Goal: Task Accomplishment & Management: Manage account settings

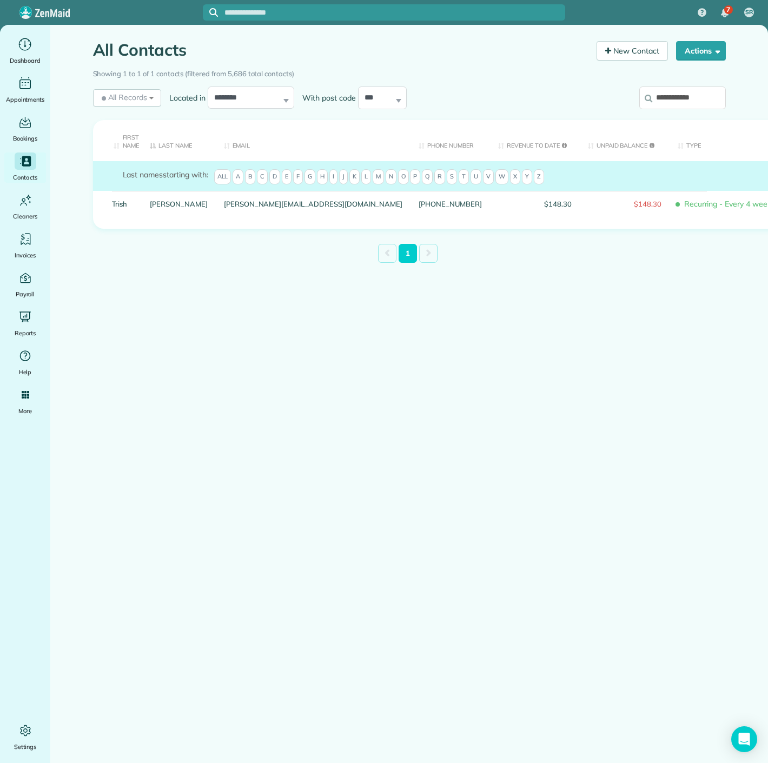
click at [667, 103] on input "**********" at bounding box center [682, 98] width 87 height 23
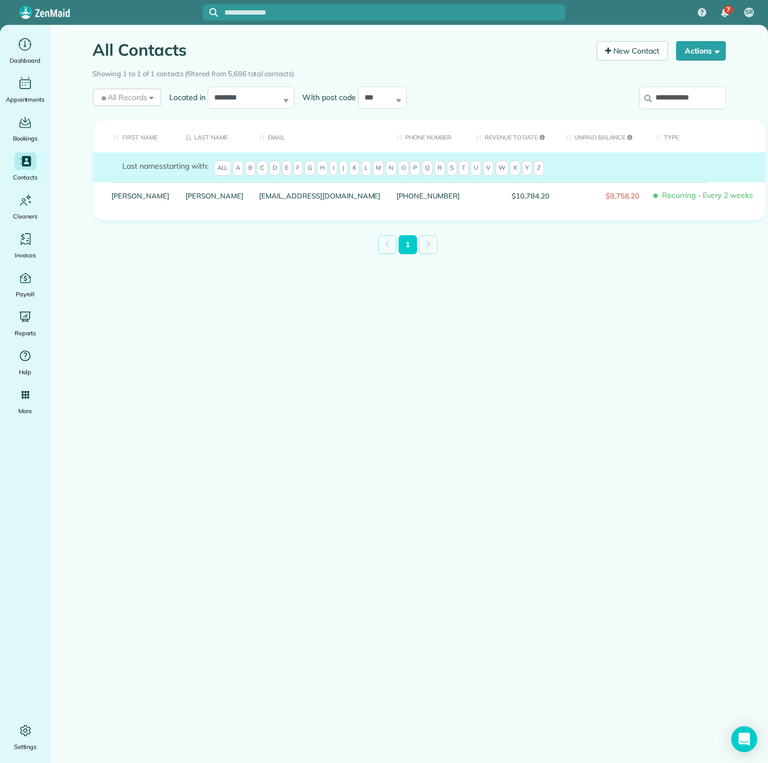
click at [676, 95] on input "**********" at bounding box center [682, 98] width 87 height 23
paste input "****"
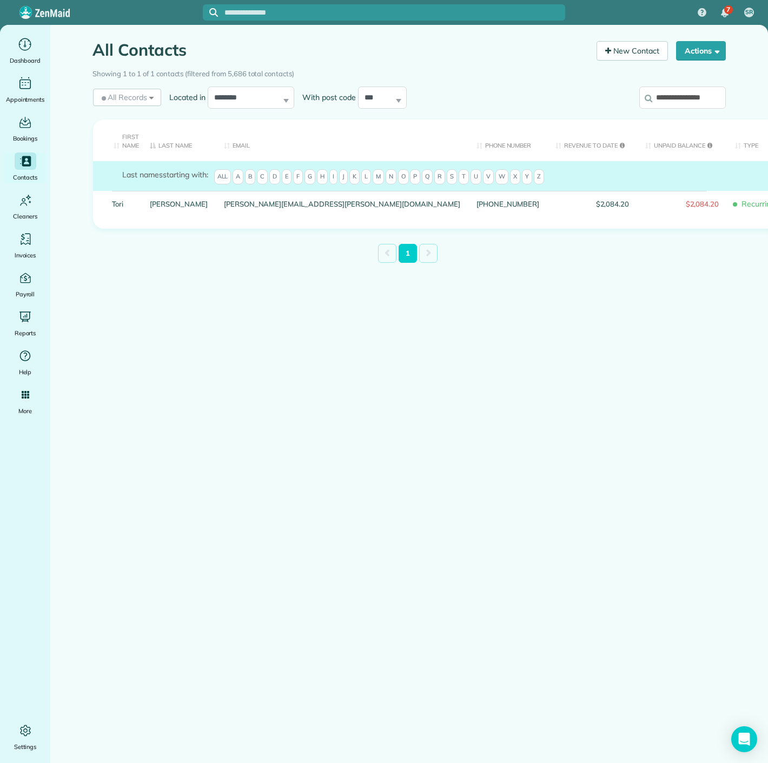
click at [665, 95] on input "**********" at bounding box center [682, 98] width 87 height 23
paste input "search"
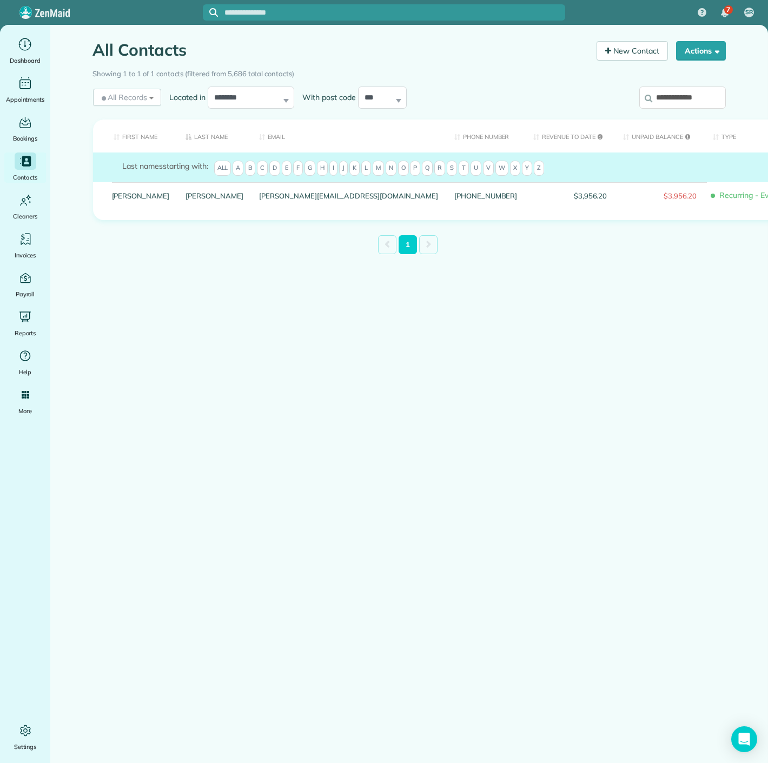
click at [671, 99] on input "**********" at bounding box center [682, 98] width 87 height 23
paste input "****"
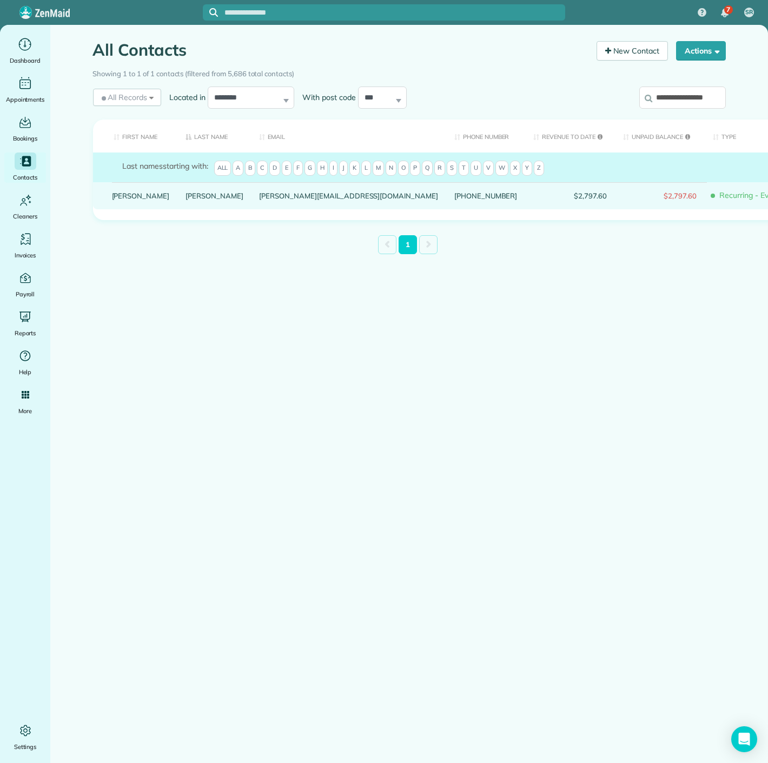
type input "**********"
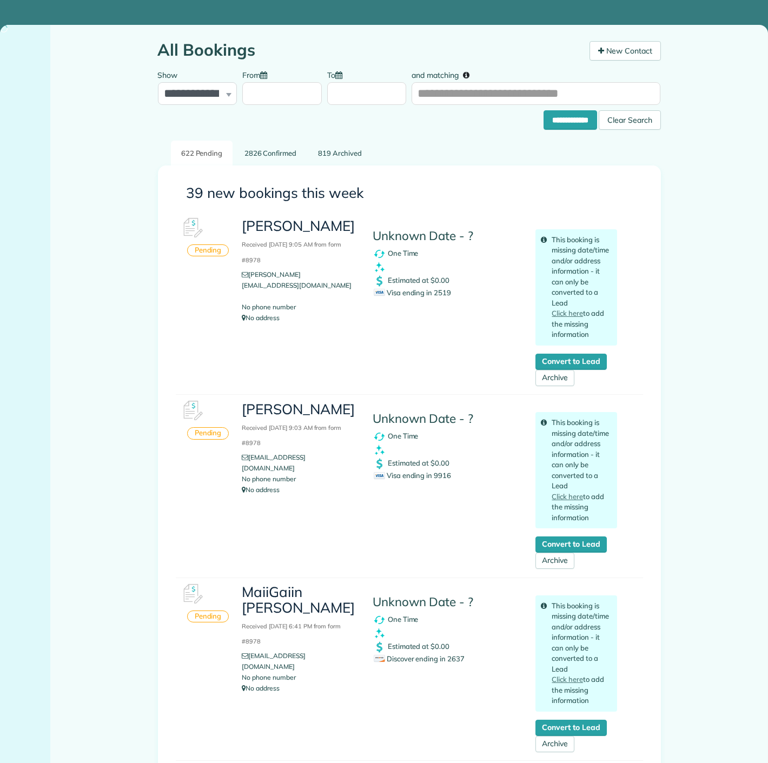
click at [431, 296] on div "Visa ending in 2519" at bounding box center [447, 293] width 146 height 11
copy span "2519"
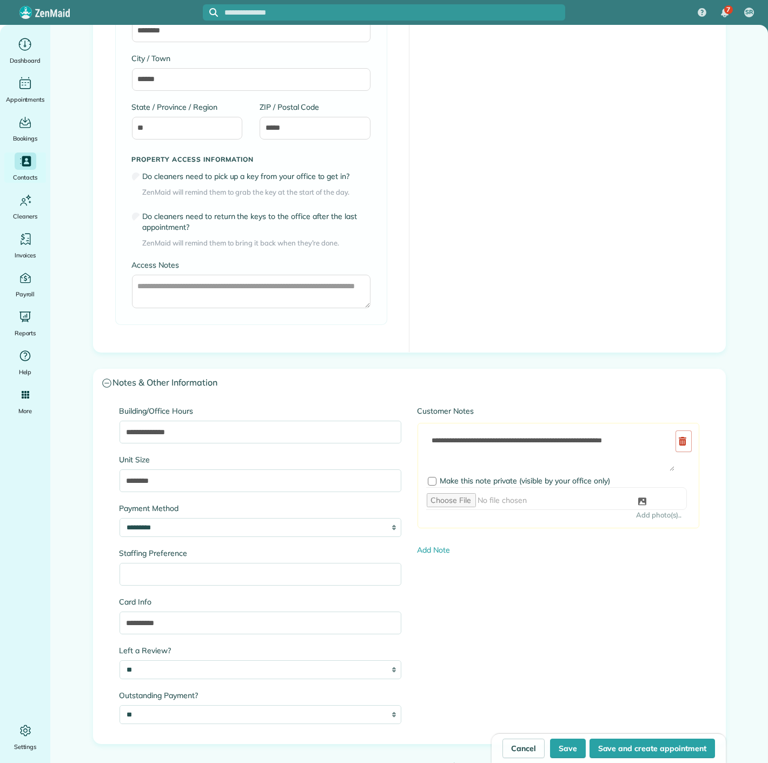
scroll to position [841, 0]
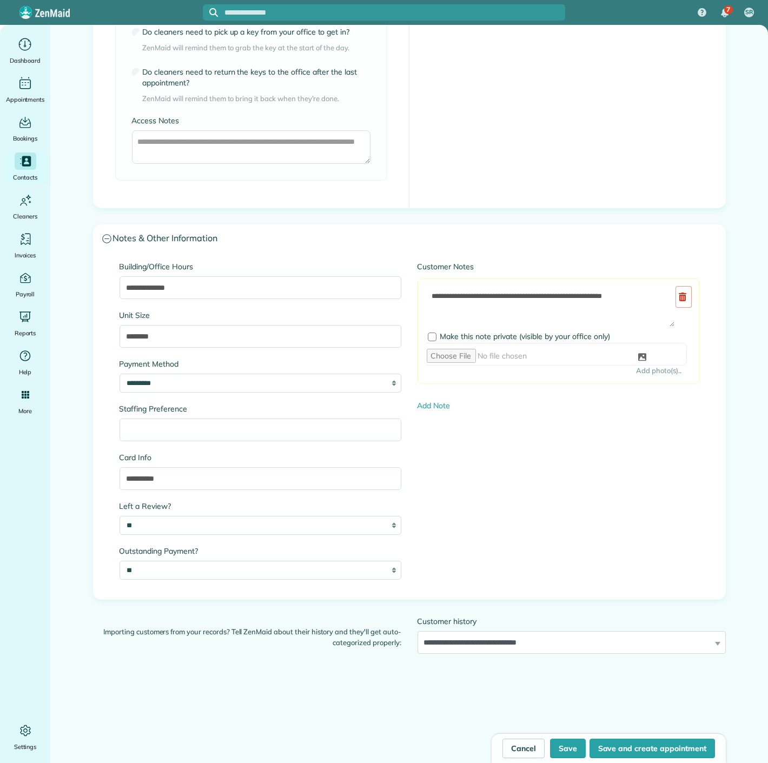
type input "**********"
drag, startPoint x: 163, startPoint y: 474, endPoint x: 145, endPoint y: 478, distance: 18.9
click at [145, 478] on input "**********" at bounding box center [261, 478] width 282 height 23
paste input "text"
type input "**********"
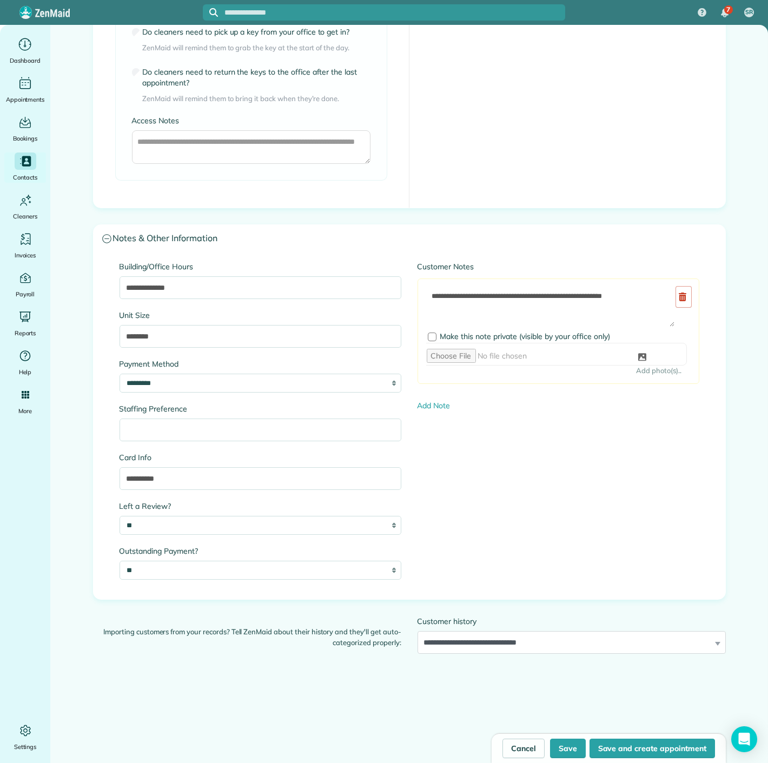
click at [554, 731] on div "**********" at bounding box center [409, 27] width 649 height 1534
click at [559, 754] on button "Save" at bounding box center [568, 748] width 36 height 19
type input "**********"
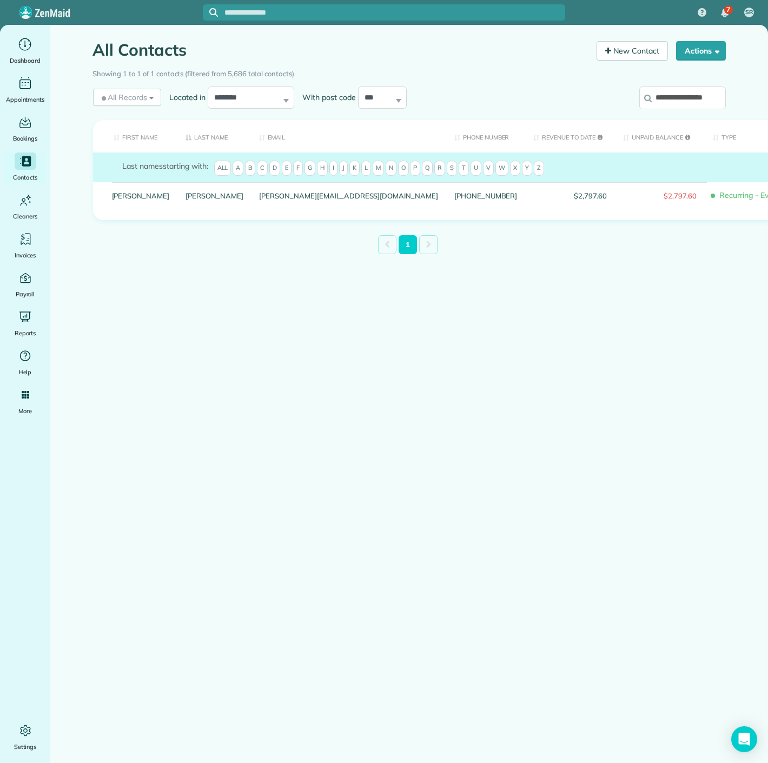
click at [668, 96] on input "**********" at bounding box center [682, 98] width 87 height 23
paste input "search"
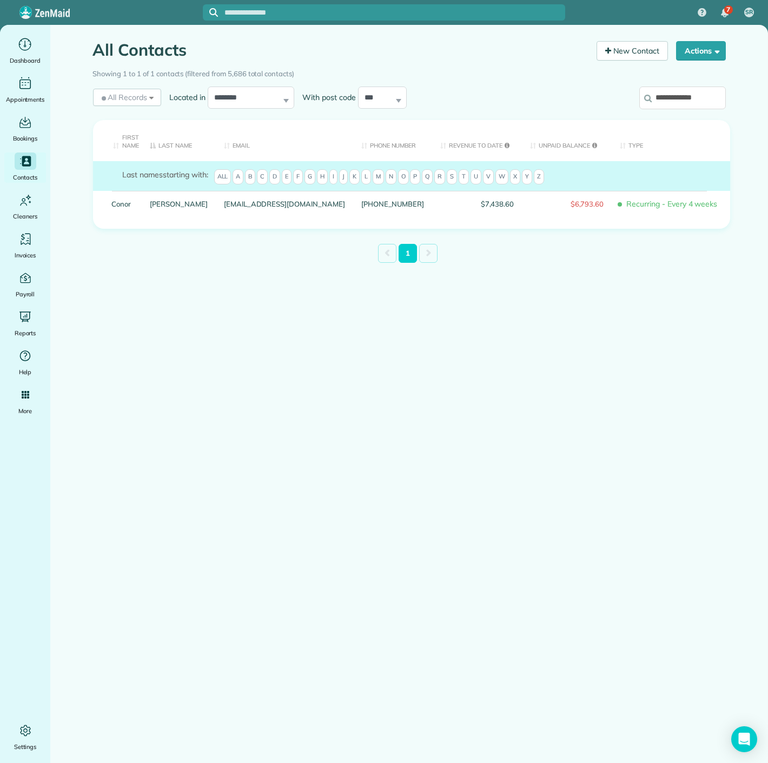
click at [675, 106] on input "**********" at bounding box center [682, 98] width 87 height 23
paste input "search"
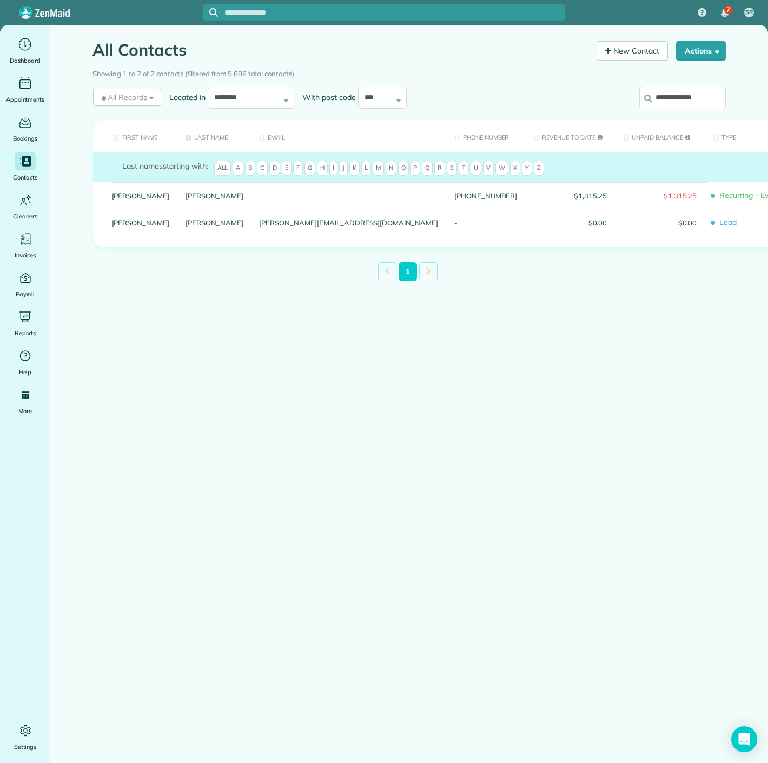
click at [684, 103] on input "**********" at bounding box center [682, 98] width 87 height 23
paste input "search"
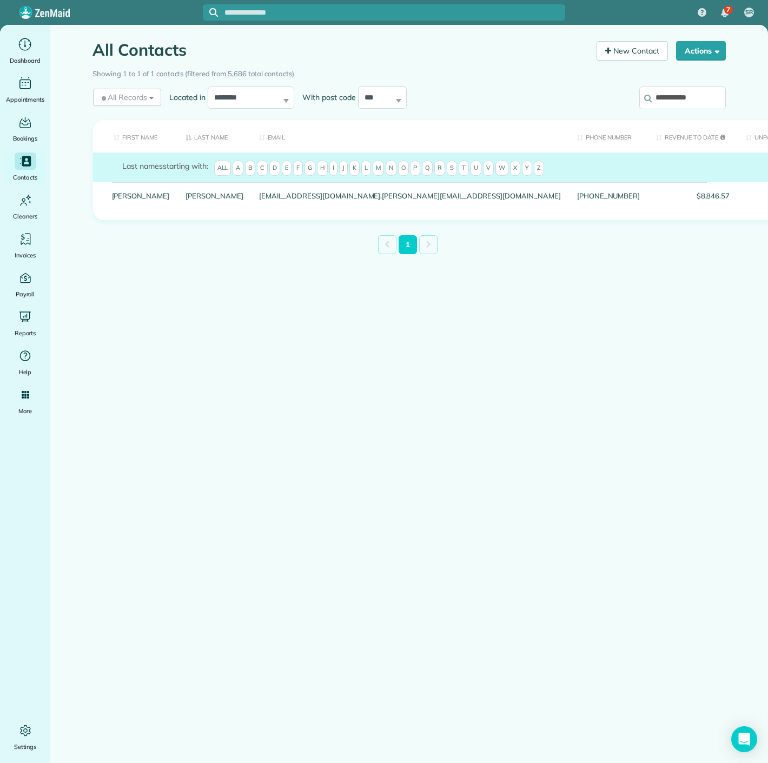
click at [693, 103] on input "**********" at bounding box center [682, 98] width 87 height 23
paste input "search"
click at [672, 93] on input "**********" at bounding box center [682, 98] width 87 height 23
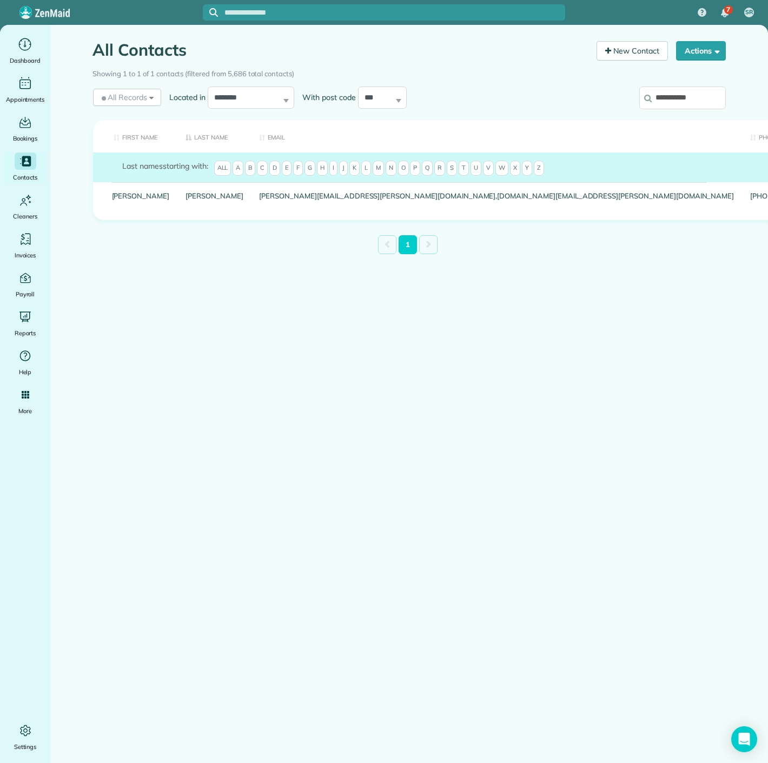
click at [672, 93] on input "**********" at bounding box center [682, 98] width 87 height 23
paste input "***"
click at [667, 98] on input "**********" at bounding box center [682, 98] width 87 height 23
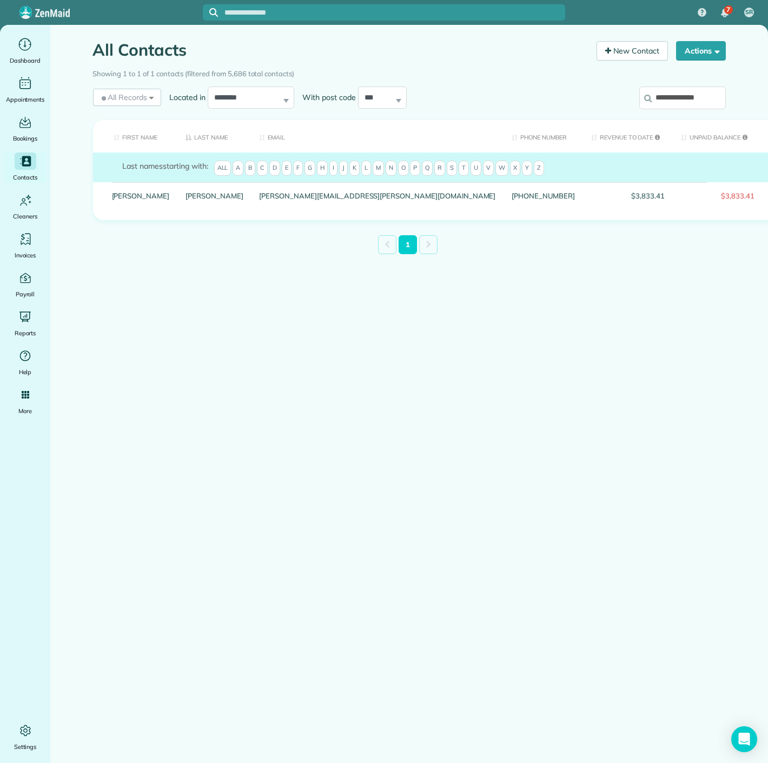
click at [667, 98] on input "**********" at bounding box center [682, 98] width 87 height 23
paste input "*"
click at [698, 98] on input "**********" at bounding box center [682, 98] width 87 height 23
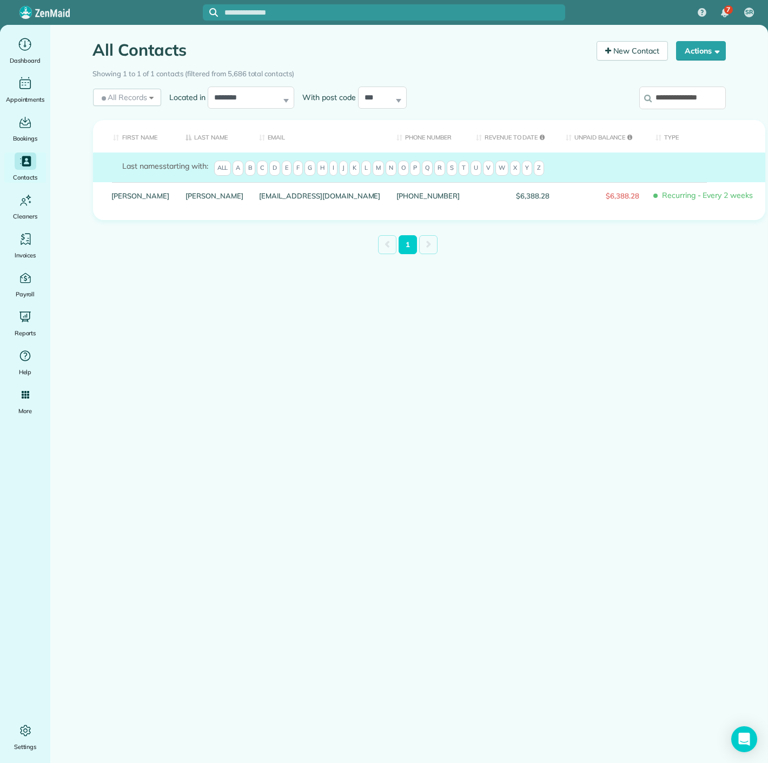
paste input "search"
click at [701, 92] on input "**********" at bounding box center [682, 98] width 87 height 23
paste input "search"
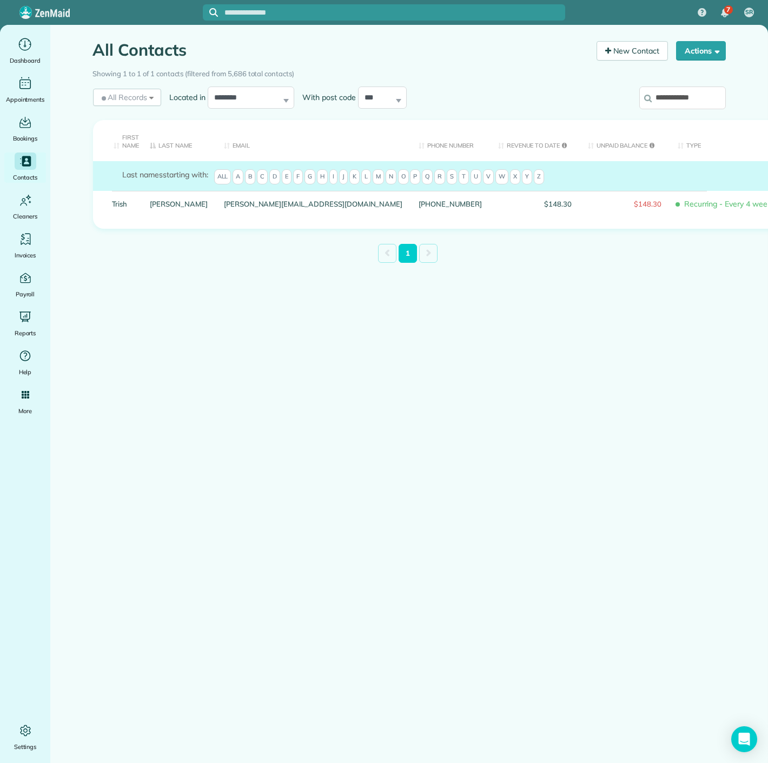
click at [697, 96] on input "**********" at bounding box center [682, 98] width 87 height 23
paste input "search"
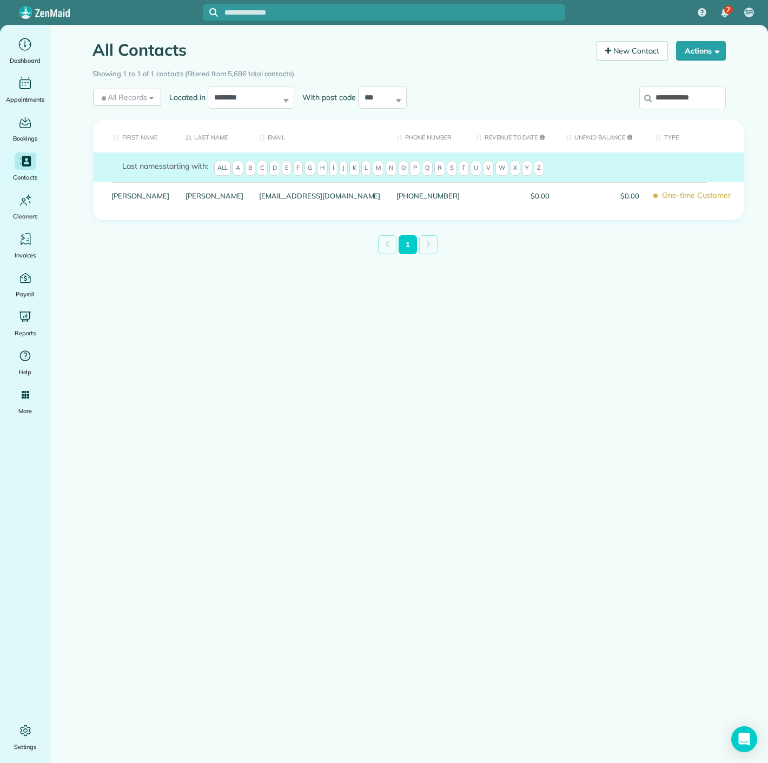
click at [678, 98] on input "**********" at bounding box center [682, 98] width 87 height 23
paste input "search"
click at [691, 93] on input "**********" at bounding box center [682, 98] width 87 height 23
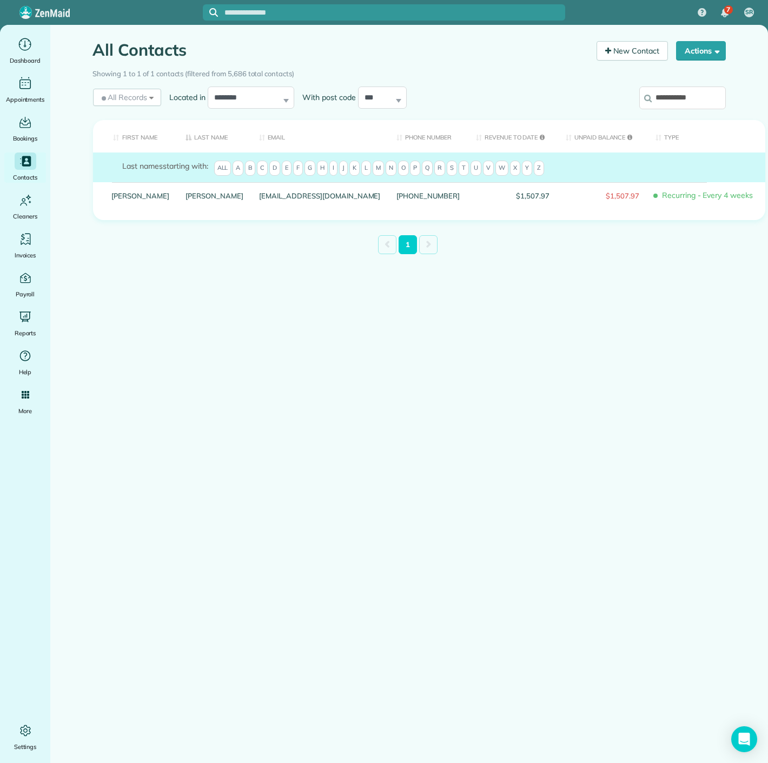
click at [691, 93] on input "**********" at bounding box center [682, 98] width 87 height 23
paste input "******"
click at [692, 96] on input "**********" at bounding box center [682, 98] width 87 height 23
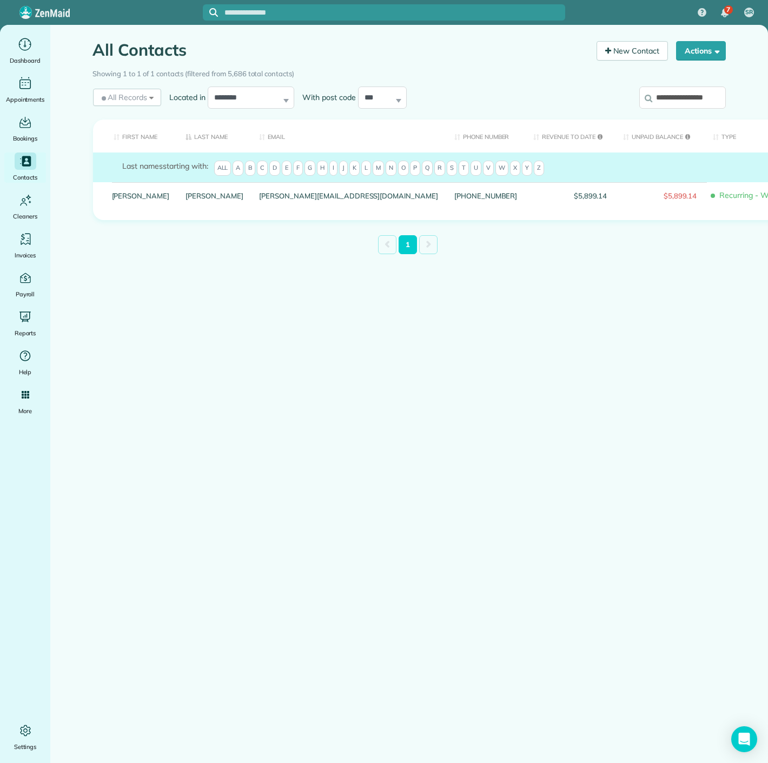
click at [692, 96] on input "**********" at bounding box center [682, 98] width 87 height 23
paste input "search"
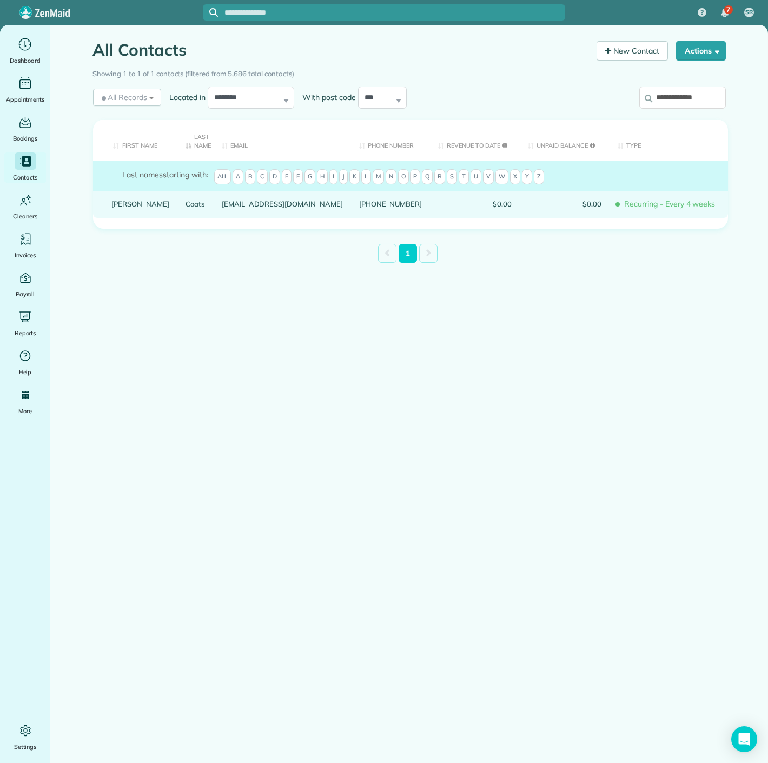
drag, startPoint x: 131, startPoint y: 208, endPoint x: 127, endPoint y: 201, distance: 8.0
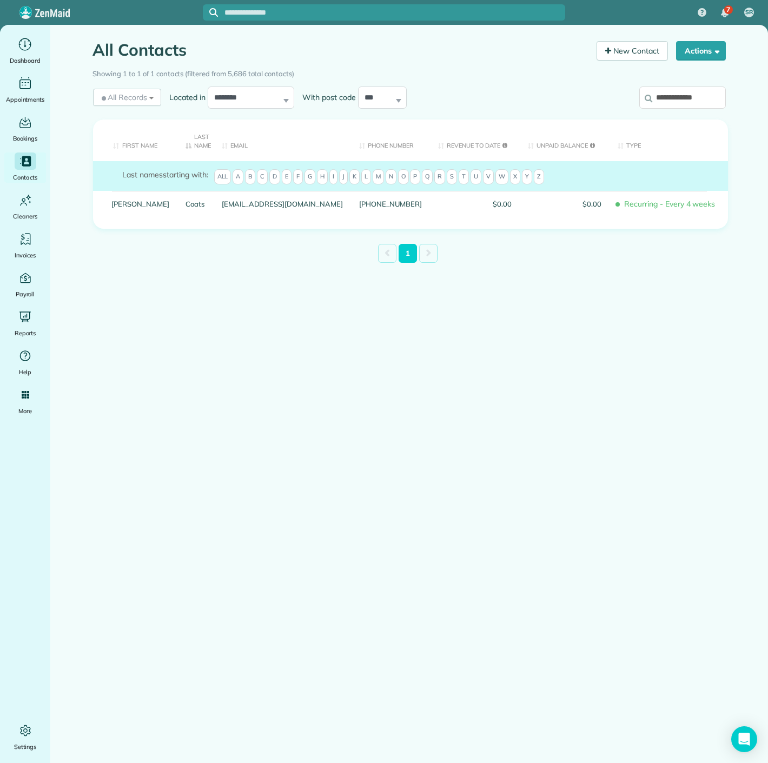
click at [684, 107] on input "**********" at bounding box center [682, 98] width 87 height 23
click at [682, 102] on input "**********" at bounding box center [682, 98] width 87 height 23
paste input "*******"
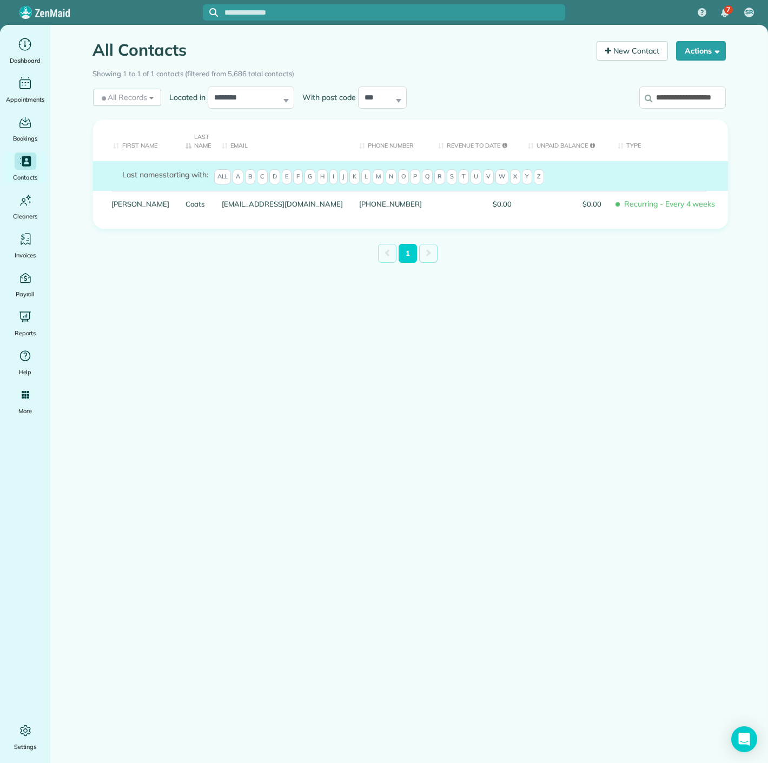
scroll to position [0, 18]
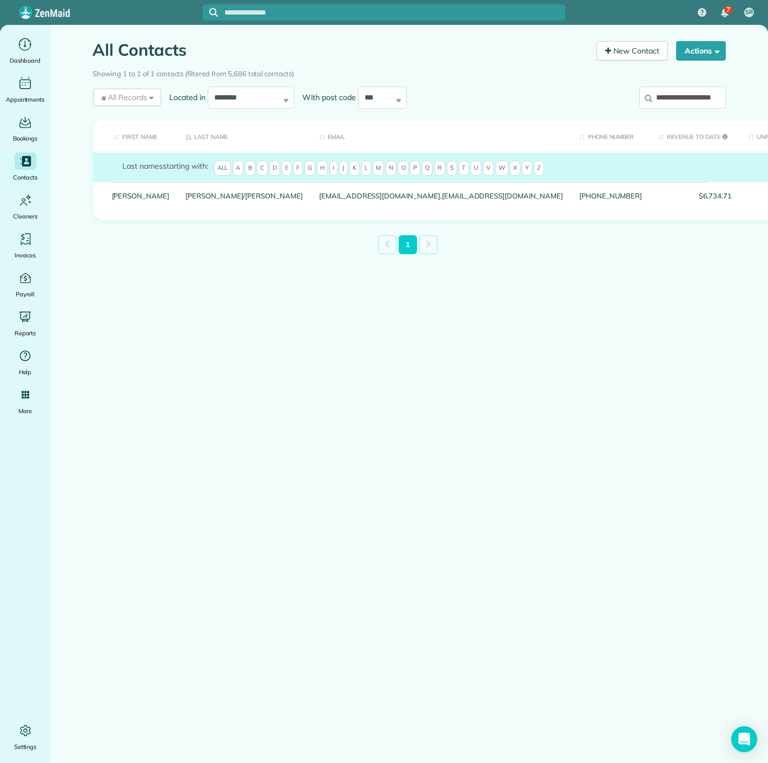
click at [706, 95] on input "**********" at bounding box center [682, 98] width 87 height 23
paste input "search"
click at [713, 95] on input "**********" at bounding box center [682, 98] width 87 height 23
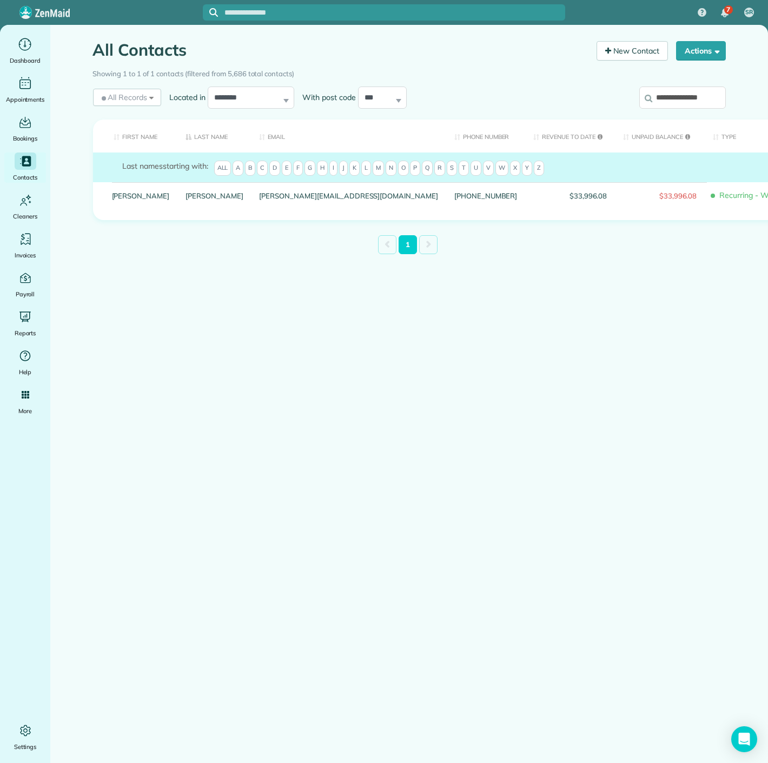
click at [713, 95] on input "**********" at bounding box center [682, 98] width 87 height 23
paste input "**"
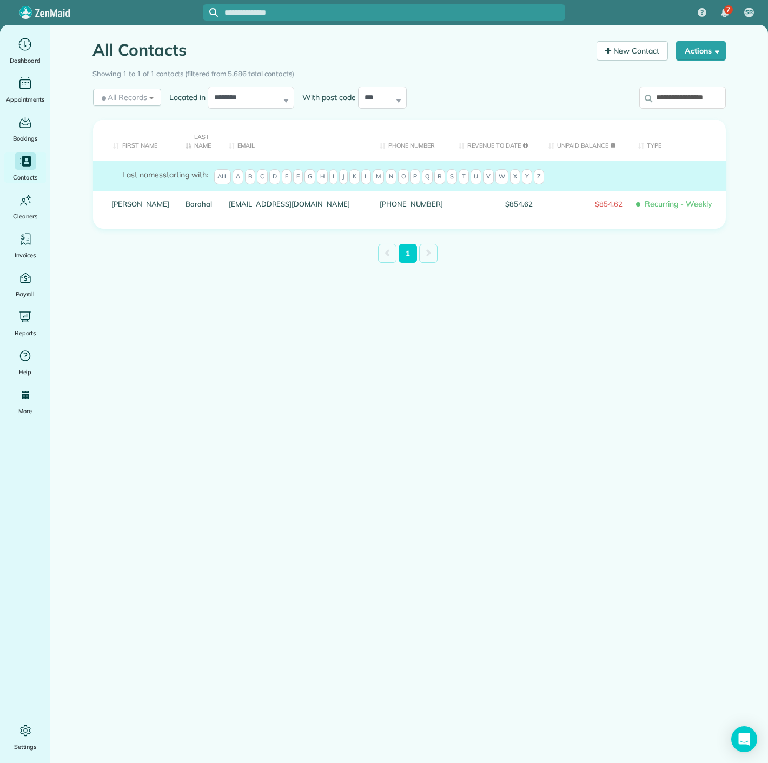
click at [696, 95] on input "**********" at bounding box center [682, 98] width 87 height 23
paste input "search"
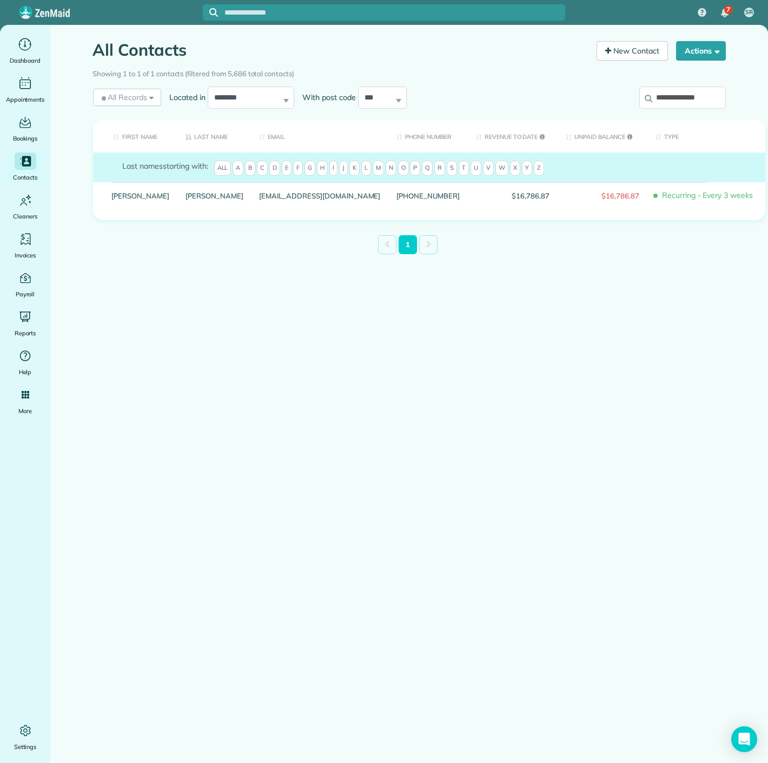
click at [701, 103] on input "**********" at bounding box center [682, 98] width 87 height 23
drag, startPoint x: 701, startPoint y: 103, endPoint x: 653, endPoint y: 96, distance: 48.7
click at [701, 103] on input "**********" at bounding box center [682, 98] width 87 height 23
paste input "search"
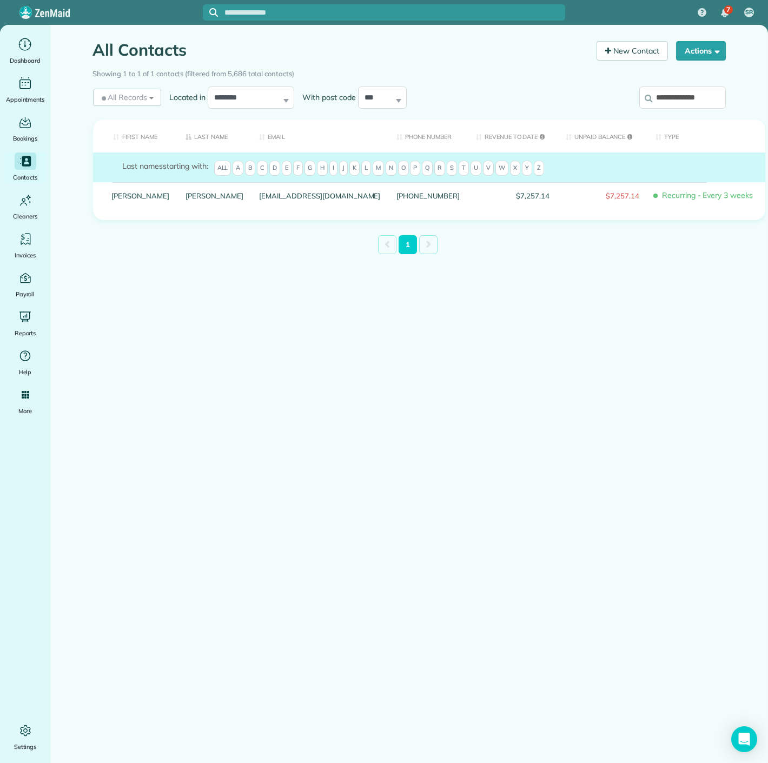
click at [676, 91] on input "**********" at bounding box center [682, 98] width 87 height 23
paste input "search"
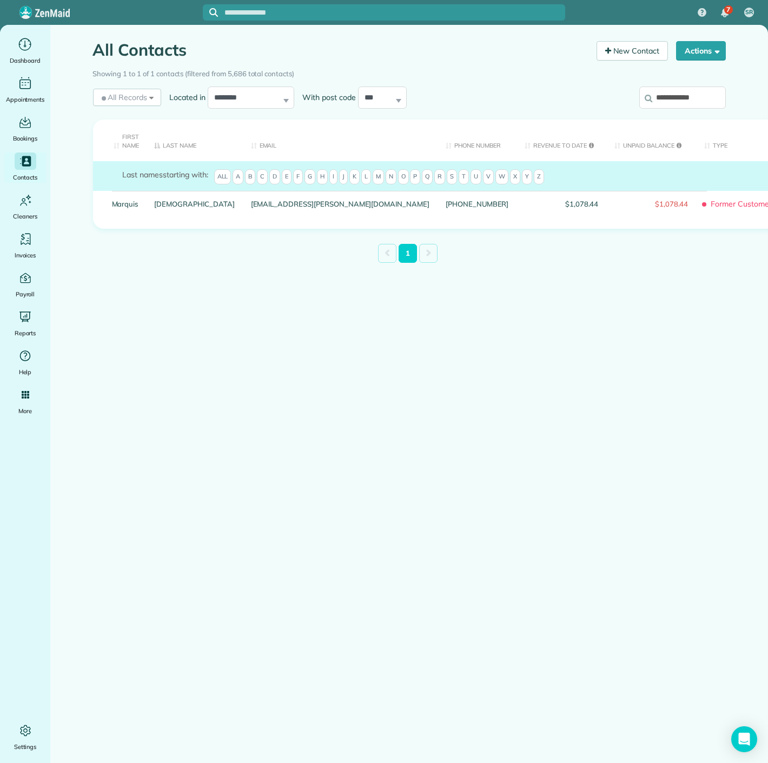
click at [696, 103] on input "**********" at bounding box center [682, 98] width 87 height 23
paste input "search"
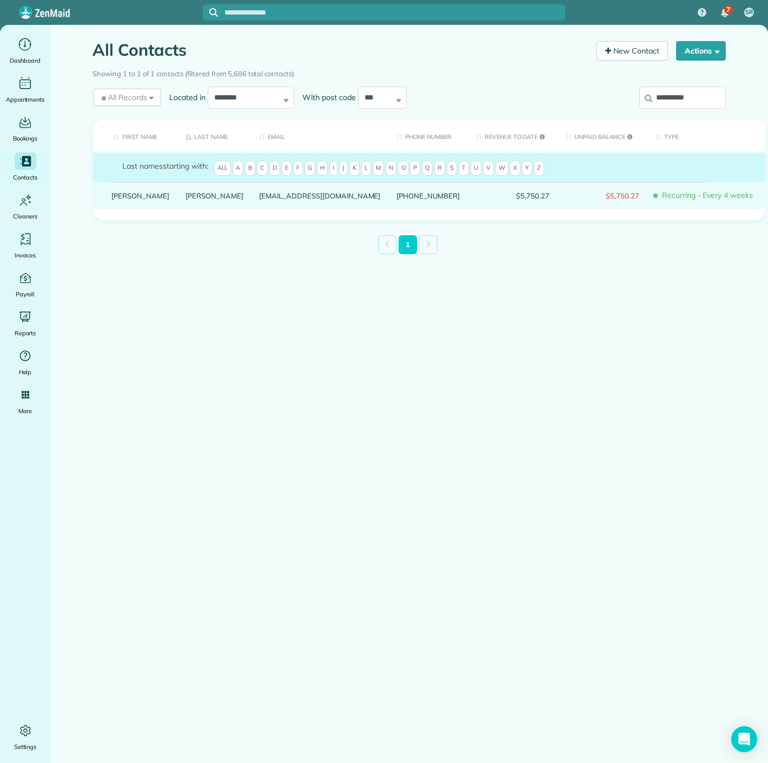
drag, startPoint x: 136, startPoint y: 203, endPoint x: 127, endPoint y: 204, distance: 9.3
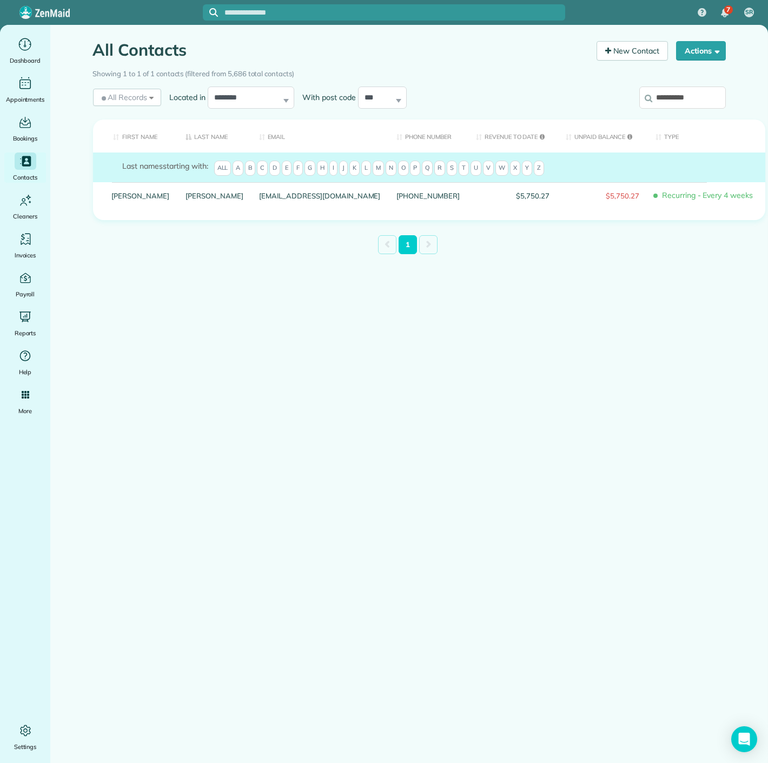
click at [667, 85] on label "**********" at bounding box center [682, 98] width 87 height 28
click at [667, 87] on input "**********" at bounding box center [682, 98] width 87 height 23
click at [667, 85] on label "**********" at bounding box center [682, 98] width 87 height 28
click at [667, 87] on input "**********" at bounding box center [682, 98] width 87 height 23
click at [666, 90] on input "**********" at bounding box center [682, 98] width 87 height 23
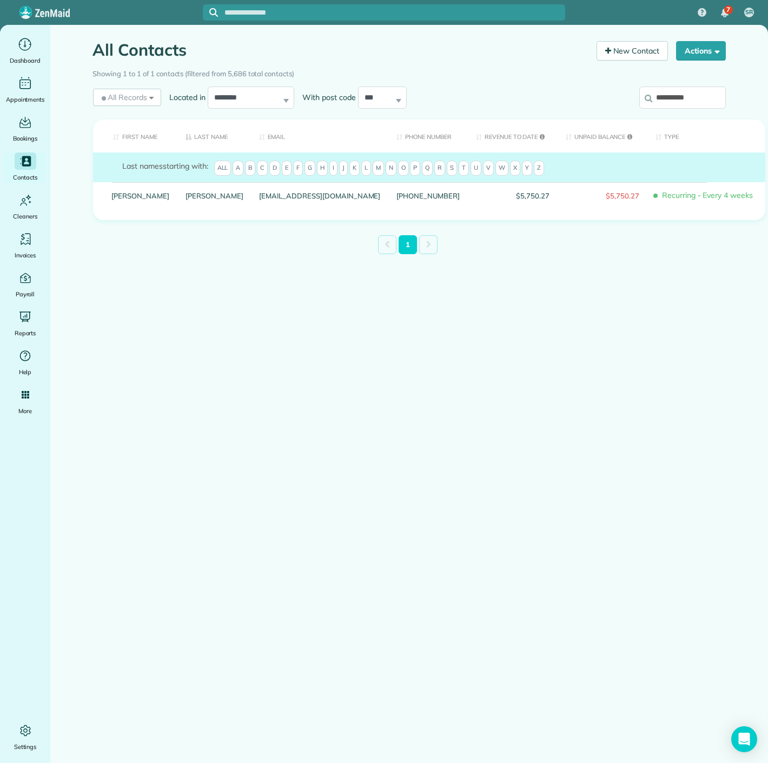
click at [666, 90] on input "**********" at bounding box center [682, 98] width 87 height 23
paste input "search"
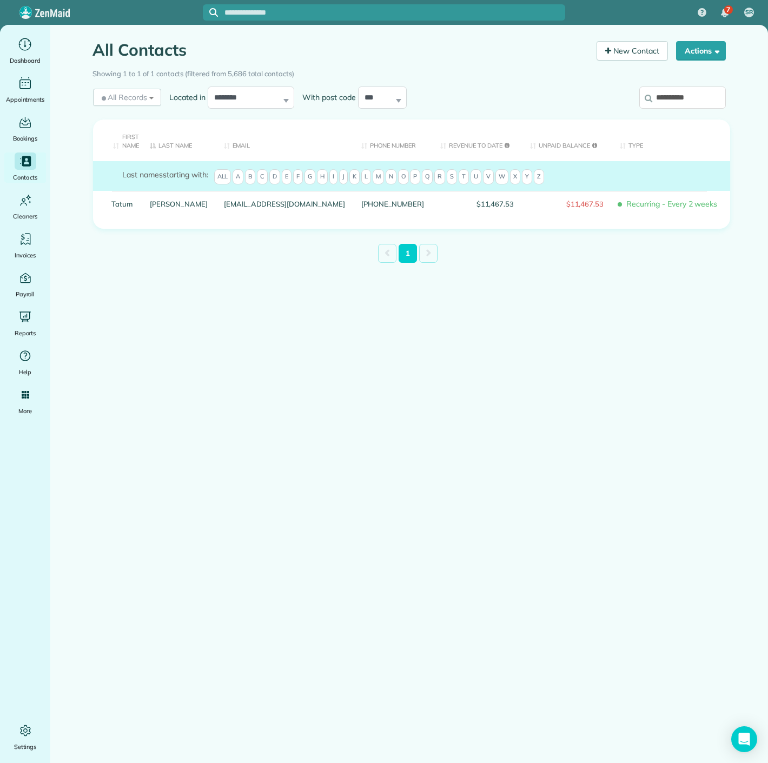
click at [666, 108] on input "**********" at bounding box center [682, 98] width 87 height 23
click at [666, 102] on input "**********" at bounding box center [682, 98] width 87 height 23
paste input "*****"
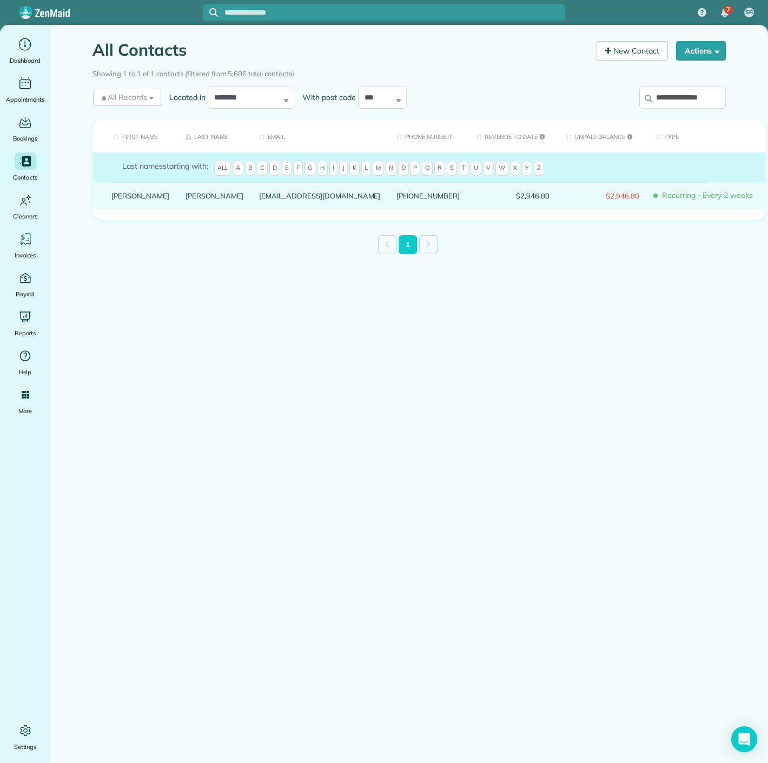
drag, startPoint x: 120, startPoint y: 198, endPoint x: 120, endPoint y: 204, distance: 5.9
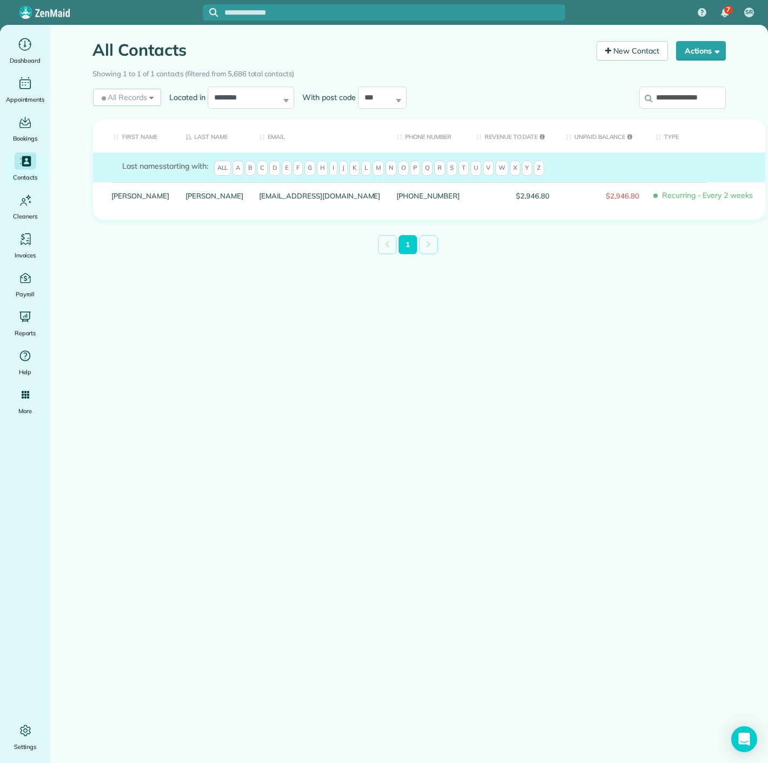
click at [668, 95] on input "**********" at bounding box center [682, 98] width 87 height 23
paste input "**"
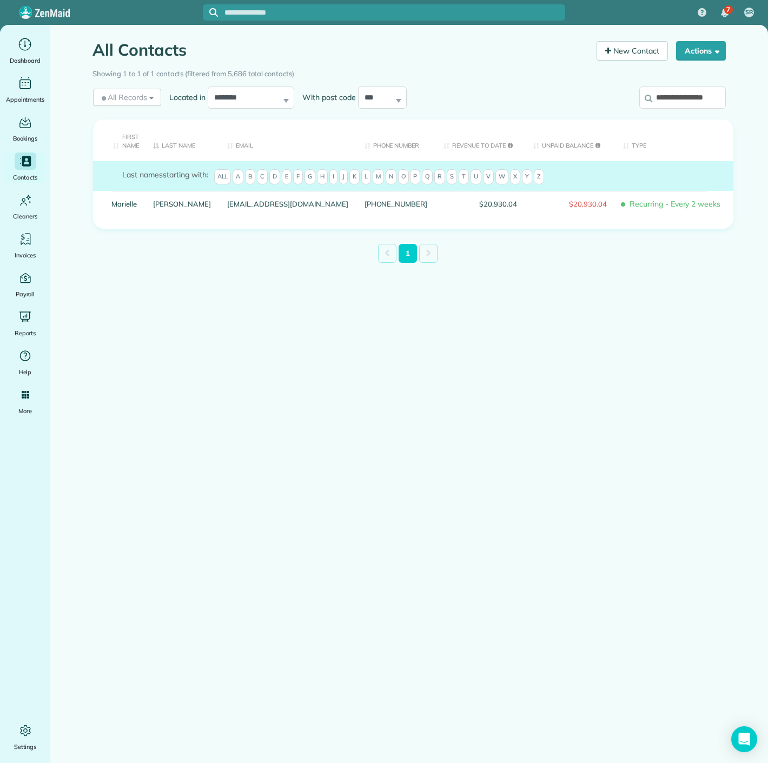
click at [717, 88] on input "**********" at bounding box center [682, 98] width 87 height 23
paste input "search"
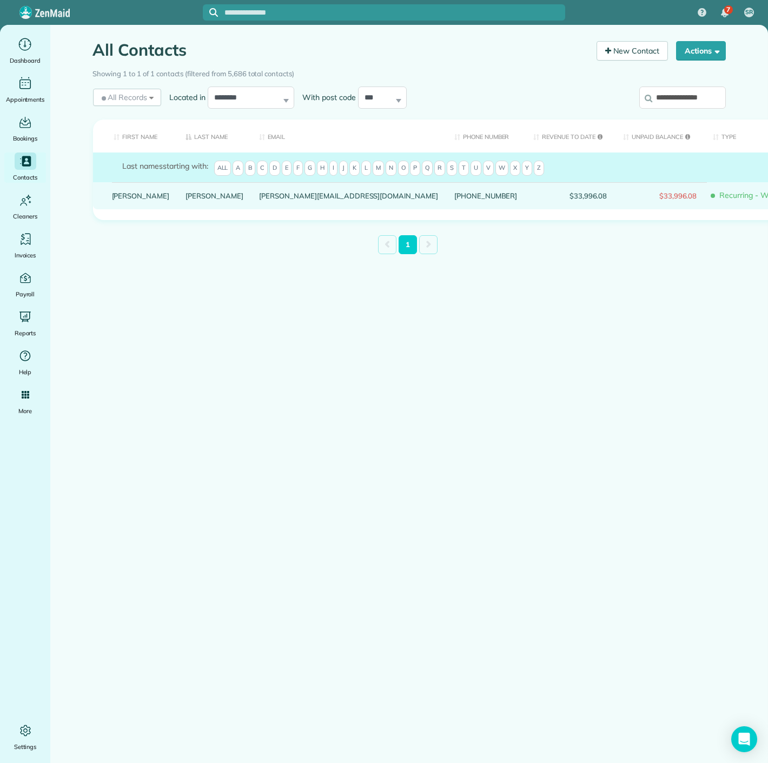
drag, startPoint x: 166, startPoint y: 197, endPoint x: 167, endPoint y: 203, distance: 5.5
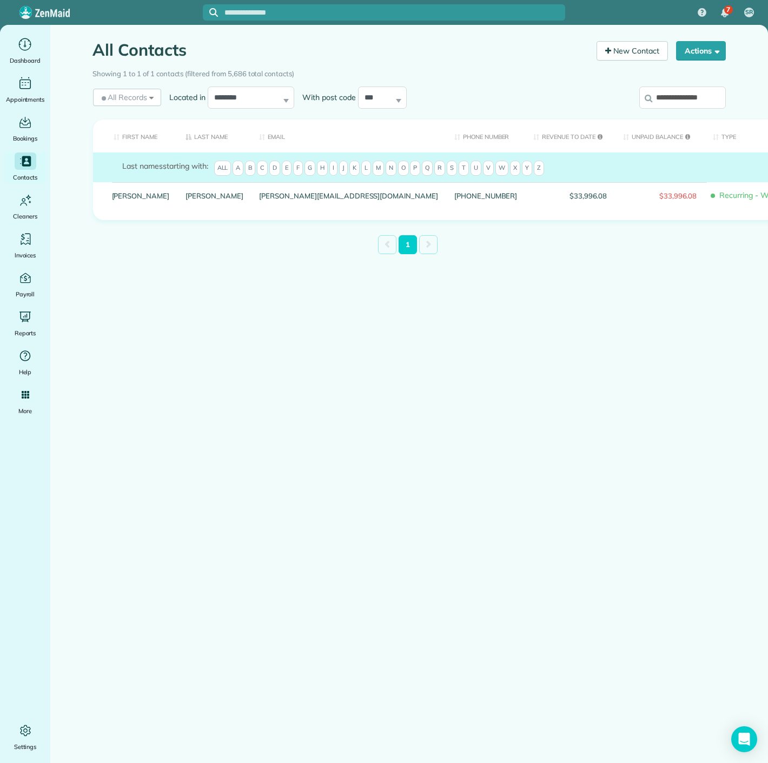
click at [704, 87] on input "**********" at bounding box center [682, 98] width 87 height 23
paste input "search"
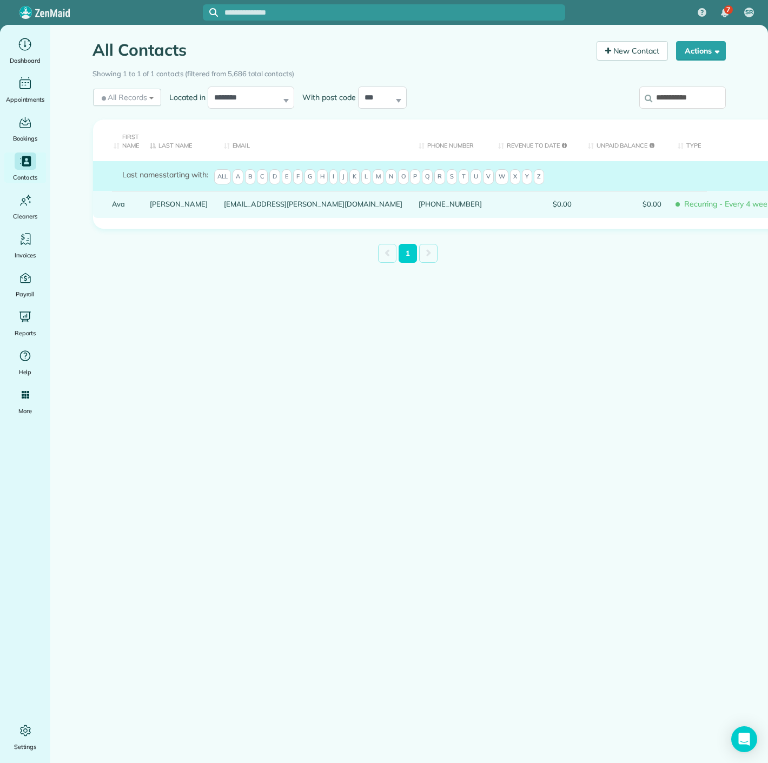
drag, startPoint x: 174, startPoint y: 203, endPoint x: 166, endPoint y: 203, distance: 7.6
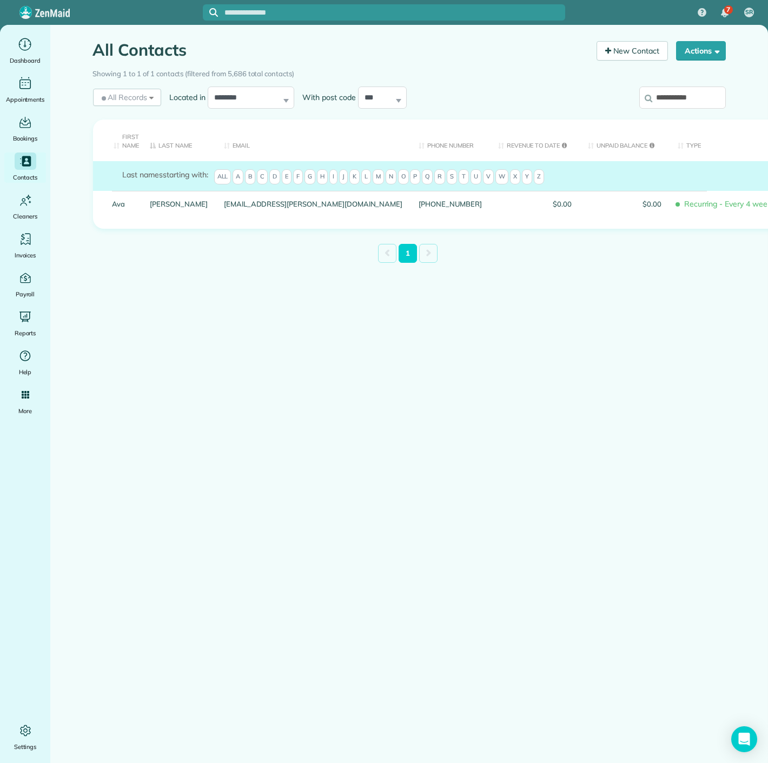
click at [721, 100] on input "**********" at bounding box center [682, 98] width 87 height 23
paste input "*"
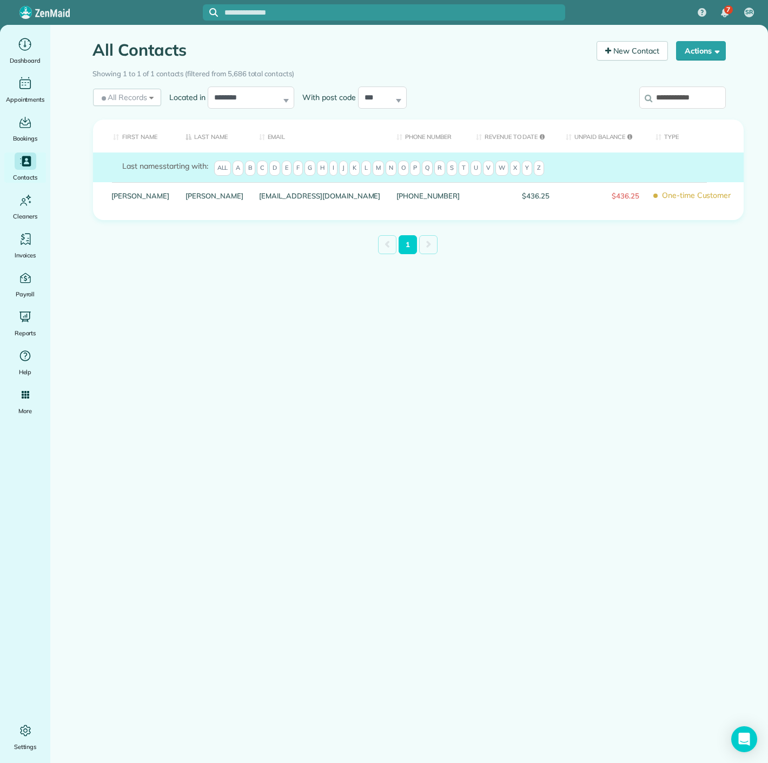
click at [708, 96] on input "**********" at bounding box center [682, 98] width 87 height 23
paste input "search"
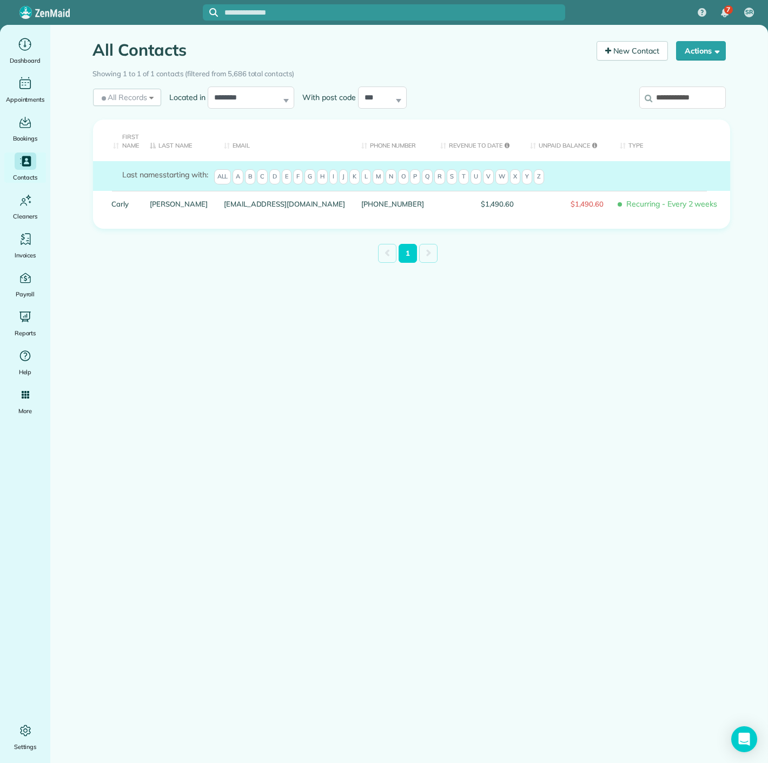
click at [677, 88] on input "**********" at bounding box center [682, 98] width 87 height 23
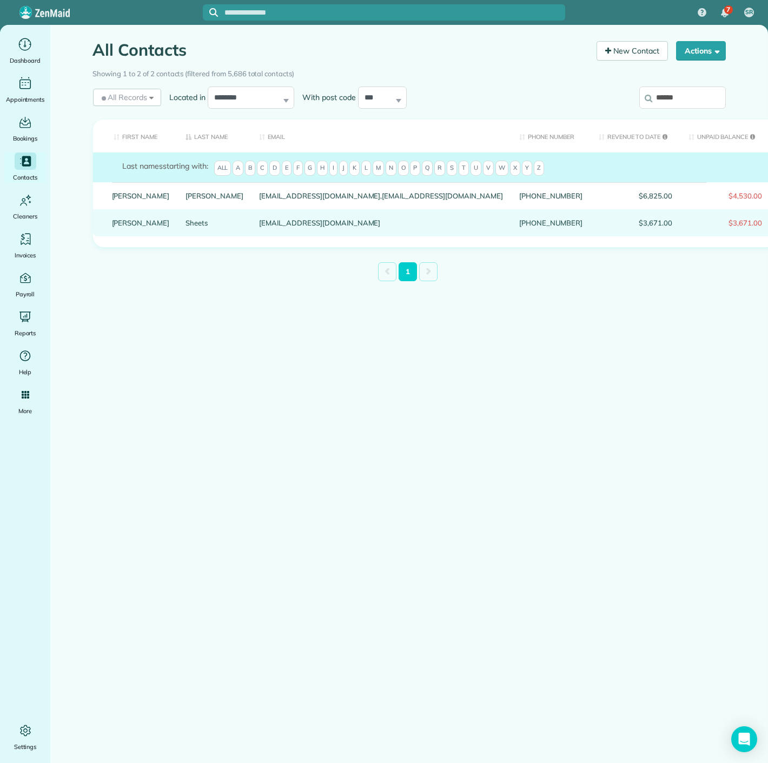
type input "******"
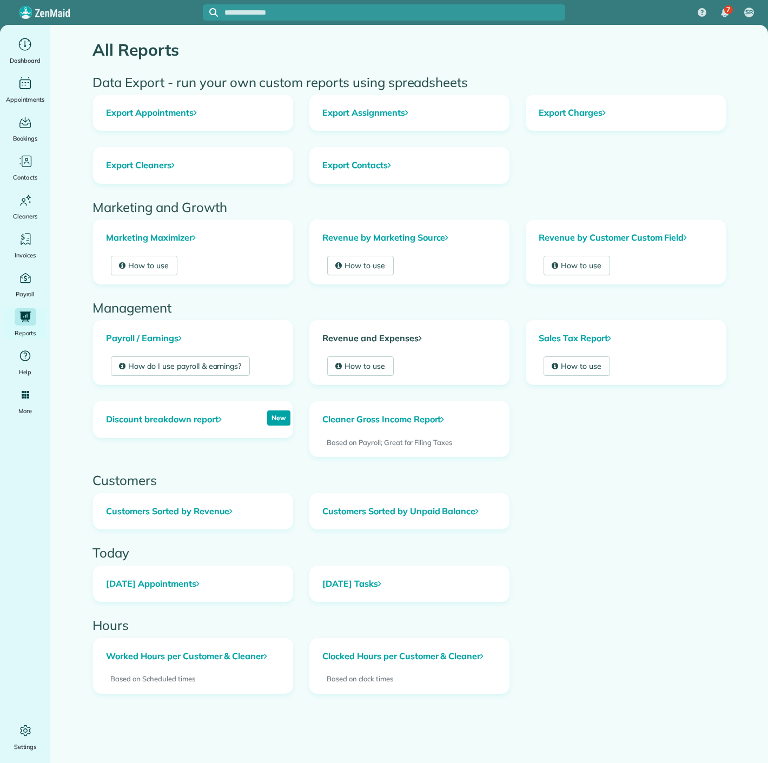
click at [329, 337] on link "Revenue and Expenses" at bounding box center [409, 339] width 199 height 36
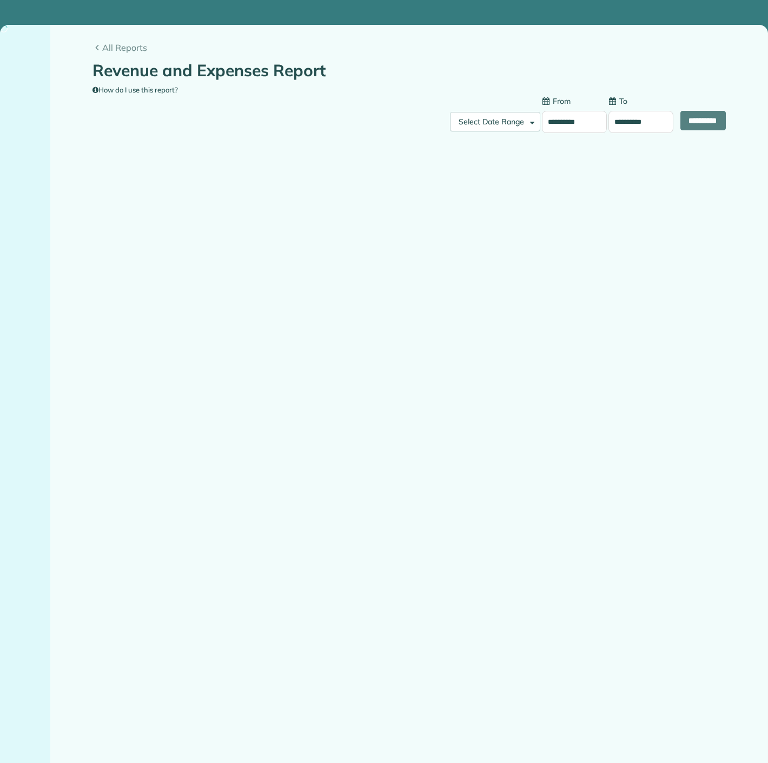
type input "**********"
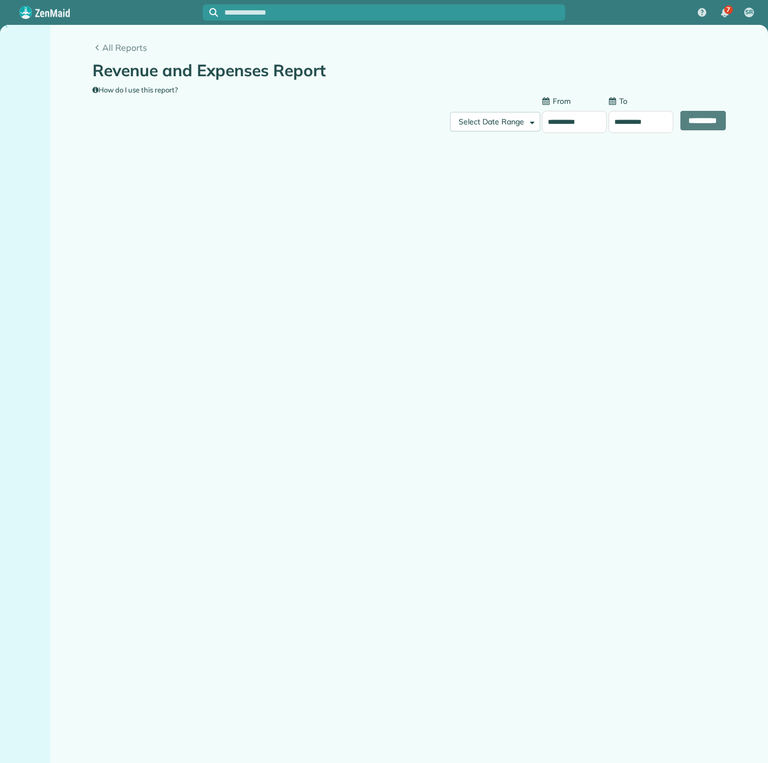
click at [567, 132] on body "**********" at bounding box center [384, 381] width 768 height 763
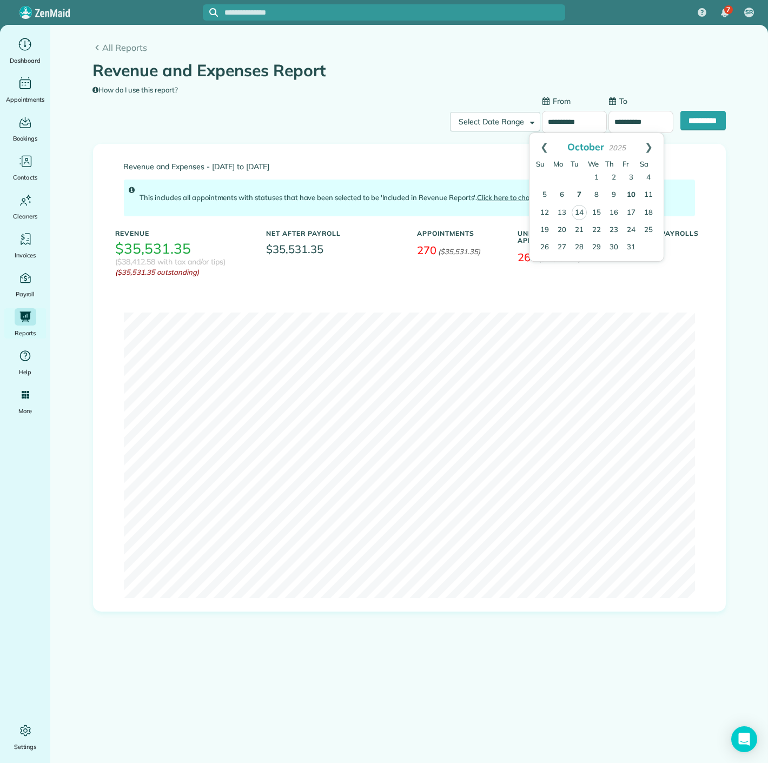
click at [631, 197] on link "10" at bounding box center [630, 195] width 17 height 17
type input "**********"
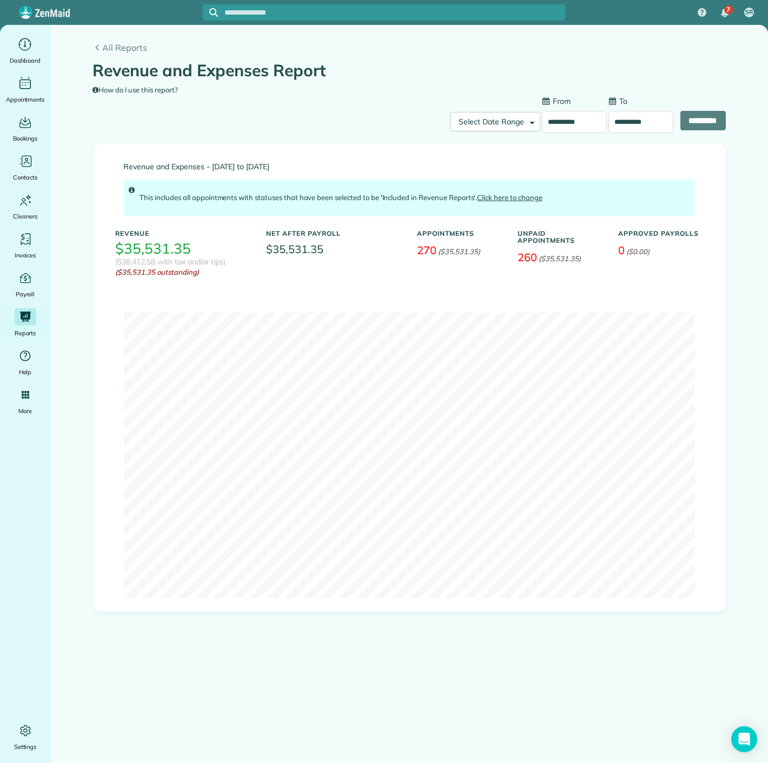
click at [619, 117] on input "**********" at bounding box center [640, 122] width 65 height 23
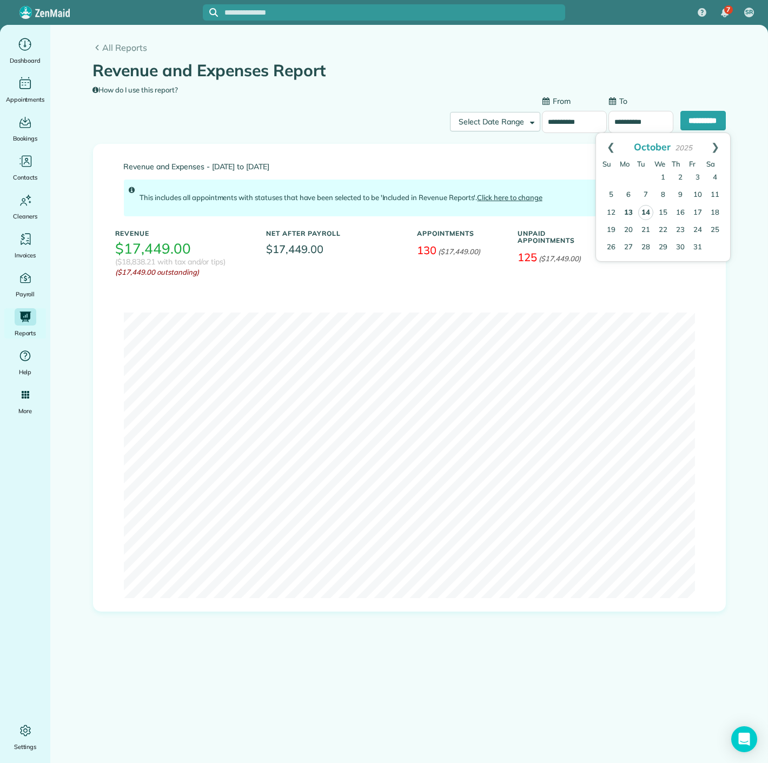
click at [629, 210] on link "13" at bounding box center [628, 212] width 17 height 17
type input "**********"
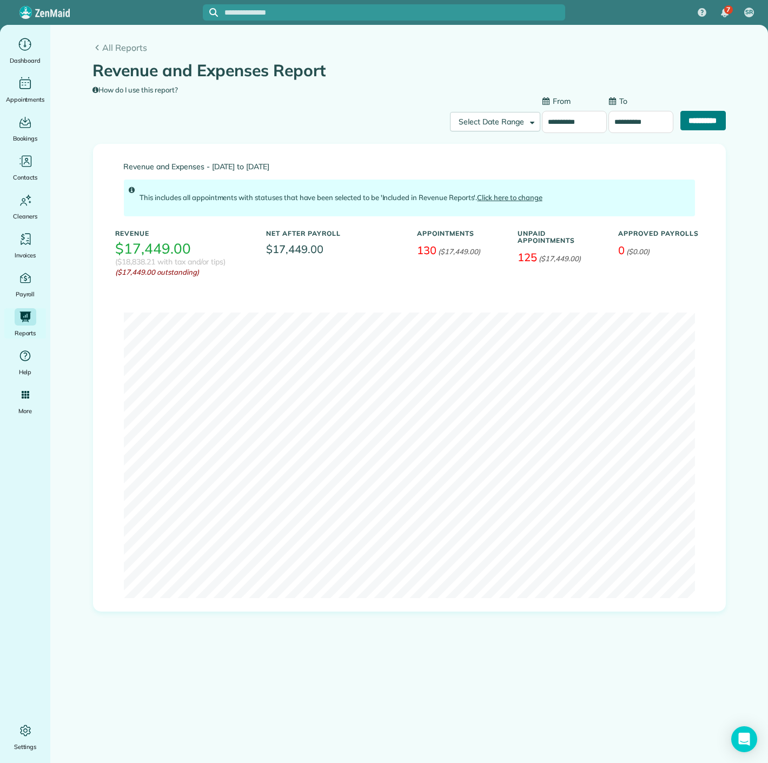
click at [680, 120] on input "**********" at bounding box center [702, 120] width 45 height 19
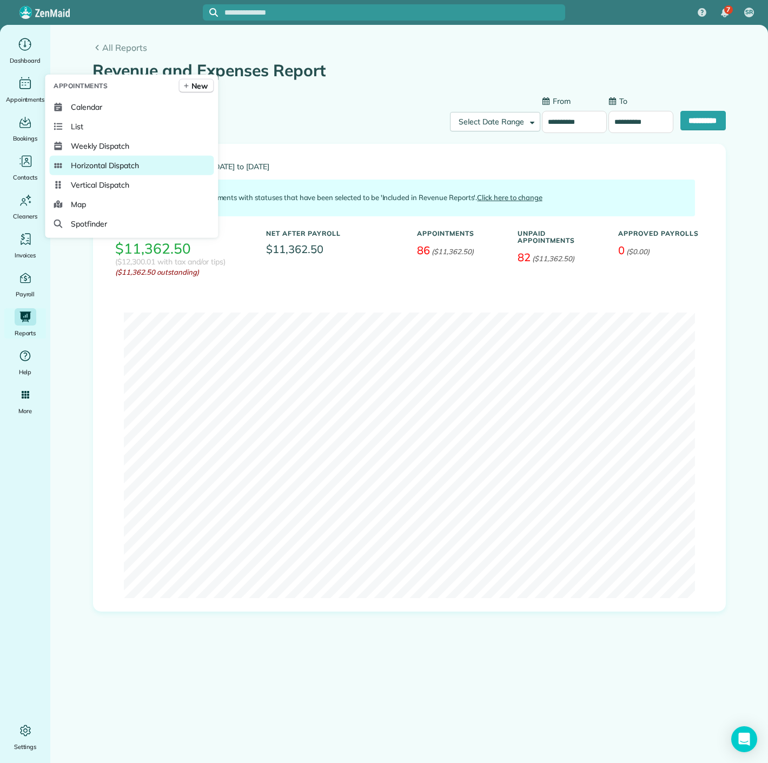
click at [74, 163] on span "Horizontal Dispatch" at bounding box center [105, 165] width 68 height 11
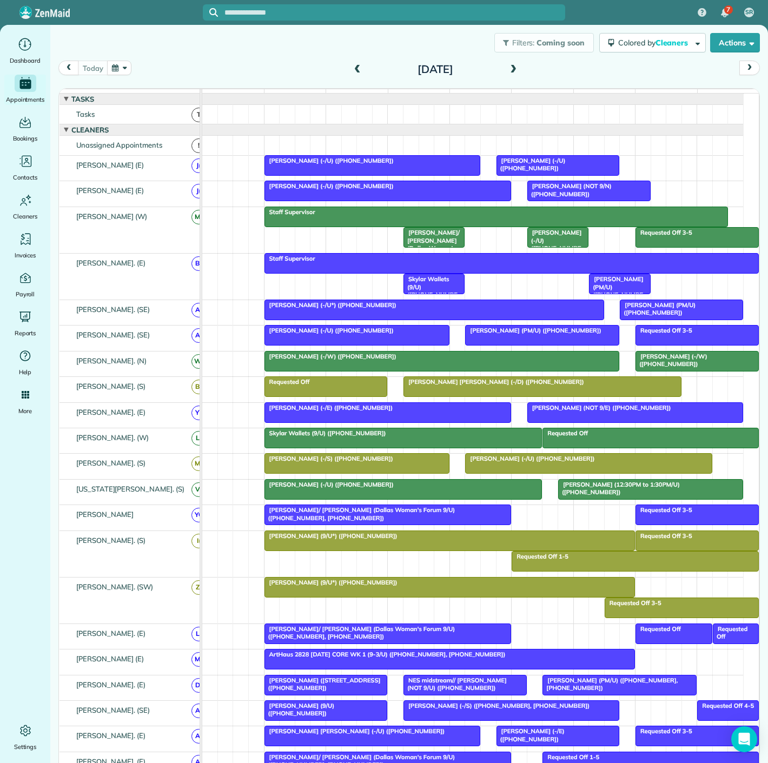
click at [122, 66] on button "button" at bounding box center [119, 68] width 25 height 15
click at [176, 176] on link "28" at bounding box center [179, 175] width 17 height 17
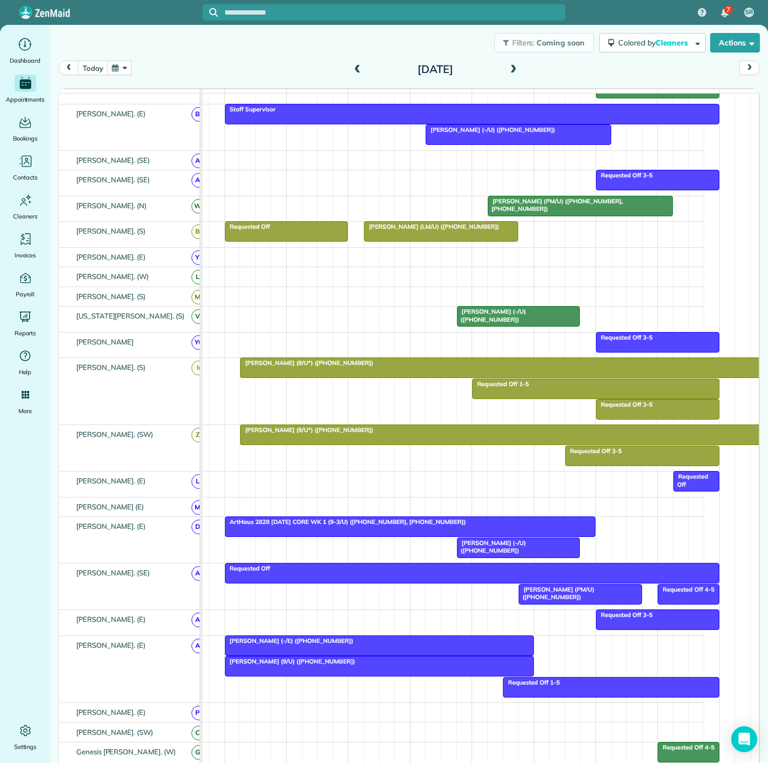
scroll to position [420, 0]
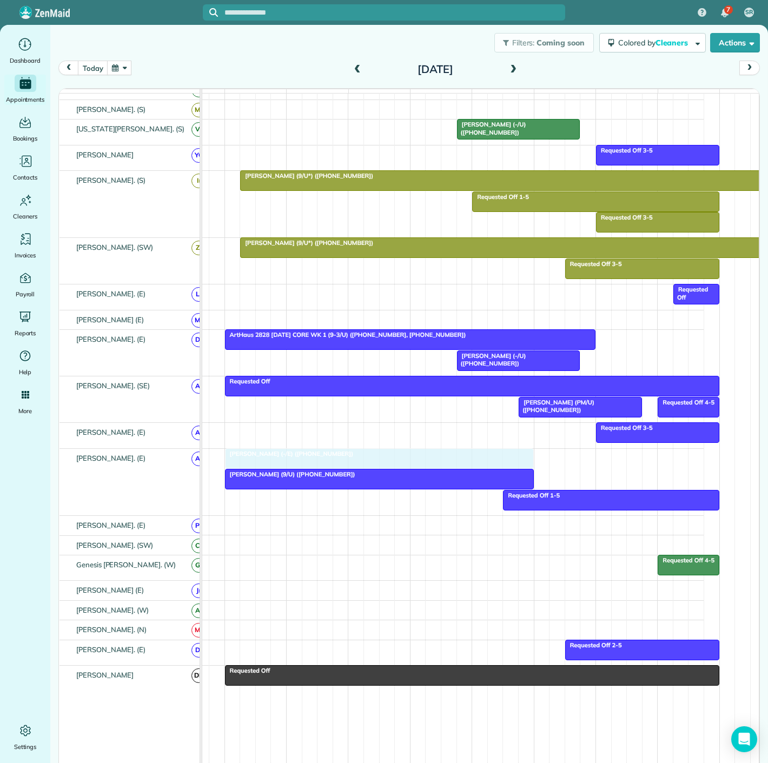
drag, startPoint x: 262, startPoint y: 461, endPoint x: 264, endPoint y: 473, distance: 12.6
click at [264, 473] on div "Susan Redfield (9/U) (+12149241198) Requested Off 1-5 Jenny Foster (-/E) (+1972…" at bounding box center [433, 482] width 541 height 67
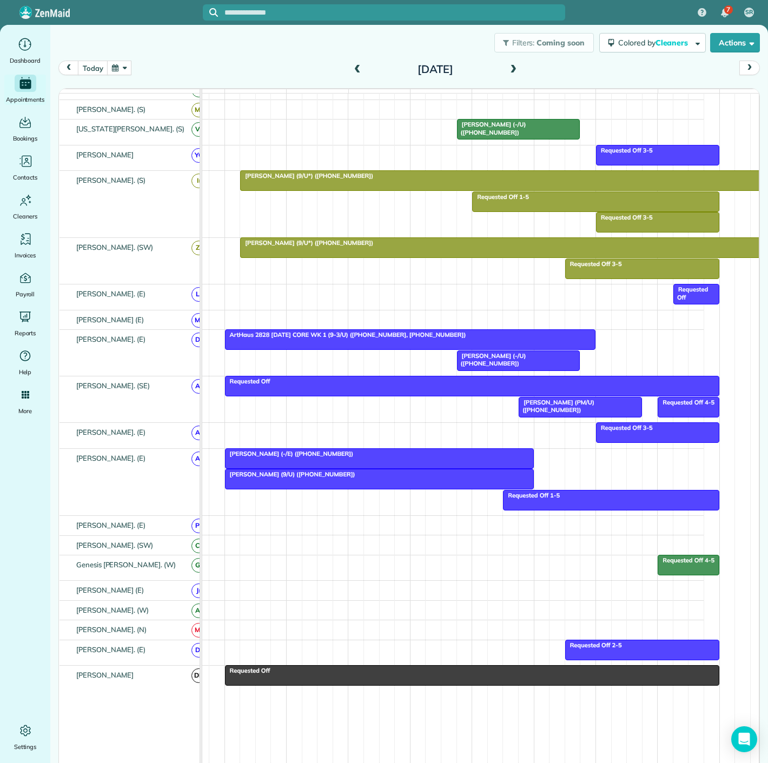
click at [267, 485] on div at bounding box center [379, 478] width 308 height 19
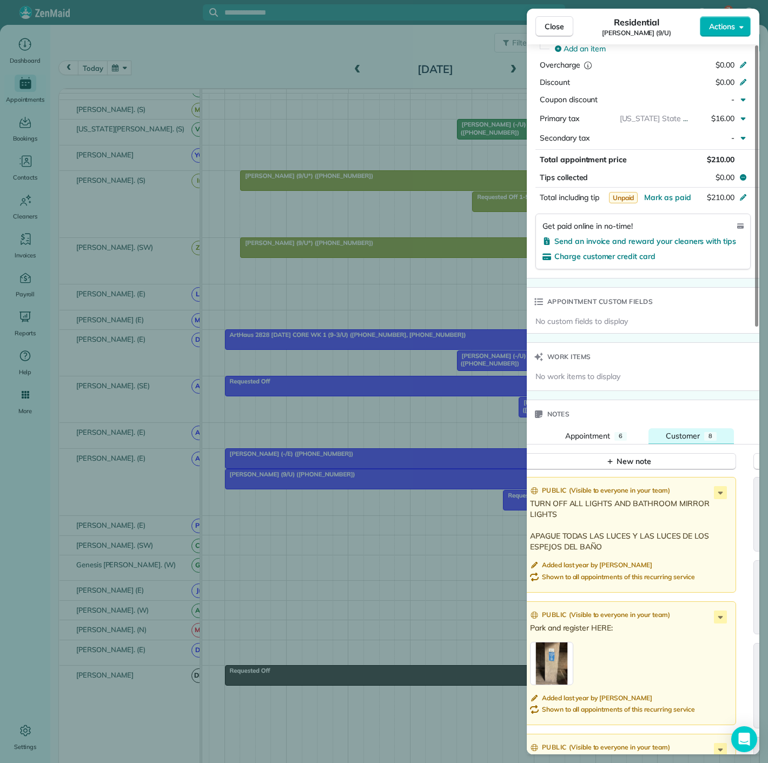
click at [682, 431] on span "Customer" at bounding box center [683, 436] width 34 height 10
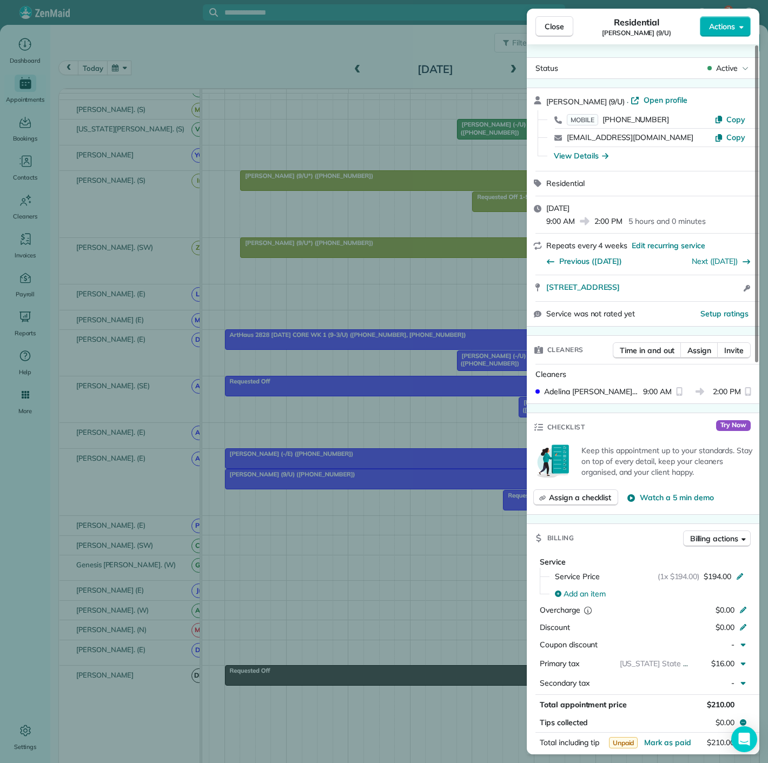
click at [585, 168] on div "Susan Redfield (9/U) · Open profile MOBILE (214) 924-1198 Copy susanredfield22@…" at bounding box center [643, 129] width 233 height 83
click at [576, 150] on div "View Details" at bounding box center [581, 155] width 55 height 11
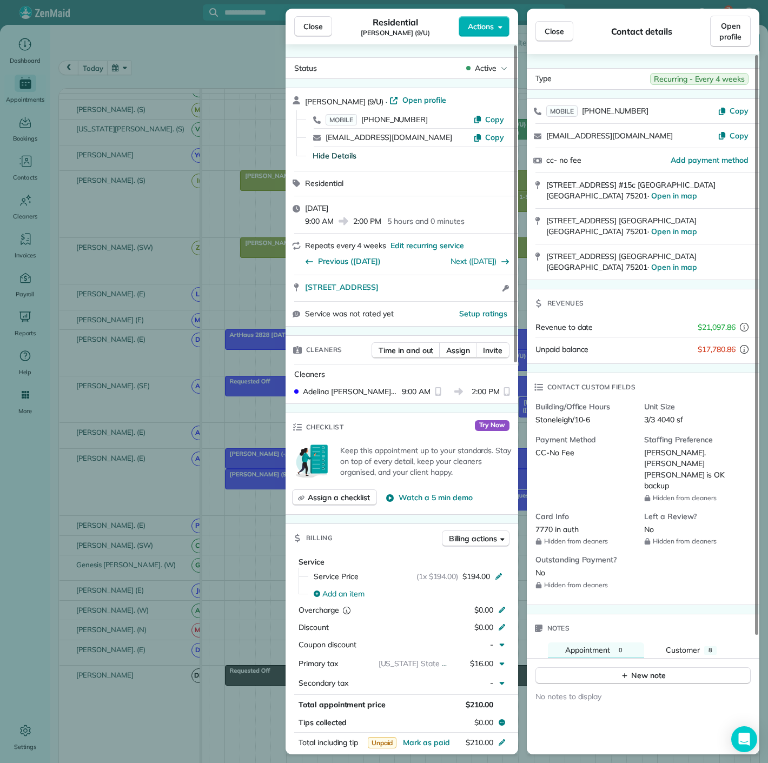
click at [183, 322] on div "Close Residential Susan Redfield (9/U) Actions Status Active Susan Redfield (9/…" at bounding box center [384, 381] width 768 height 763
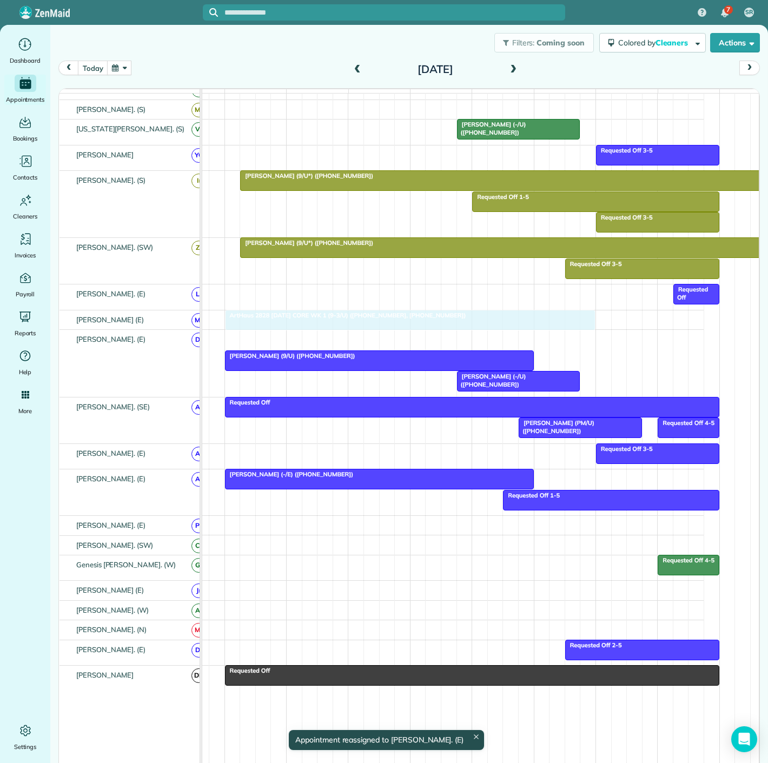
drag, startPoint x: 261, startPoint y: 343, endPoint x: 261, endPoint y: 333, distance: 10.3
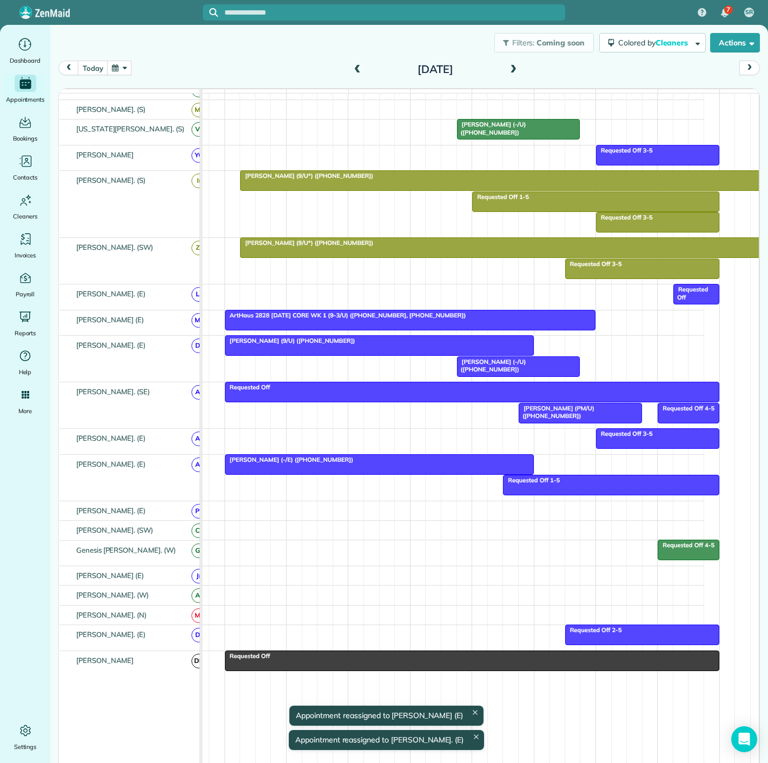
click at [363, 353] on div at bounding box center [379, 345] width 308 height 19
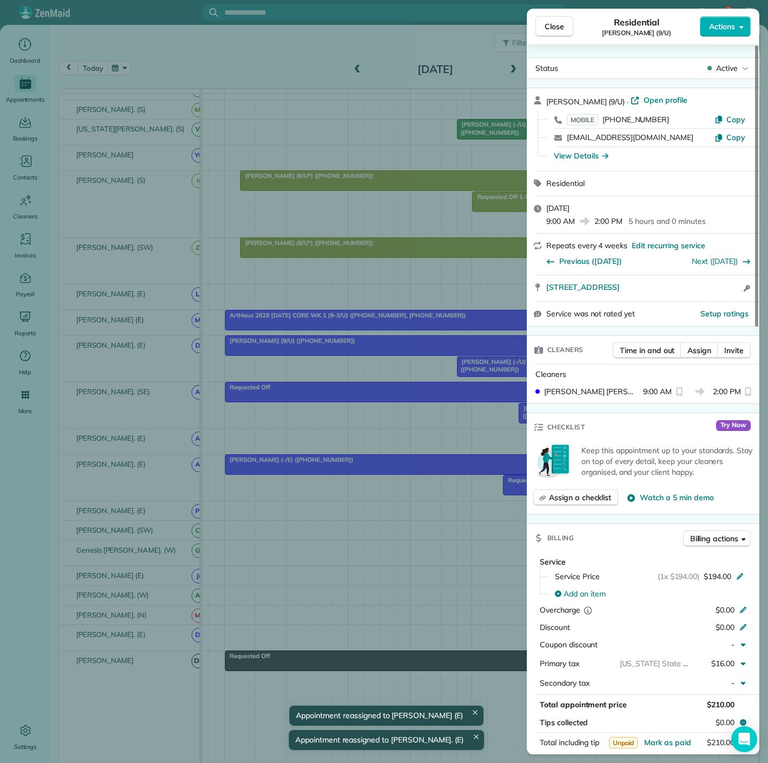
click at [363, 353] on div "Close Residential Susan Redfield (9/U) Actions Status Active Susan Redfield (9/…" at bounding box center [384, 381] width 768 height 763
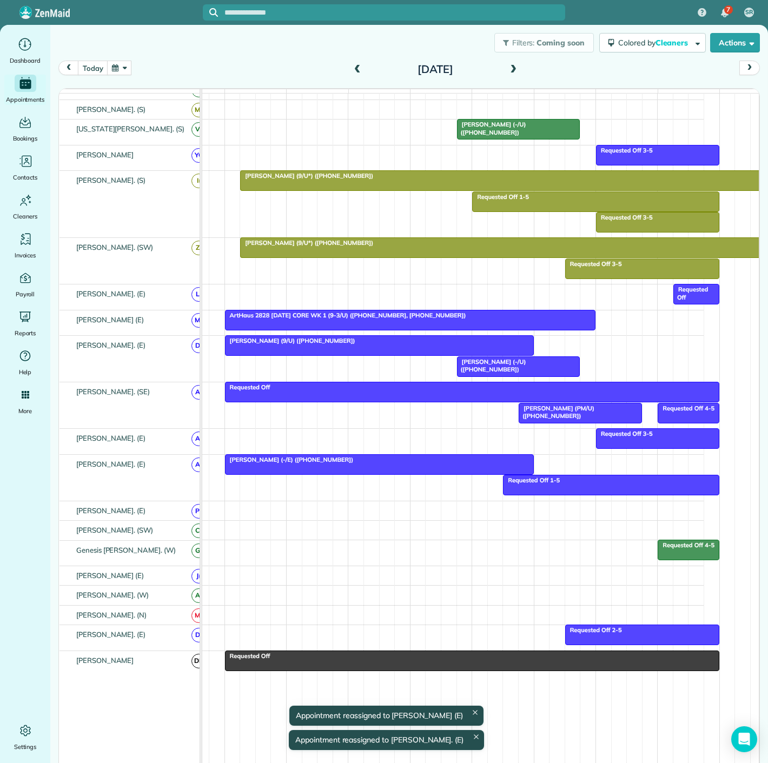
click at [496, 374] on div at bounding box center [518, 366] width 122 height 19
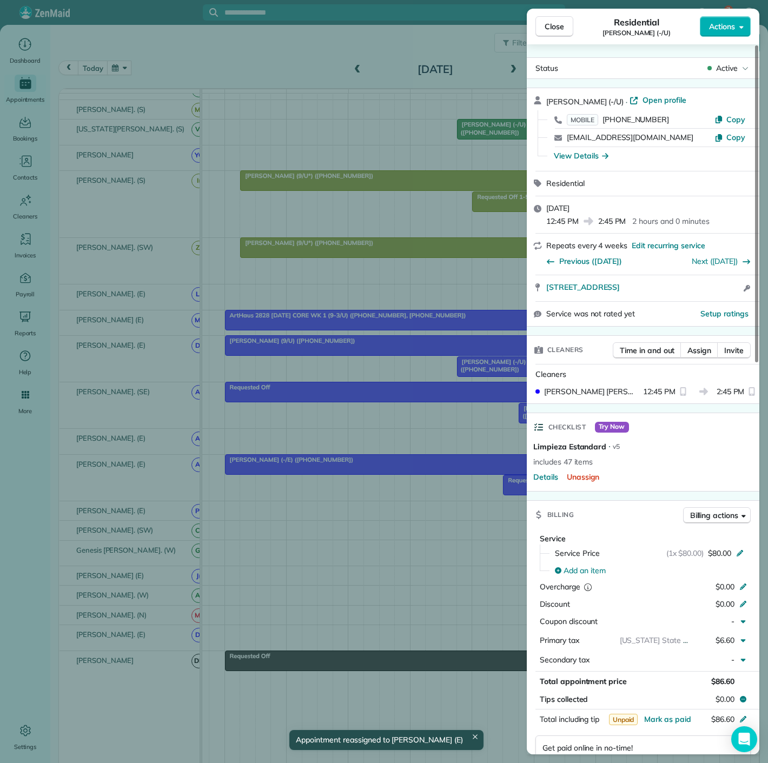
click at [444, 374] on div "Close Residential Andrew DeJoy (-/U) Actions Status Active Andrew DeJoy (-/U) ·…" at bounding box center [384, 381] width 768 height 763
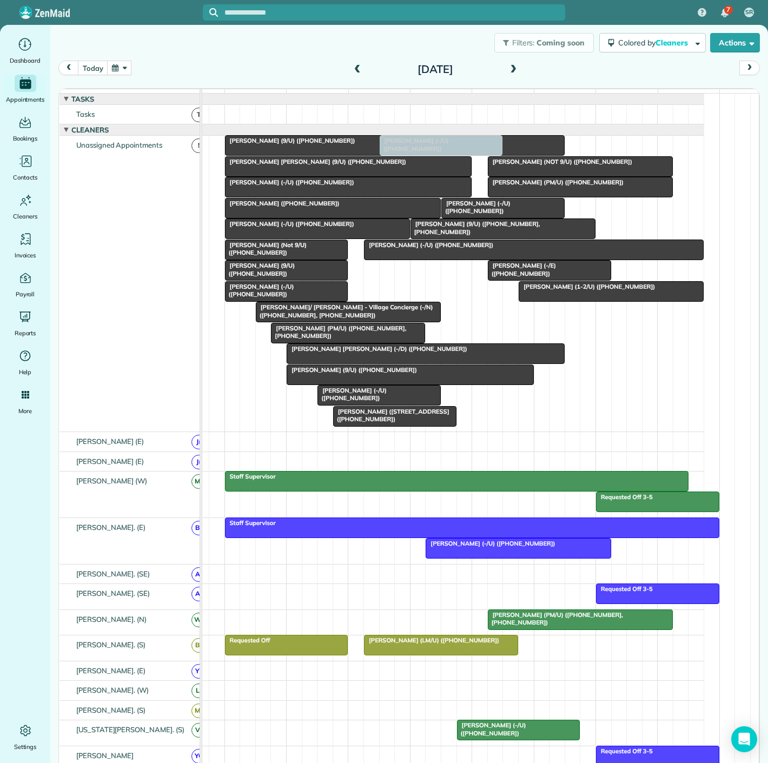
drag, startPoint x: 479, startPoint y: 373, endPoint x: 395, endPoint y: 195, distance: 196.7
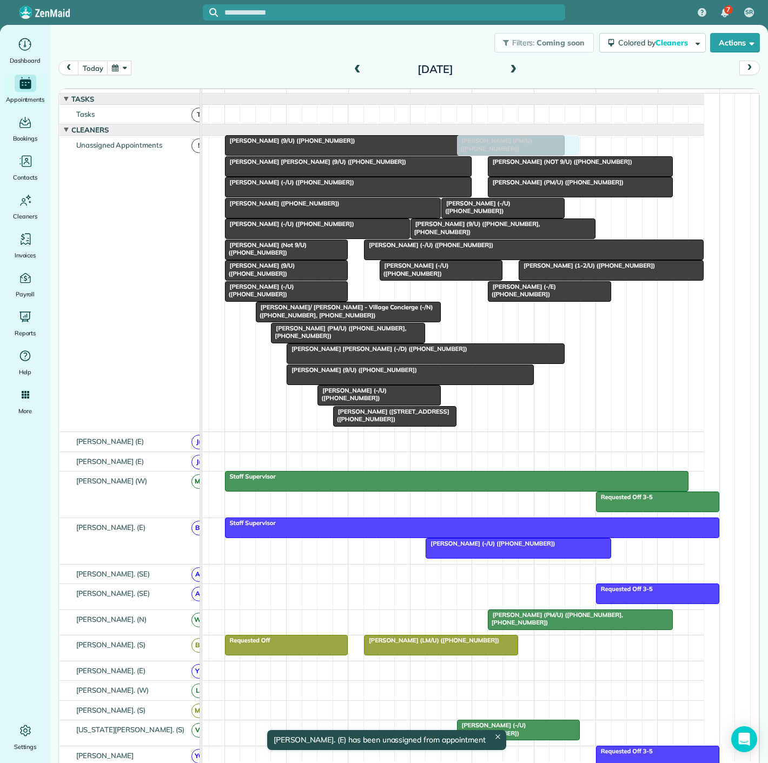
drag, startPoint x: 567, startPoint y: 399, endPoint x: 511, endPoint y: 274, distance: 136.3
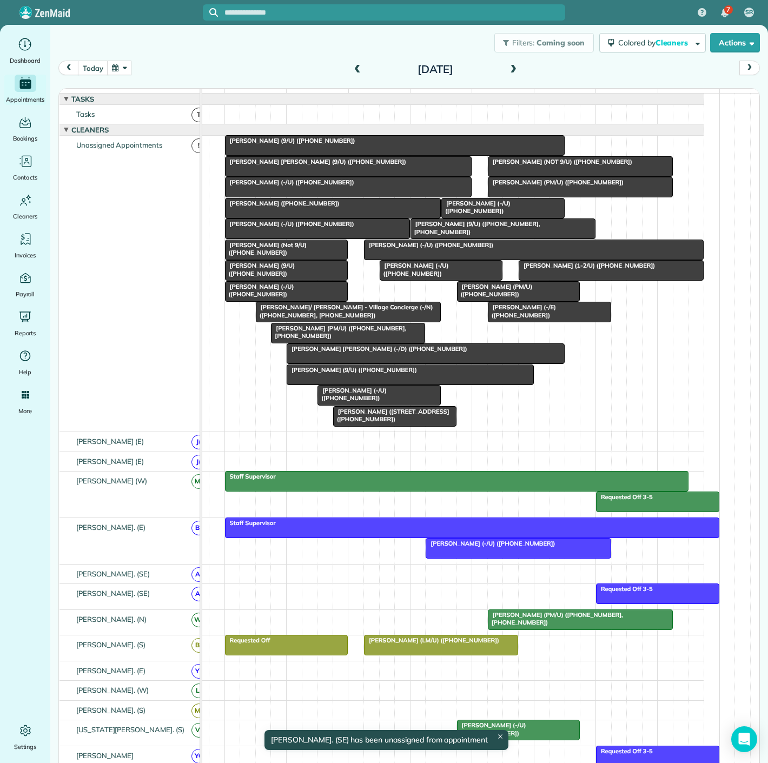
click at [347, 374] on span "[PERSON_NAME] (9/U) ([PHONE_NUMBER])" at bounding box center [351, 370] width 131 height 8
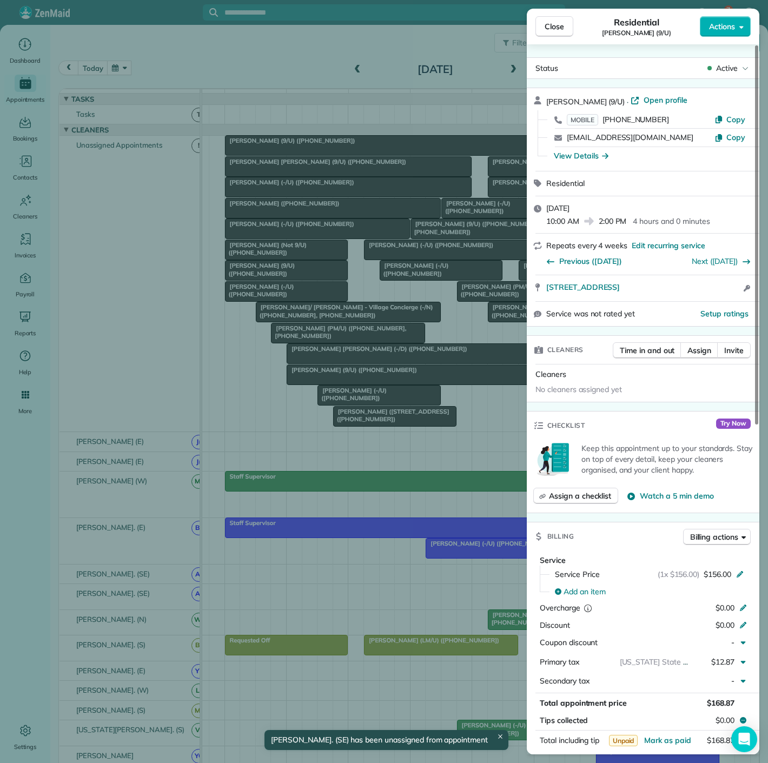
click at [347, 378] on div "Close Residential Sheela Ziari (9/U) Actions Status Active Sheela Ziari (9/U) ·…" at bounding box center [384, 381] width 768 height 763
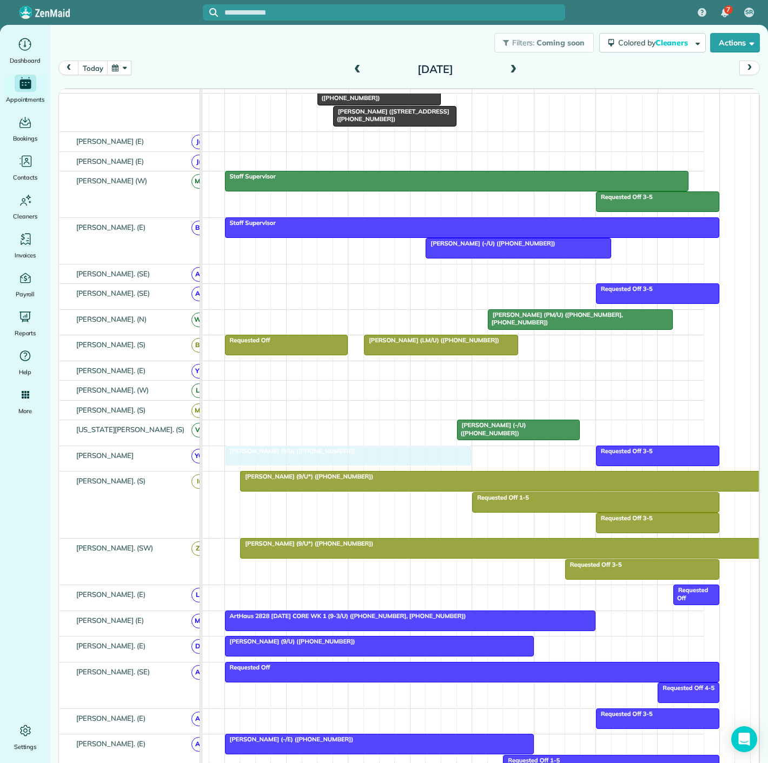
drag, startPoint x: 354, startPoint y: 378, endPoint x: 300, endPoint y: 460, distance: 98.7
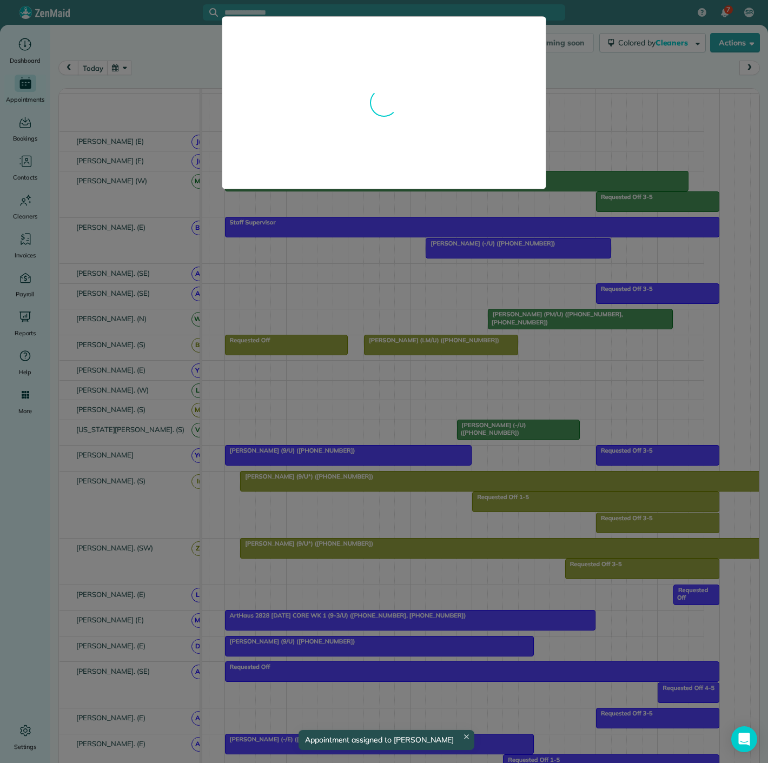
drag, startPoint x: 295, startPoint y: 483, endPoint x: 269, endPoint y: 482, distance: 25.4
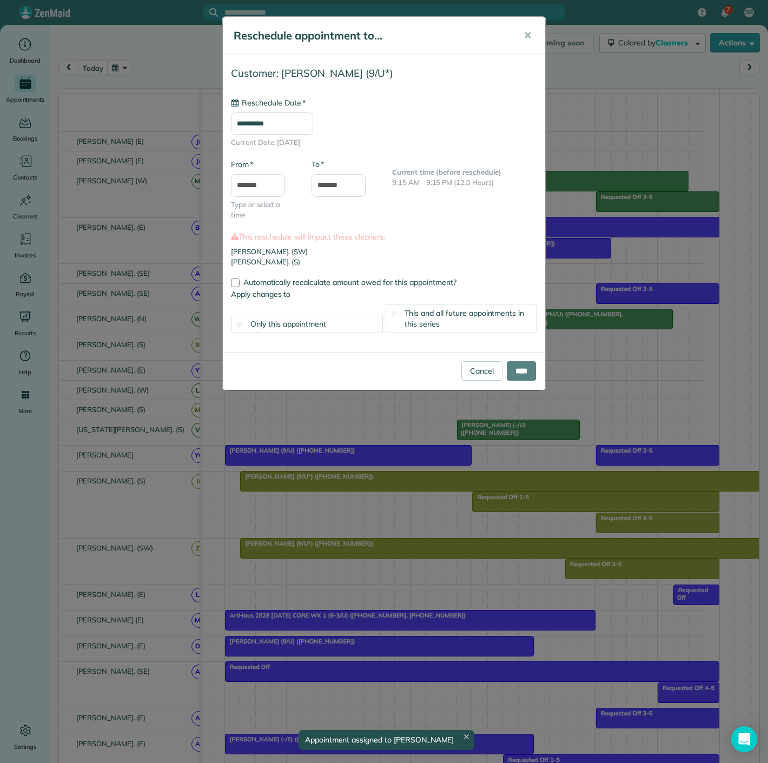
type input "**********"
click at [521, 367] on input "****" at bounding box center [521, 370] width 29 height 19
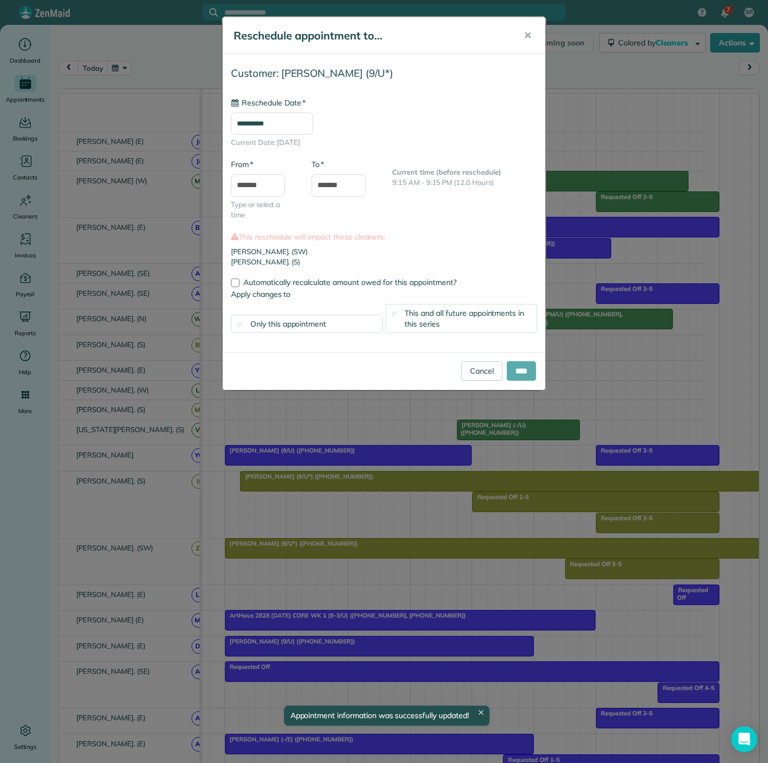
type input "**********"
click at [528, 369] on input "****" at bounding box center [521, 370] width 29 height 19
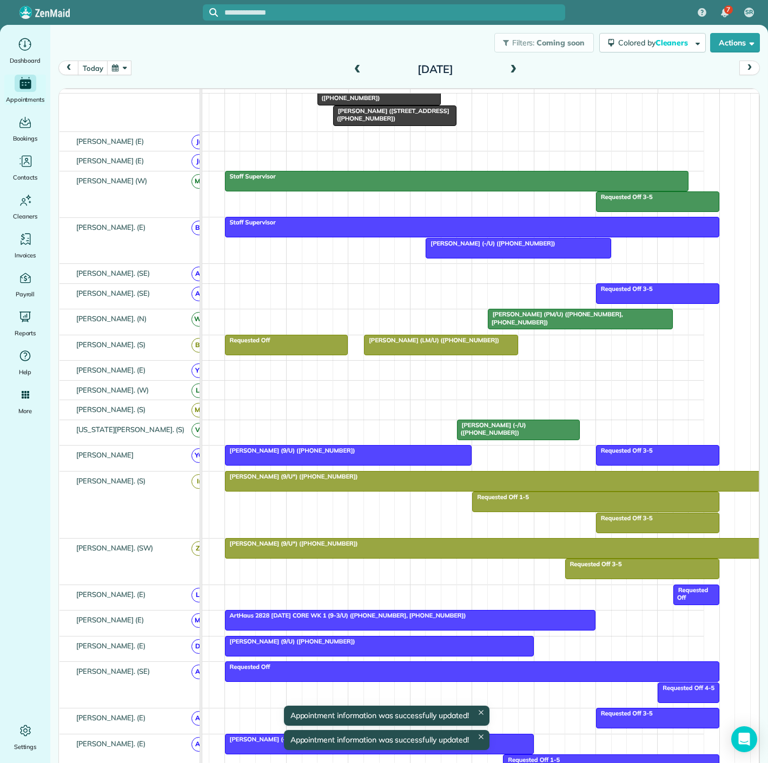
click at [301, 486] on div at bounding box center [534, 481] width 618 height 19
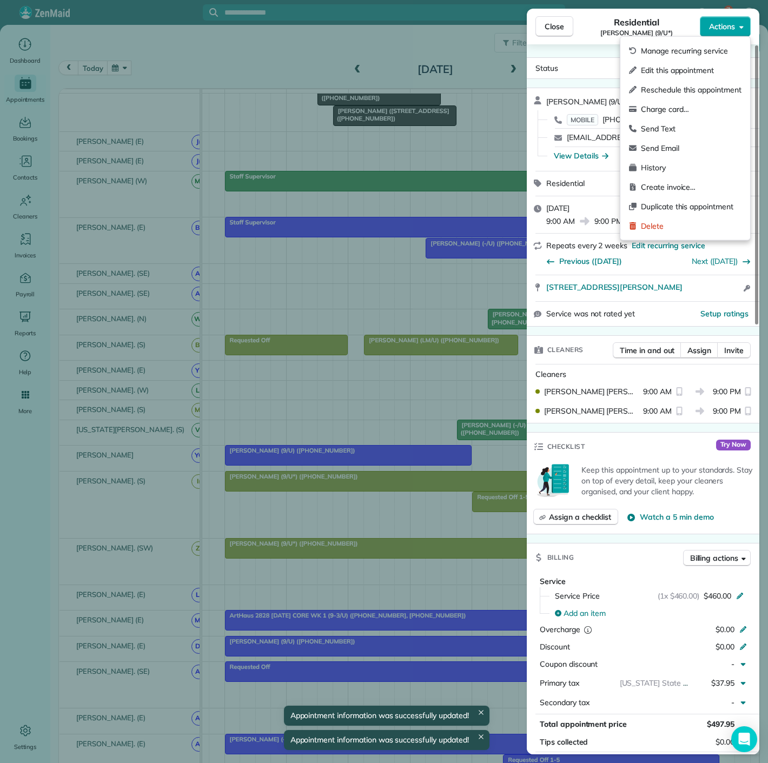
click at [706, 34] on button "Actions" at bounding box center [725, 26] width 51 height 21
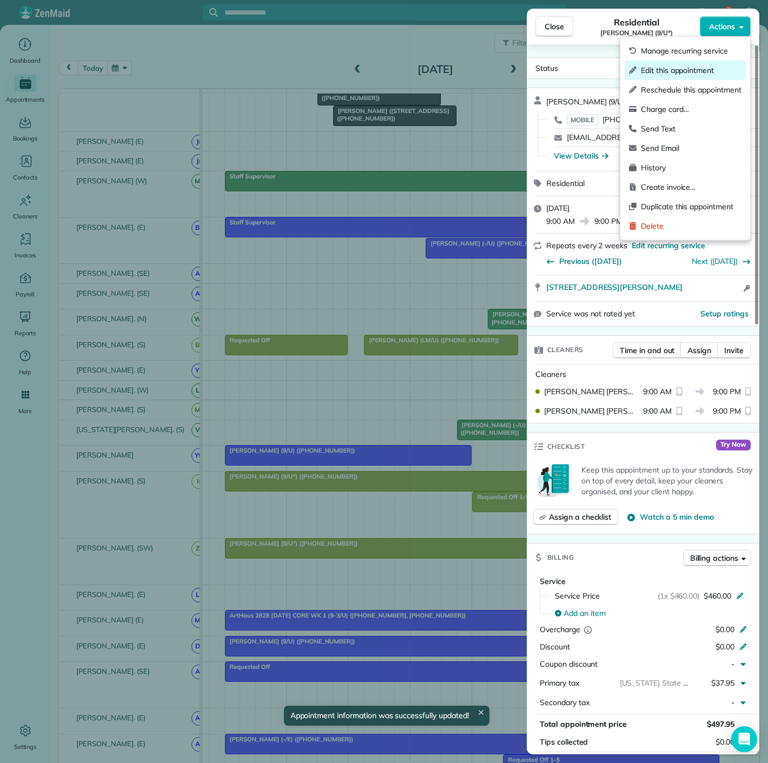
click at [676, 78] on div "Edit this appointment" at bounding box center [685, 70] width 121 height 19
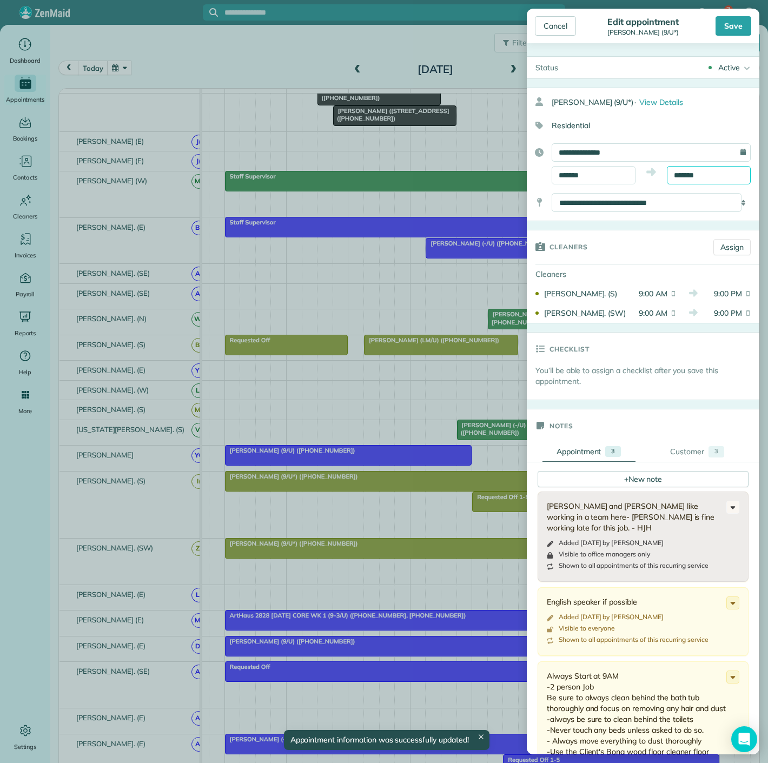
click at [704, 174] on input "*******" at bounding box center [709, 175] width 84 height 18
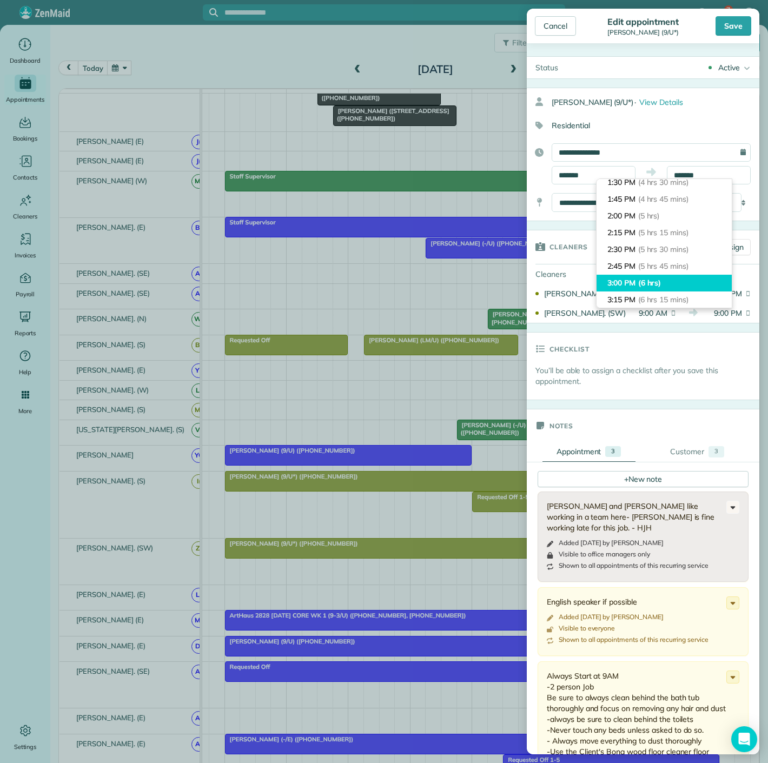
type input "*******"
click at [676, 277] on li "3:00 PM (6 hrs)" at bounding box center [663, 283] width 135 height 17
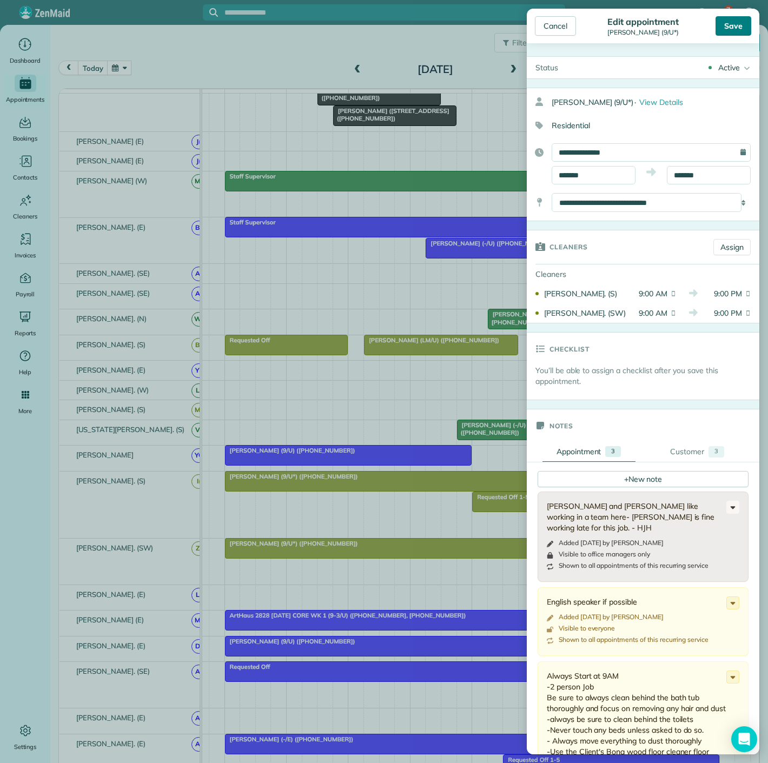
click at [733, 17] on div "Save" at bounding box center [733, 25] width 36 height 19
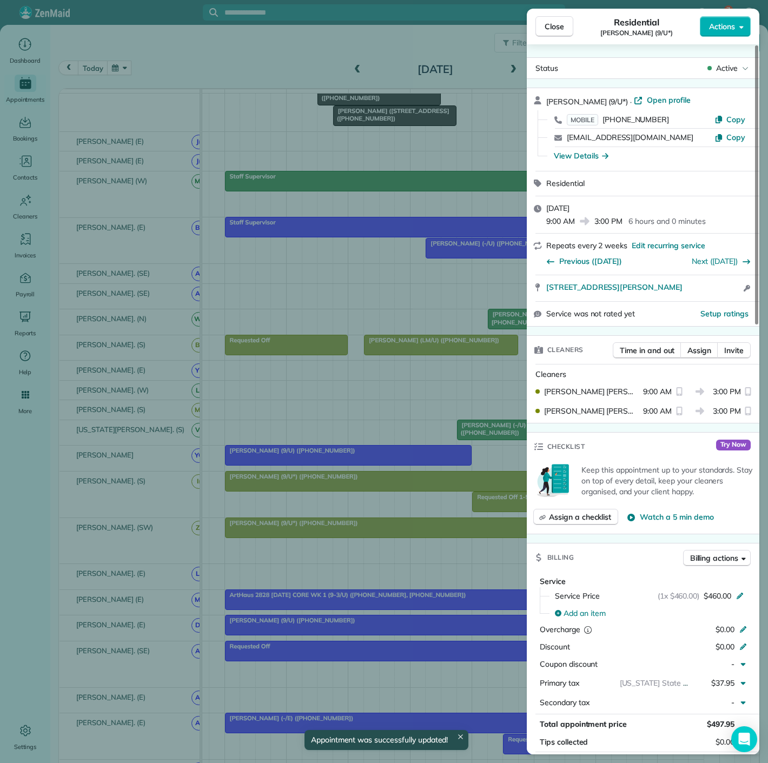
click at [276, 485] on div "Close Residential Laura McAndrew (9/U*) Actions Status Active Laura McAndrew (9…" at bounding box center [384, 381] width 768 height 763
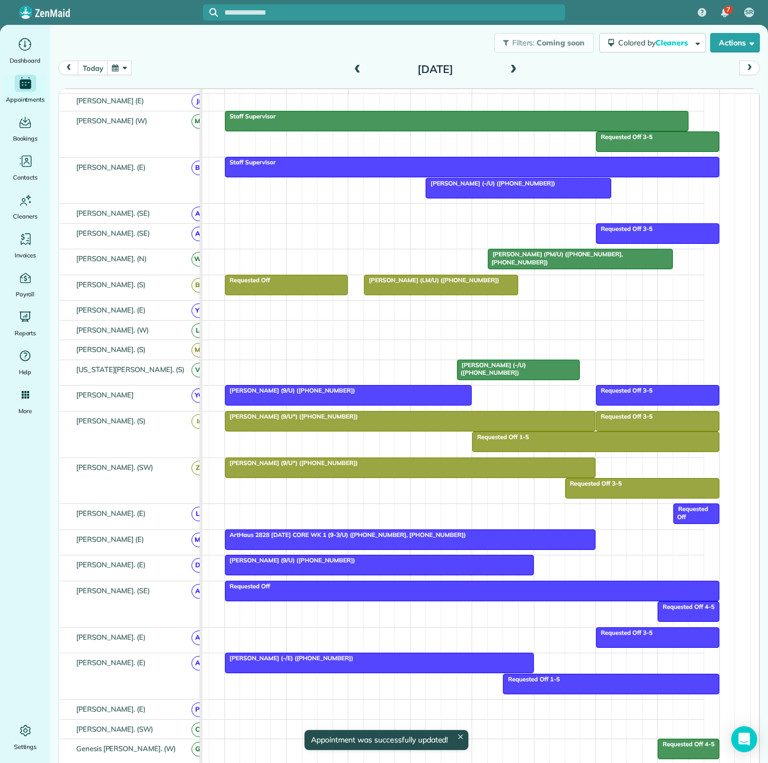
click at [348, 420] on div "[PERSON_NAME] (9/U*) ([PHONE_NUMBER])" at bounding box center [410, 417] width 364 height 8
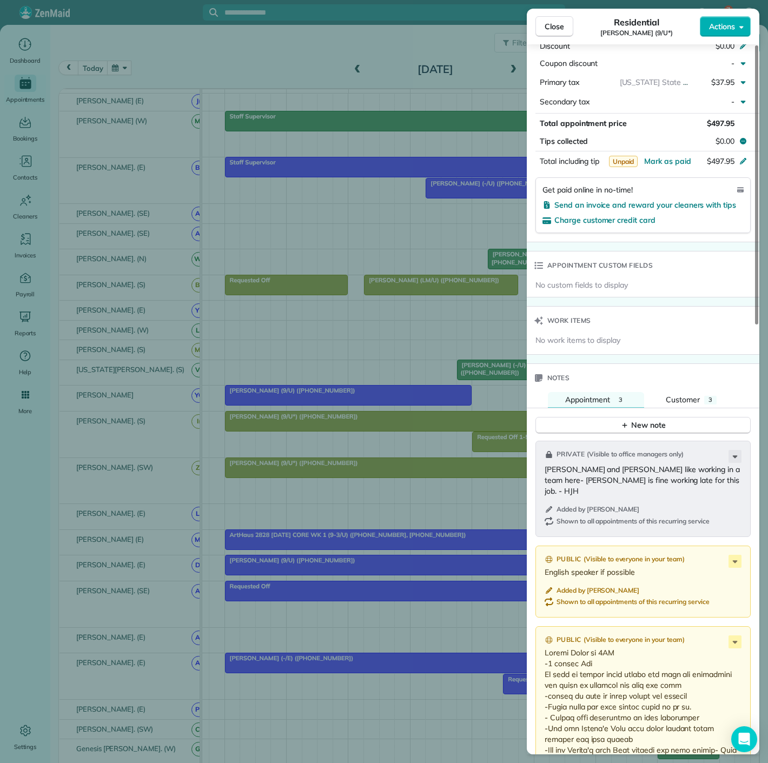
click at [386, 468] on div "Close Residential Laura McAndrew (9/U*) Actions Status Active Laura McAndrew (9…" at bounding box center [384, 381] width 768 height 763
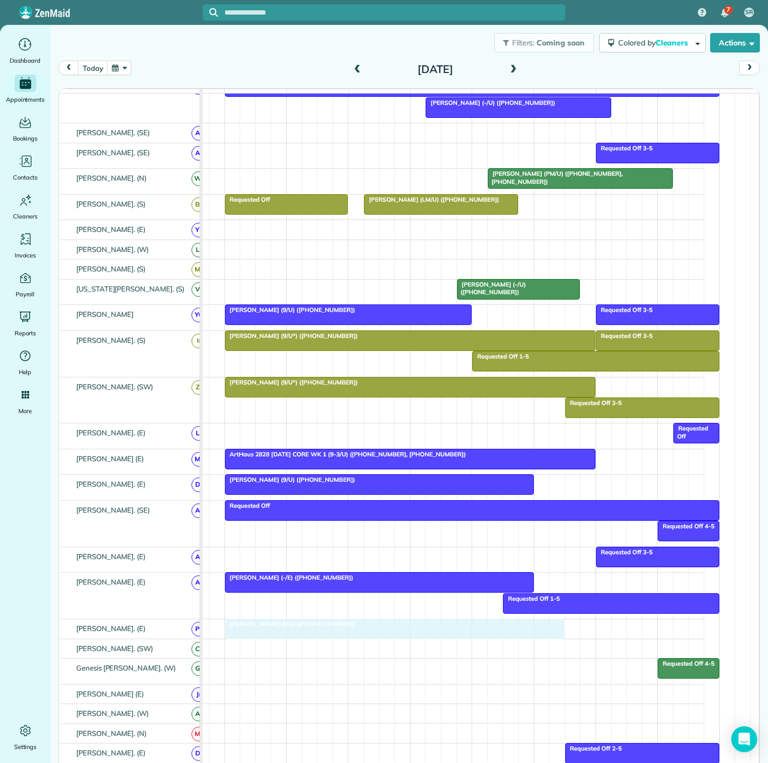
drag, startPoint x: 345, startPoint y: 150, endPoint x: 340, endPoint y: 632, distance: 481.3
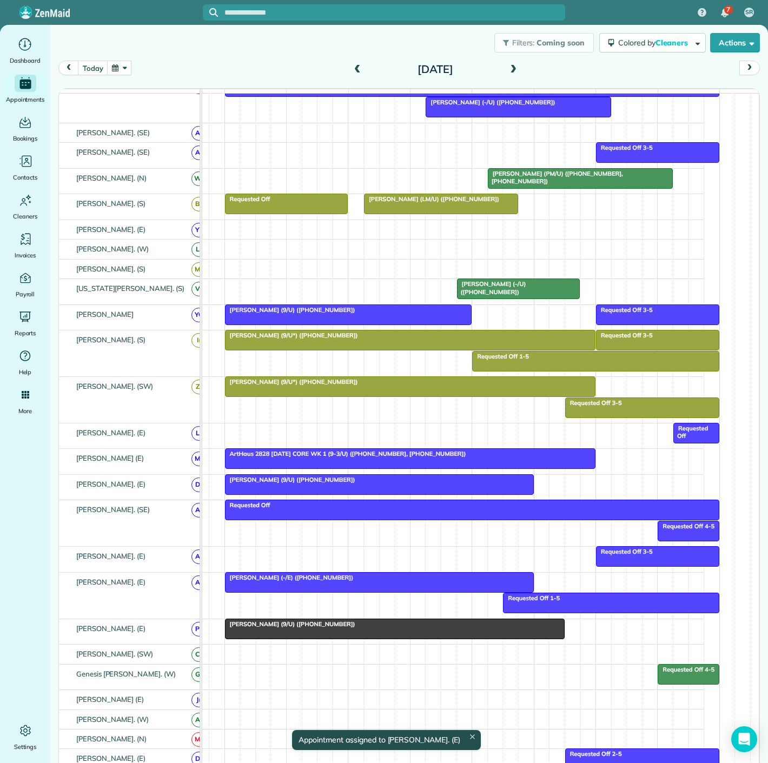
click at [343, 628] on div "[PERSON_NAME] (9/U) ([PHONE_NUMBER])" at bounding box center [394, 624] width 333 height 8
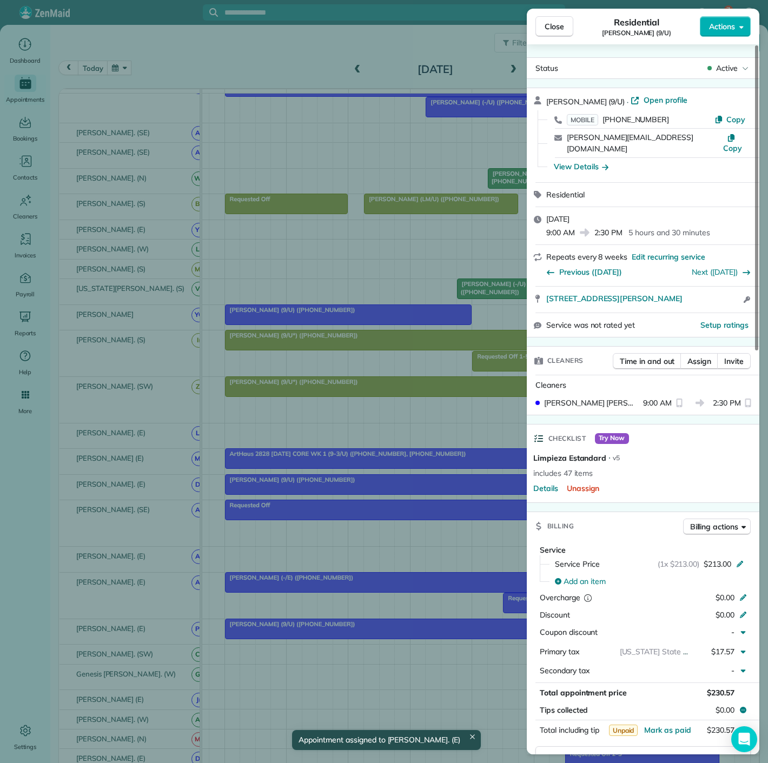
click at [344, 632] on div "Close Residential Sabrina Davison (9/U) Actions Status Active Sabrina Davison (…" at bounding box center [384, 381] width 768 height 763
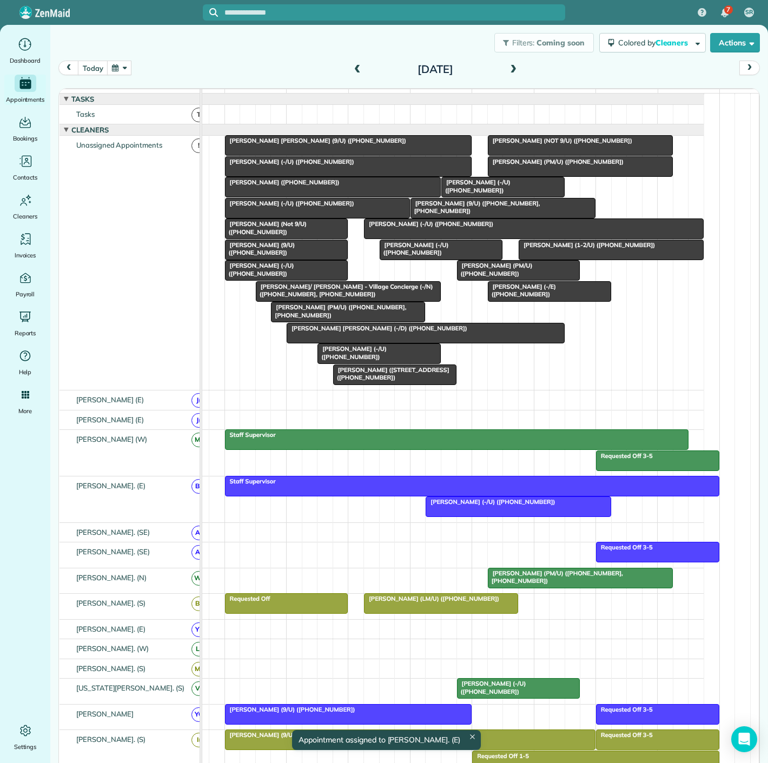
click at [455, 215] on div "Jason Fowler (9/U) (+16464181550, +16785248679)" at bounding box center [503, 208] width 178 height 16
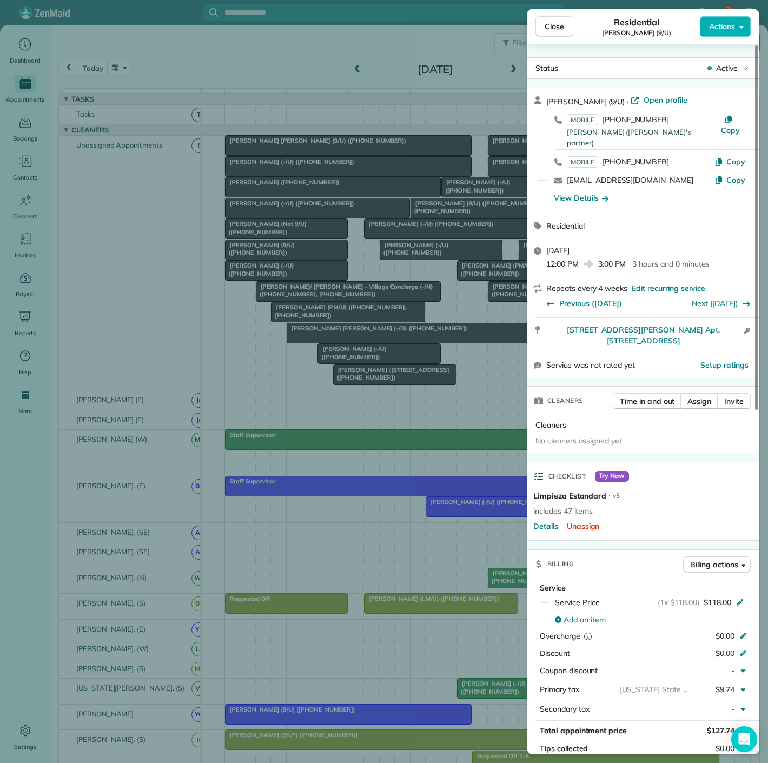
click at [444, 214] on div "Close Residential Jason Fowler (9/U) Actions Status Active Jason Fowler (9/U) ·…" at bounding box center [384, 381] width 768 height 763
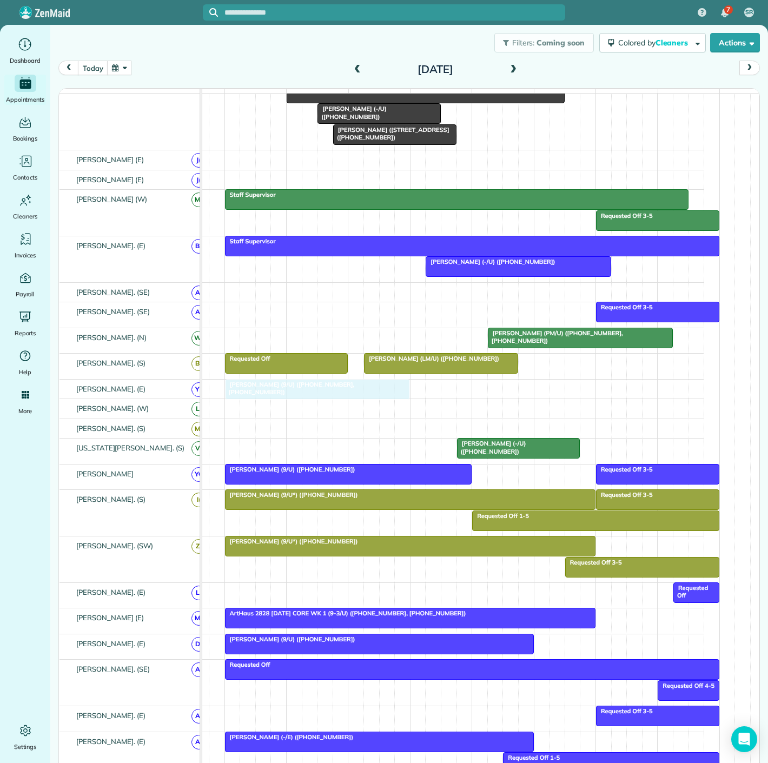
drag, startPoint x: 449, startPoint y: 213, endPoint x: 262, endPoint y: 401, distance: 265.4
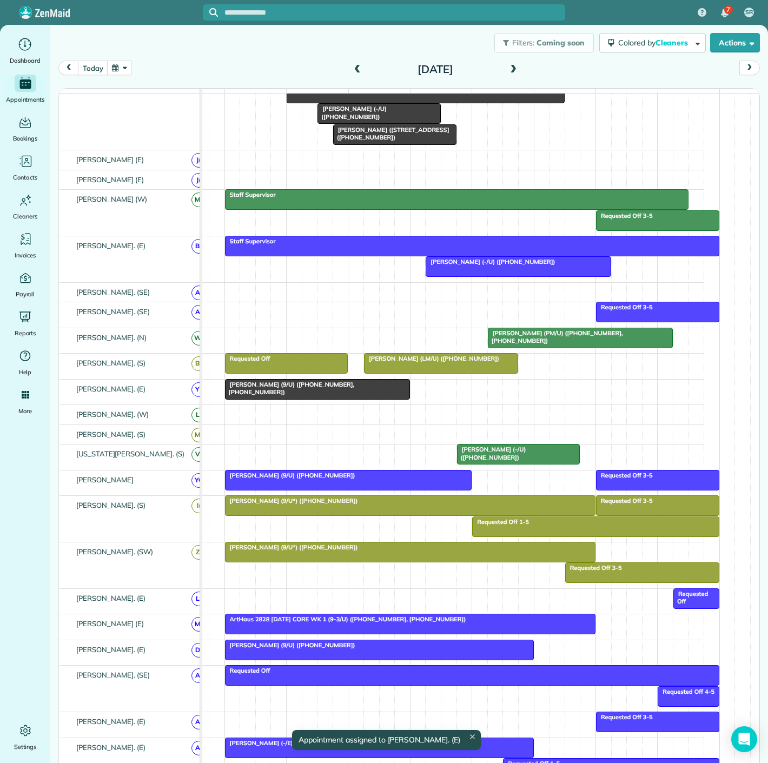
click at [363, 399] on div at bounding box center [317, 389] width 184 height 19
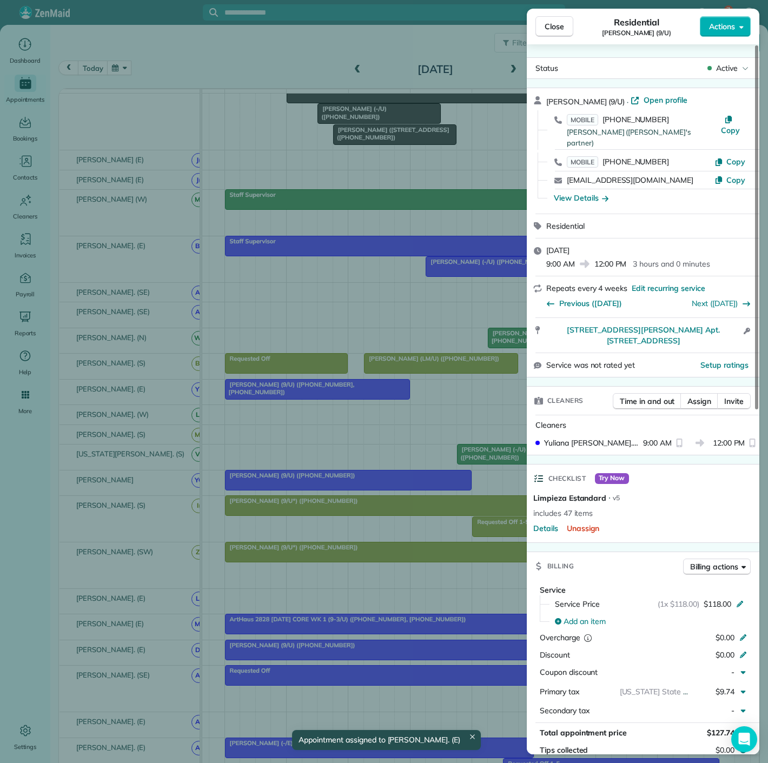
click at [363, 400] on div "Close Residential Jason Fowler (9/U) Actions Status Active Jason Fowler (9/U) ·…" at bounding box center [384, 381] width 768 height 763
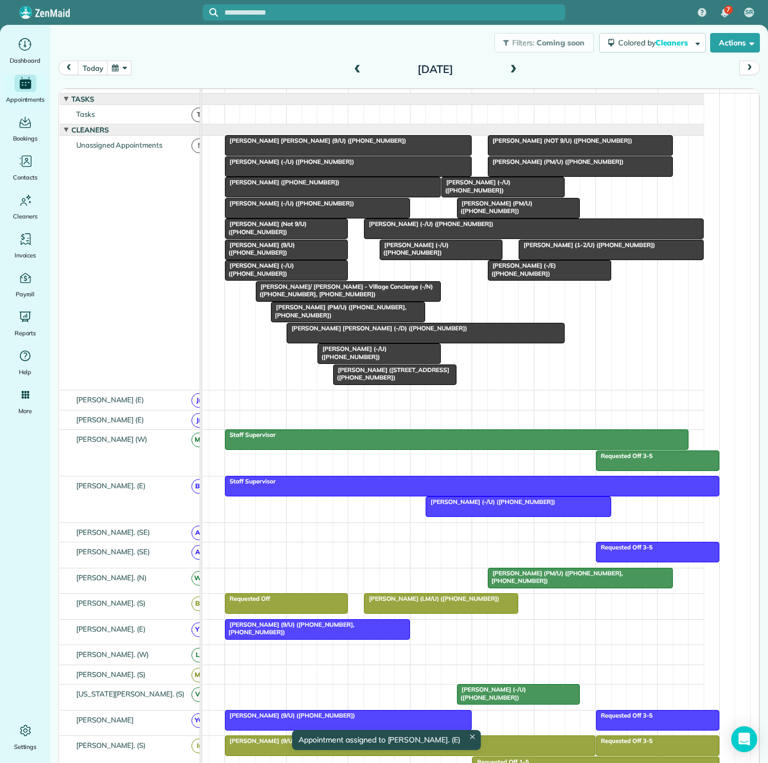
click at [426, 228] on span "[PERSON_NAME] (-/U) ([PHONE_NUMBER])" at bounding box center [428, 224] width 130 height 8
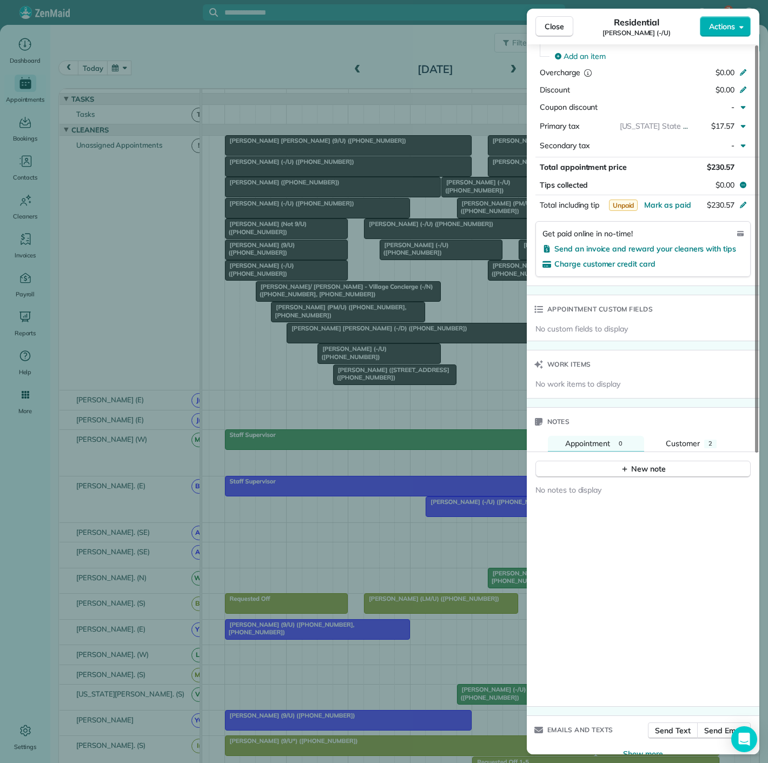
click at [354, 554] on div "Close Residential Jaimie Long (-/U) Actions Status Active Jaimie Long (-/U) · O…" at bounding box center [384, 381] width 768 height 763
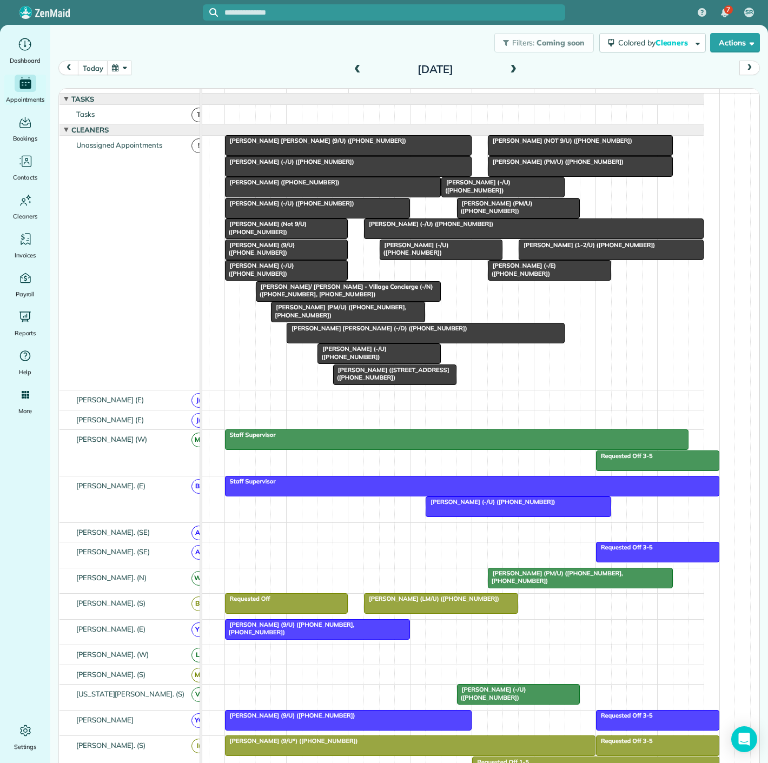
click at [329, 635] on div at bounding box center [317, 629] width 184 height 19
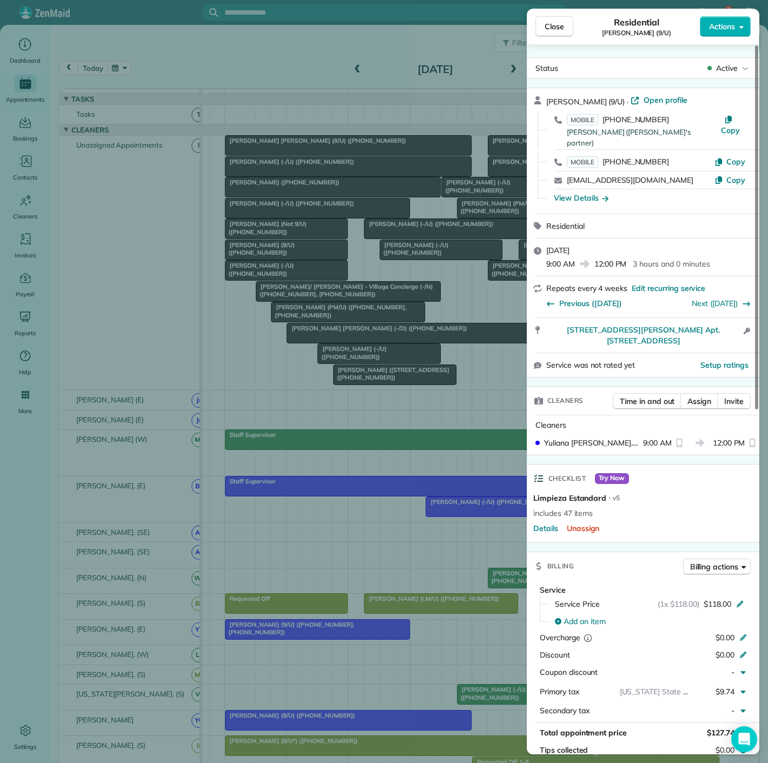
click at [329, 635] on div "Close Residential Jason Fowler (9/U) Actions Status Active Jason Fowler (9/U) ·…" at bounding box center [384, 381] width 768 height 763
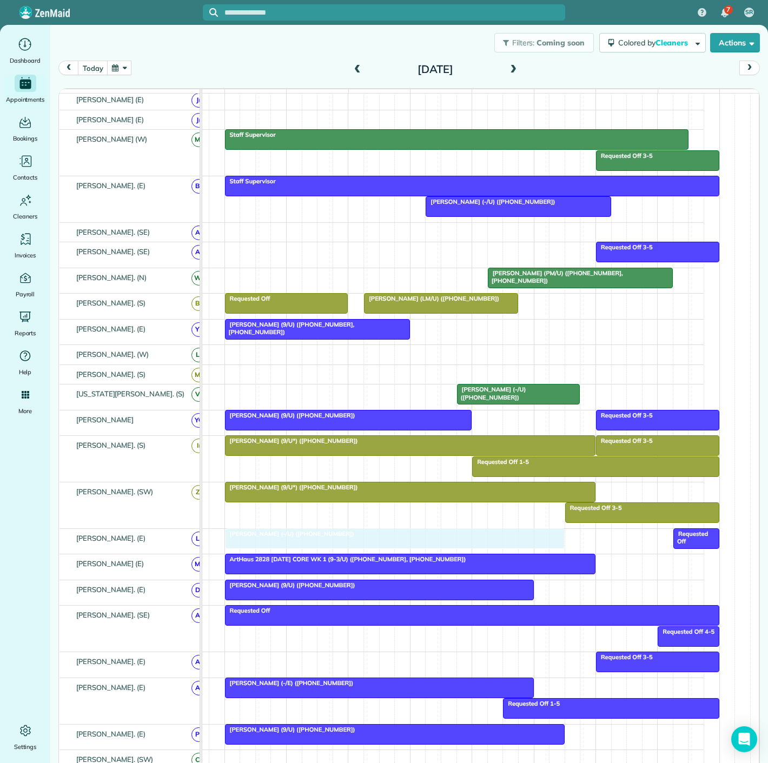
drag, startPoint x: 439, startPoint y: 235, endPoint x: 298, endPoint y: 535, distance: 331.9
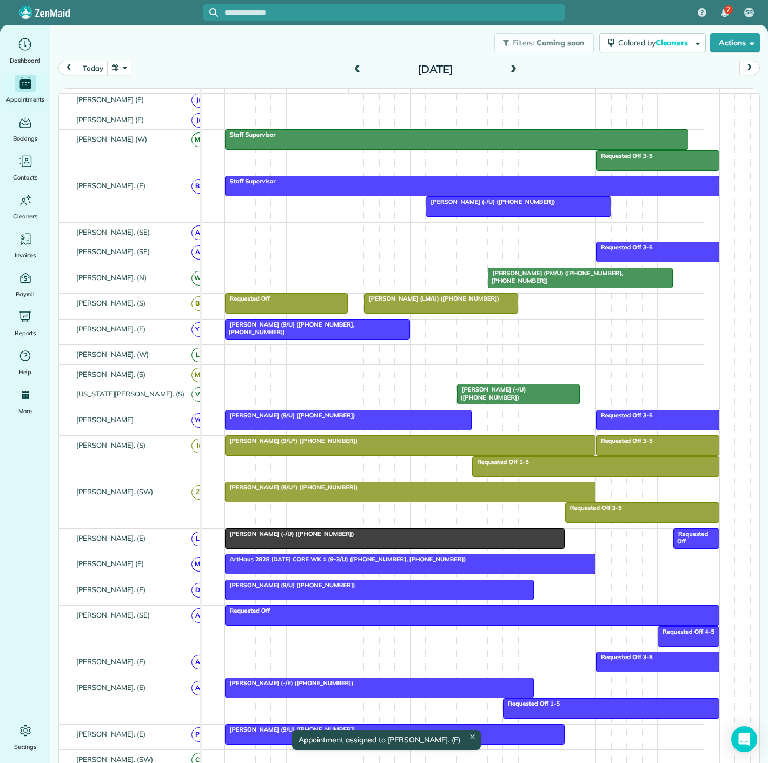
click at [300, 538] on span "[PERSON_NAME] (-/U) ([PHONE_NUMBER])" at bounding box center [289, 534] width 130 height 8
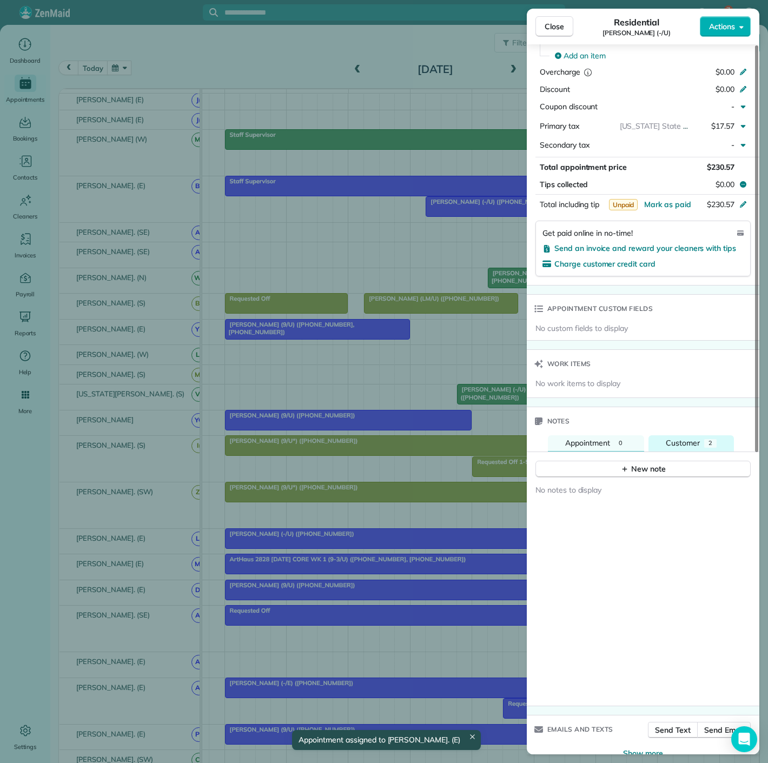
click at [671, 438] on span "Customer" at bounding box center [683, 443] width 34 height 10
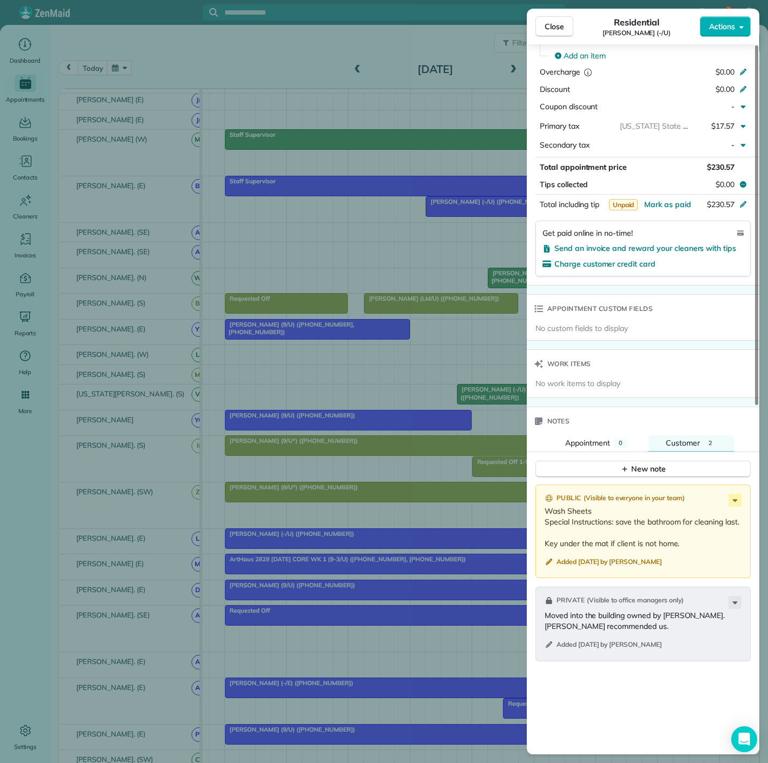
click at [421, 481] on div "Close Residential Jaimie Long (-/U) Actions Status Active Jaimie Long (-/U) · O…" at bounding box center [384, 381] width 768 height 763
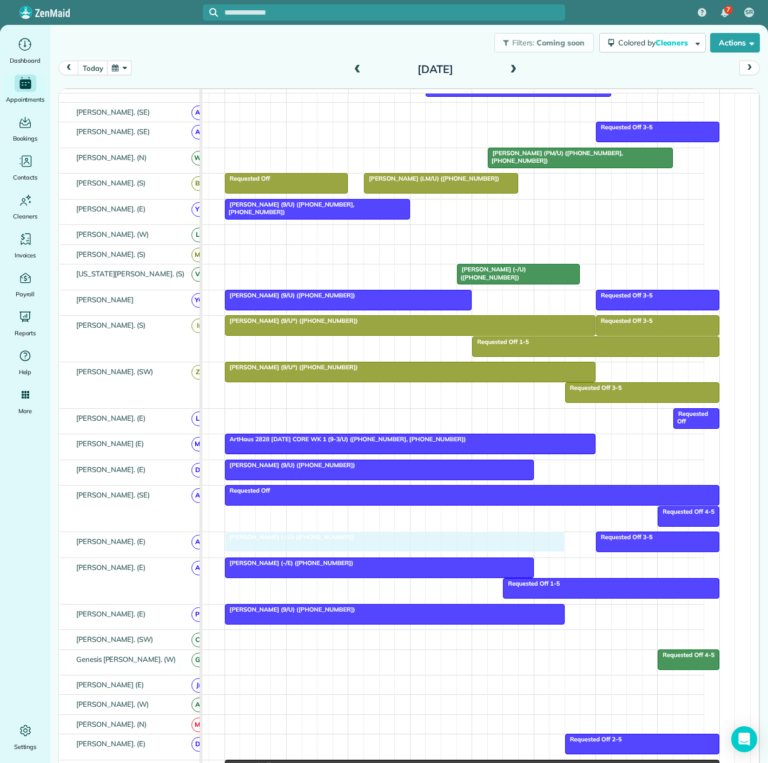
drag, startPoint x: 285, startPoint y: 422, endPoint x: 287, endPoint y: 536, distance: 113.6
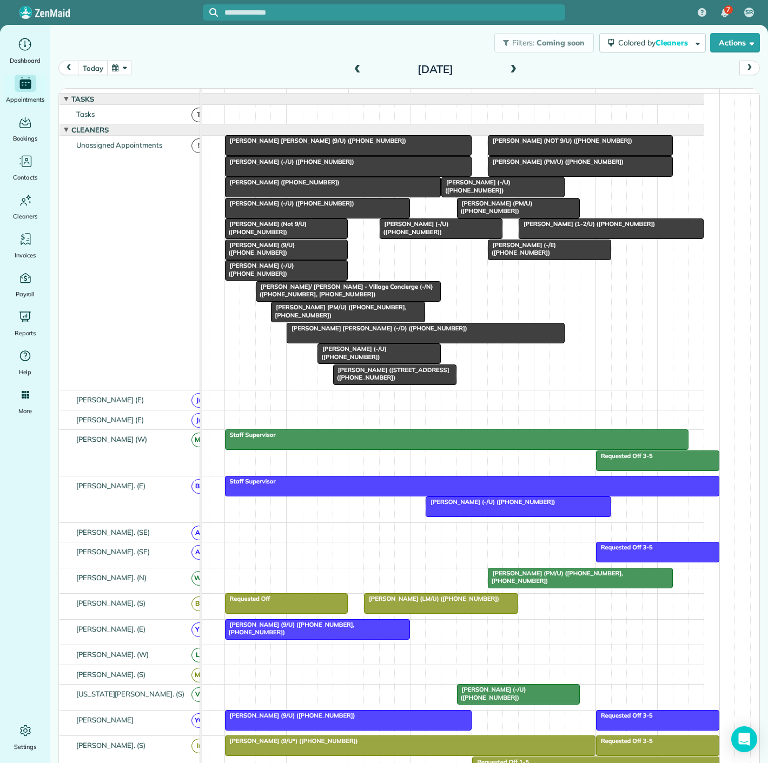
click at [296, 260] on div at bounding box center [286, 249] width 122 height 19
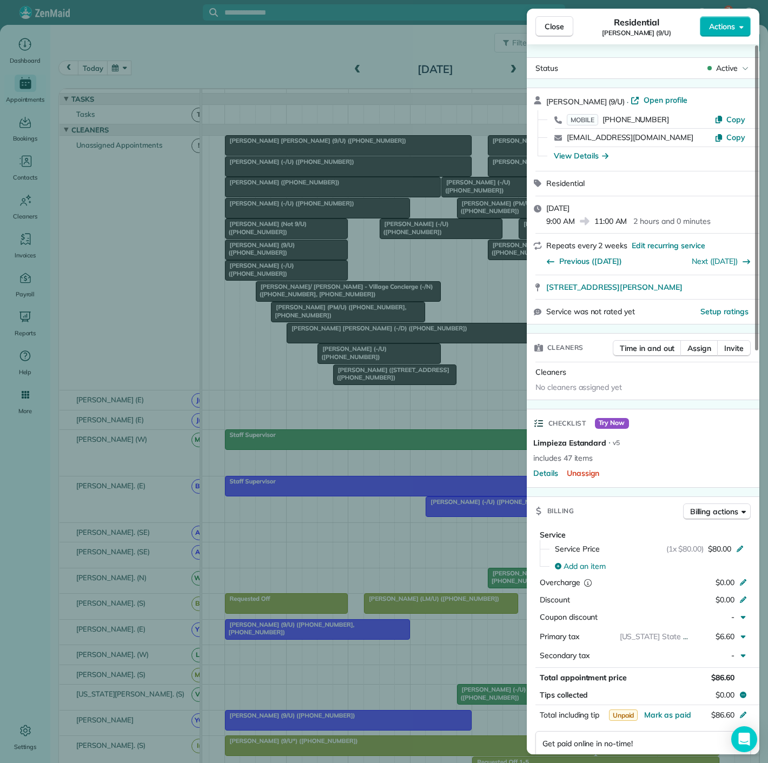
click at [295, 263] on div "Close Residential Steve Lancaster (9/U) Actions Status Active Steve Lancaster (…" at bounding box center [384, 381] width 768 height 763
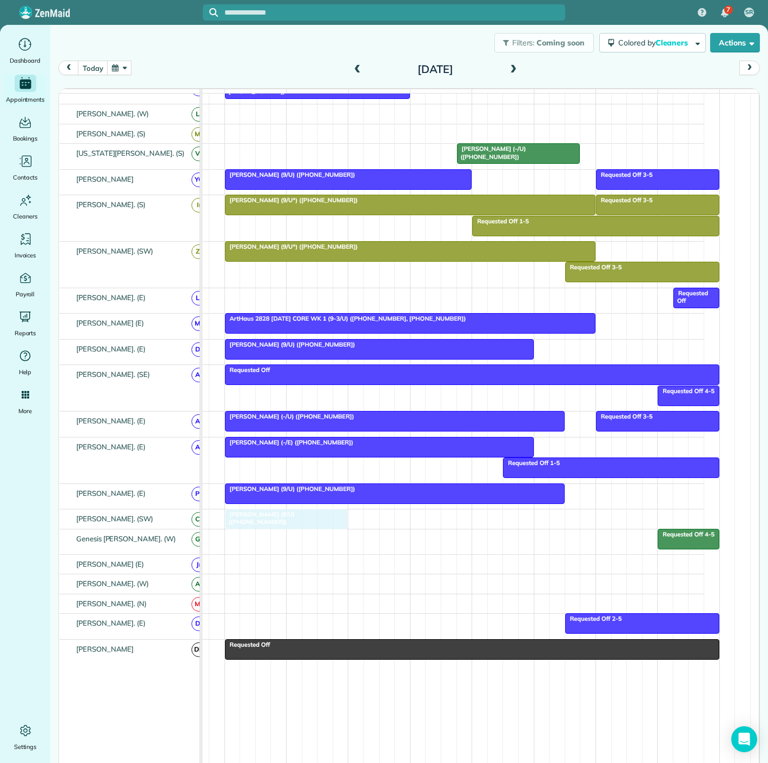
drag, startPoint x: 295, startPoint y: 262, endPoint x: 295, endPoint y: 530, distance: 268.8
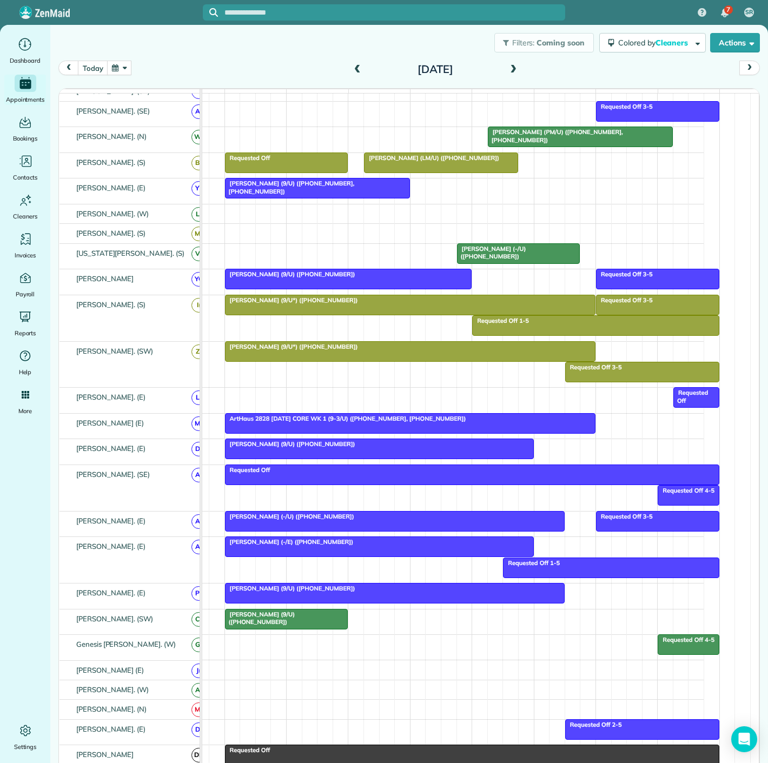
click at [462, 422] on div "ArtHaus 2828 [DATE] CORE WK 1 (9-3/U) ([PHONE_NUMBER], [PHONE_NUMBER])" at bounding box center [410, 419] width 364 height 8
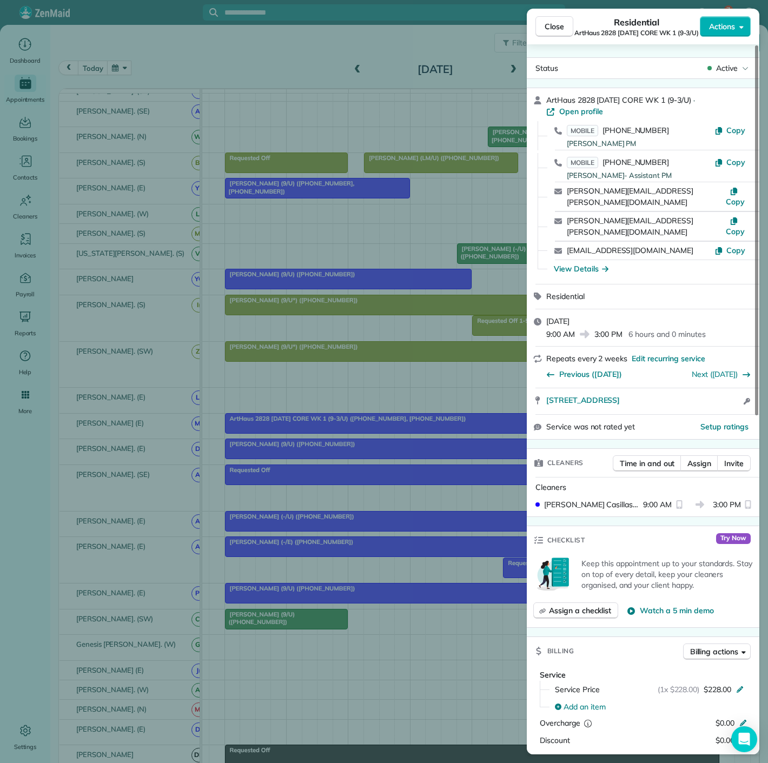
click at [462, 424] on div "Close Residential ArtHaus 2828 Tuesday CORE WK 1 (9-3/U) Actions Status Active …" at bounding box center [384, 381] width 768 height 763
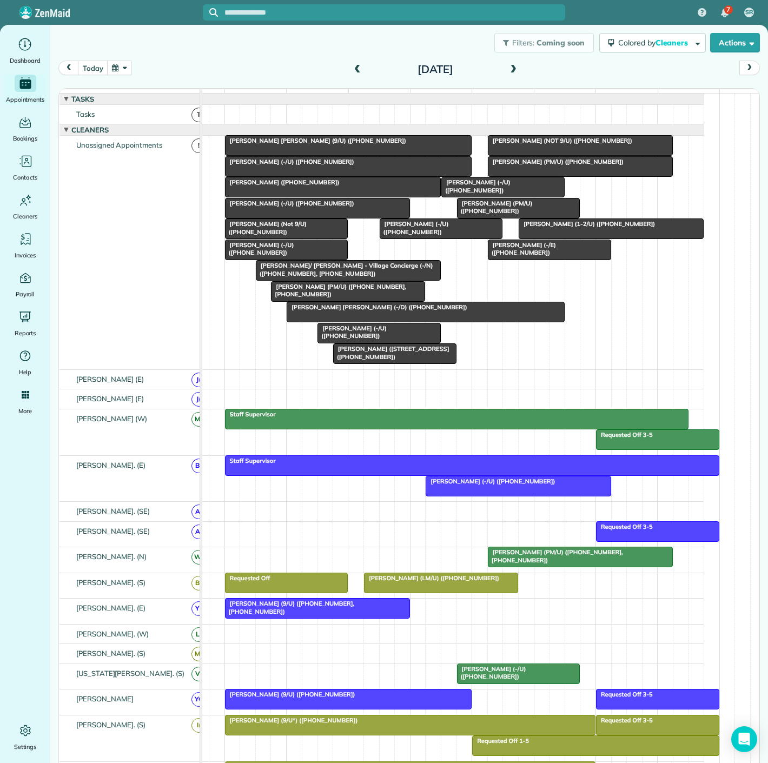
click at [275, 207] on div "[PERSON_NAME] (-/U) ([PHONE_NUMBER])" at bounding box center [317, 204] width 178 height 8
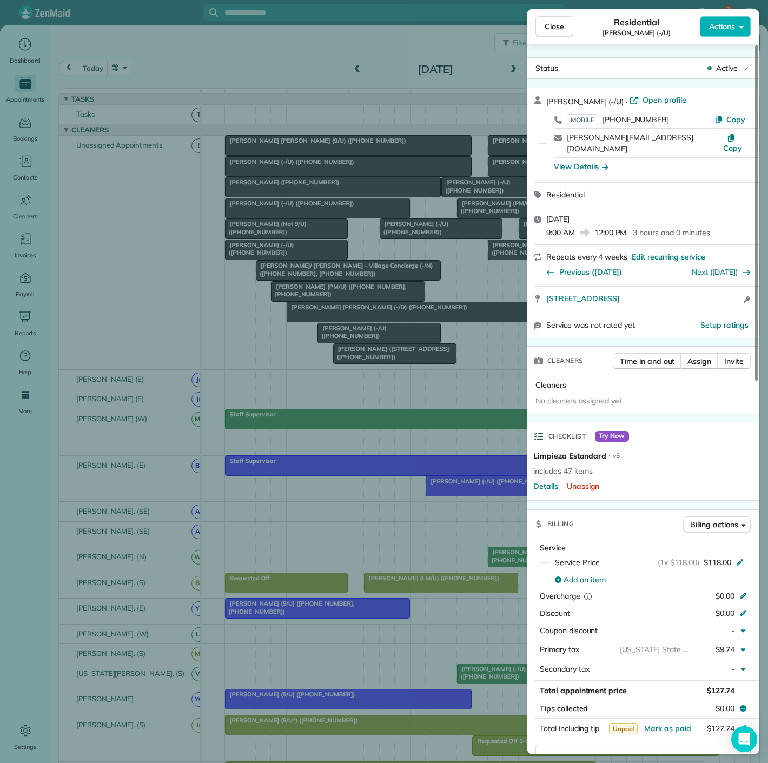
click at [275, 215] on div "Close Residential Mike Hayes (-/U) Actions Status Active Mike Hayes (-/U) · Ope…" at bounding box center [384, 381] width 768 height 763
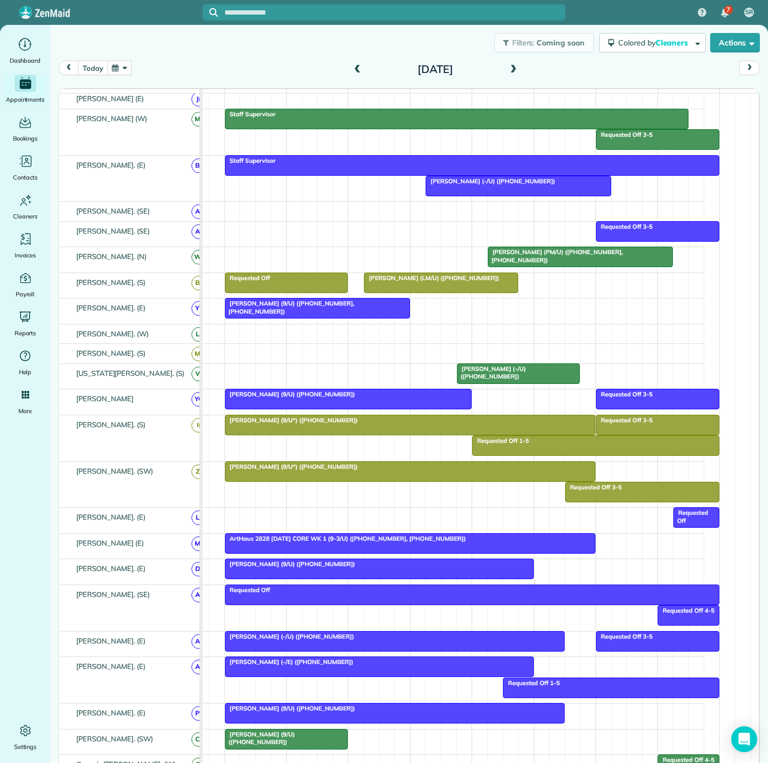
click at [440, 568] on div "[PERSON_NAME] (9/U) ([PHONE_NUMBER])" at bounding box center [379, 564] width 302 height 8
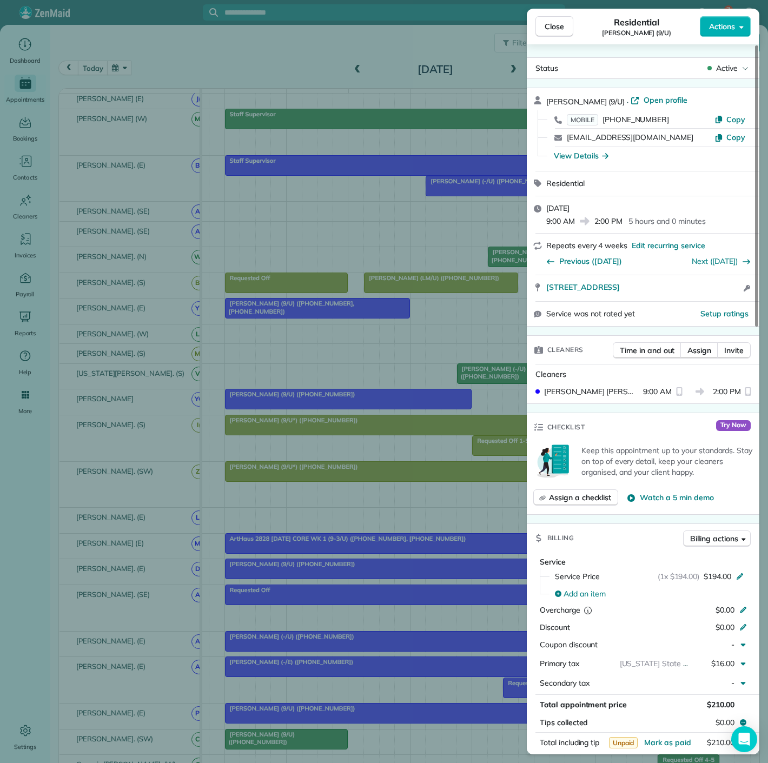
click at [440, 572] on div "Close Residential Susan Redfield (9/U) Actions Status Active Susan Redfield (9/…" at bounding box center [384, 381] width 768 height 763
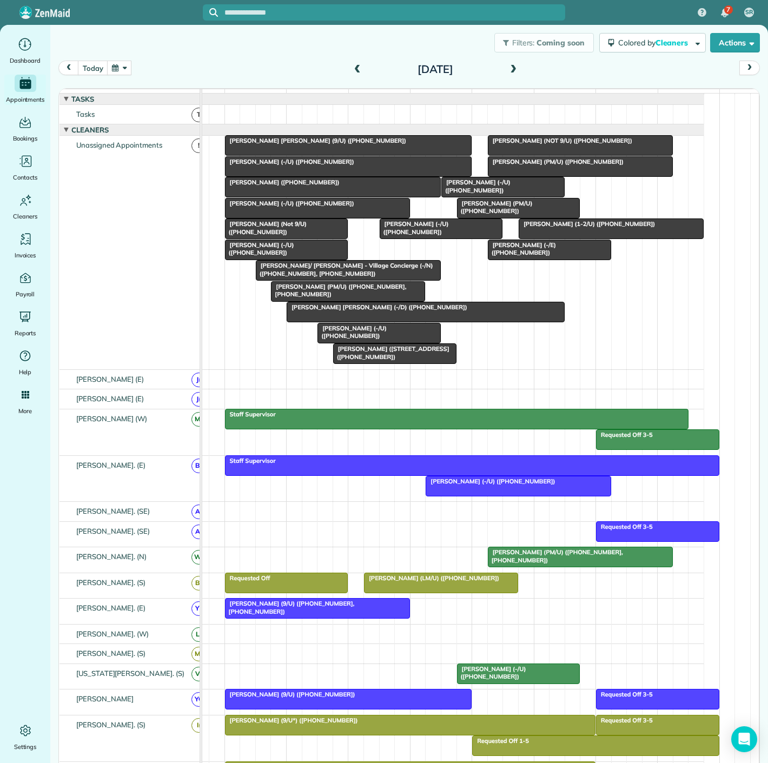
click at [329, 297] on span "[PERSON_NAME] (PM/U) ([PHONE_NUMBER], [PHONE_NUMBER])" at bounding box center [338, 290] width 136 height 15
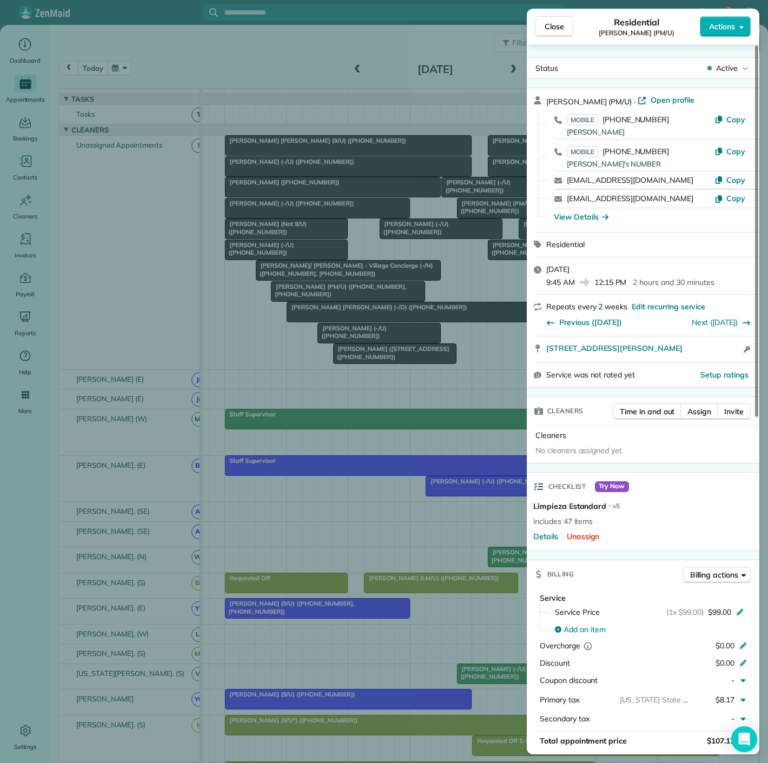
click at [329, 297] on div "Close Residential Bella Dinardo (PM/U) Actions Status Active Bella Dinardo (PM/…" at bounding box center [384, 381] width 768 height 763
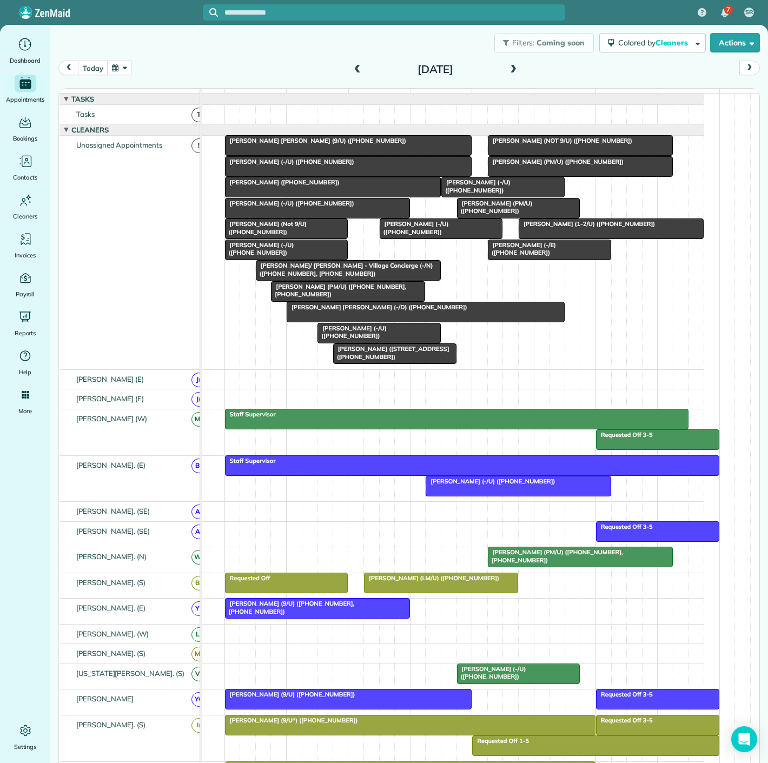
click at [318, 271] on span "[PERSON_NAME]/ [PERSON_NAME] - Village Concierge (-/N) ([PHONE_NUMBER], [PHONE_…" at bounding box center [344, 269] width 178 height 15
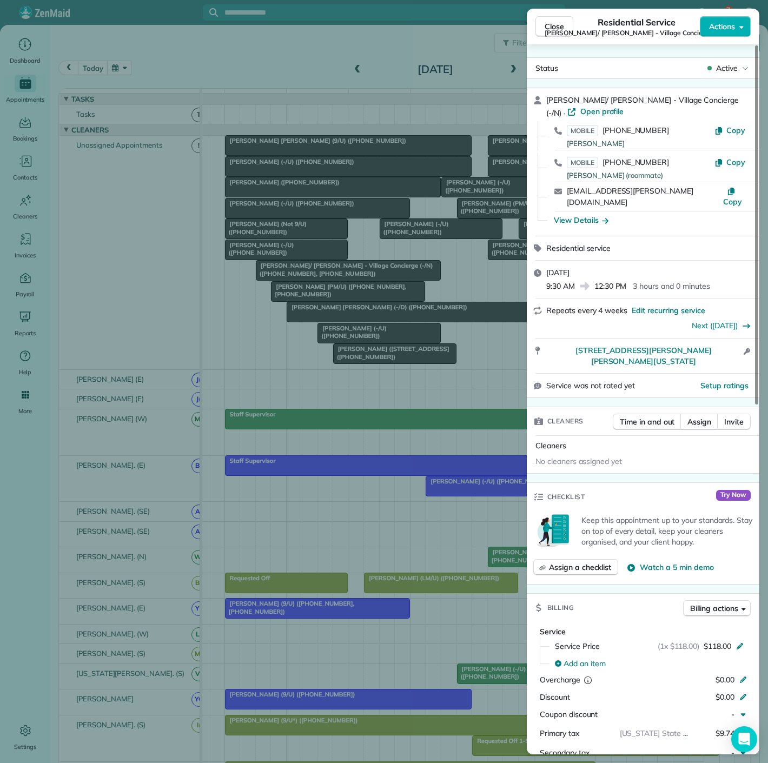
click at [318, 271] on div "Close Residential Service Jack/ Shing Chung - Village Concierge (-/N) Actions S…" at bounding box center [384, 381] width 768 height 763
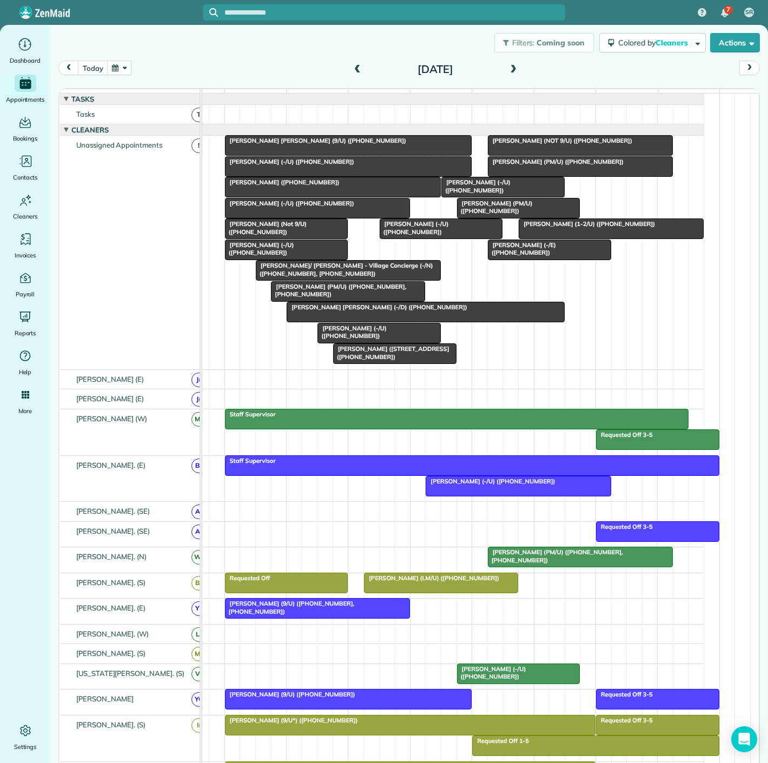
click at [276, 217] on div at bounding box center [317, 207] width 184 height 19
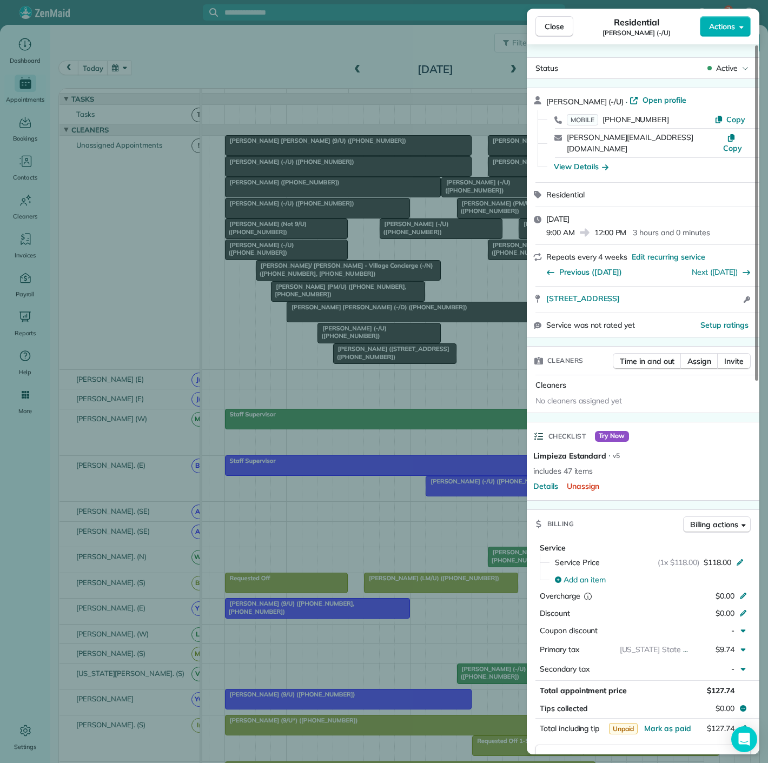
click at [276, 217] on div "Close Residential Mike Hayes (-/U) Actions Status Active Mike Hayes (-/U) · Ope…" at bounding box center [384, 381] width 768 height 763
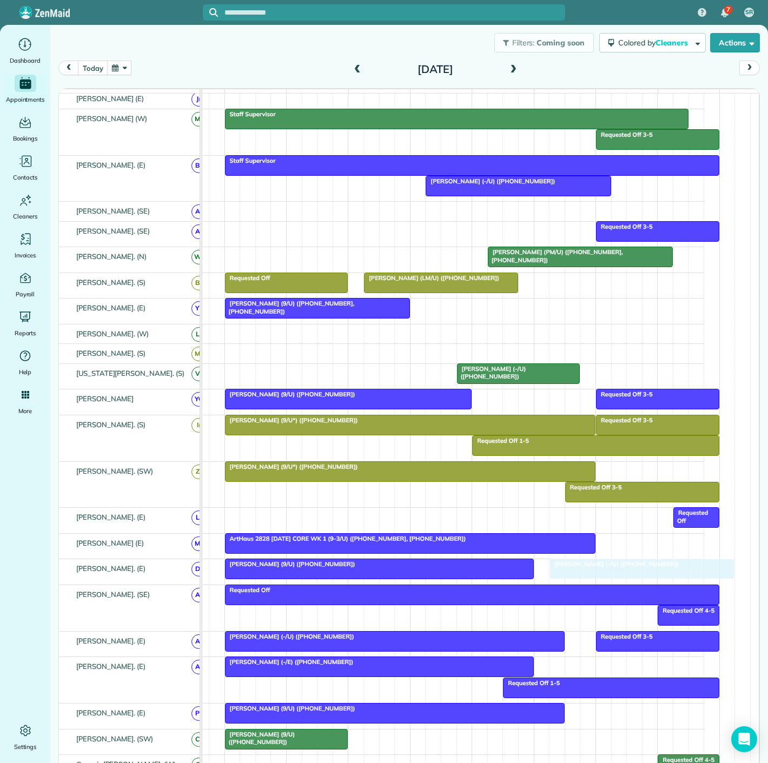
drag, startPoint x: 271, startPoint y: 217, endPoint x: 589, endPoint y: 583, distance: 484.1
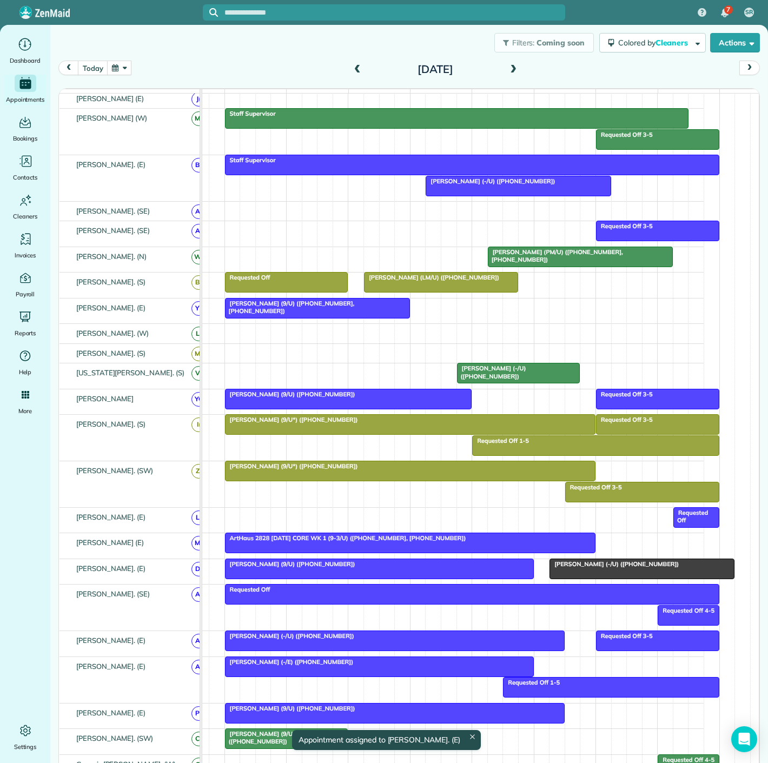
click at [420, 575] on div at bounding box center [379, 568] width 308 height 19
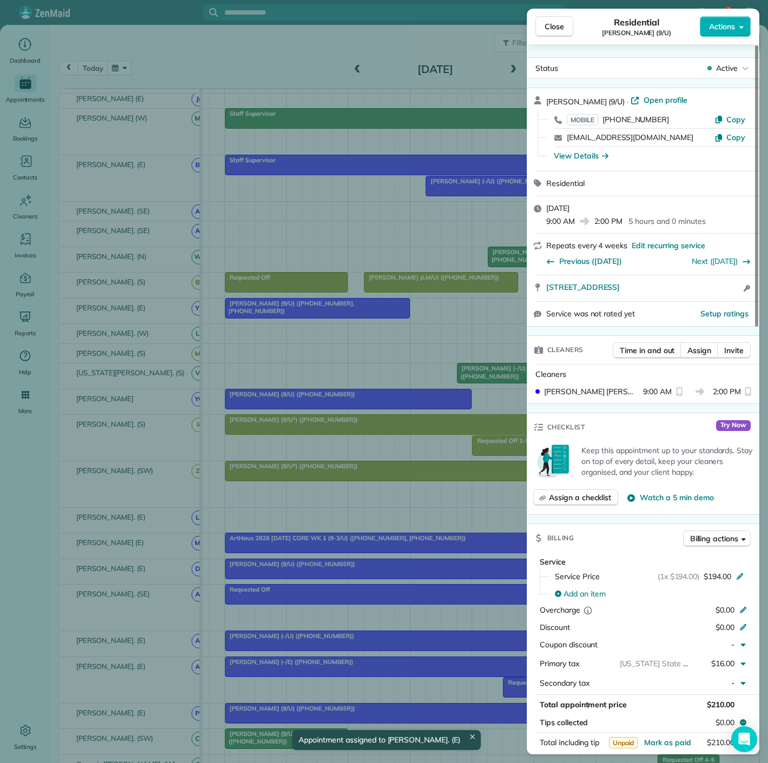
click at [420, 575] on div "Close Residential Susan Redfield (9/U) Actions Status Active Susan Redfield (9/…" at bounding box center [384, 381] width 768 height 763
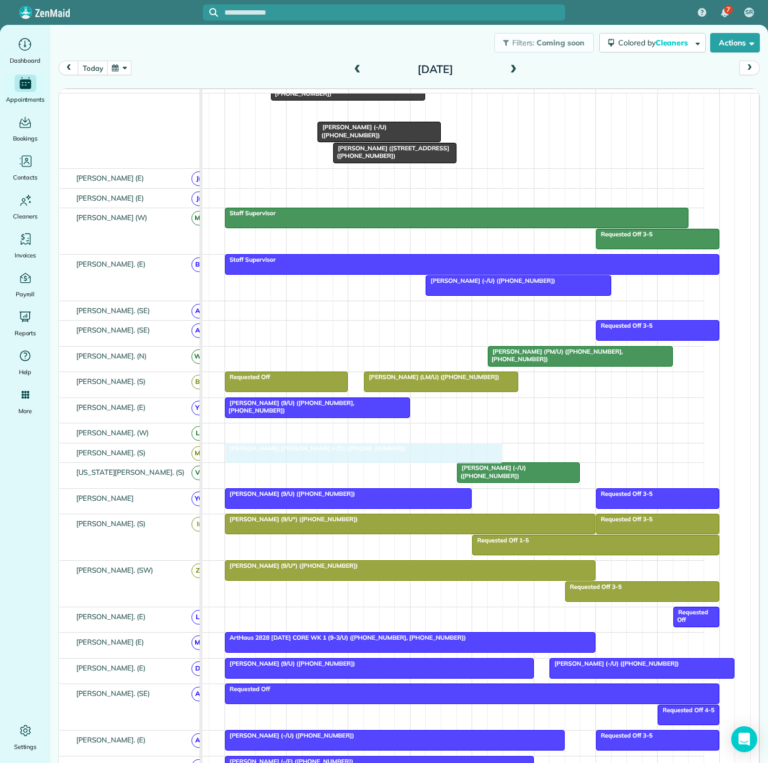
drag, startPoint x: 480, startPoint y: 295, endPoint x: 426, endPoint y: 452, distance: 166.1
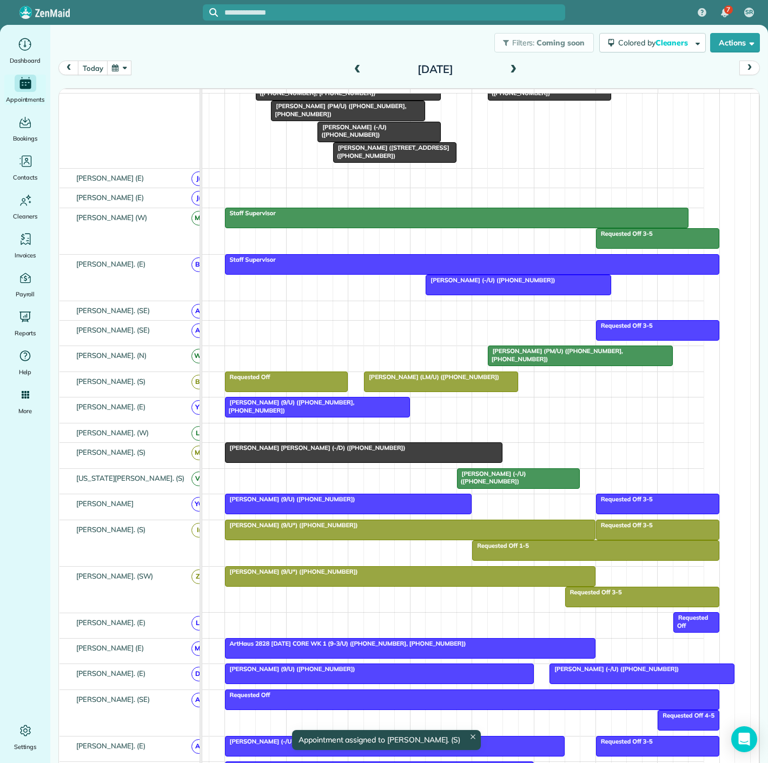
click at [413, 458] on div at bounding box center [363, 452] width 277 height 19
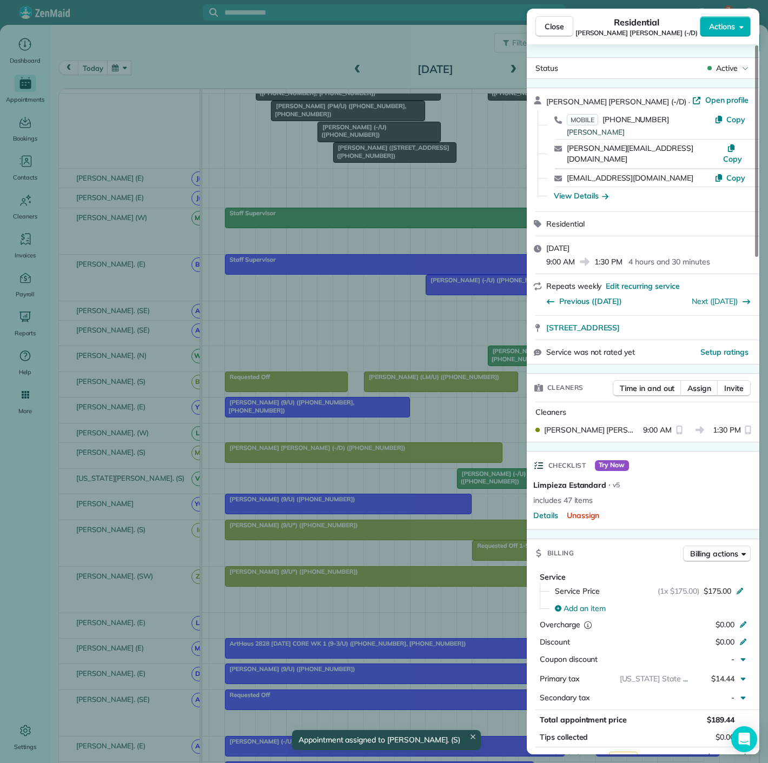
click at [413, 458] on div "Close Residential Katie Katelyn Anderson (-/D) Actions Status Active Katie Kate…" at bounding box center [384, 381] width 768 height 763
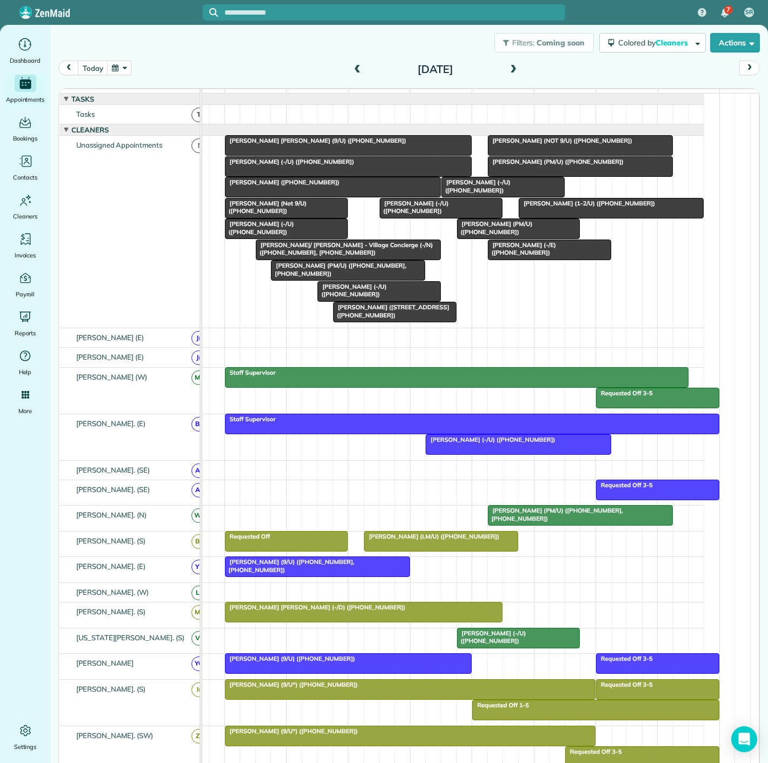
click at [550, 165] on span "[PERSON_NAME] (PM/U) ([PHONE_NUMBER])" at bounding box center [555, 162] width 137 height 8
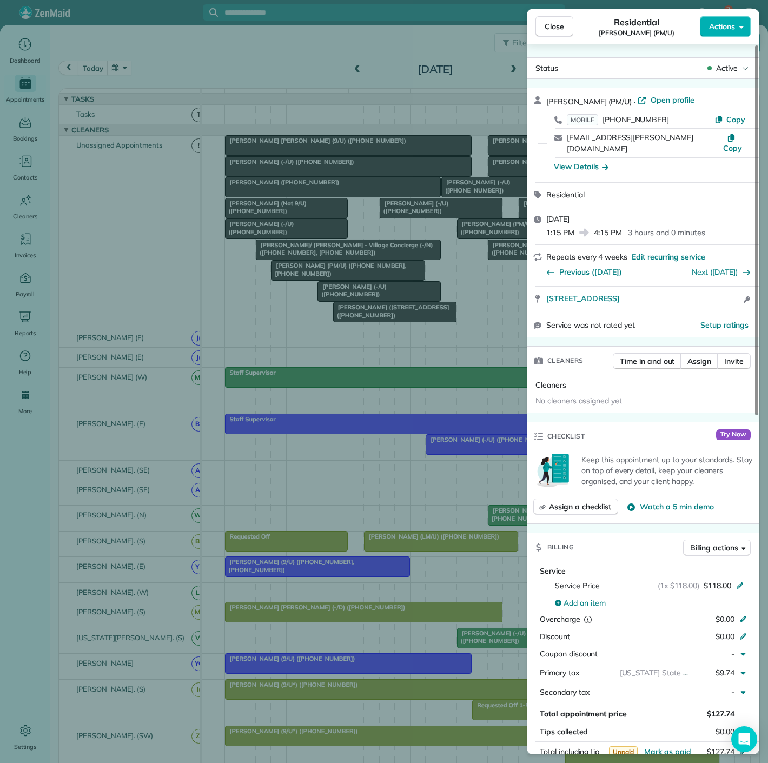
click at [485, 169] on div "Close Residential Grant Shewmaker (PM/U) Actions Status Active Grant Shewmaker …" at bounding box center [384, 381] width 768 height 763
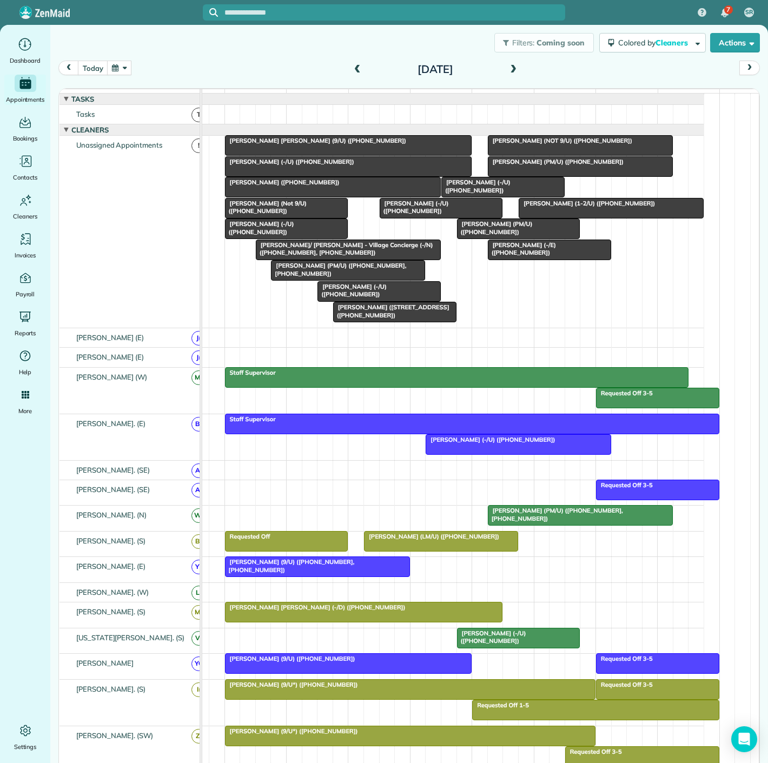
click at [554, 217] on div at bounding box center [611, 207] width 184 height 19
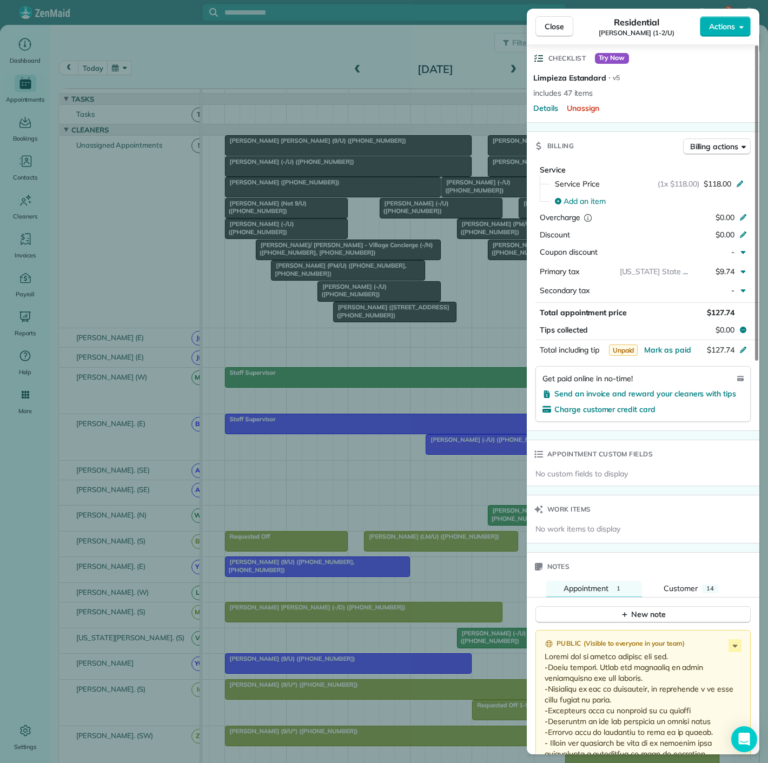
click at [388, 308] on div "Close Residential Michael Kim (1-2/U) Actions Status Active Michael Kim (1-2/U)…" at bounding box center [384, 381] width 768 height 763
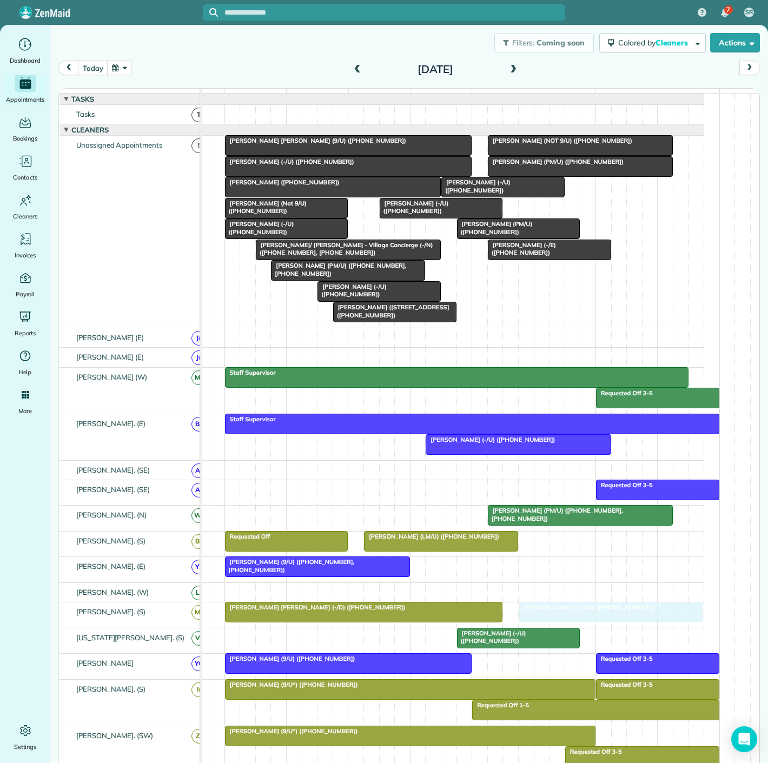
drag, startPoint x: 579, startPoint y: 217, endPoint x: 578, endPoint y: 623, distance: 406.6
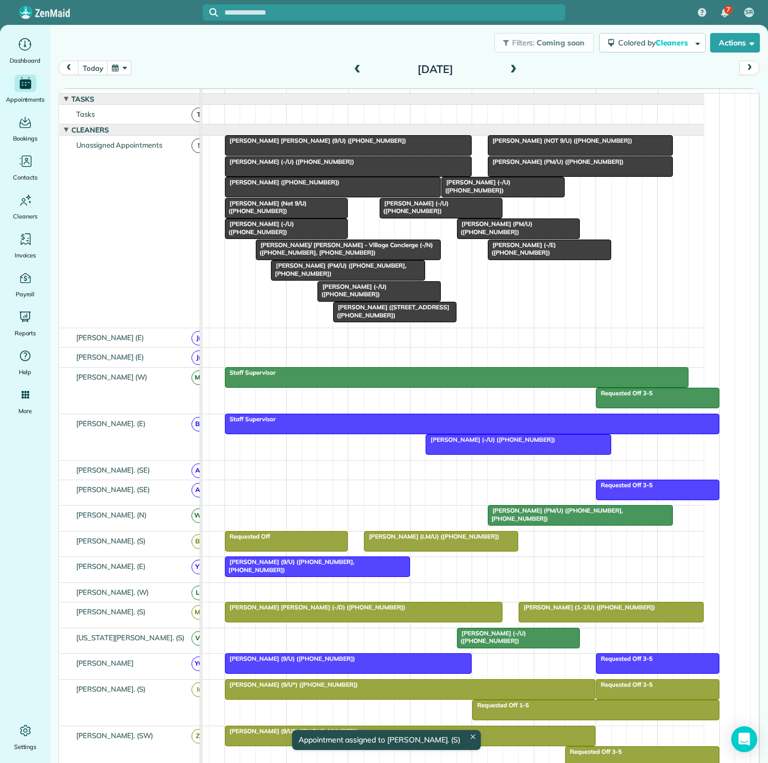
click at [312, 144] on span "[PERSON_NAME] [PERSON_NAME] (9/U) ([PHONE_NUMBER])" at bounding box center [315, 141] width 182 height 8
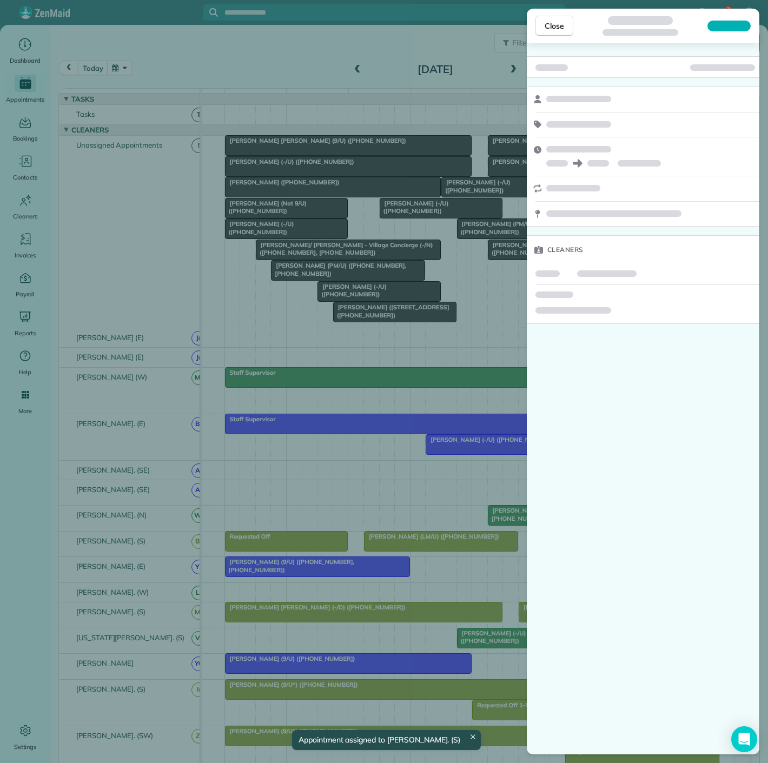
click at [312, 151] on div "Close Cleaners" at bounding box center [384, 381] width 768 height 763
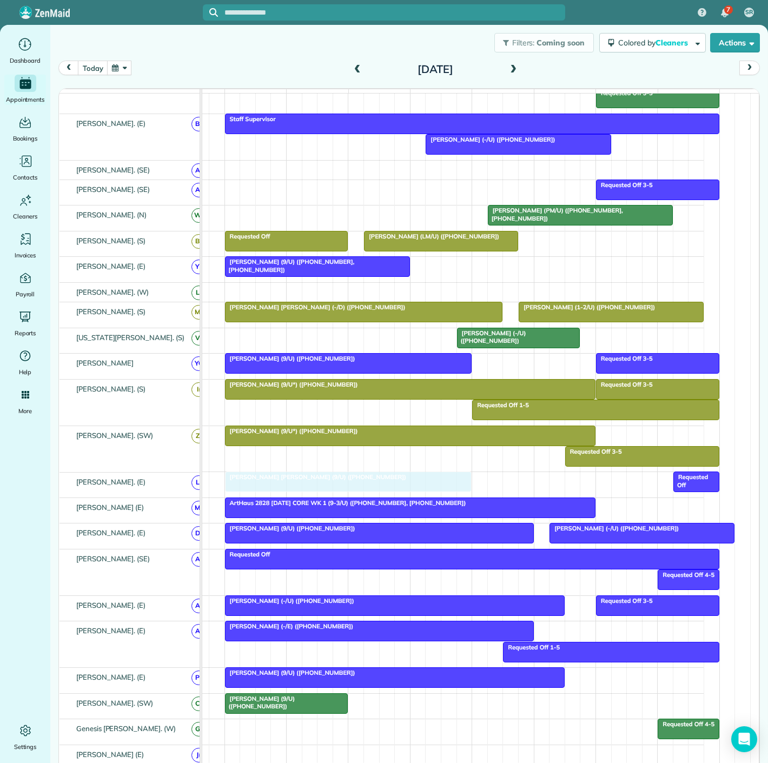
drag, startPoint x: 312, startPoint y: 151, endPoint x: 306, endPoint y: 489, distance: 338.0
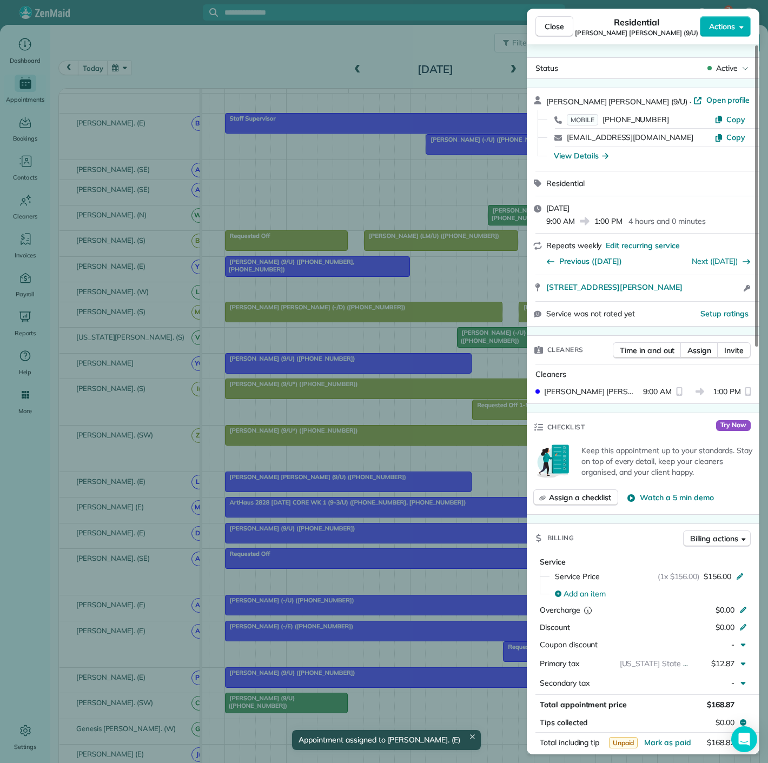
click at [315, 490] on div "Close Residential Susan Perry Solomon (9/U) Actions Status Active Susan Perry S…" at bounding box center [384, 381] width 768 height 763
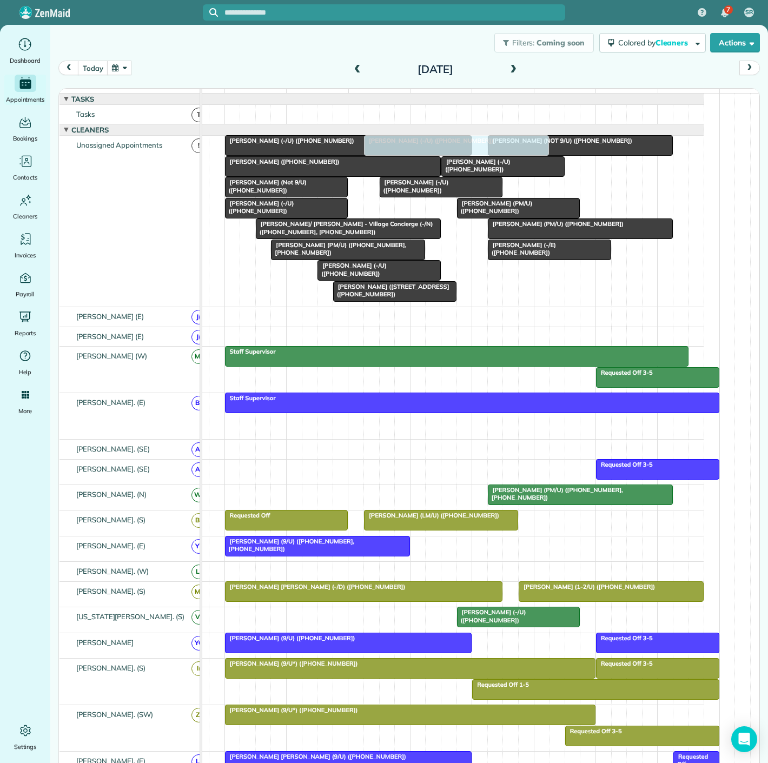
drag, startPoint x: 472, startPoint y: 426, endPoint x: 415, endPoint y: 262, distance: 173.4
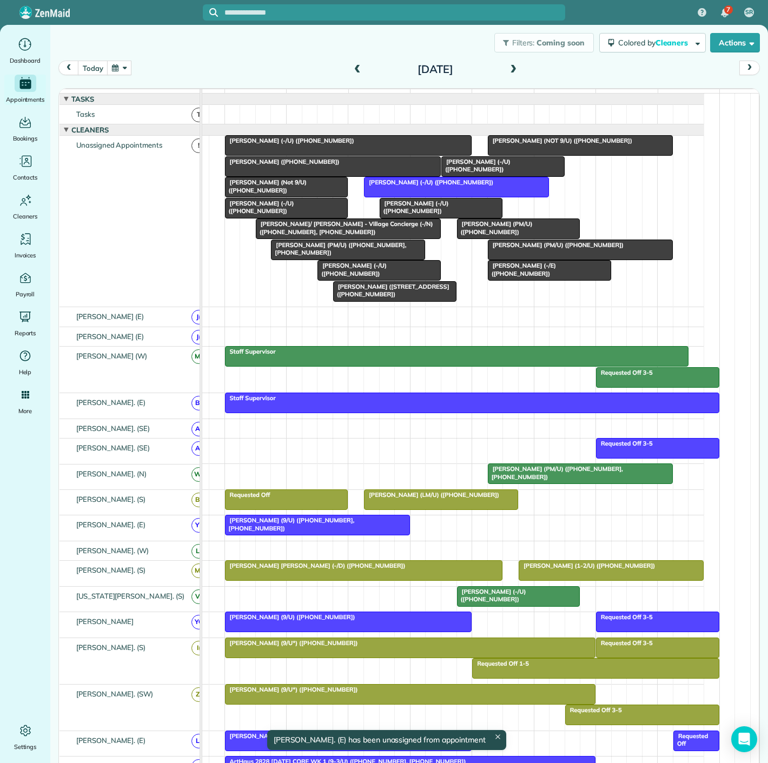
click at [324, 174] on div at bounding box center [332, 166] width 215 height 19
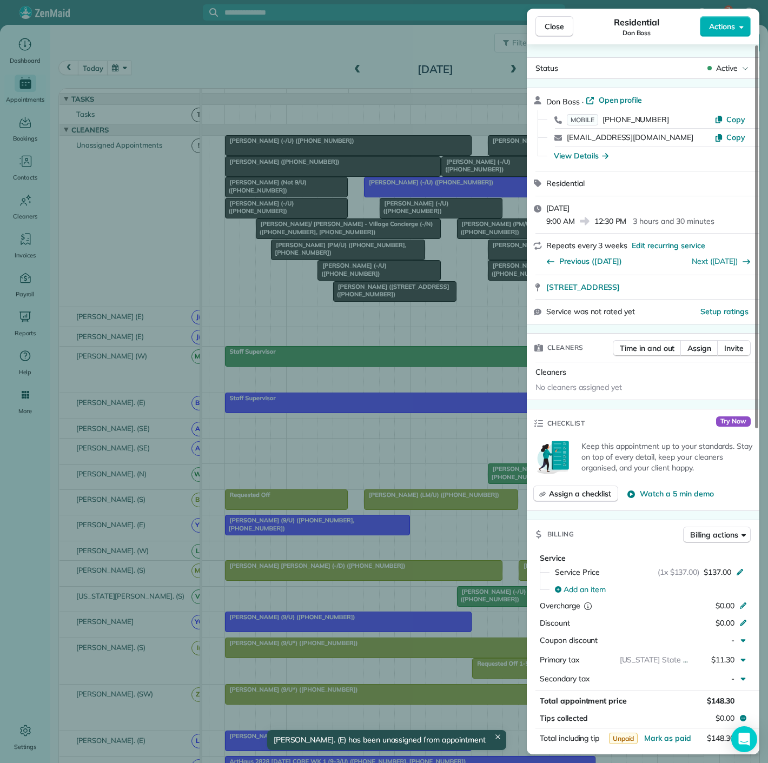
click at [324, 174] on div "Close Residential Don Boss Actions Status Active Don Boss · Open profile MOBILE…" at bounding box center [384, 381] width 768 height 763
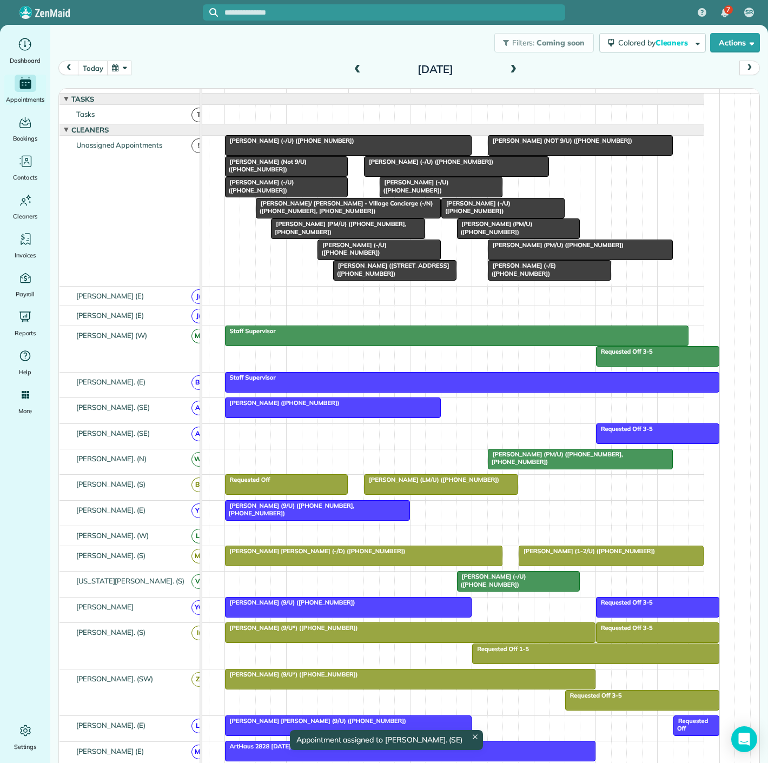
click at [349, 407] on div "[PERSON_NAME] ([PHONE_NUMBER])" at bounding box center [332, 403] width 209 height 8
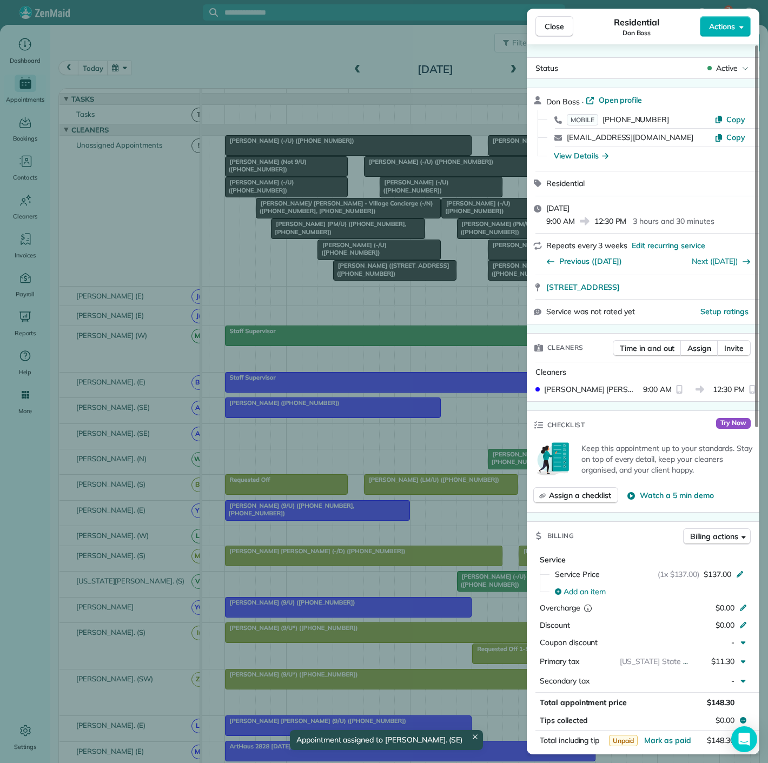
click at [349, 410] on div "Close Residential Don Boss Actions Status Active Don Boss · Open profile MOBILE…" at bounding box center [384, 381] width 768 height 763
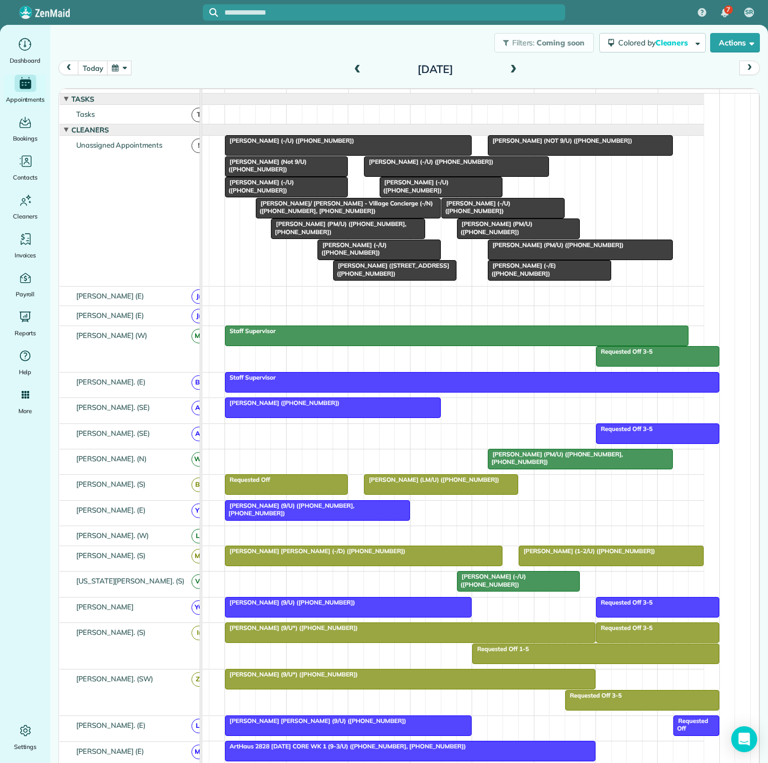
click at [295, 144] on span "[PERSON_NAME] (-/U) ([PHONE_NUMBER])" at bounding box center [289, 141] width 130 height 8
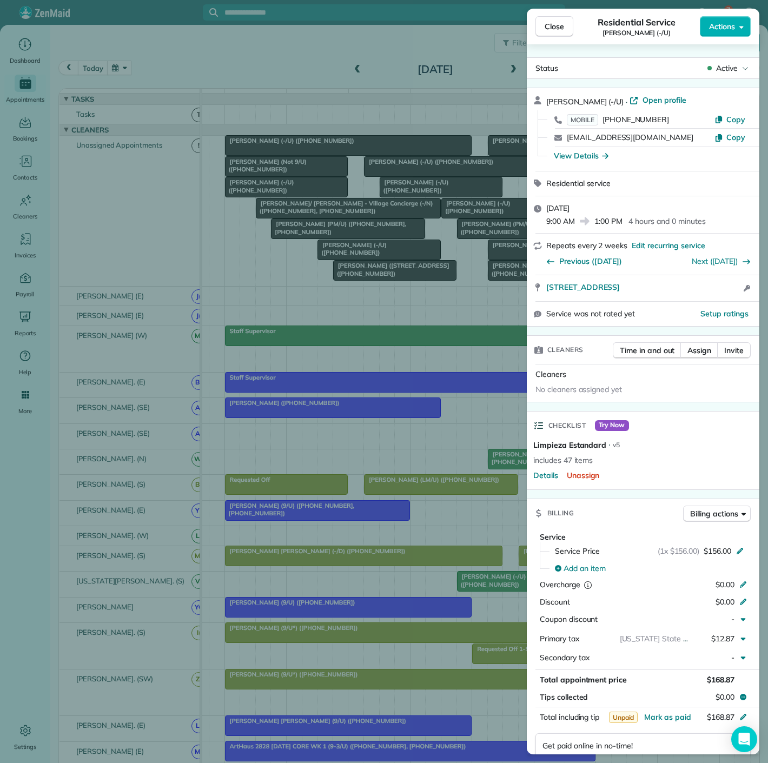
click at [295, 150] on div "Close Residential Service Todd Thorson (-/U) Actions Status Active Todd Thorson…" at bounding box center [384, 381] width 768 height 763
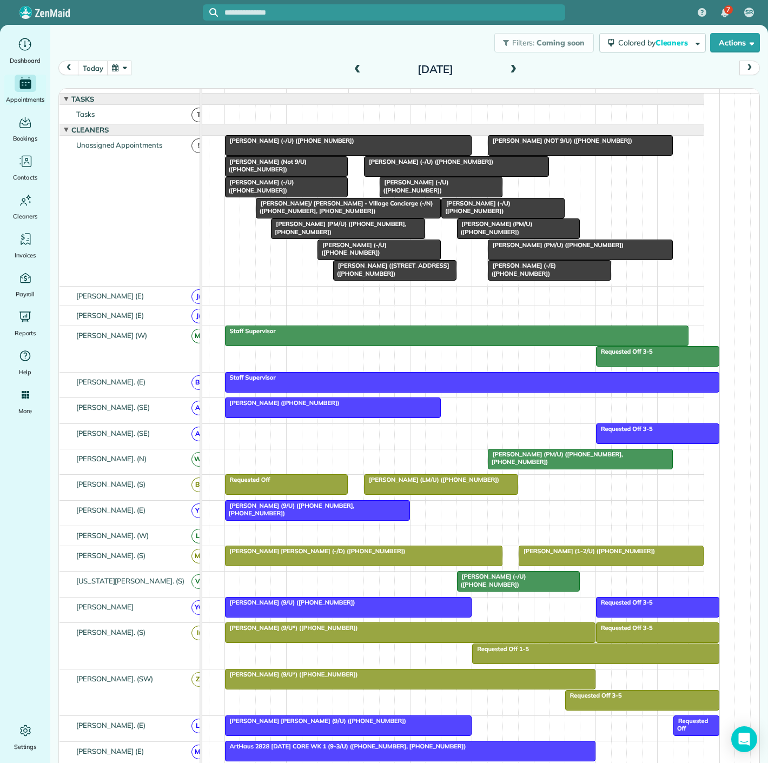
drag, startPoint x: 290, startPoint y: 150, endPoint x: 300, endPoint y: 167, distance: 19.4
click at [513, 422] on div "7 SR Dashboard Appointments Bookings Contacts Cleaners Invoices Payroll Reports…" at bounding box center [384, 381] width 768 height 763
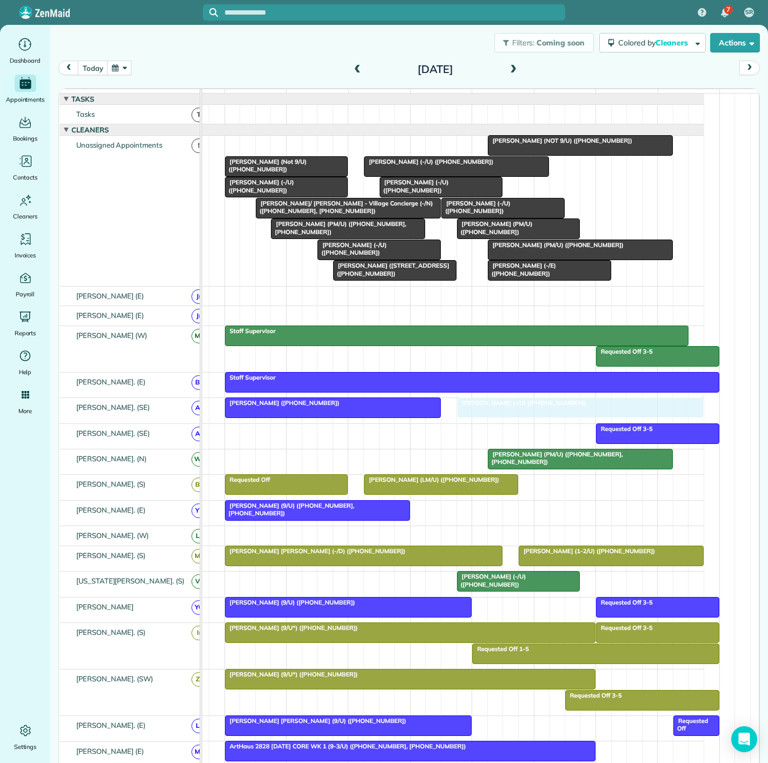
drag, startPoint x: 301, startPoint y: 149, endPoint x: 529, endPoint y: 424, distance: 357.2
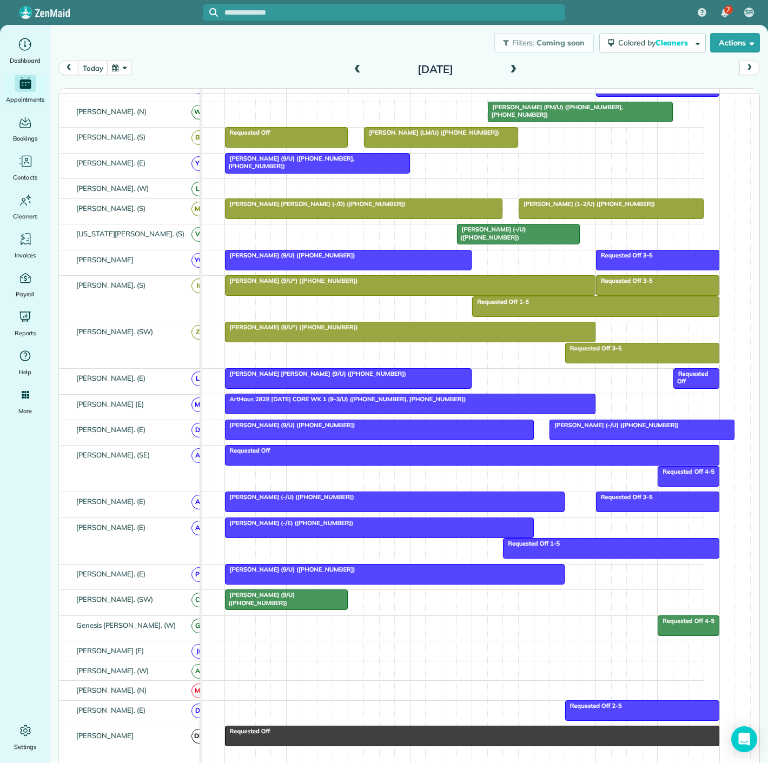
scroll to position [360, 0]
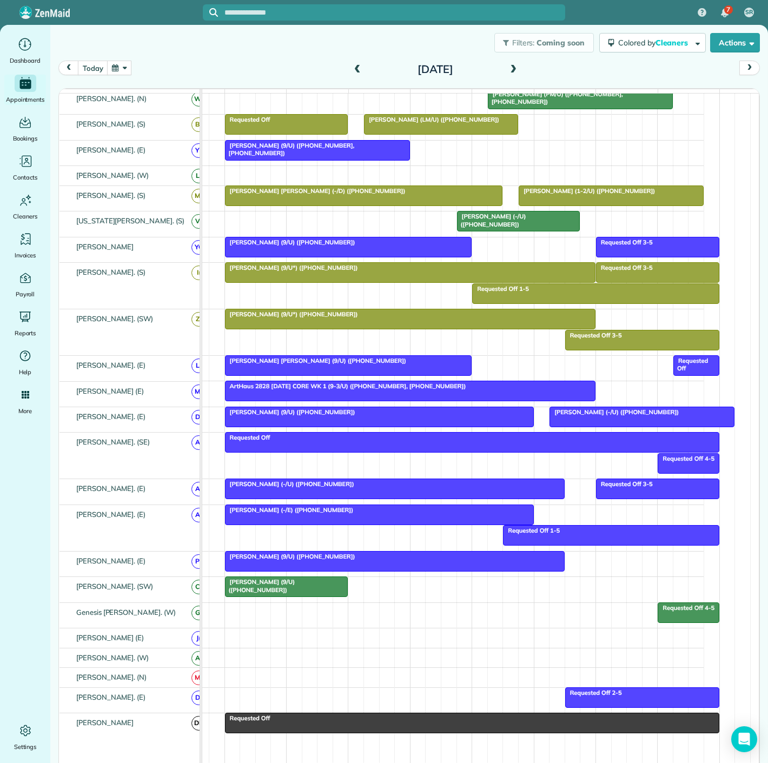
click at [324, 565] on div at bounding box center [394, 561] width 339 height 19
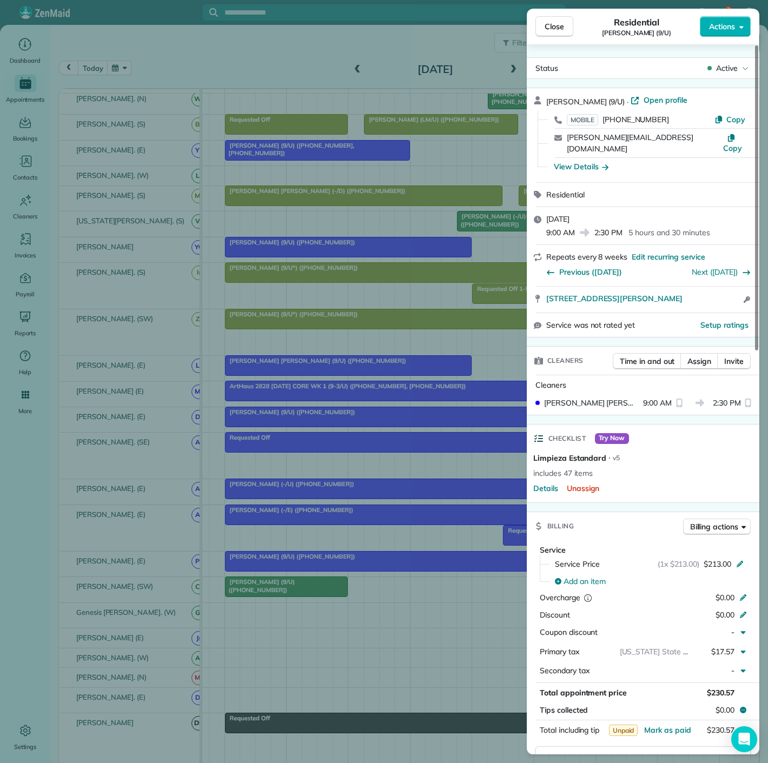
click at [324, 565] on div "Close Residential Sabrina Davison (9/U) Actions Status Active Sabrina Davison (…" at bounding box center [384, 381] width 768 height 763
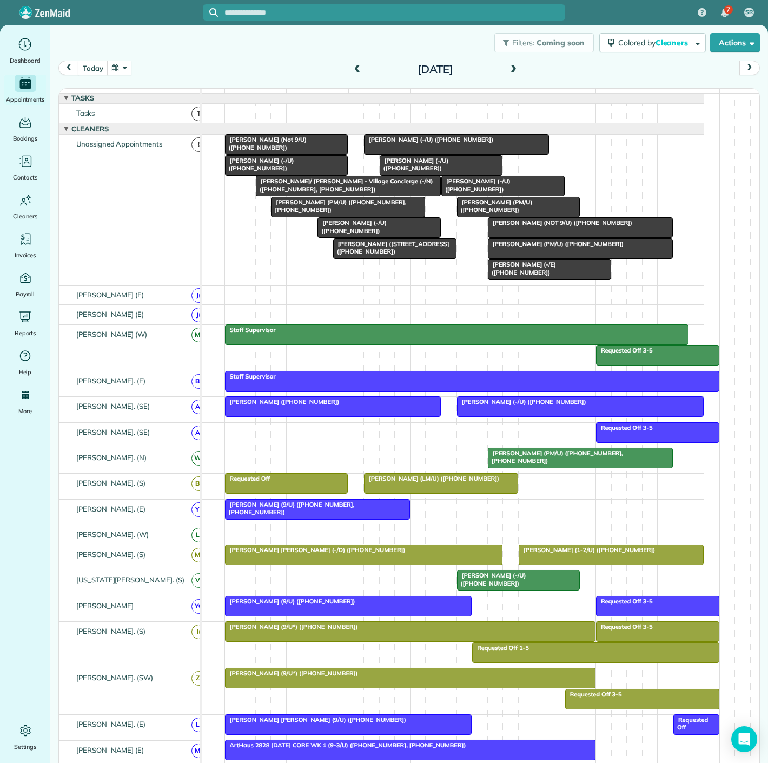
scroll to position [0, 39]
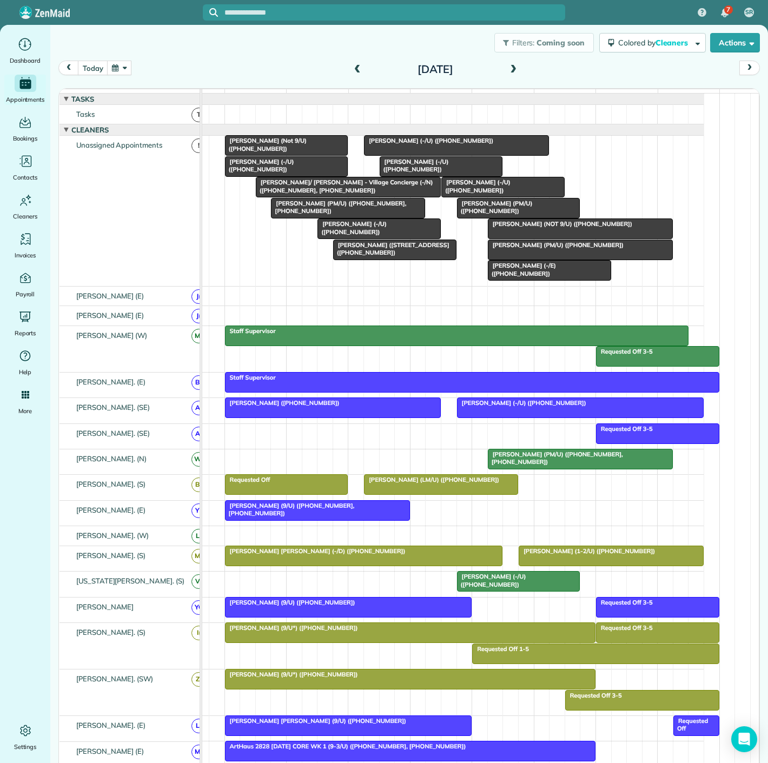
click at [292, 169] on span "[PERSON_NAME] (-/U) ([PHONE_NUMBER])" at bounding box center [259, 165] width 70 height 15
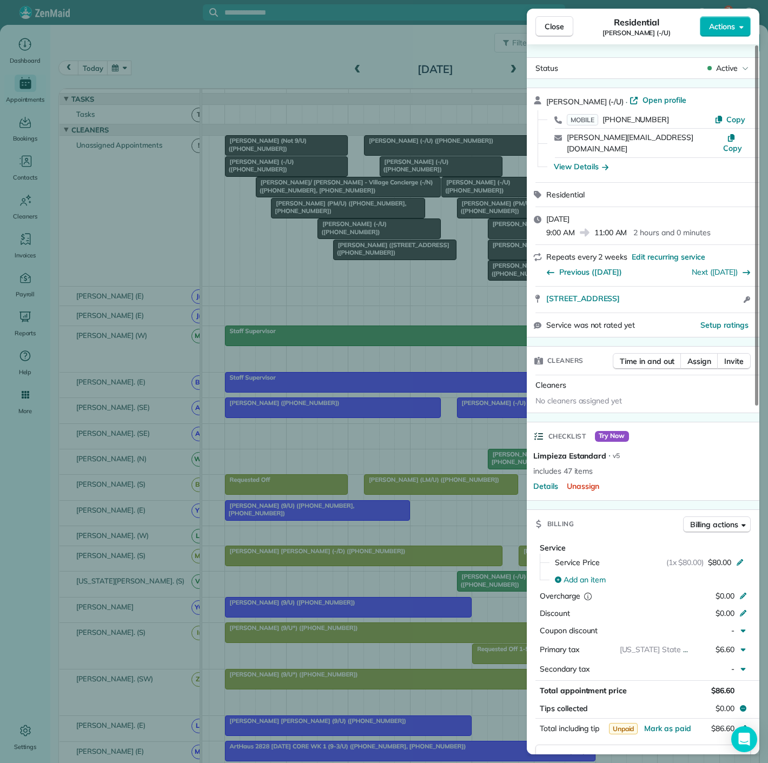
click at [292, 169] on div "Close Residential Tim Zorka (-/U) Actions Status Active Tim Zorka (-/U) · Open …" at bounding box center [384, 381] width 768 height 763
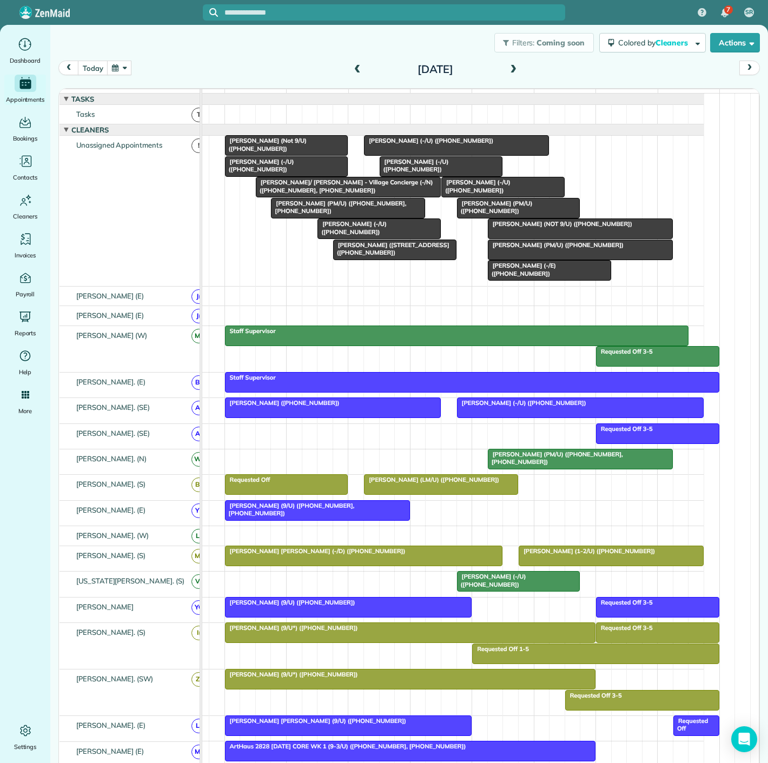
click at [294, 155] on div at bounding box center [286, 145] width 122 height 19
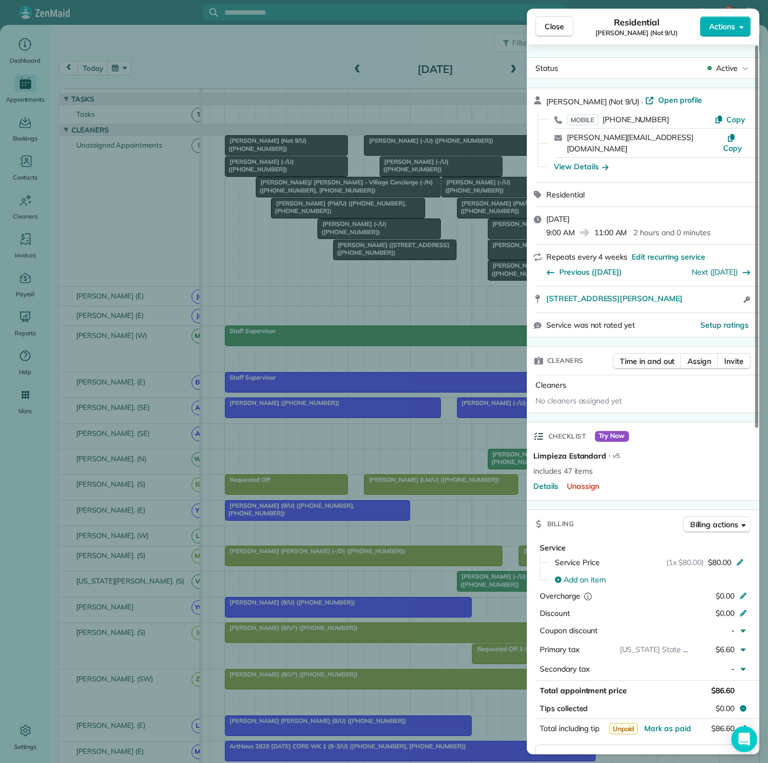
click at [294, 155] on div "Close Residential Justin Belch (Not 9/U) Actions Status Active Justin Belch (No…" at bounding box center [384, 381] width 768 height 763
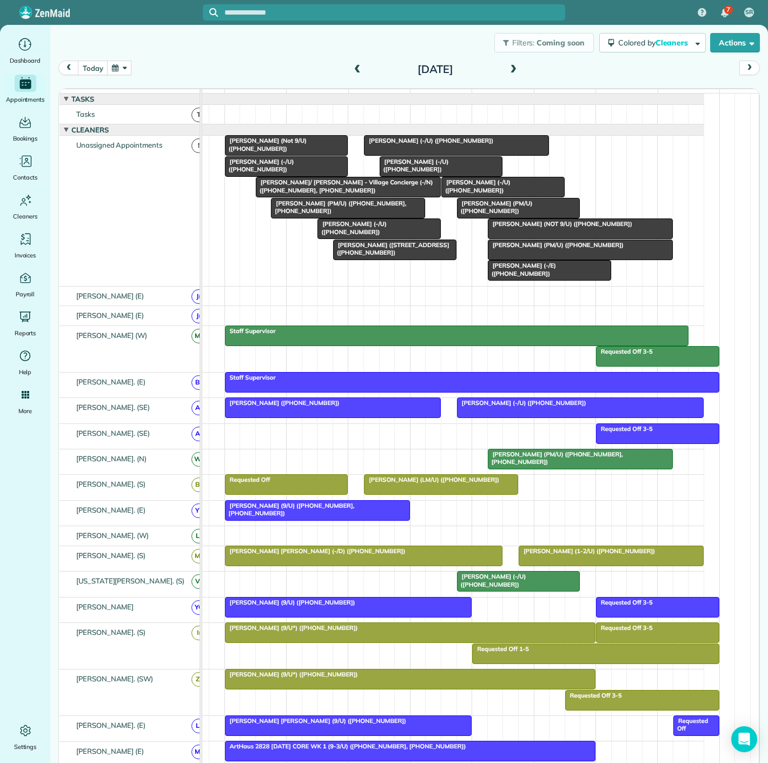
click at [441, 175] on div at bounding box center [441, 166] width 122 height 19
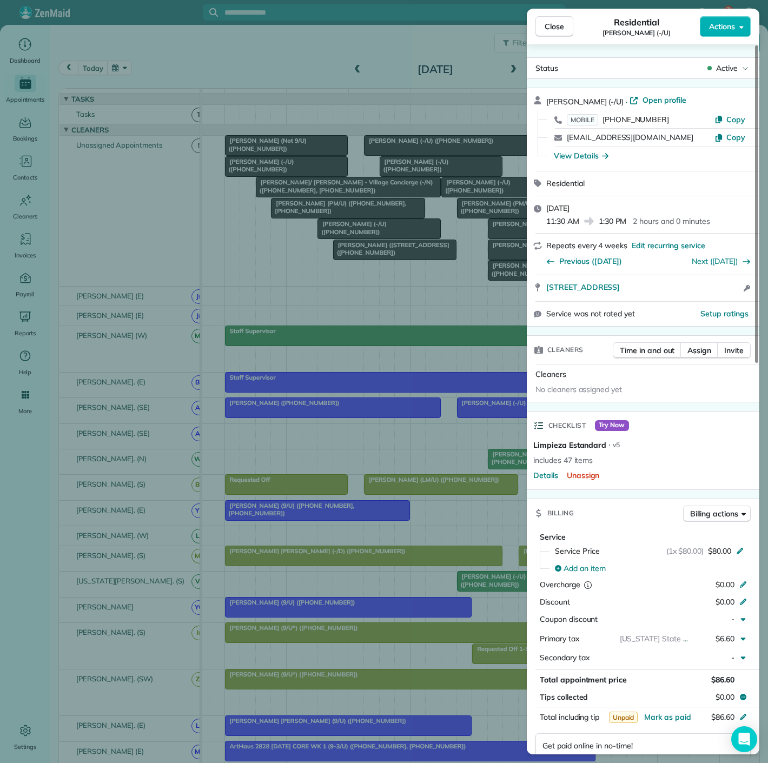
click at [441, 175] on div "Close Residential Andrew DeJoy (-/U) Actions Status Active Andrew DeJoy (-/U) ·…" at bounding box center [384, 381] width 768 height 763
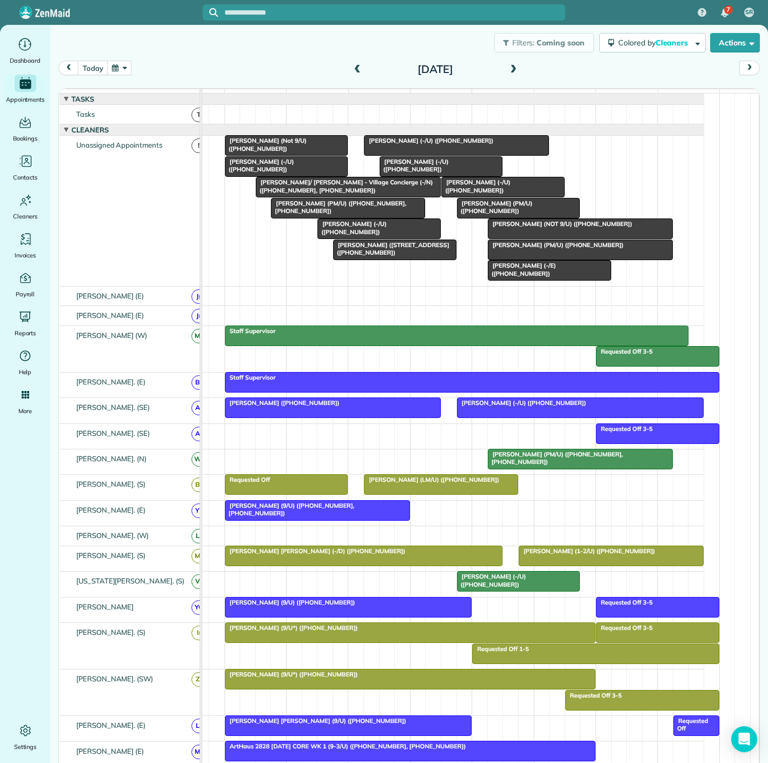
click at [490, 217] on div at bounding box center [518, 207] width 122 height 19
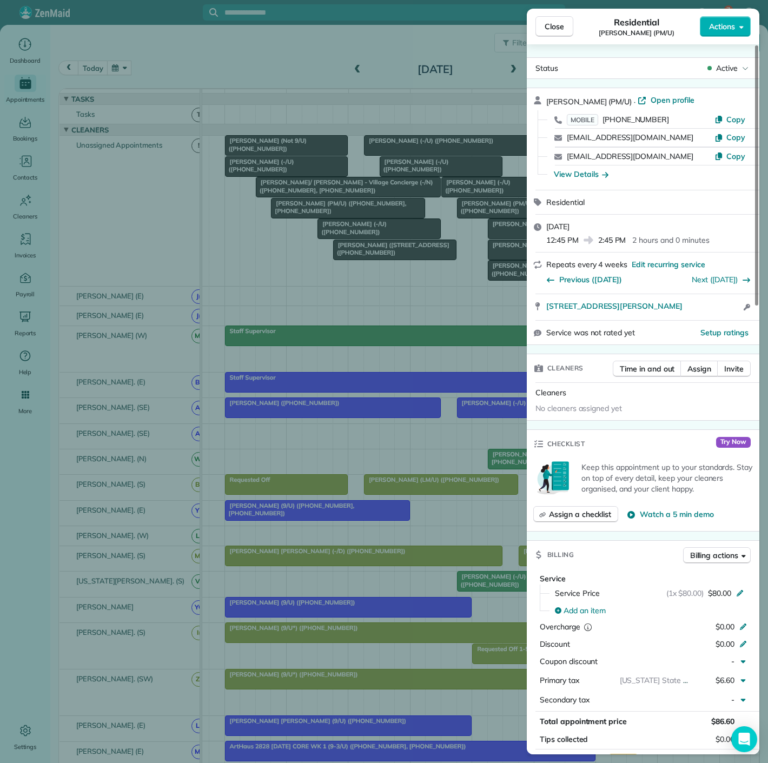
click at [460, 214] on div "Close Residential Alix Johnson (PM/U) Actions Status Active Alix Johnson (PM/U)…" at bounding box center [384, 381] width 768 height 763
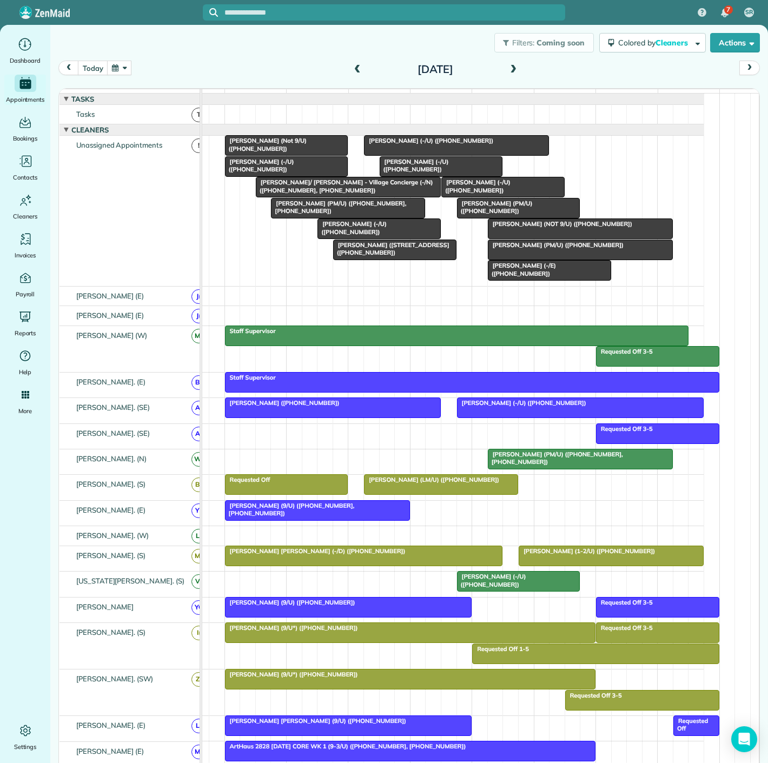
click at [468, 195] on div at bounding box center [503, 186] width 122 height 19
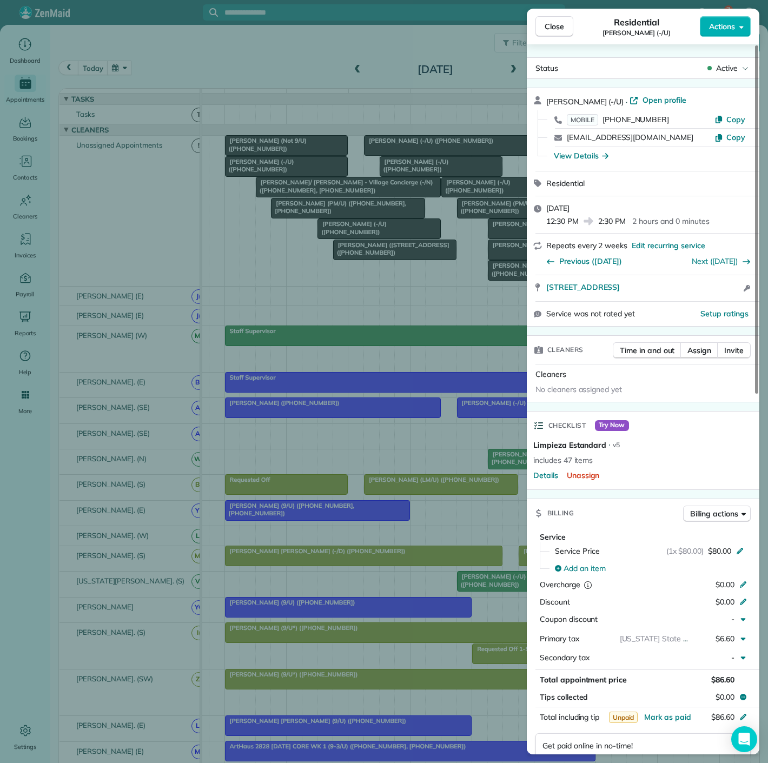
click at [468, 195] on div "Close Residential Megan Fontenot (-/U) Actions Status Active Megan Fontenot (-/…" at bounding box center [384, 381] width 768 height 763
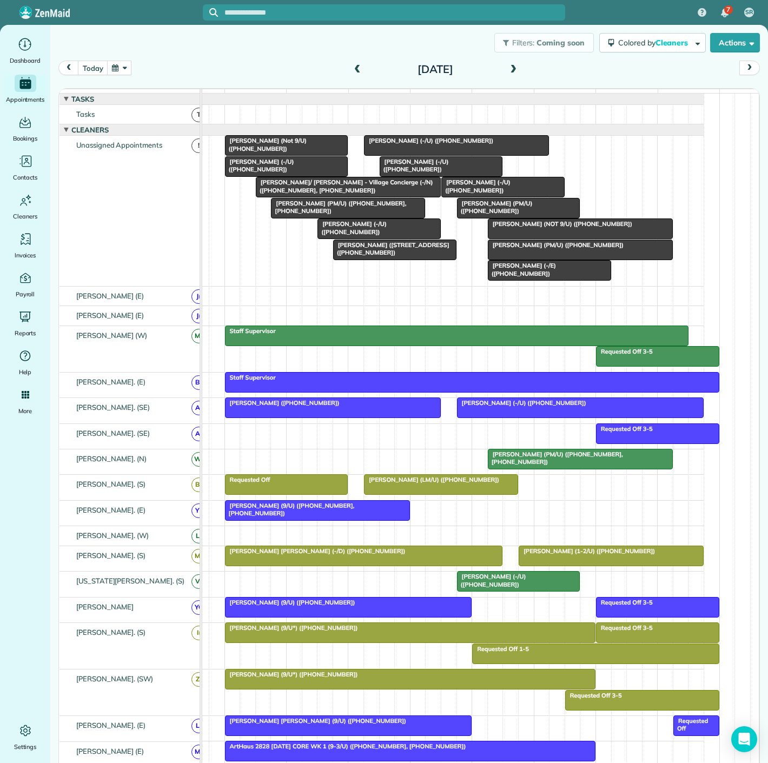
click at [473, 209] on span "[PERSON_NAME] (PM/U) ([PHONE_NUMBER])" at bounding box center [494, 207] width 76 height 15
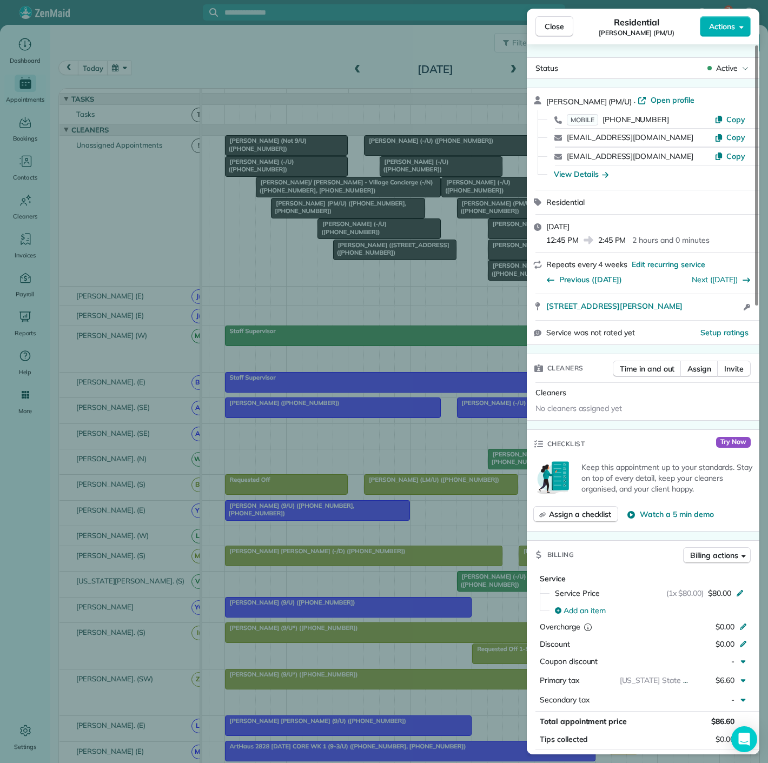
copy span "4209 McKinney Ave #808 Dallas TX 75205"
drag, startPoint x: 540, startPoint y: 307, endPoint x: 710, endPoint y: 309, distance: 169.8
click at [710, 309] on div "4209 McKinney Ave #808 Dallas TX 75205 Open access information" at bounding box center [643, 307] width 233 height 26
drag, startPoint x: 182, startPoint y: 320, endPoint x: 207, endPoint y: 316, distance: 25.2
click at [182, 320] on div "Close Residential Alix Johnson (PM/U) Actions Status Active Alix Johnson (PM/U)…" at bounding box center [384, 381] width 768 height 763
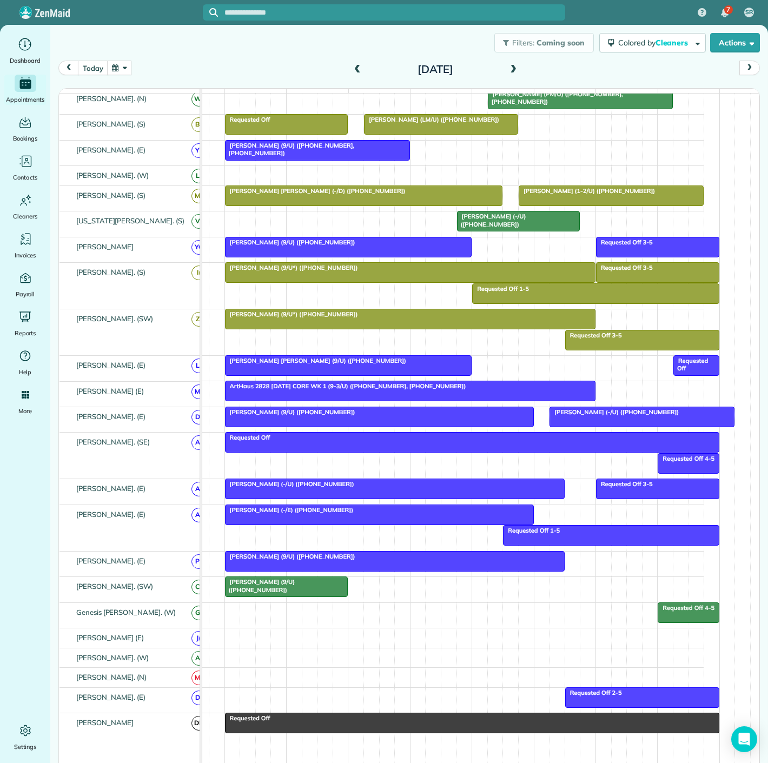
scroll to position [465, 0]
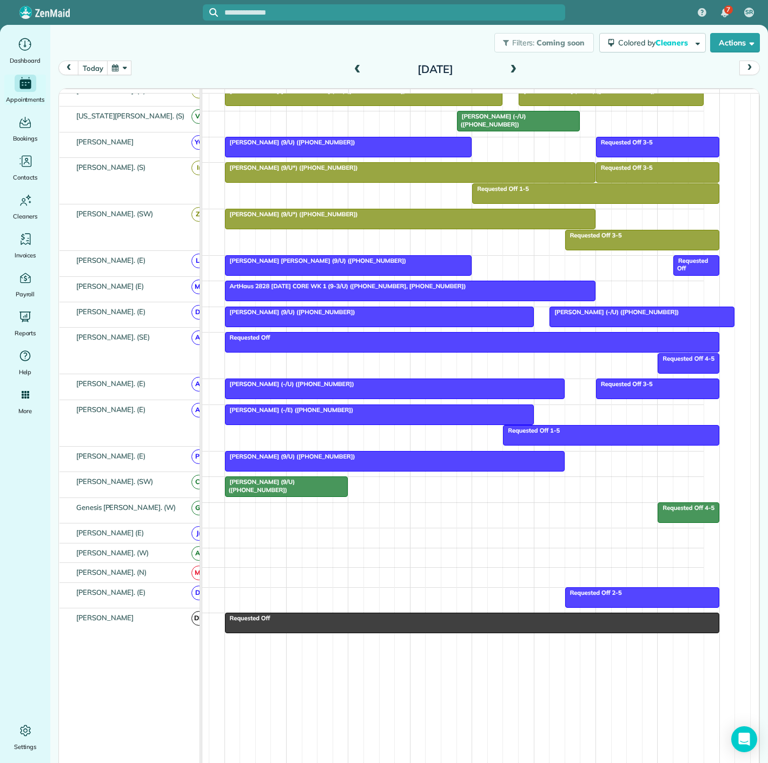
click at [438, 457] on div "[PERSON_NAME] (9/U) ([PHONE_NUMBER])" at bounding box center [394, 457] width 333 height 8
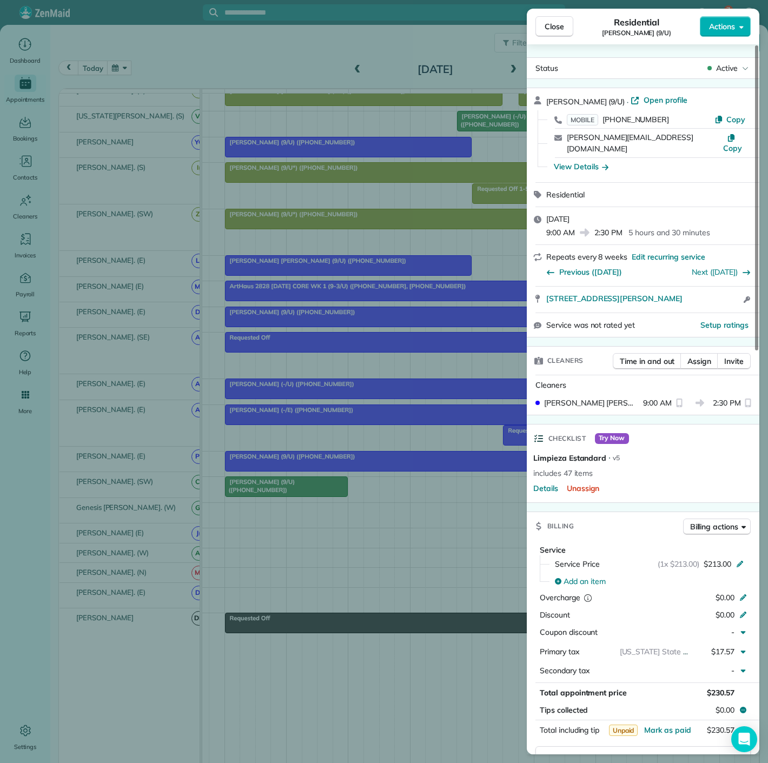
copy span "2218 Allen Street Dallas TX 75204"
drag, startPoint x: 540, startPoint y: 296, endPoint x: 671, endPoint y: 292, distance: 130.9
click at [671, 292] on div "2218 Allen Street Dallas TX 75204 Open access information" at bounding box center [643, 300] width 233 height 26
click at [298, 422] on div "Close Residential Sabrina Davison (9/U) Actions Status Active Sabrina Davison (…" at bounding box center [384, 381] width 768 height 763
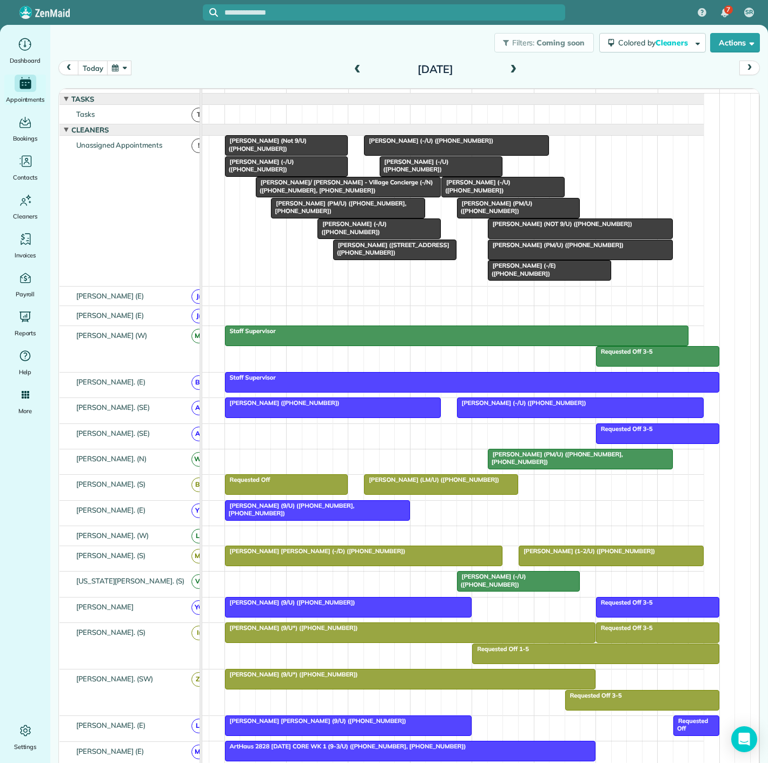
click at [369, 234] on span "[PERSON_NAME] (-/U) ([PHONE_NUMBER])" at bounding box center [352, 227] width 70 height 15
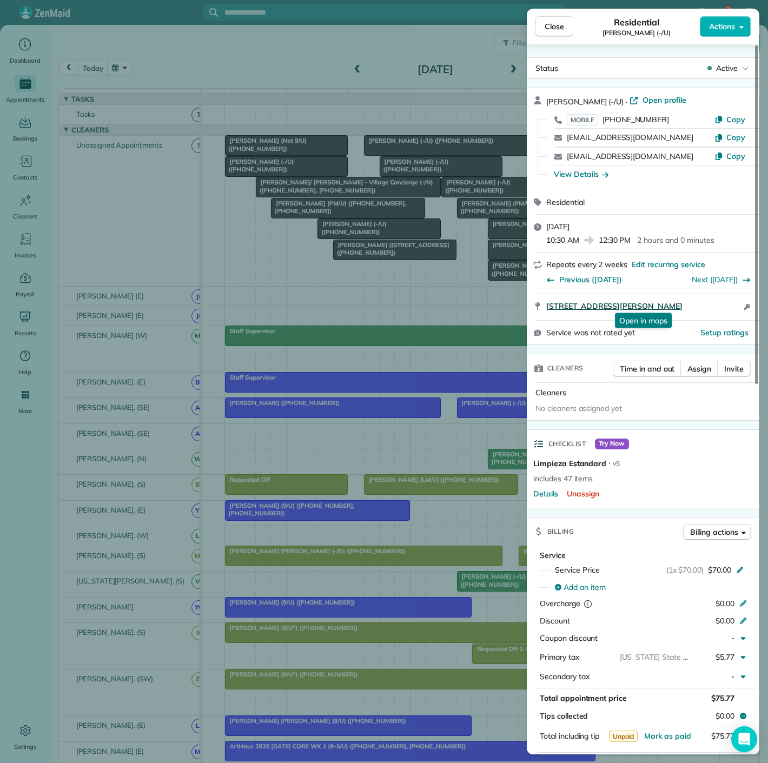
copy span "4120 Bowser Avenue #A Dallas TX 75219"
drag, startPoint x: 541, startPoint y: 306, endPoint x: 704, endPoint y: 306, distance: 162.2
click at [704, 306] on div "4120 Bowser Avenue #A Dallas TX 75219 Open in maps Open in maps Open access inf…" at bounding box center [643, 307] width 233 height 26
click at [310, 199] on div "Close Residential Jordan Hames (-/U) Actions Status Active Jordan Hames (-/U) ·…" at bounding box center [384, 381] width 768 height 763
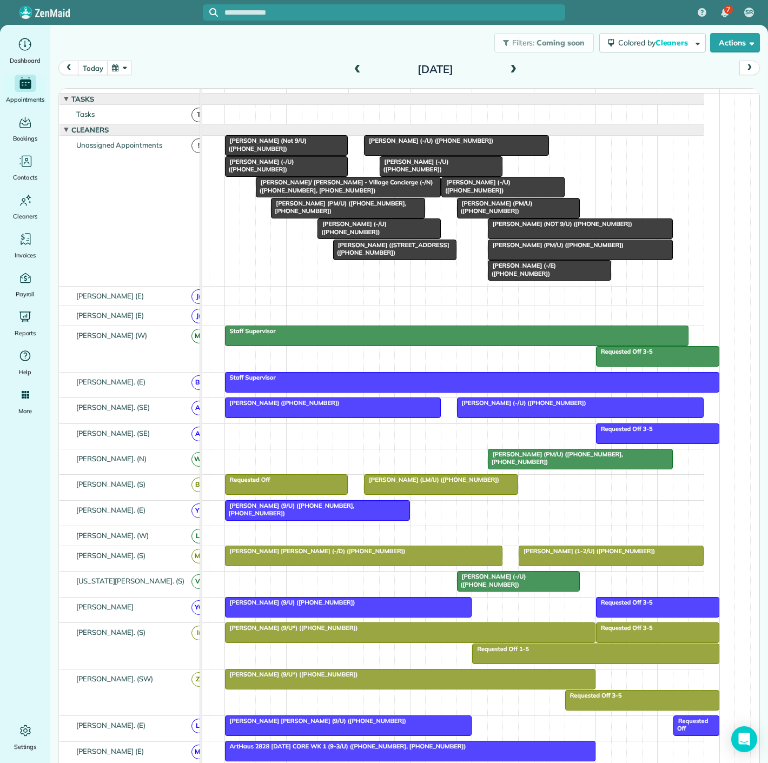
click at [281, 174] on div at bounding box center [286, 166] width 122 height 19
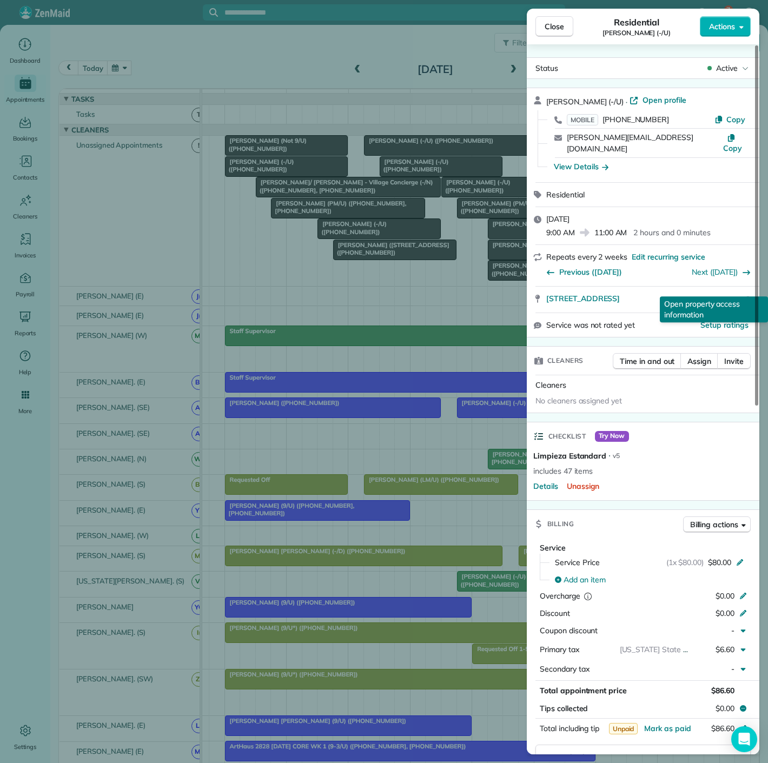
copy div "3604 Cedar Springs Road 133 Dallas TX 75219 Open access information"
copy span "3604 Cedar Springs Road 133 Dallas TX 75219"
drag, startPoint x: 541, startPoint y: 290, endPoint x: 720, endPoint y: 289, distance: 179.0
click at [720, 289] on div "3604 Cedar Springs Road 133 Dallas TX 75219 Open in maps Open in maps Open acce…" at bounding box center [643, 300] width 233 height 26
click at [306, 223] on div "Close Residential Tim Zorka (-/U) Actions Status Active Tim Zorka (-/U) · Open …" at bounding box center [384, 381] width 768 height 763
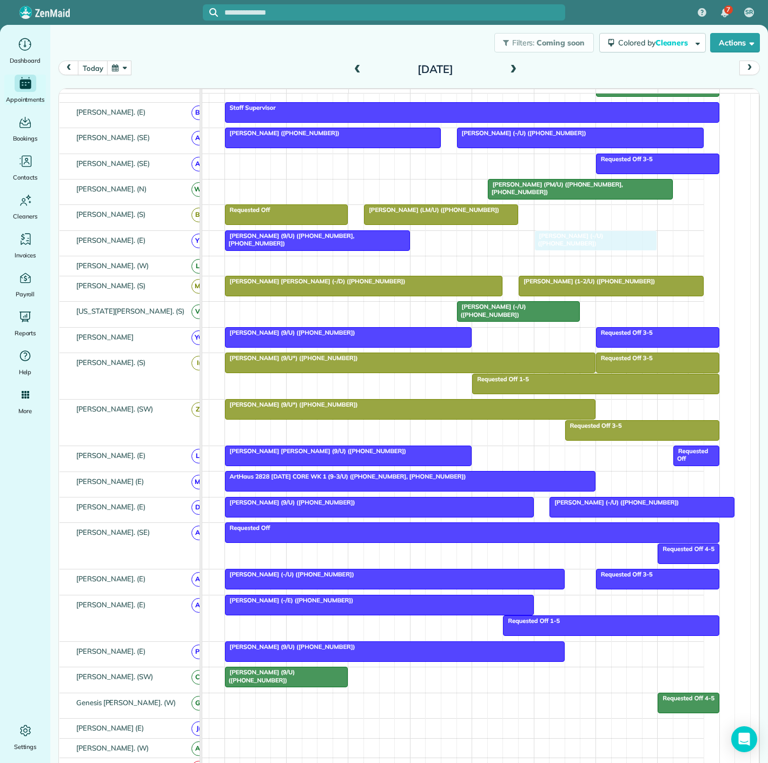
scroll to position [420, 0]
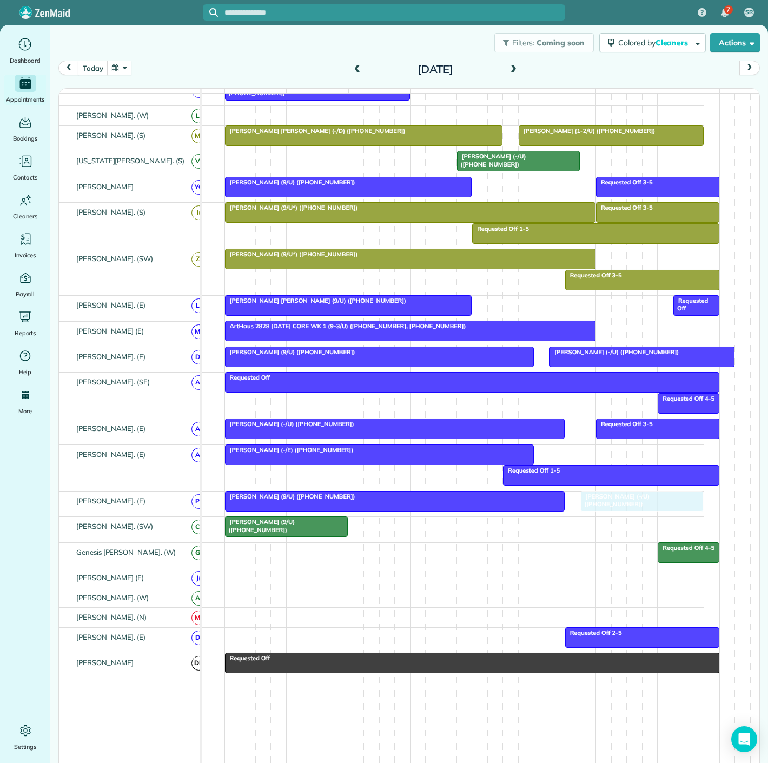
drag, startPoint x: 261, startPoint y: 175, endPoint x: 614, endPoint y: 515, distance: 490.7
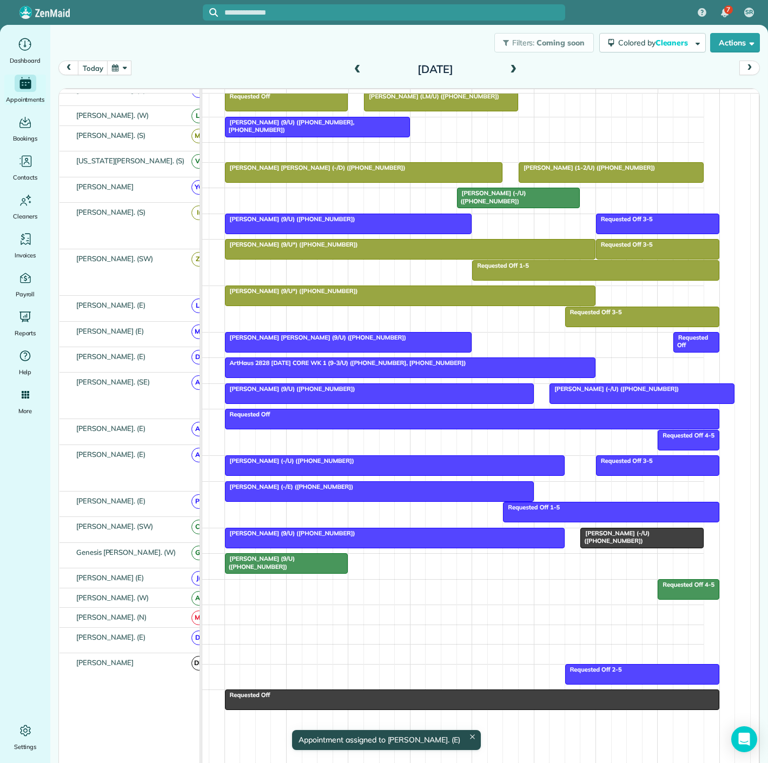
scroll to position [360, 0]
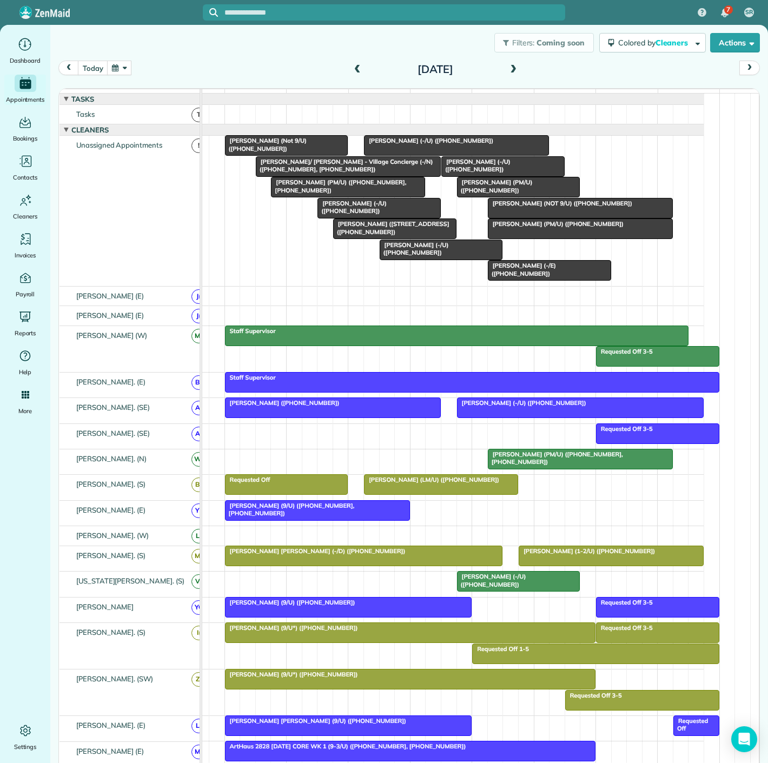
click at [413, 483] on span "[PERSON_NAME] (LM/U) ([PHONE_NUMBER])" at bounding box center [431, 480] width 136 height 8
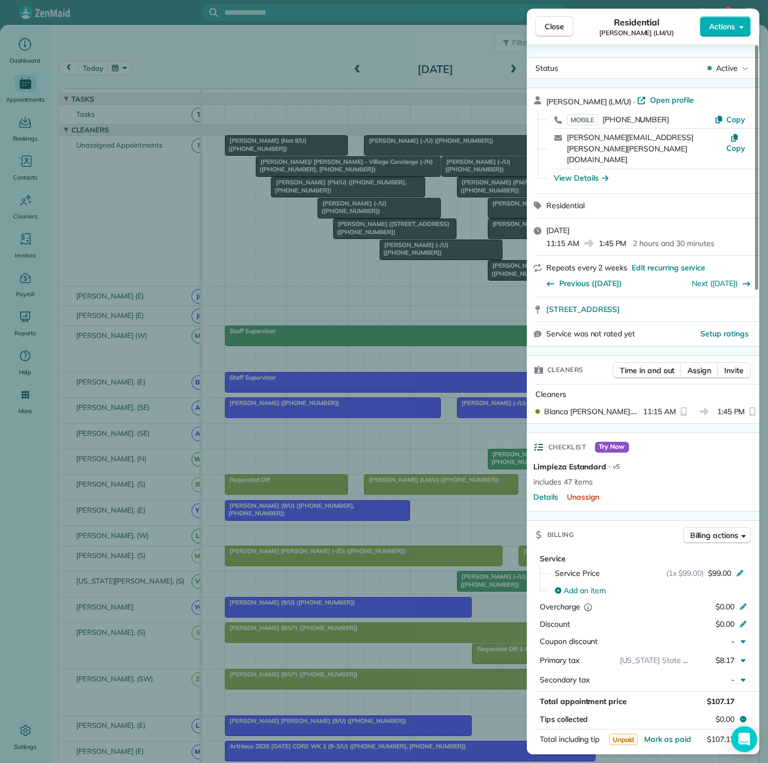
click at [413, 489] on div "Close Residential Brandon Ray (LM/U) Actions Status Active Brandon Ray (LM/U) ·…" at bounding box center [384, 381] width 768 height 763
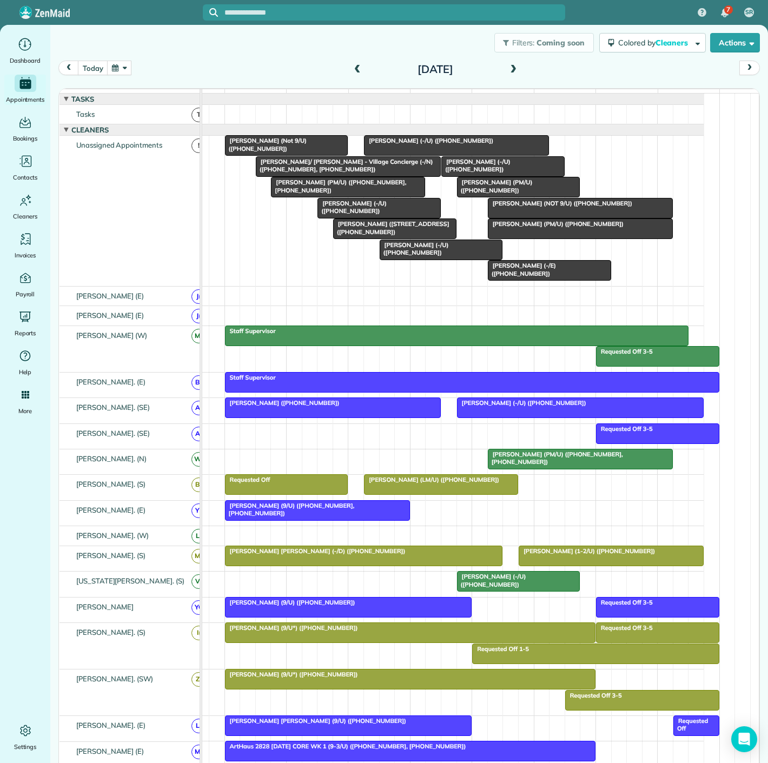
click at [512, 228] on span "[PERSON_NAME] (PM/U) ([PHONE_NUMBER])" at bounding box center [555, 224] width 137 height 8
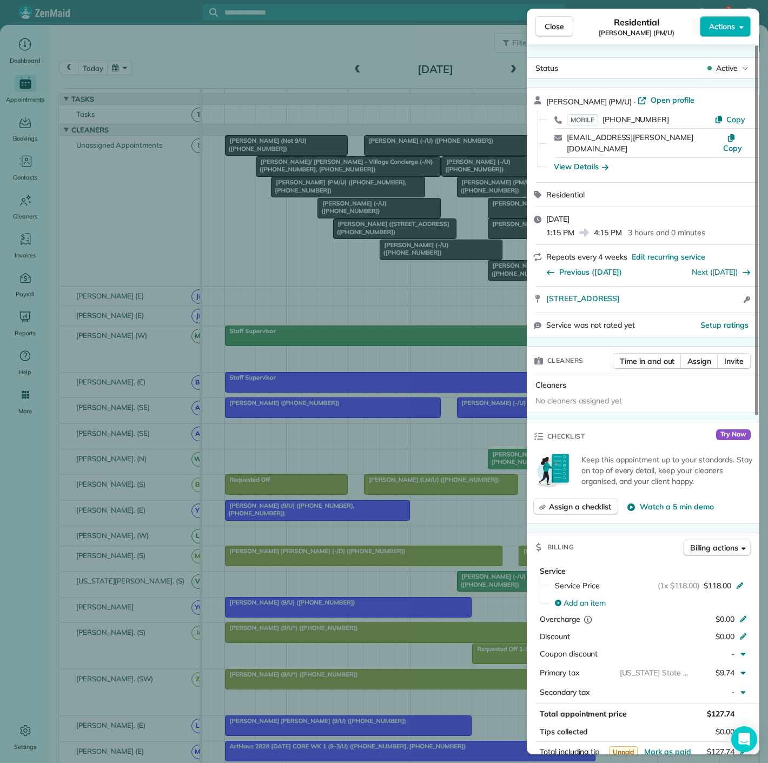
click at [512, 231] on div "Close Residential Grant Shewmaker (PM/U) Actions Status Active Grant Shewmaker …" at bounding box center [384, 381] width 768 height 763
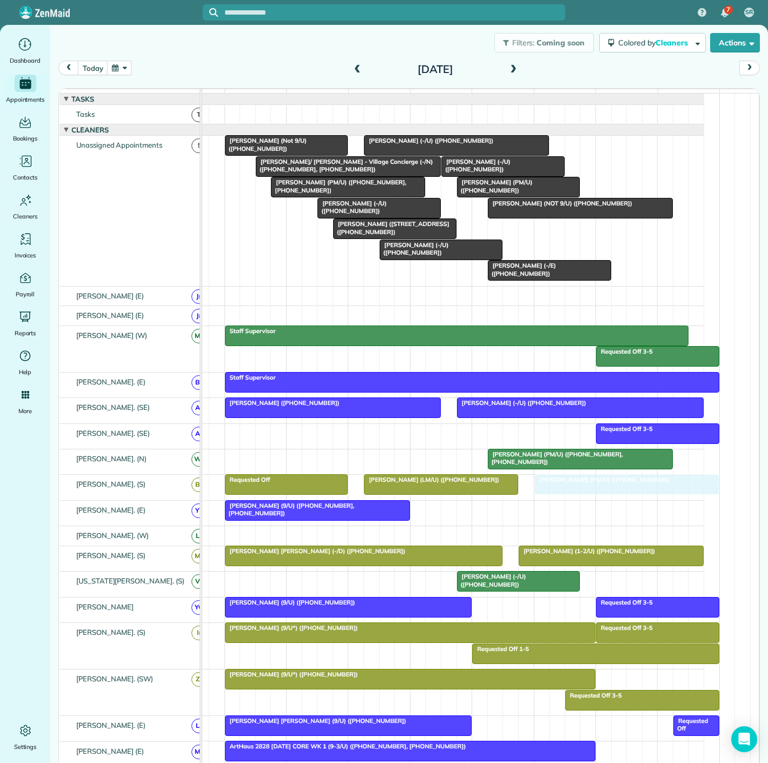
drag, startPoint x: 515, startPoint y: 238, endPoint x: 559, endPoint y: 496, distance: 261.7
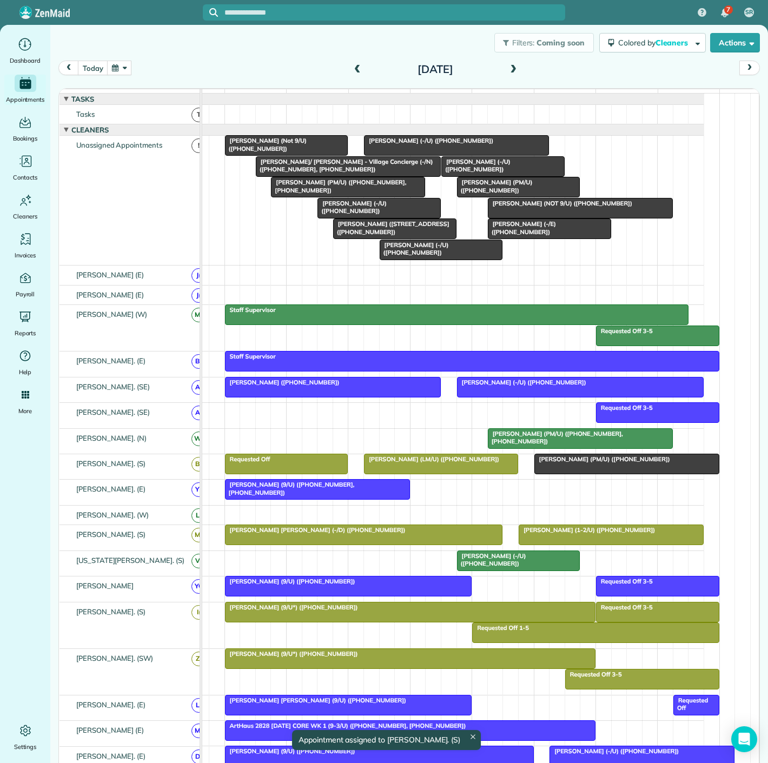
click at [554, 472] on div at bounding box center [627, 463] width 184 height 19
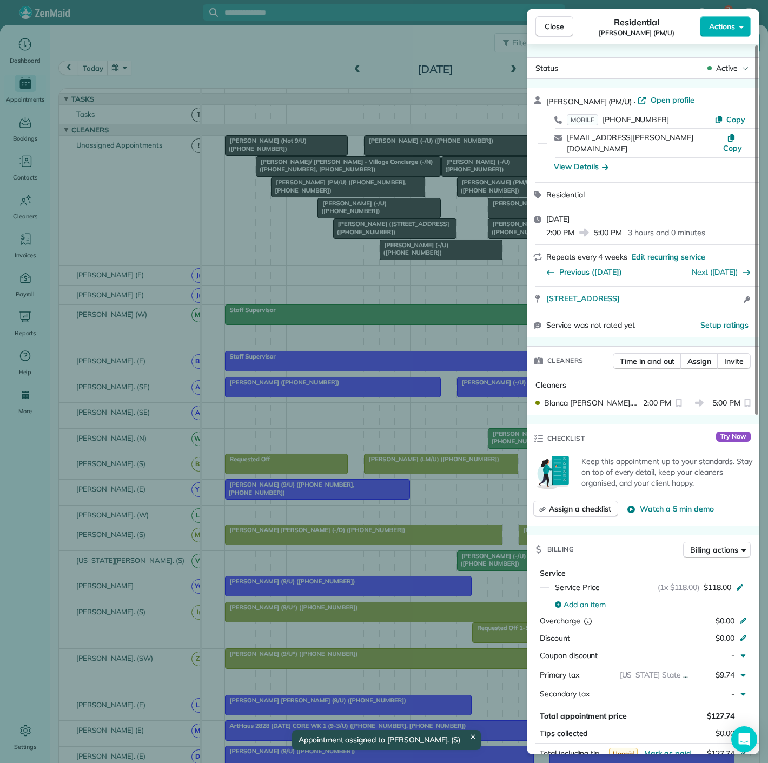
copy div "2345 North Houston Street Apt 317 Dallas TX 75219 Open access information"
drag, startPoint x: 568, startPoint y: 290, endPoint x: 728, endPoint y: 298, distance: 159.8
click at [730, 298] on div "Grant Shewmaker (PM/U) · Open profile MOBILE (512) 673-3604 Copy grant.shewmake…" at bounding box center [643, 213] width 233 height 250
click at [372, 334] on div "Close Residential Grant Shewmaker (PM/U) Actions Status Active Grant Shewmaker …" at bounding box center [384, 381] width 768 height 763
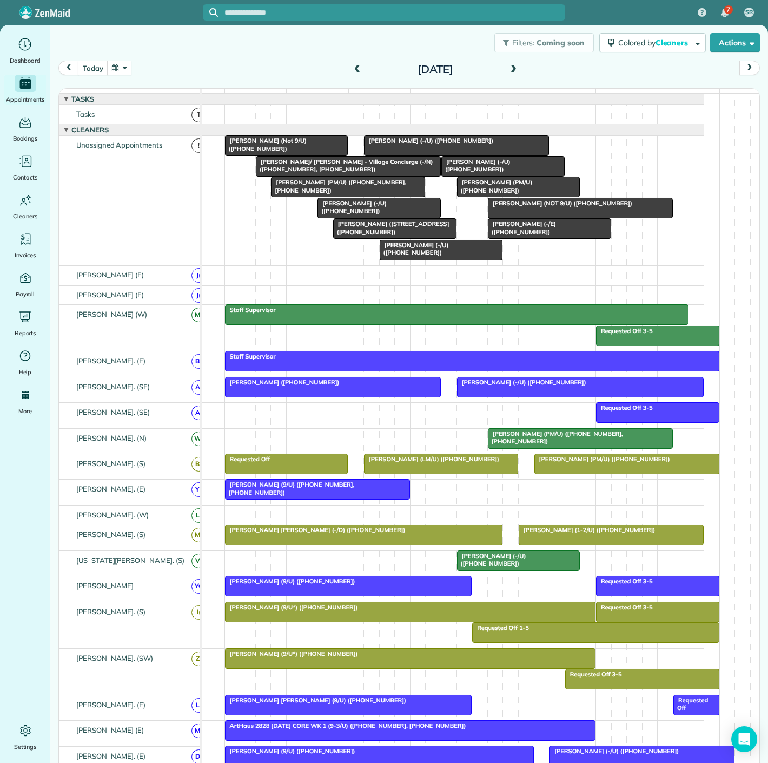
click at [419, 463] on span "[PERSON_NAME] (LM/U) ([PHONE_NUMBER])" at bounding box center [431, 459] width 136 height 8
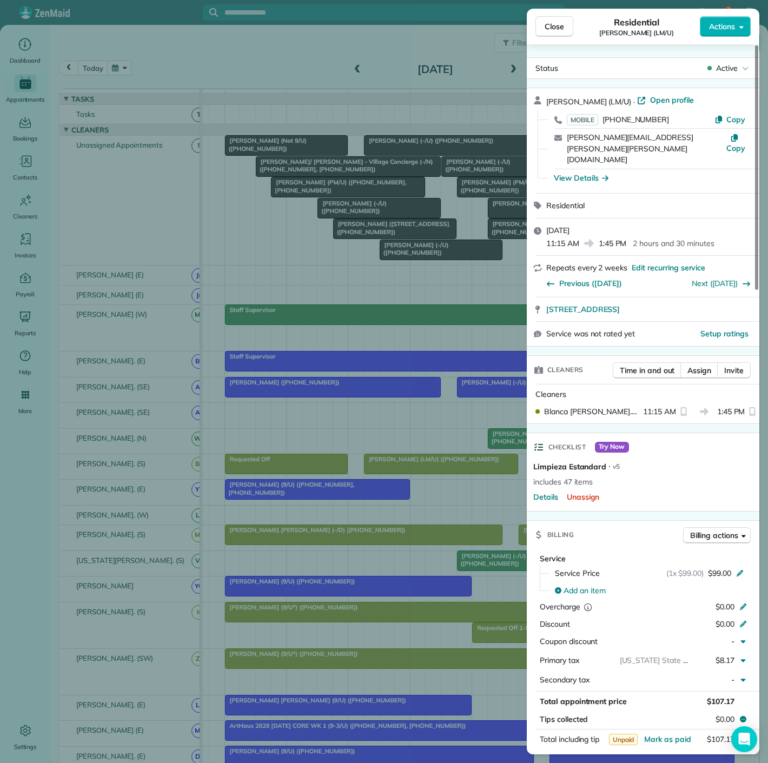
copy div "2201 Wolf Street #1104 Dallas TX 75201 Open in maps Open in maps Service was no…"
copy span "2201 Wolf Street #1104 Dallas TX 75201"
drag, startPoint x: 546, startPoint y: 291, endPoint x: 696, endPoint y: 289, distance: 150.3
click at [696, 297] on div "2201 Wolf Street #1104 Dallas TX 75201 Open in maps Open in maps" at bounding box center [643, 309] width 233 height 24
click at [439, 426] on div "Close Residential Brandon Ray (LM/U) Actions Status Active Brandon Ray (LM/U) ·…" at bounding box center [384, 381] width 768 height 763
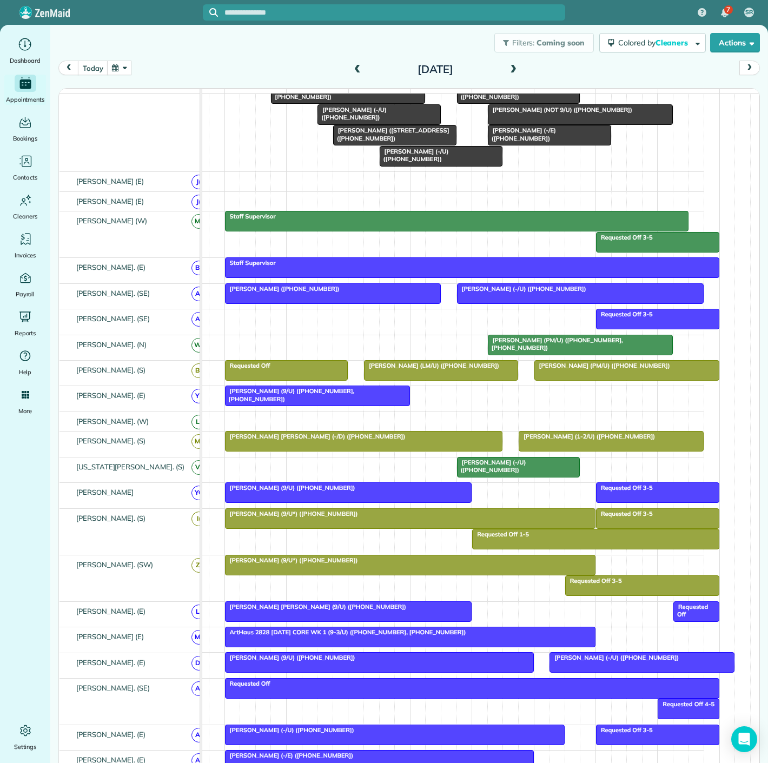
scroll to position [120, 0]
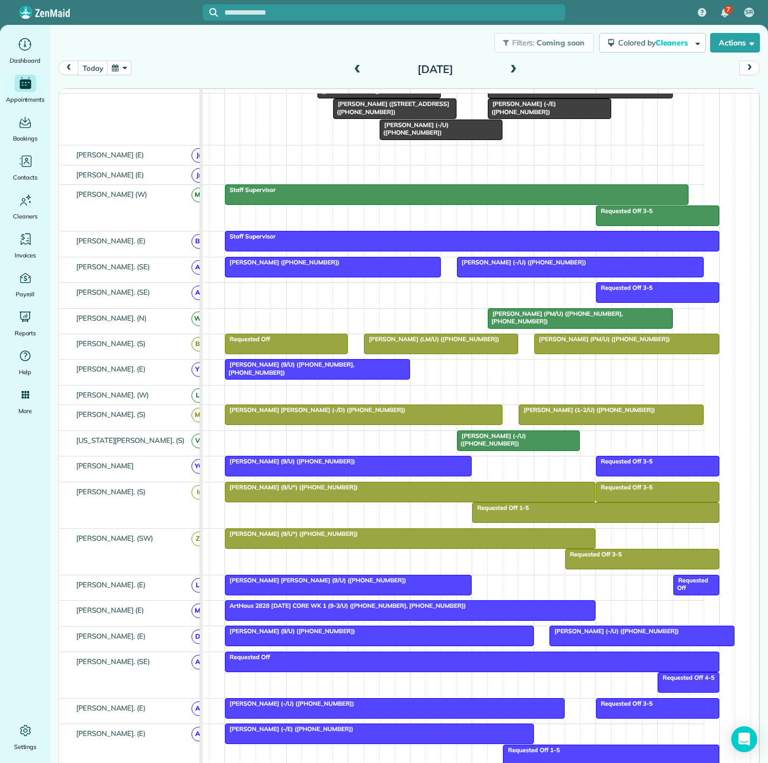
click at [453, 476] on div at bounding box center [348, 465] width 246 height 19
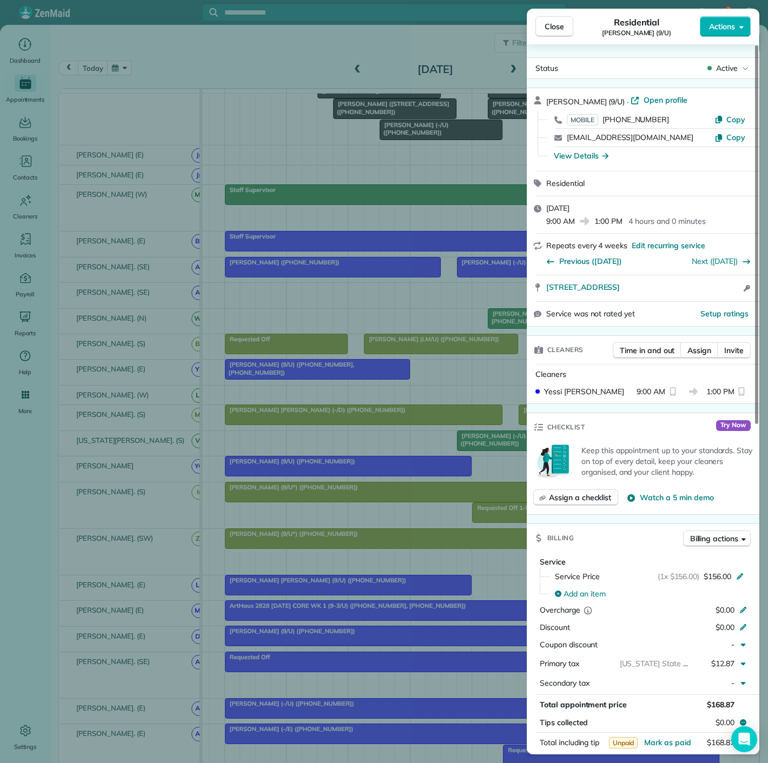
click at [453, 476] on div "Close Residential Sheela Ziari (9/U) Actions Status Active Sheela Ziari (9/U) ·…" at bounding box center [384, 381] width 768 height 763
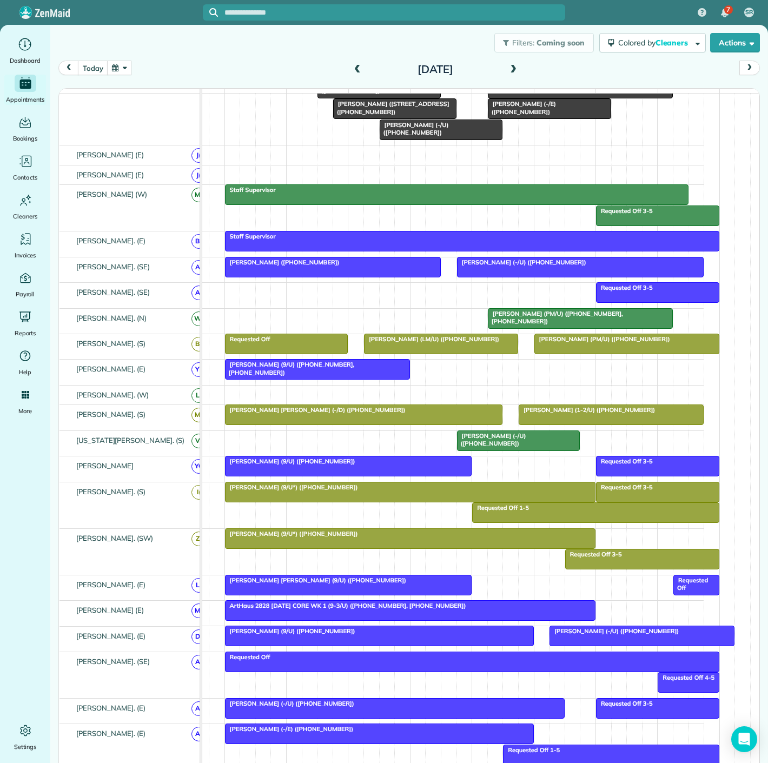
click at [480, 441] on span "[PERSON_NAME] (-/U) ([PHONE_NUMBER])" at bounding box center [491, 439] width 70 height 15
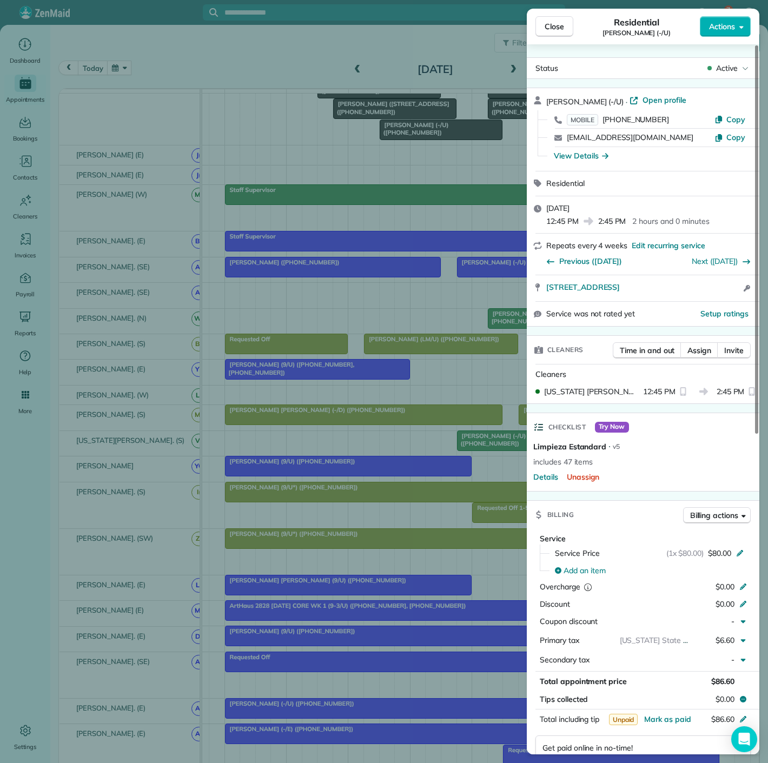
click at [480, 441] on div "Close Residential Cameron Carr (-/U) Actions Status Active Cameron Carr (-/U) ·…" at bounding box center [384, 381] width 768 height 763
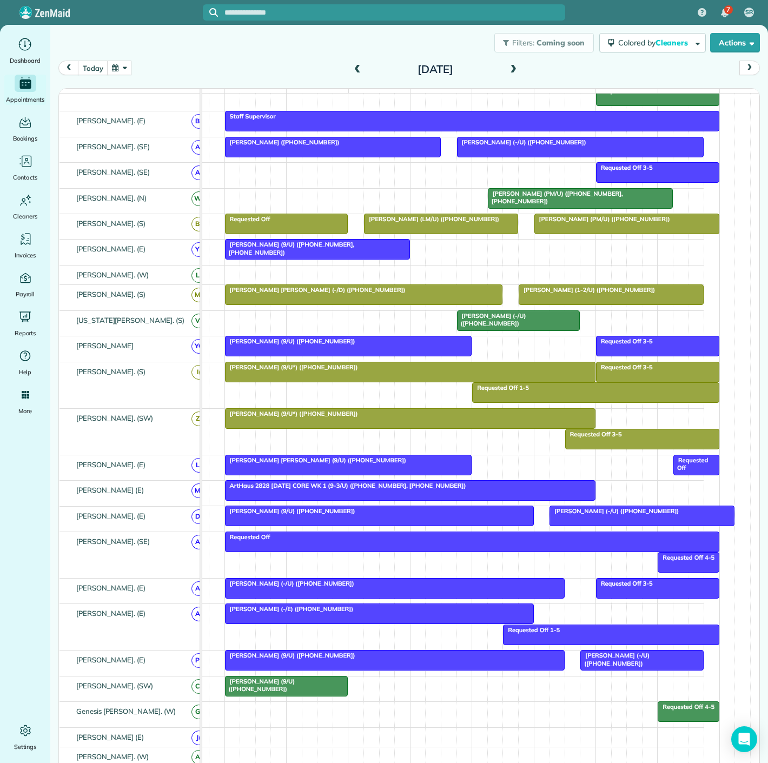
scroll to position [282, 0]
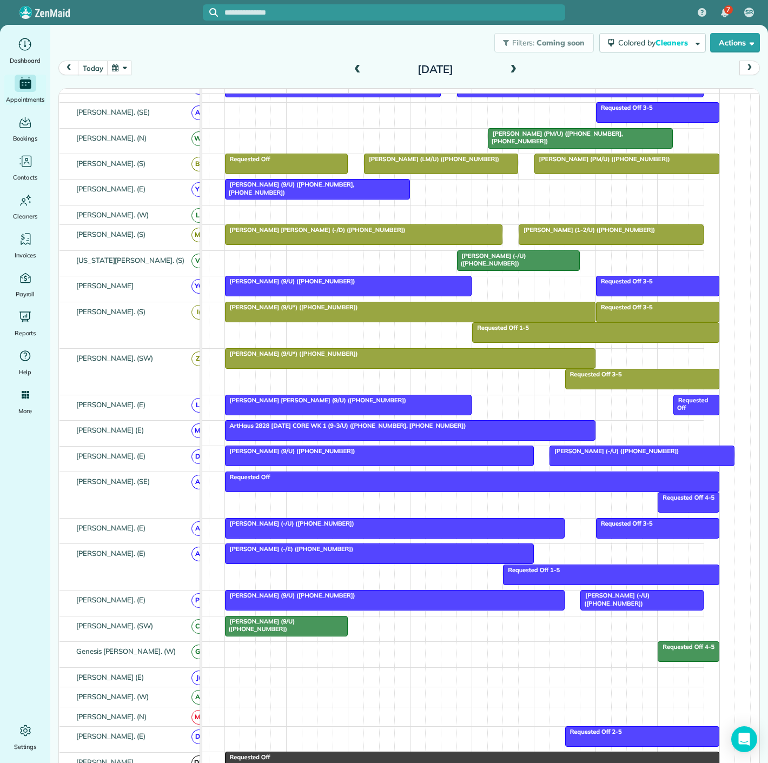
click at [493, 263] on span "[PERSON_NAME] (-/U) ([PHONE_NUMBER])" at bounding box center [491, 259] width 70 height 15
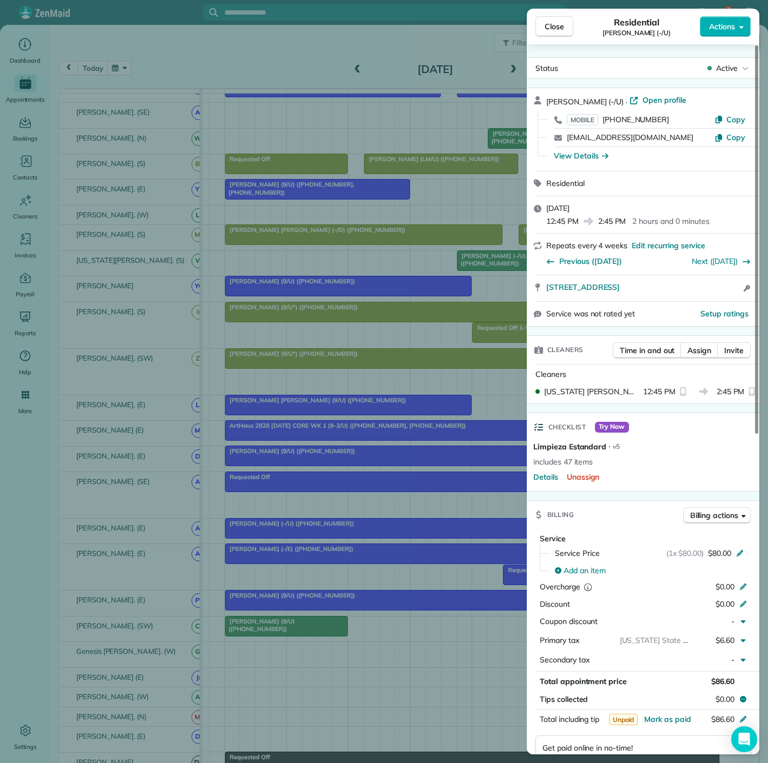
click at [323, 595] on div "Close Residential Cameron Carr (-/U) Actions Status Active Cameron Carr (-/U) ·…" at bounding box center [384, 381] width 768 height 763
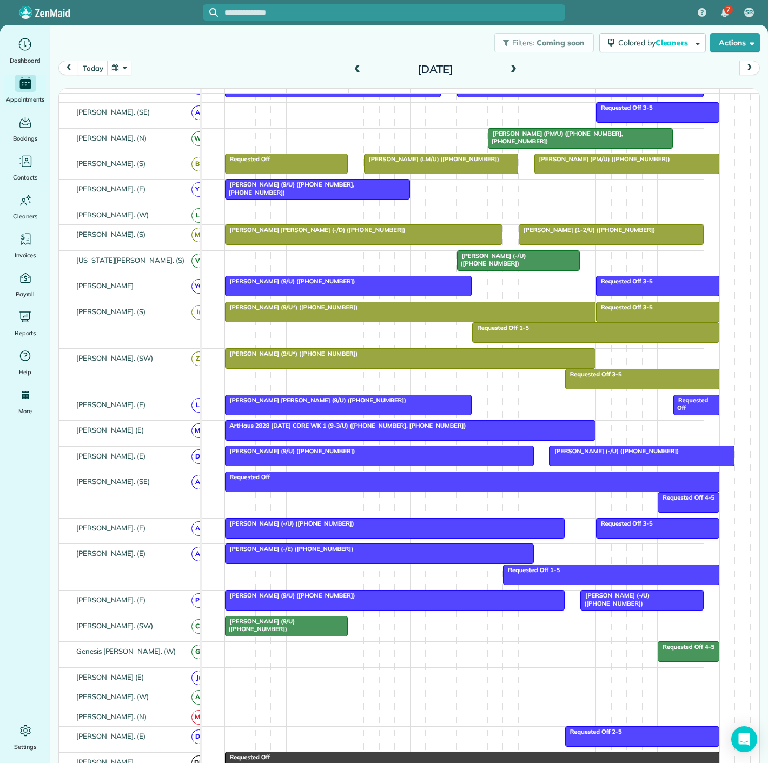
click at [279, 631] on div at bounding box center [286, 625] width 122 height 19
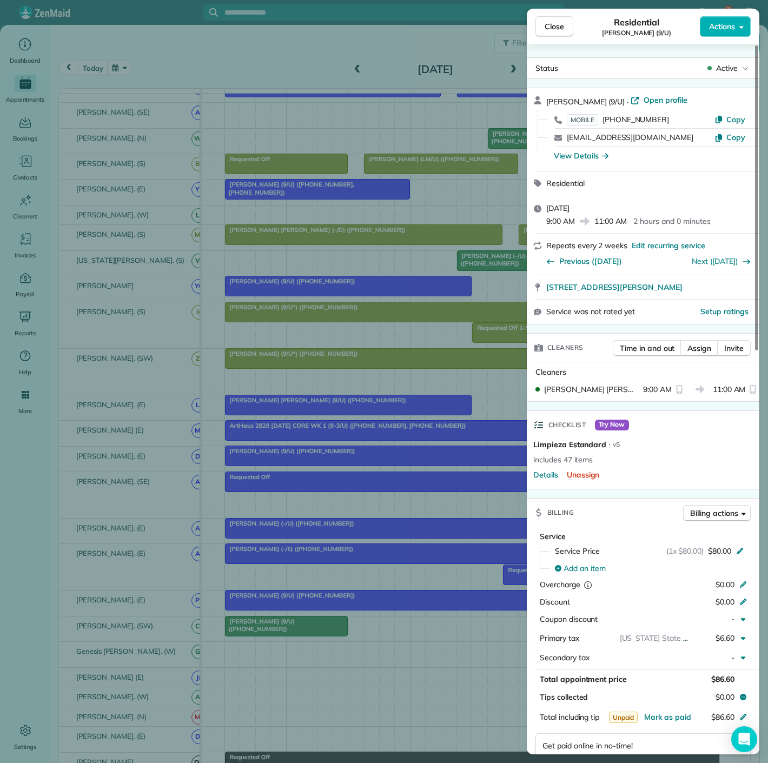
click at [279, 631] on div "Close Residential Steve Lancaster (9/U) Actions Status Active Steve Lancaster (…" at bounding box center [384, 381] width 768 height 763
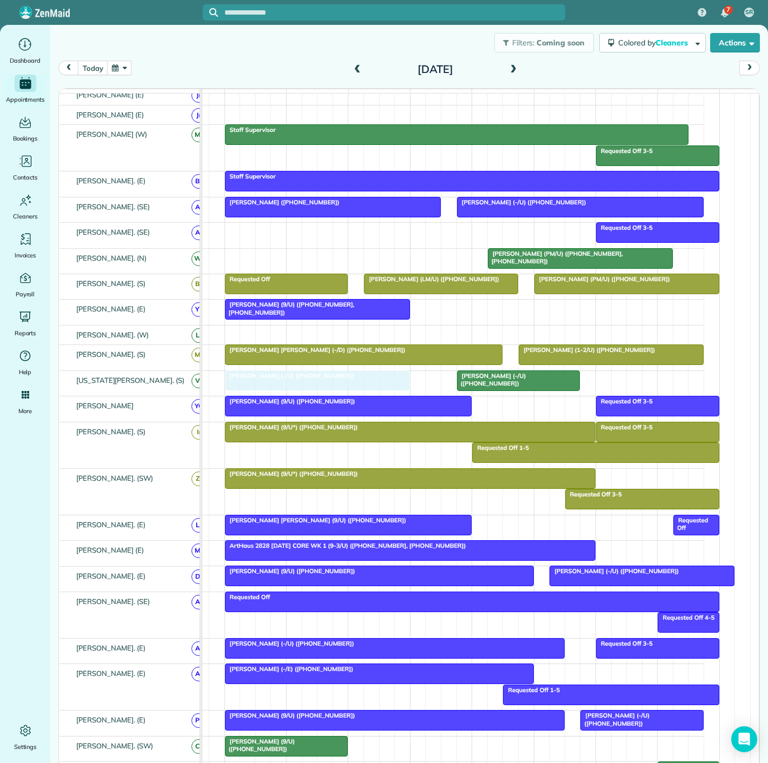
drag, startPoint x: 435, startPoint y: 152, endPoint x: 294, endPoint y: 393, distance: 278.7
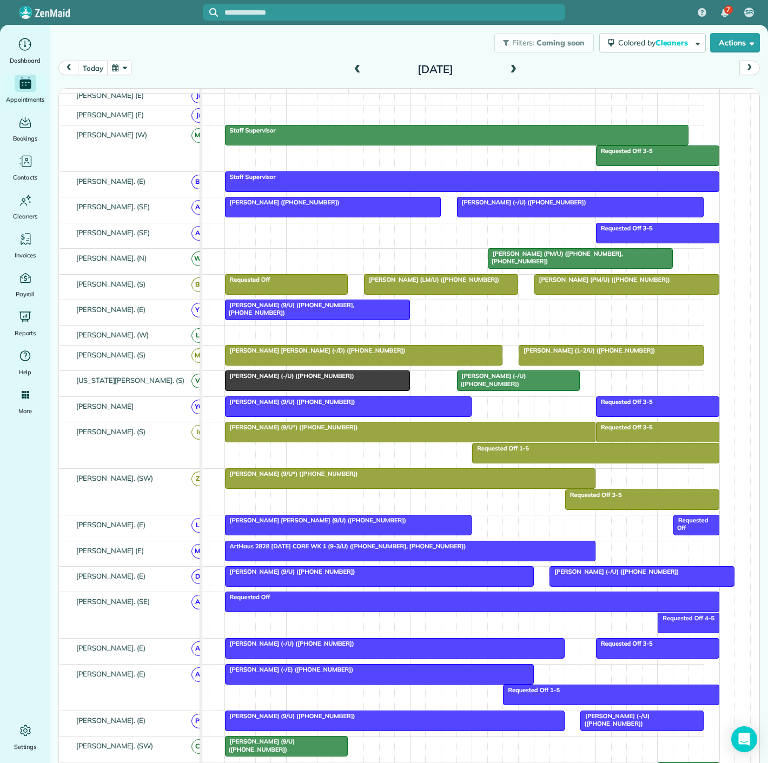
click at [292, 387] on div at bounding box center [317, 380] width 184 height 19
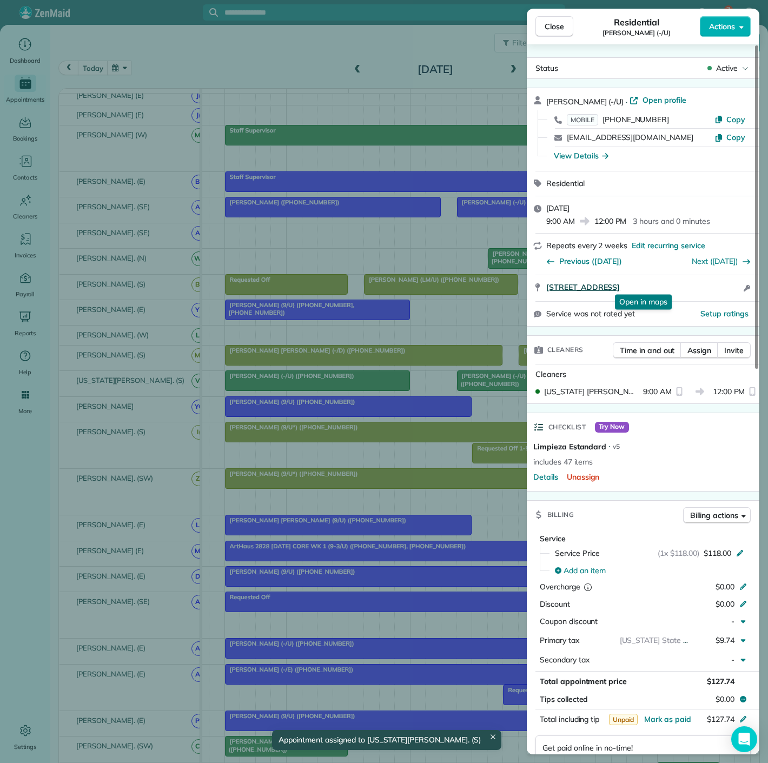
copy span "3611 Congress Avenue 2013 Dallas TX 75219"
drag, startPoint x: 545, startPoint y: 289, endPoint x: 736, endPoint y: 287, distance: 191.4
click at [736, 287] on div "3611 Congress Avenue 2013 Dallas TX 75219 Open in maps Open in maps Open access…" at bounding box center [643, 288] width 233 height 26
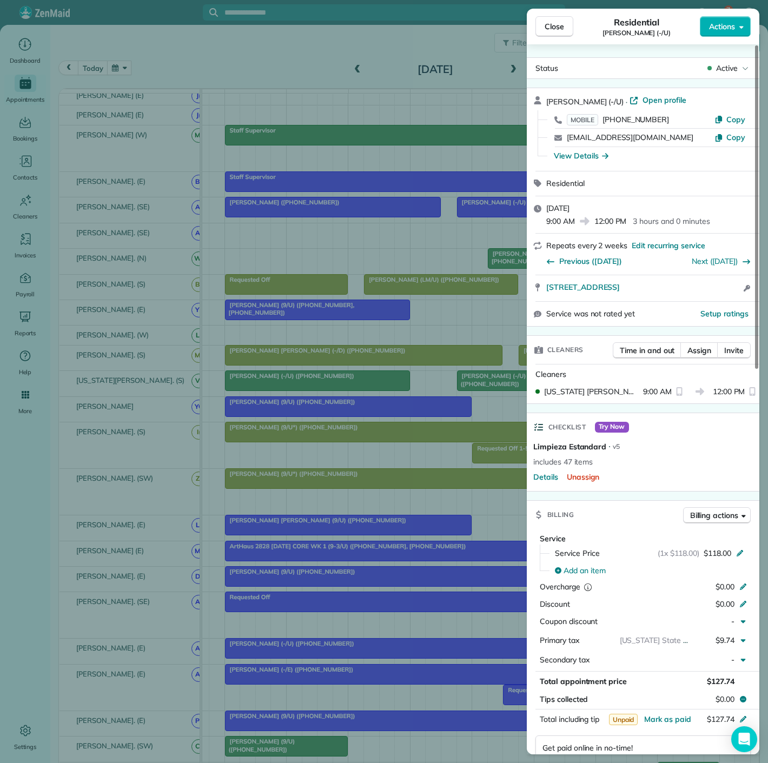
drag, startPoint x: 293, startPoint y: 327, endPoint x: 377, endPoint y: 341, distance: 86.1
click at [293, 327] on div "Close Residential John Barcus (-/U) Actions Status Active John Barcus (-/U) · O…" at bounding box center [384, 381] width 768 height 763
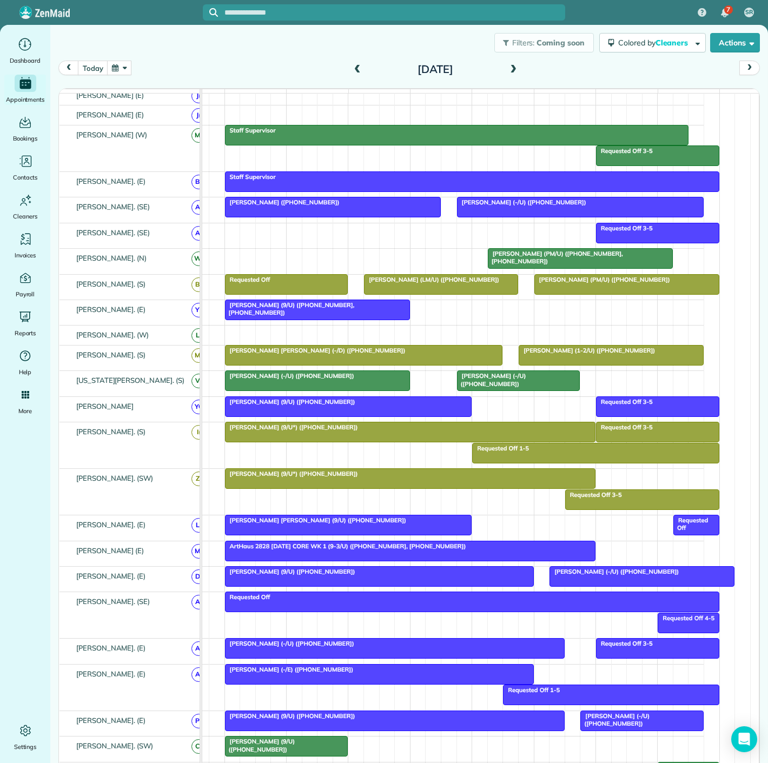
click at [469, 387] on div at bounding box center [518, 380] width 122 height 19
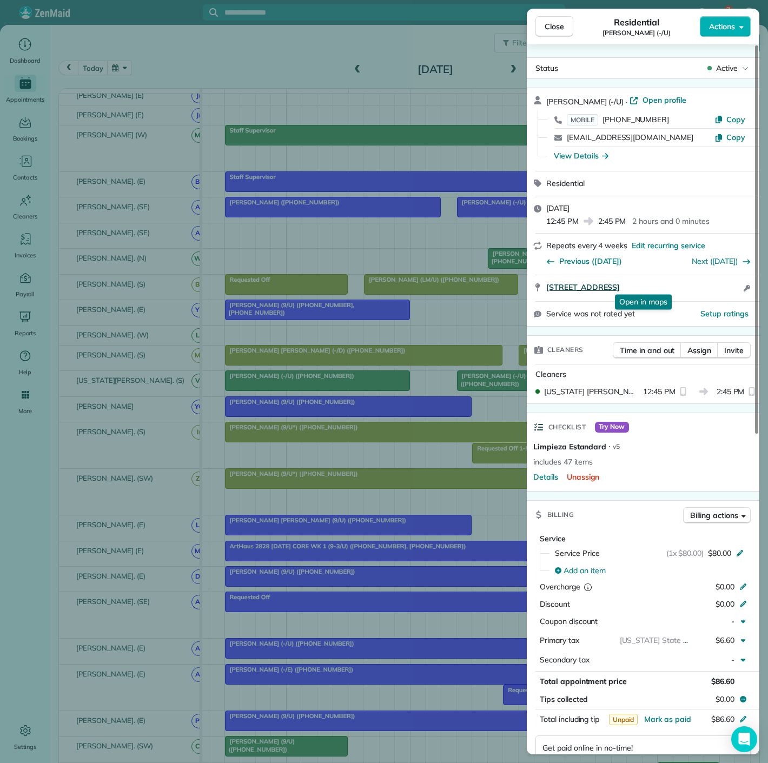
copy span "2728 Hood Street #211 Dallas TX 75219"
drag, startPoint x: 539, startPoint y: 288, endPoint x: 696, endPoint y: 286, distance: 157.9
click at [696, 286] on div "2728 Hood Street #211 Dallas TX 75219 Open in maps Open in maps Open access inf…" at bounding box center [643, 288] width 233 height 26
click at [394, 244] on div "Close Residential Cameron Carr (-/U) Actions Status Active Cameron Carr (-/U) ·…" at bounding box center [384, 381] width 768 height 763
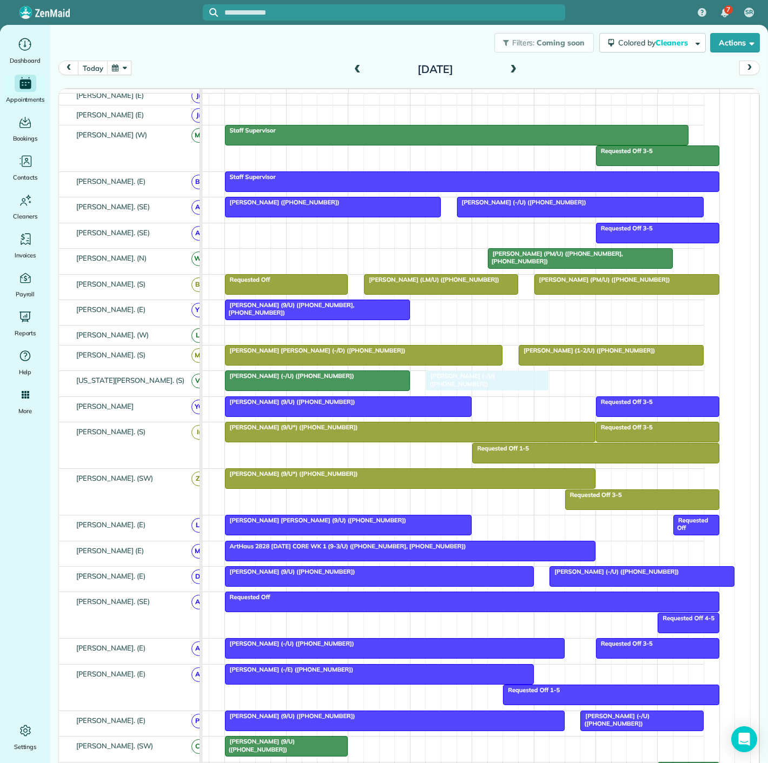
drag, startPoint x: 497, startPoint y: 381, endPoint x: 474, endPoint y: 380, distance: 23.3
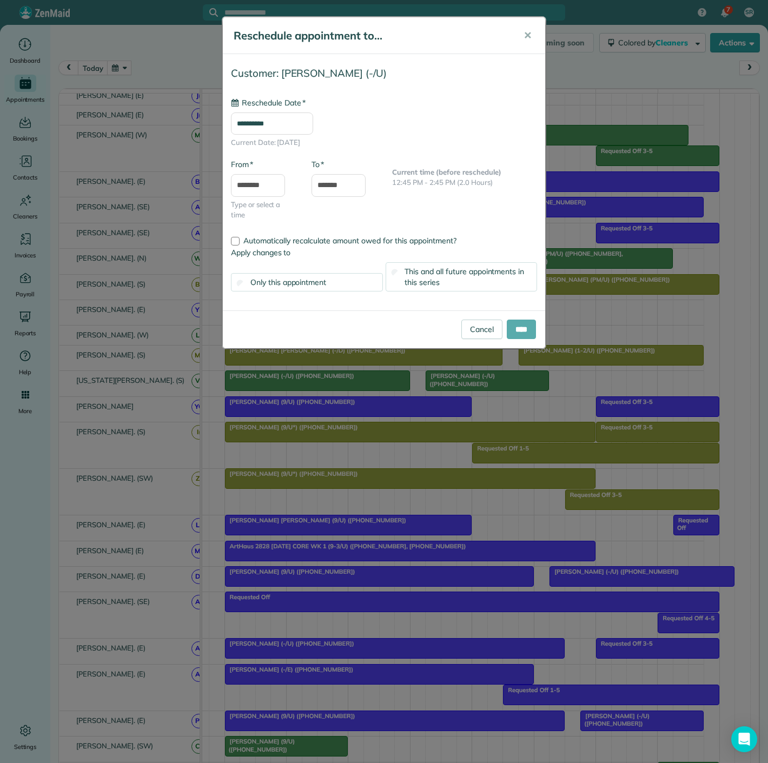
type input "**********"
click at [525, 324] on input "****" at bounding box center [521, 329] width 29 height 19
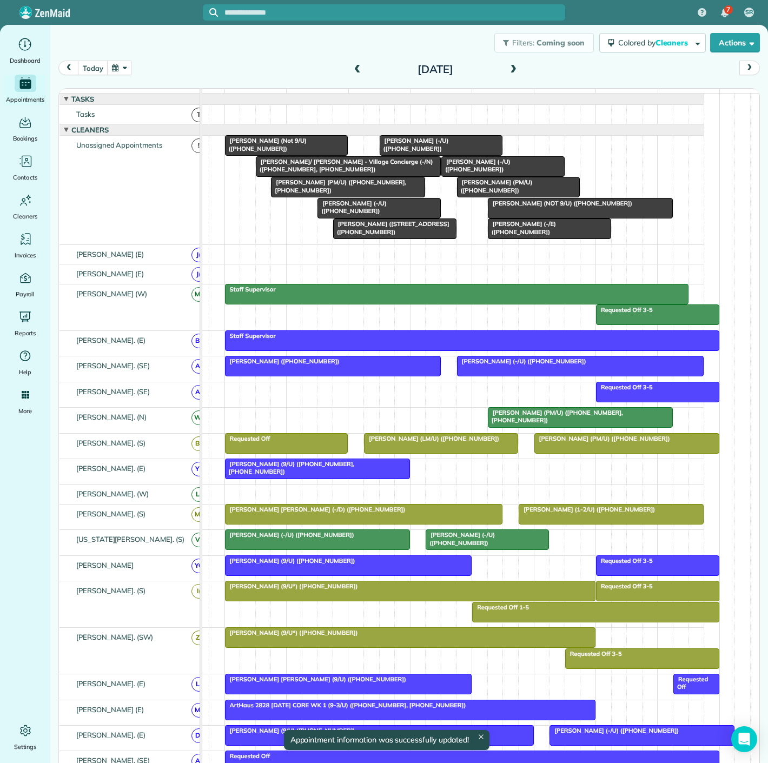
click at [304, 194] on span "[PERSON_NAME] (PM/U) ([PHONE_NUMBER], [PHONE_NUMBER])" at bounding box center [338, 185] width 136 height 15
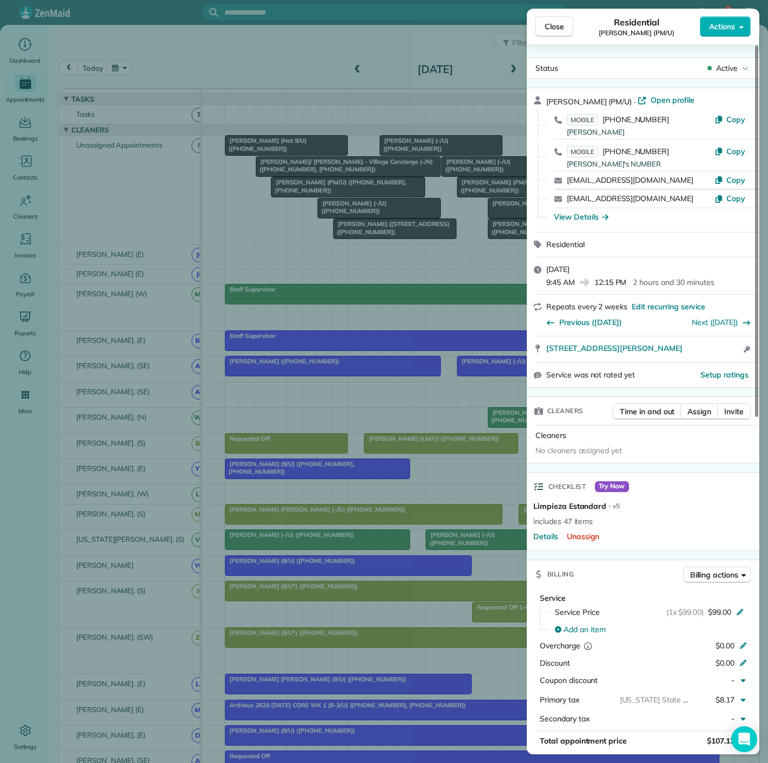
drag, startPoint x: 567, startPoint y: 354, endPoint x: 712, endPoint y: 354, distance: 144.9
click at [712, 354] on div "2975 Blackburn Street #2316 Dallas TX 75204 Open access information" at bounding box center [643, 349] width 233 height 26
click at [301, 178] on div "Close Residential Bella Dinardo (PM/U) Actions Status Active Bella Dinardo (PM/…" at bounding box center [384, 381] width 768 height 763
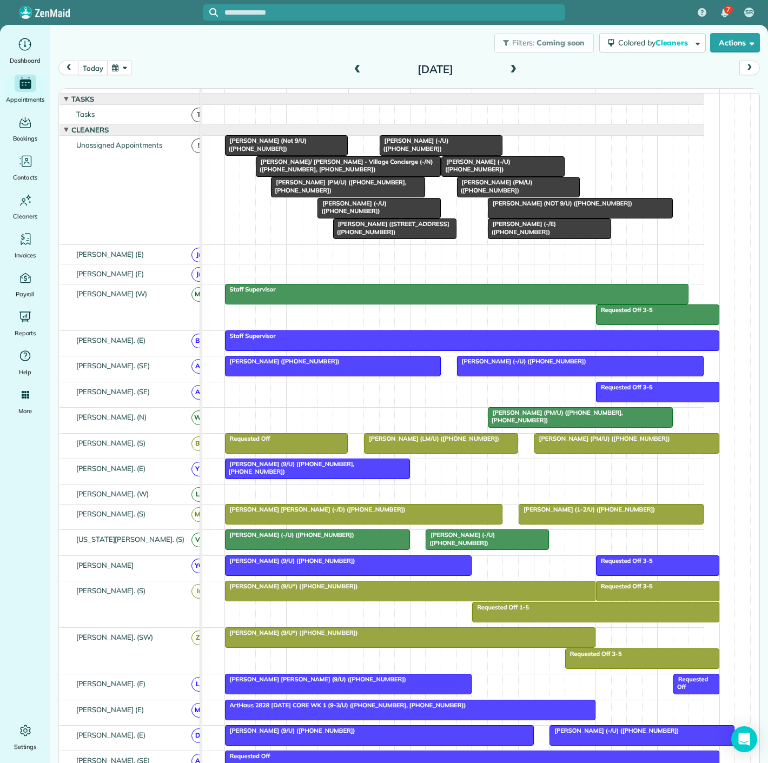
click at [306, 153] on div at bounding box center [286, 145] width 122 height 19
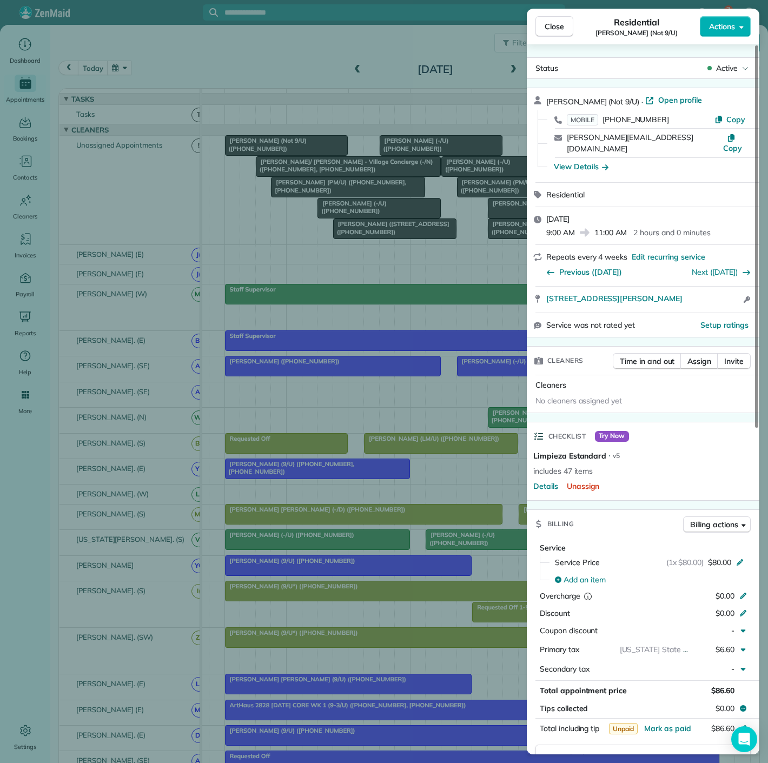
click at [547, 313] on div "Service was not rated yet Setup ratings" at bounding box center [643, 325] width 233 height 24
drag, startPoint x: 539, startPoint y: 291, endPoint x: 708, endPoint y: 291, distance: 169.3
click at [708, 291] on div "2728 McKinnon Street 517 Dallas TX 75201 Open access information" at bounding box center [643, 300] width 233 height 26
click at [341, 211] on div "Close Residential Justin Belch (Not 9/U) Actions Status Active Justin Belch (No…" at bounding box center [384, 381] width 768 height 763
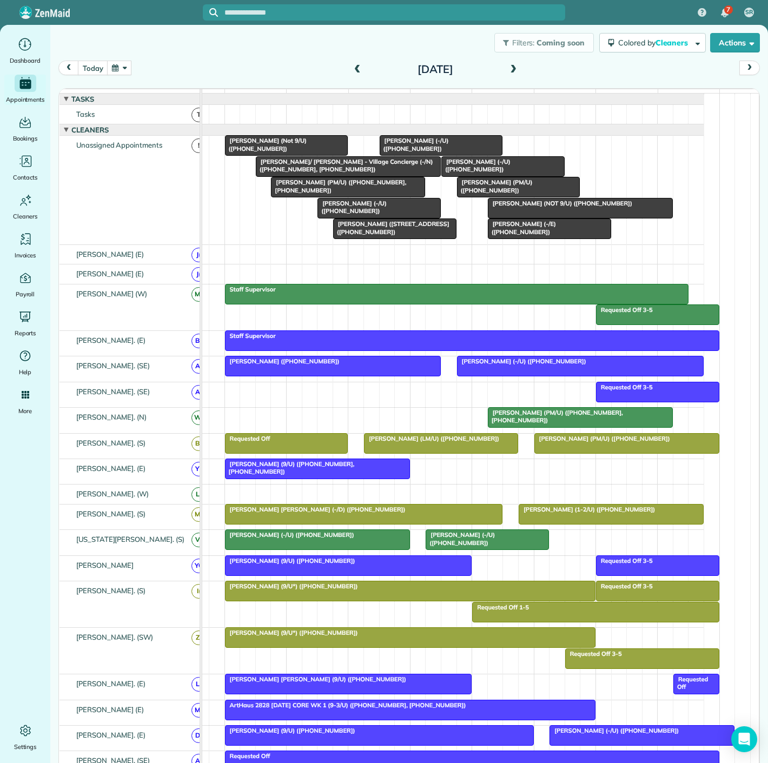
click at [336, 218] on div at bounding box center [379, 207] width 122 height 19
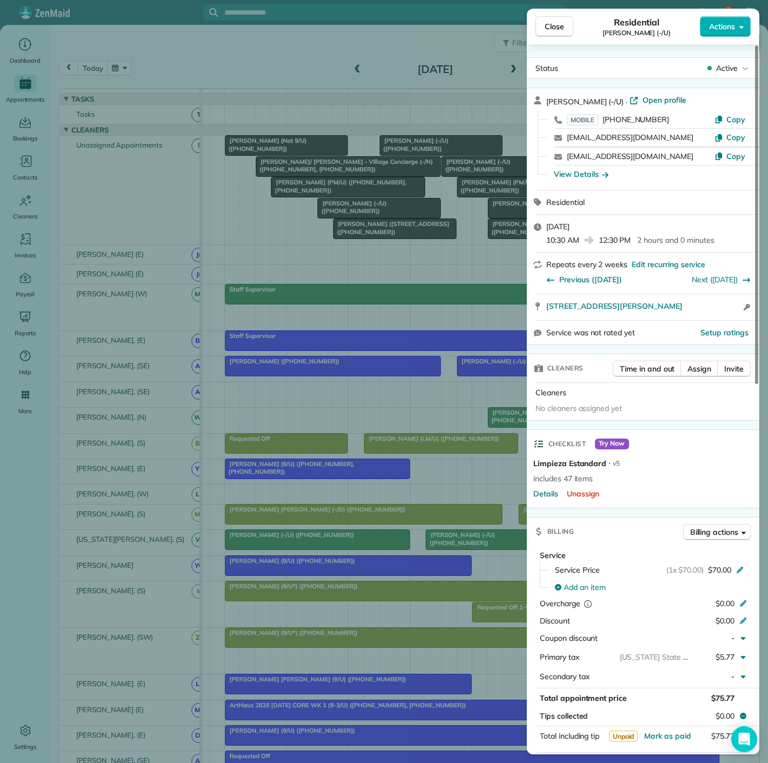
click at [336, 218] on div "Close Residential Jordan Hames (-/U) Actions Status Active Jordan Hames (-/U) ·…" at bounding box center [384, 381] width 768 height 763
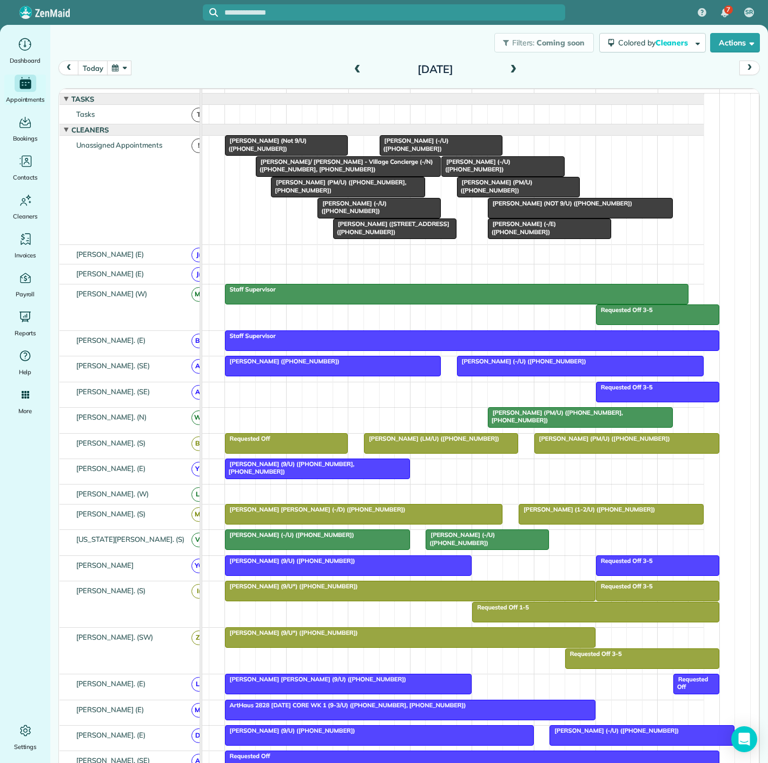
click at [357, 213] on span "[PERSON_NAME] (-/U) ([PHONE_NUMBER])" at bounding box center [352, 207] width 70 height 15
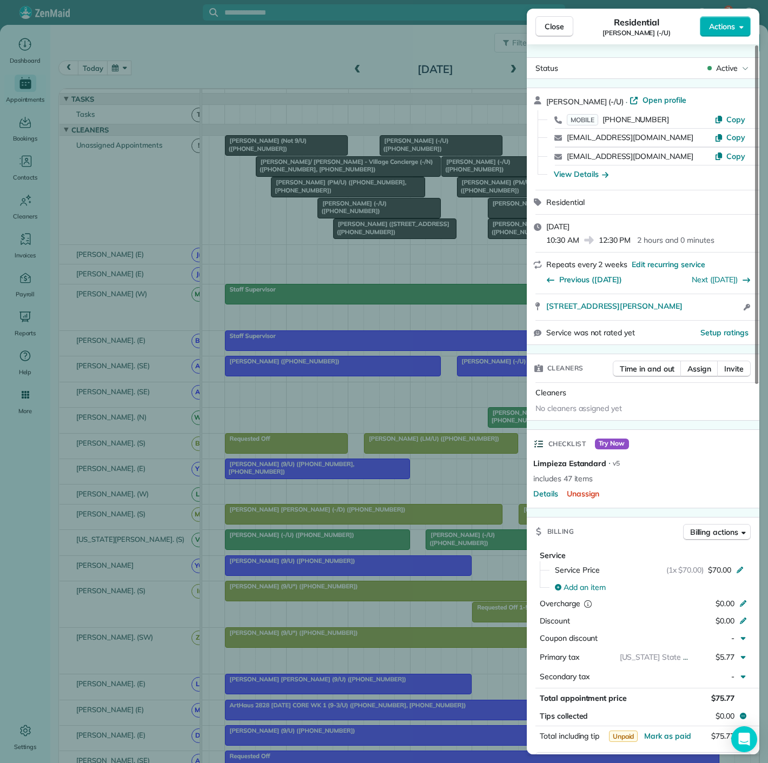
click at [357, 213] on div "Close Residential Jordan Hames (-/U) Actions Status Active Jordan Hames (-/U) ·…" at bounding box center [384, 381] width 768 height 763
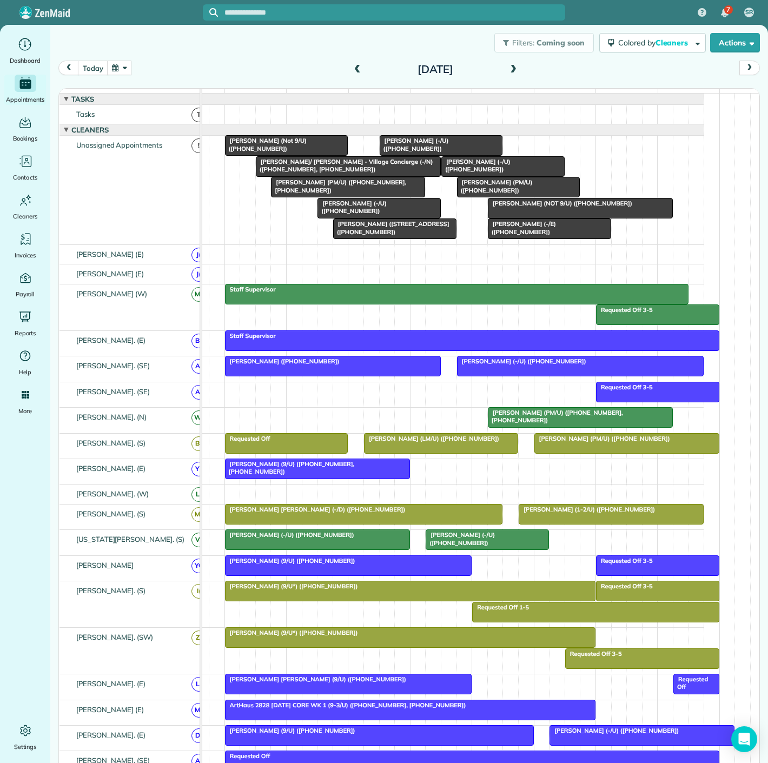
click at [368, 235] on span "[PERSON_NAME] ([STREET_ADDRESS] ([PHONE_NUMBER])" at bounding box center [391, 227] width 117 height 15
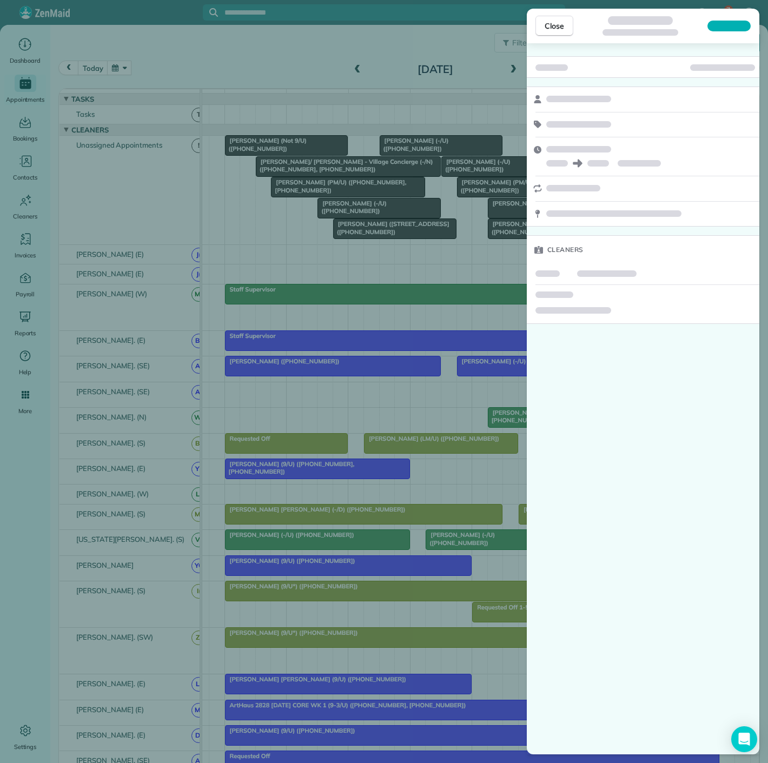
click at [368, 238] on div "Close Cleaners" at bounding box center [384, 381] width 768 height 763
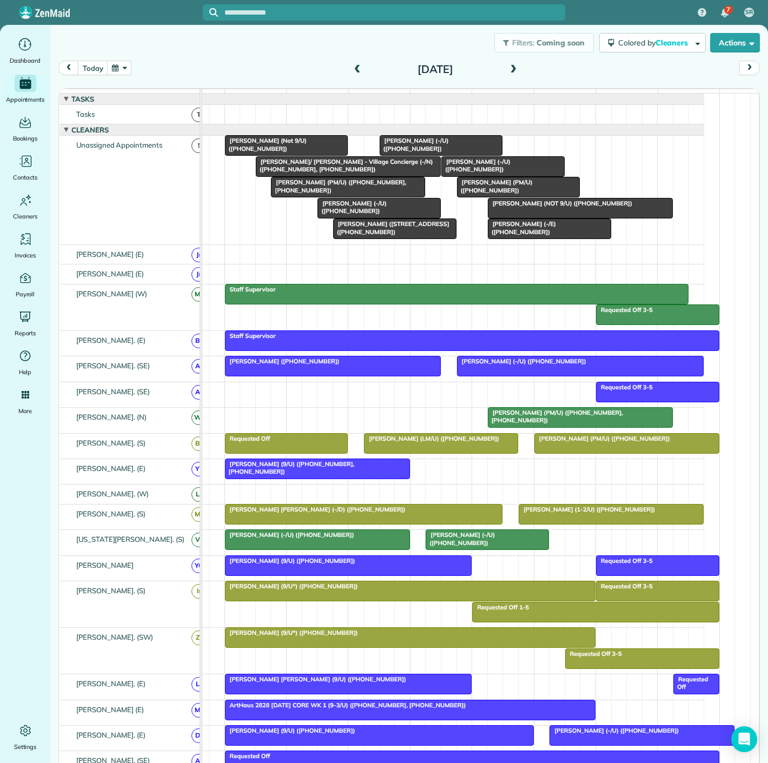
click at [257, 149] on span "[PERSON_NAME] (Not 9/U) ([PHONE_NUMBER])" at bounding box center [265, 144] width 82 height 15
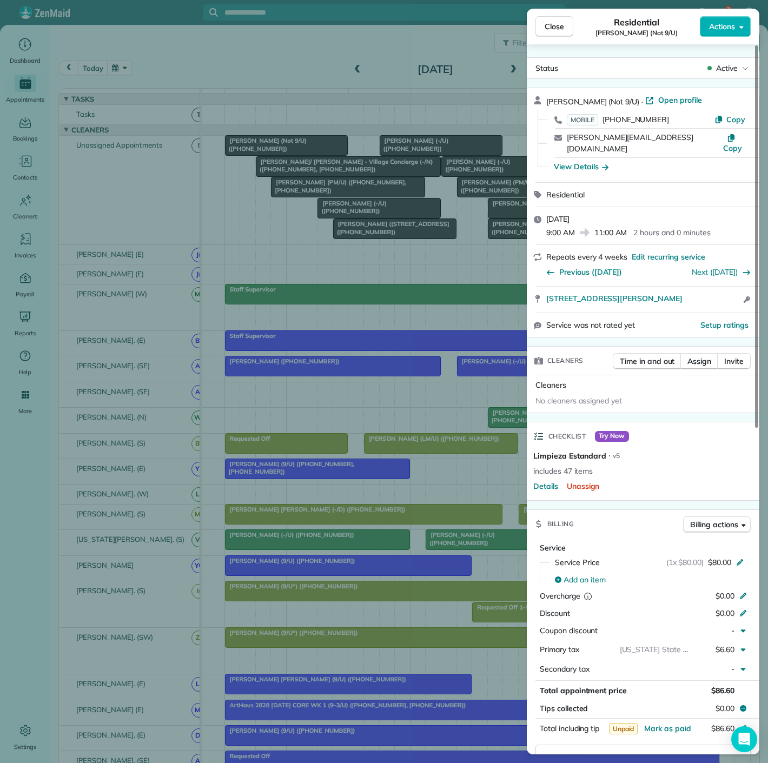
click at [257, 149] on div "Close Residential Justin Belch (Not 9/U) Actions Status Active Justin Belch (No…" at bounding box center [384, 381] width 768 height 763
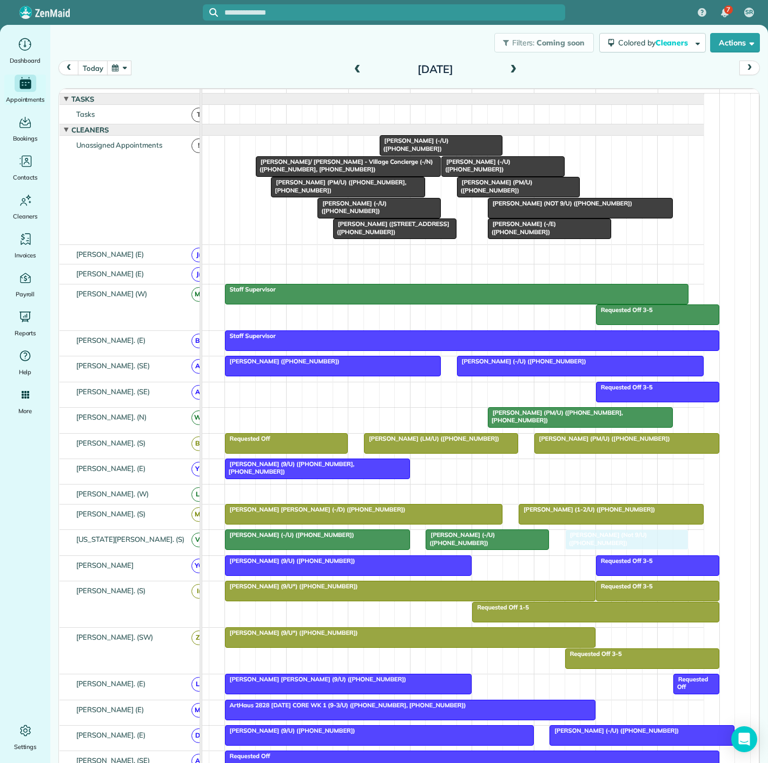
drag, startPoint x: 257, startPoint y: 149, endPoint x: 598, endPoint y: 535, distance: 515.0
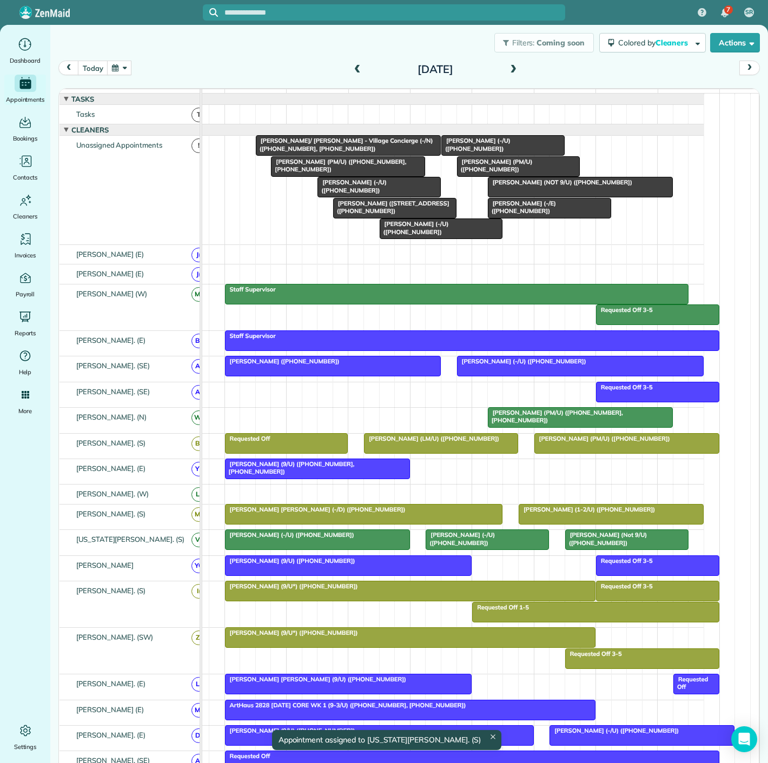
click at [355, 571] on div at bounding box center [348, 565] width 246 height 19
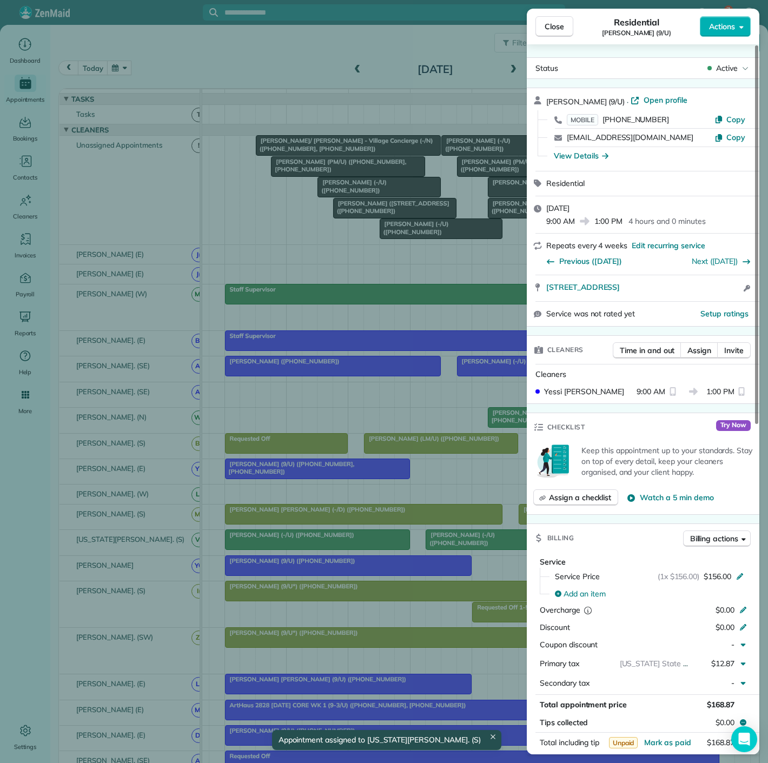
click at [448, 286] on div "Close Residential Sheela Ziari (9/U) Actions Status Active Sheela Ziari (9/U) ·…" at bounding box center [384, 381] width 768 height 763
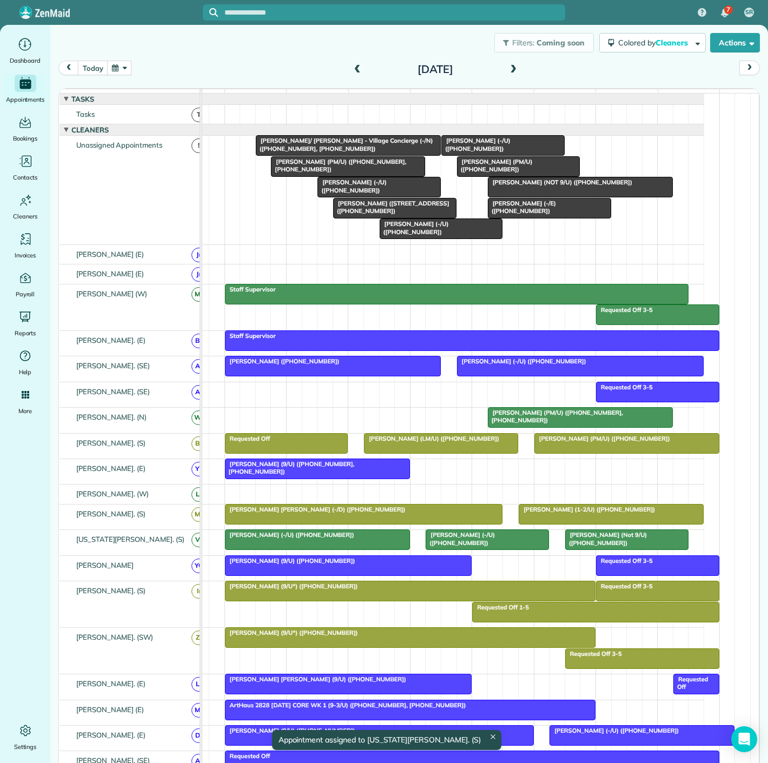
click at [330, 575] on div at bounding box center [348, 565] width 246 height 19
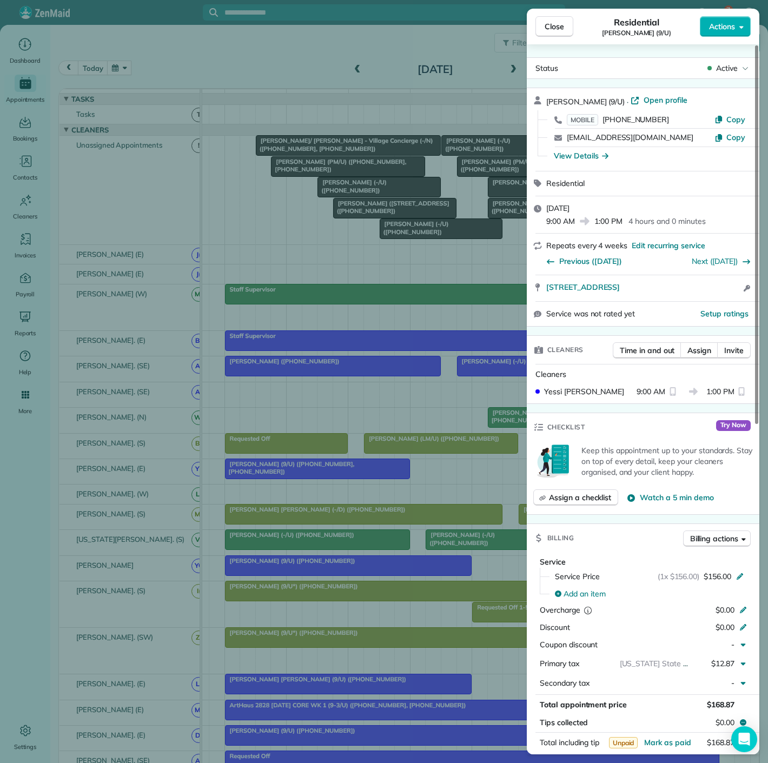
drag, startPoint x: 541, startPoint y: 294, endPoint x: 697, endPoint y: 291, distance: 155.8
click at [697, 291] on div "5346 Monticello Avenue Dallas TX 75206 Open access information" at bounding box center [643, 288] width 233 height 26
click at [312, 224] on div "Close Residential Sheela Ziari (9/U) Actions Status Active Sheela Ziari (9/U) ·…" at bounding box center [384, 381] width 768 height 763
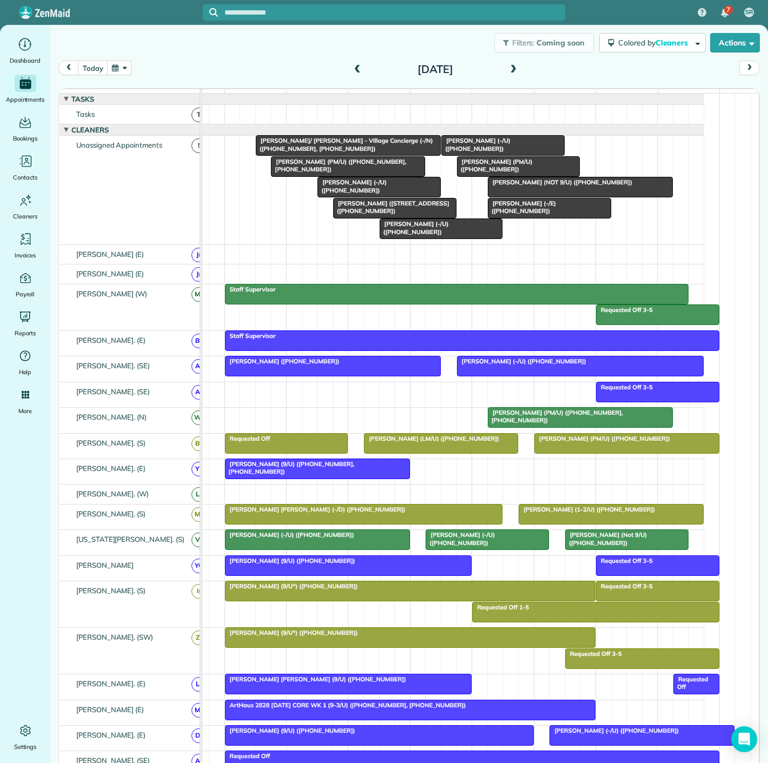
click at [540, 214] on span "[PERSON_NAME] (-/E) ([PHONE_NUMBER])" at bounding box center [521, 207] width 69 height 15
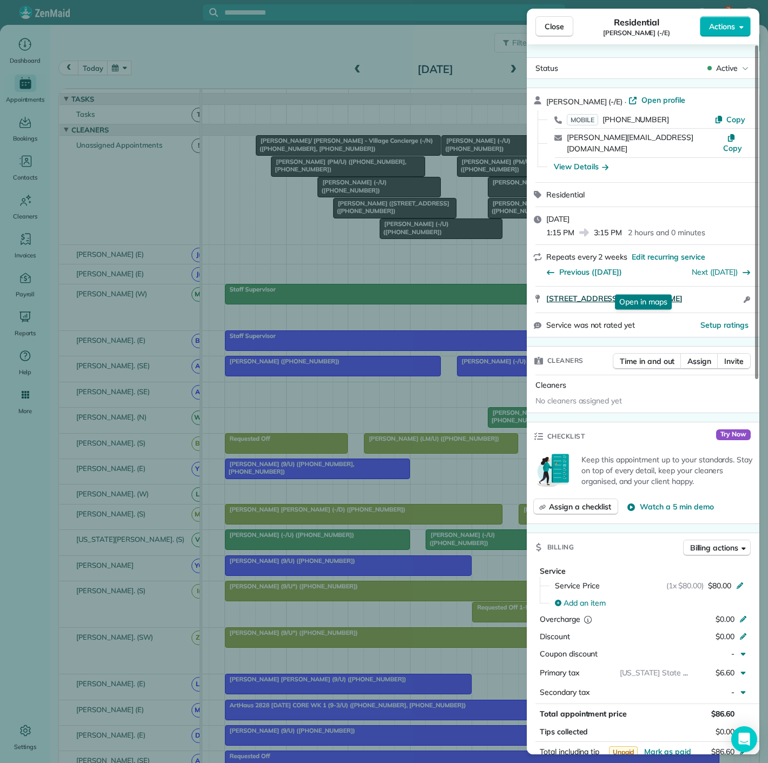
drag, startPoint x: 542, startPoint y: 286, endPoint x: 697, endPoint y: 284, distance: 155.2
click at [697, 287] on div "4302 Ross Ave APT 3007 Dallas TX 75204 Open in maps Open in maps Open access in…" at bounding box center [643, 300] width 233 height 26
click at [338, 224] on div "Close Residential Theresa Pisano (-/E) Actions Status Active Theresa Pisano (-/…" at bounding box center [384, 381] width 768 height 763
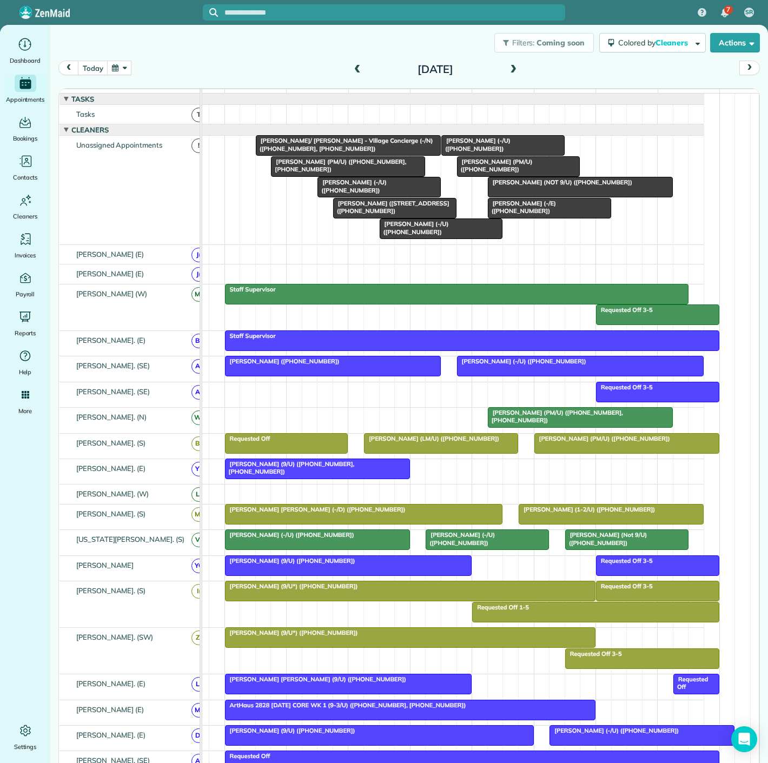
click at [469, 155] on div at bounding box center [503, 145] width 122 height 19
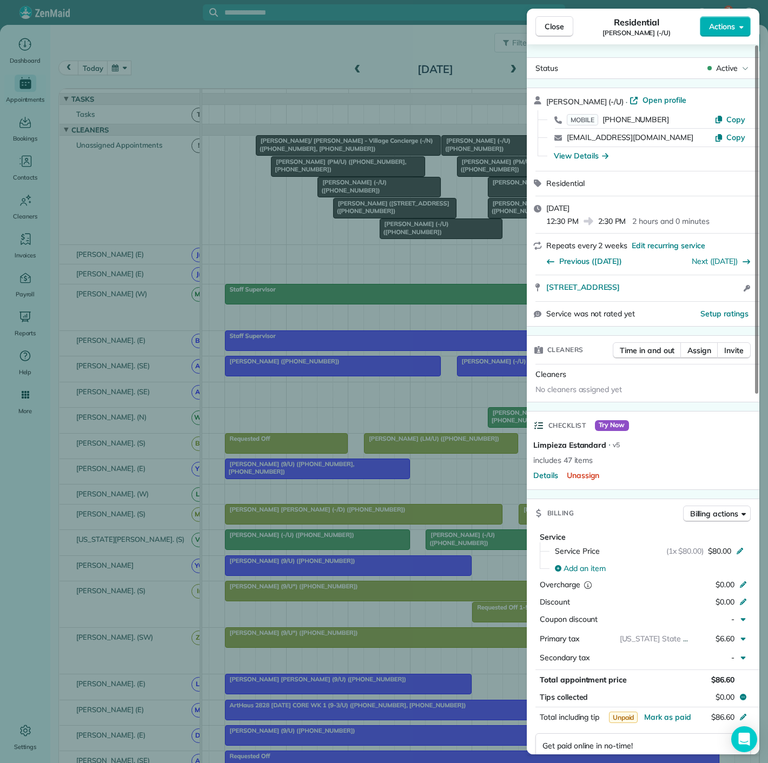
click at [309, 193] on div "Close Residential Megan Fontenot (-/U) Actions Status Active Megan Fontenot (-/…" at bounding box center [384, 381] width 768 height 763
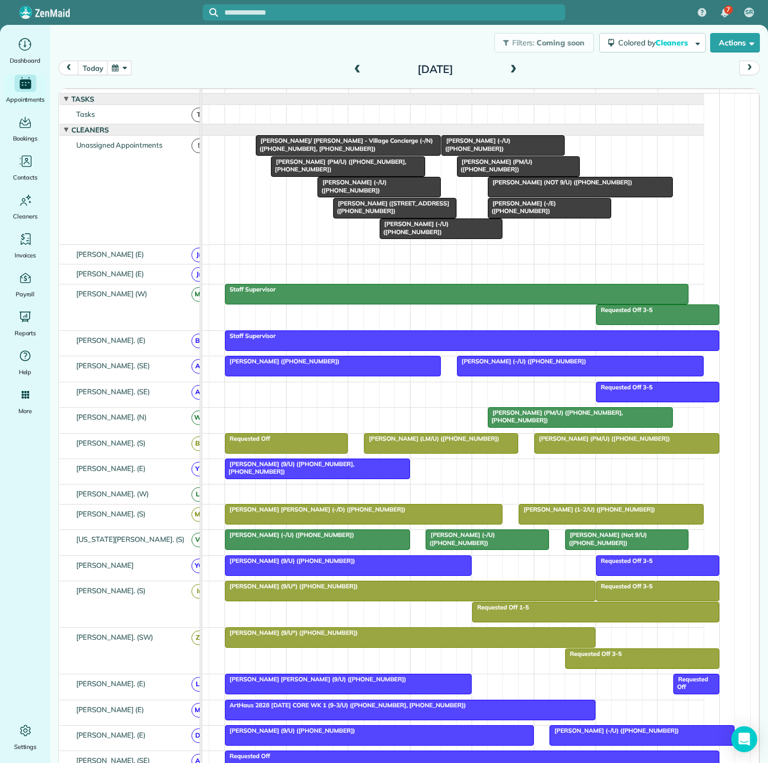
click at [317, 152] on div "[PERSON_NAME]/ [PERSON_NAME] - Village Concierge (-/N) ([PHONE_NUMBER], [PHONE_…" at bounding box center [348, 145] width 178 height 16
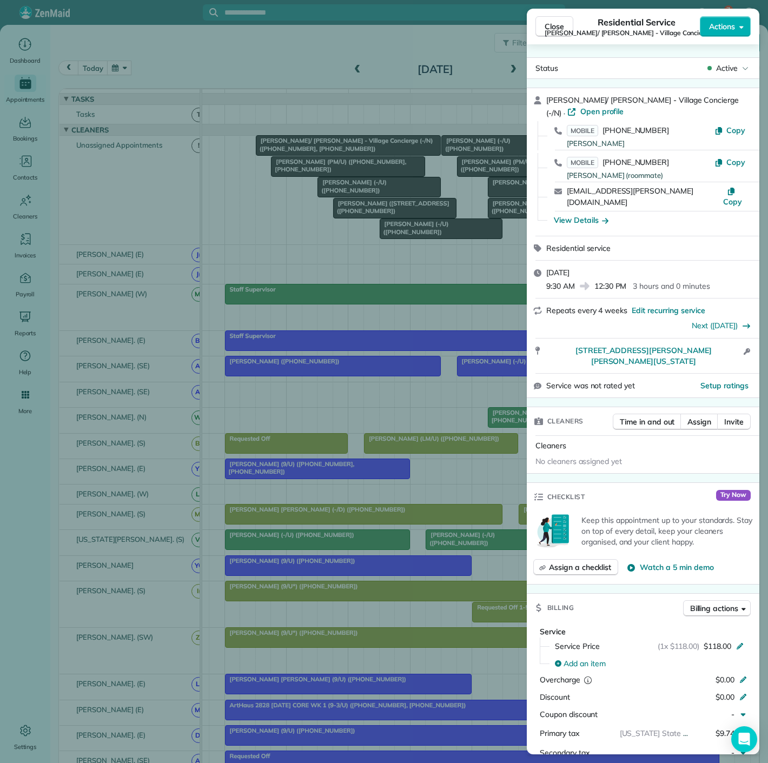
click at [334, 194] on div "Close Residential Service Jack/ Shing Chung - Village Concierge (-/N) Actions S…" at bounding box center [384, 381] width 768 height 763
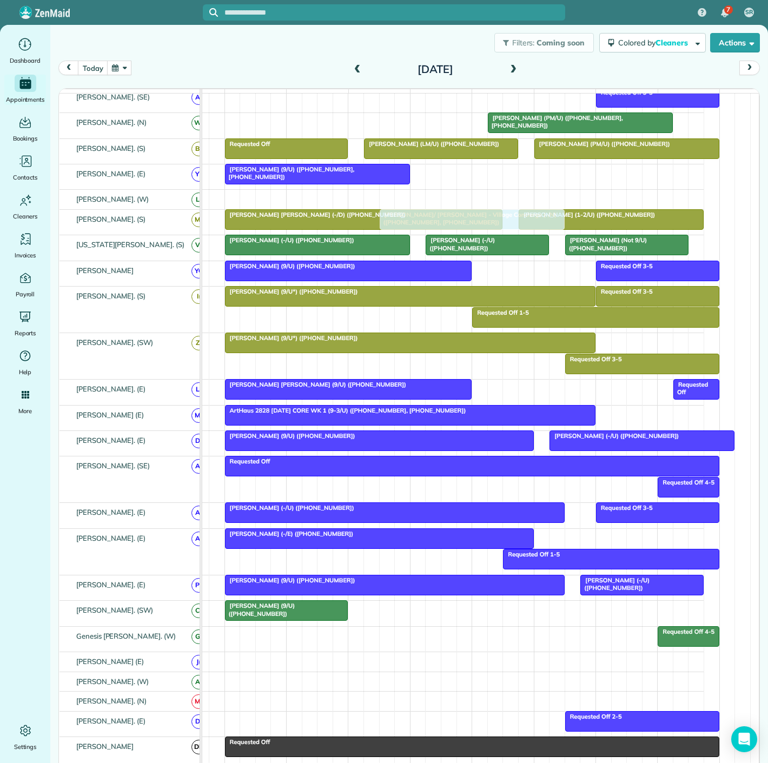
scroll to position [360, 0]
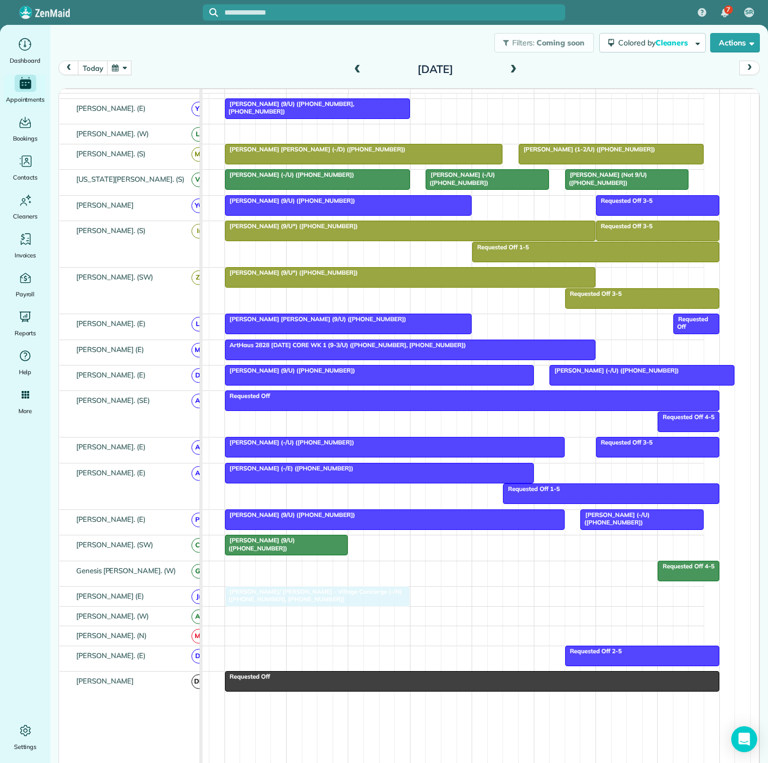
drag, startPoint x: 323, startPoint y: 148, endPoint x: 290, endPoint y: 600, distance: 453.8
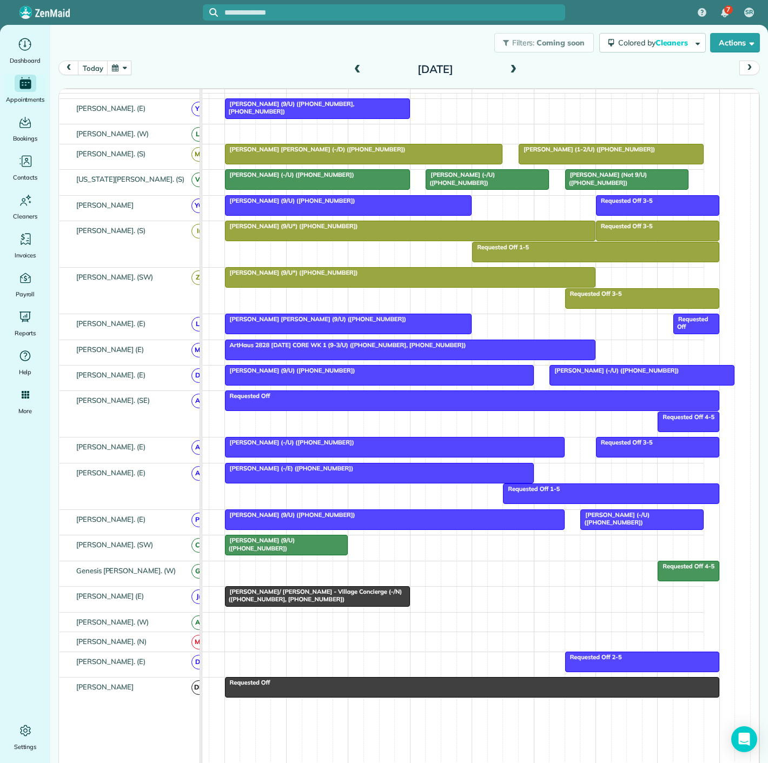
click at [291, 600] on div "[PERSON_NAME]/ [PERSON_NAME] - Village Concierge (-/N) ([PHONE_NUMBER], [PHONE_…" at bounding box center [317, 596] width 178 height 16
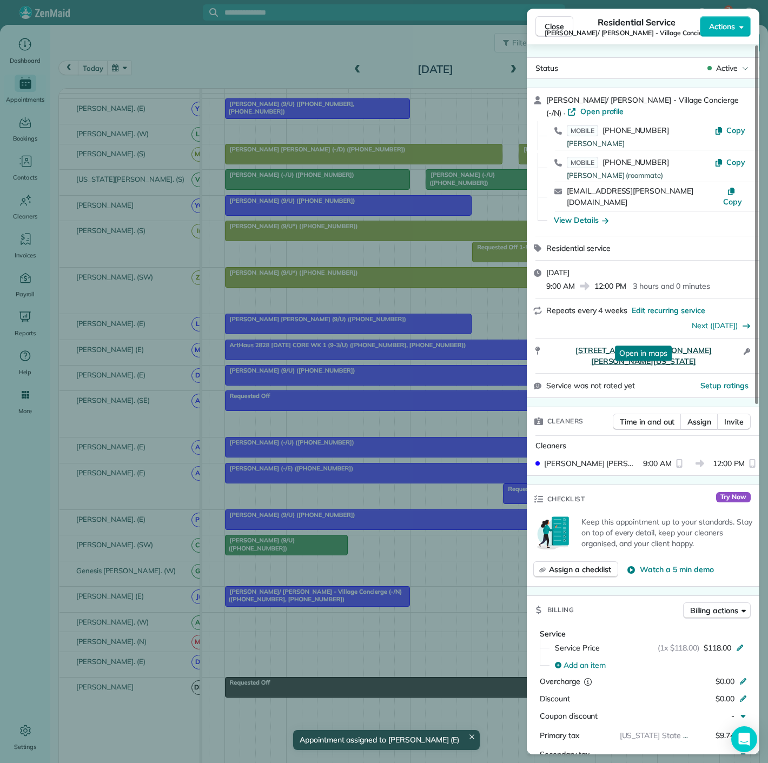
drag, startPoint x: 535, startPoint y: 345, endPoint x: 734, endPoint y: 341, distance: 199.0
click at [734, 341] on div "5890 caruth haven lane apt 2203 Dallas Texas 75206 Open in maps Open in maps Op…" at bounding box center [643, 356] width 233 height 35
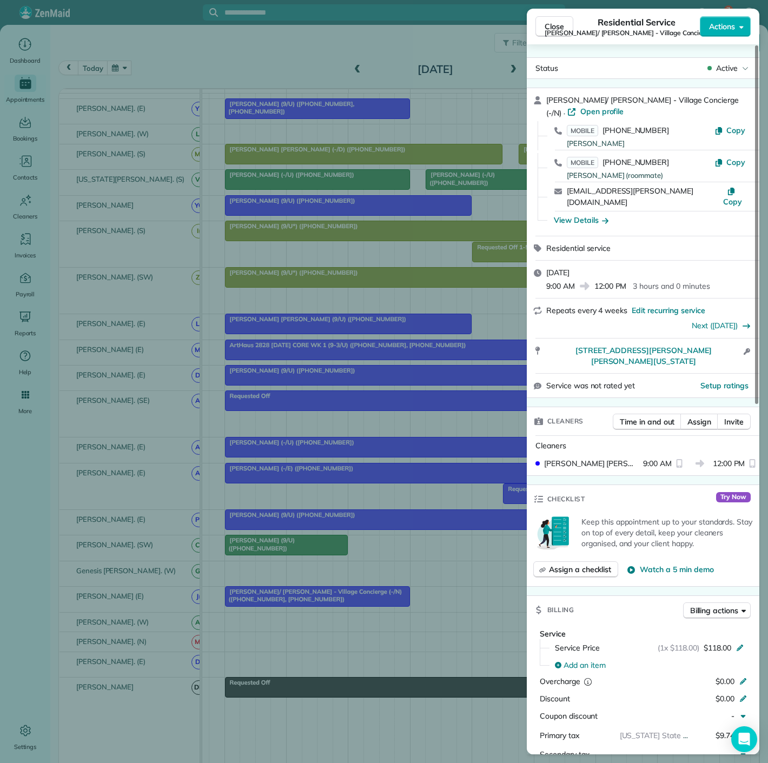
click at [49, 352] on div "Close Residential Service Jack/ Shing Chung - Village Concierge (-/N) Actions S…" at bounding box center [384, 381] width 768 height 763
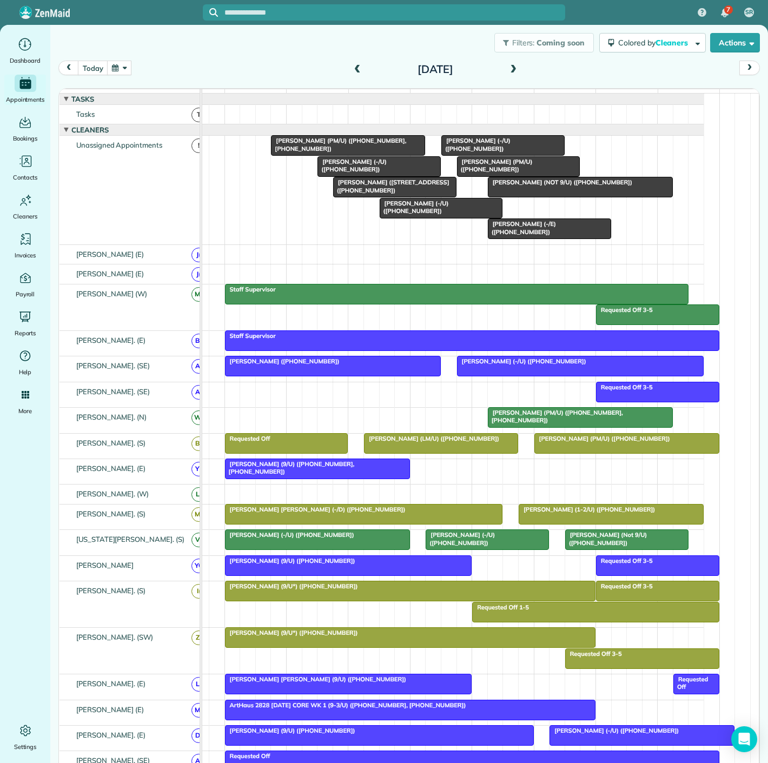
click at [521, 238] on div at bounding box center [549, 228] width 122 height 19
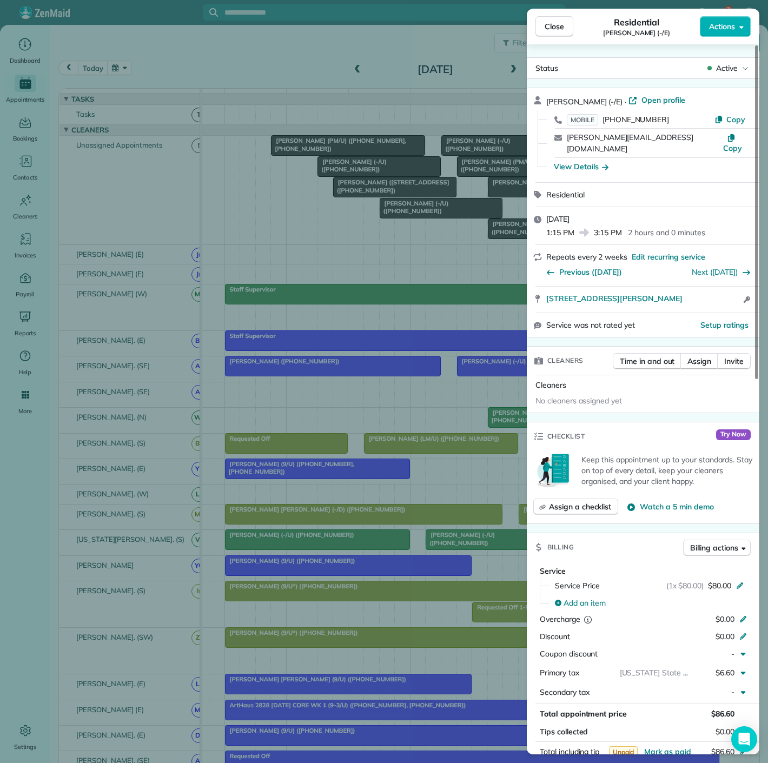
drag, startPoint x: 550, startPoint y: 296, endPoint x: 714, endPoint y: 298, distance: 163.3
click at [714, 298] on div "4302 Ross Ave APT 3007 Dallas TX 75204 Open access information" at bounding box center [643, 300] width 233 height 26
click at [189, 270] on div "Close Residential Theresa Pisano (-/E) Actions Status Active Theresa Pisano (-/…" at bounding box center [384, 381] width 768 height 763
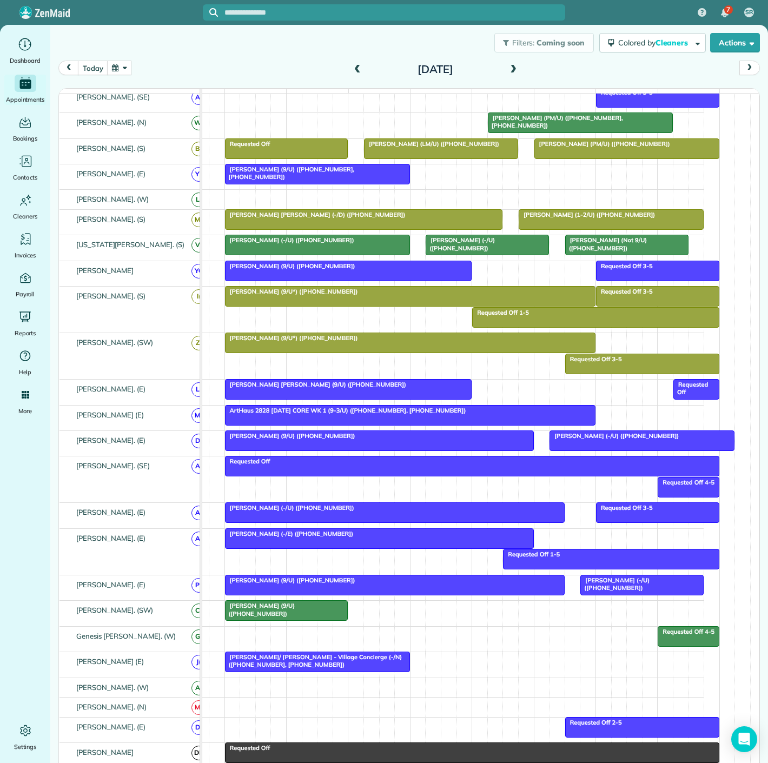
scroll to position [300, 0]
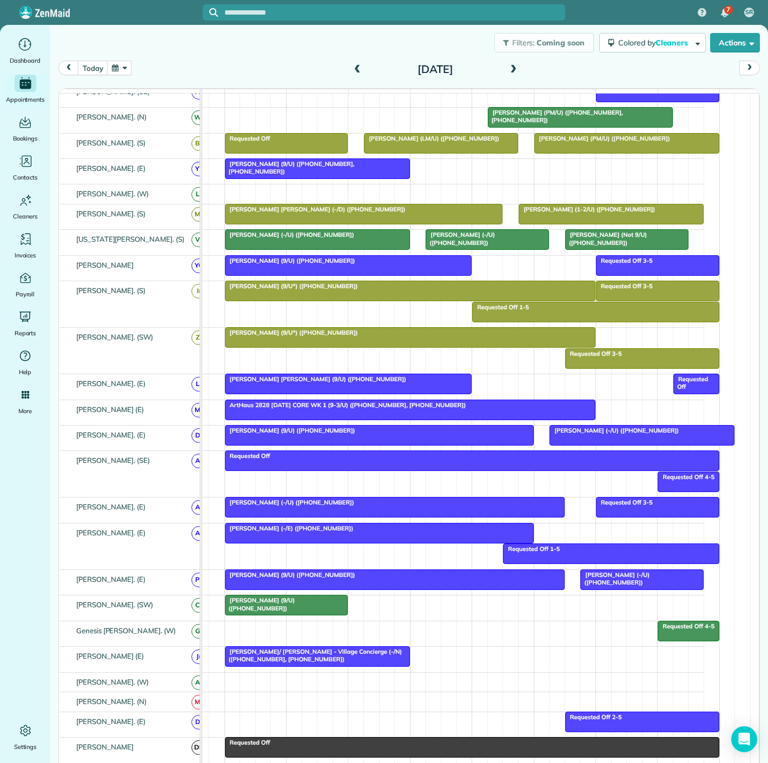
click at [295, 608] on span "[PERSON_NAME] (9/U) ([PHONE_NUMBER])" at bounding box center [259, 603] width 71 height 15
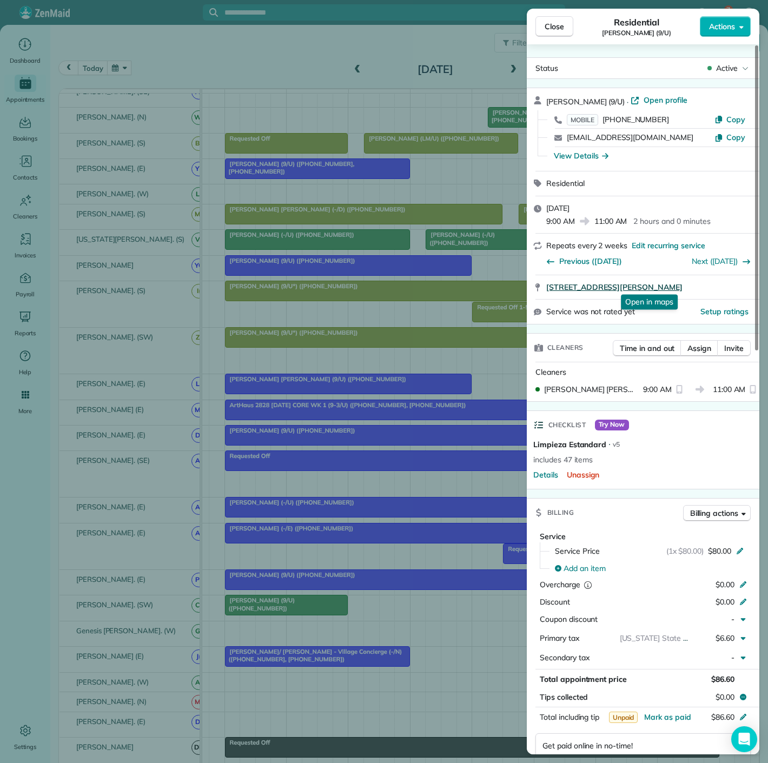
drag, startPoint x: 539, startPoint y: 289, endPoint x: 707, endPoint y: 280, distance: 168.4
click at [707, 280] on div "3355 Blackburn St. #4201 Dallas TX 75204 Open in maps Open in maps" at bounding box center [643, 287] width 233 height 24
click at [274, 321] on div "Close Residential Steve Lancaster (9/U) Actions Status Active Steve Lancaster (…" at bounding box center [384, 381] width 768 height 763
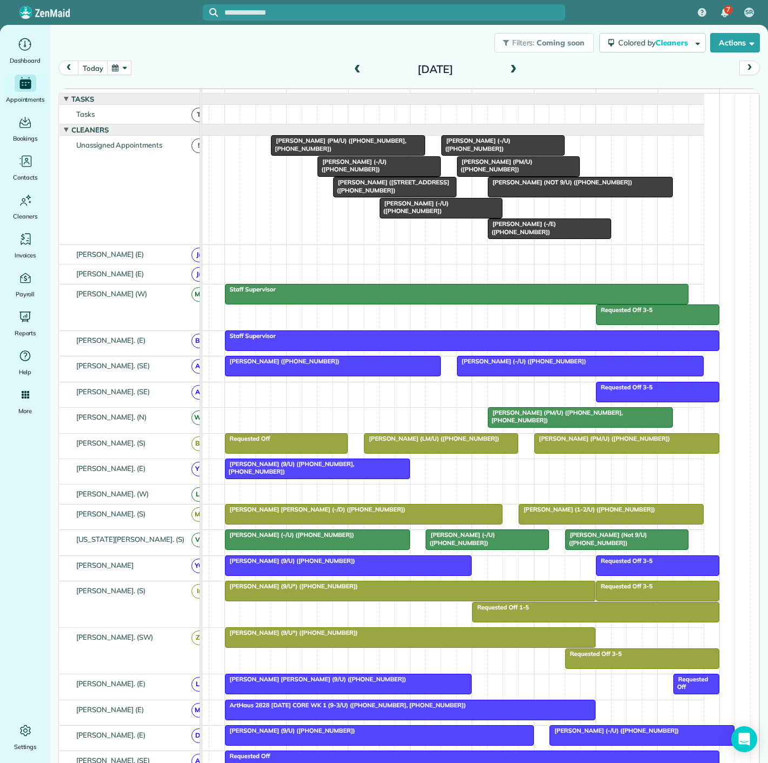
click at [565, 197] on div at bounding box center [580, 186] width 184 height 19
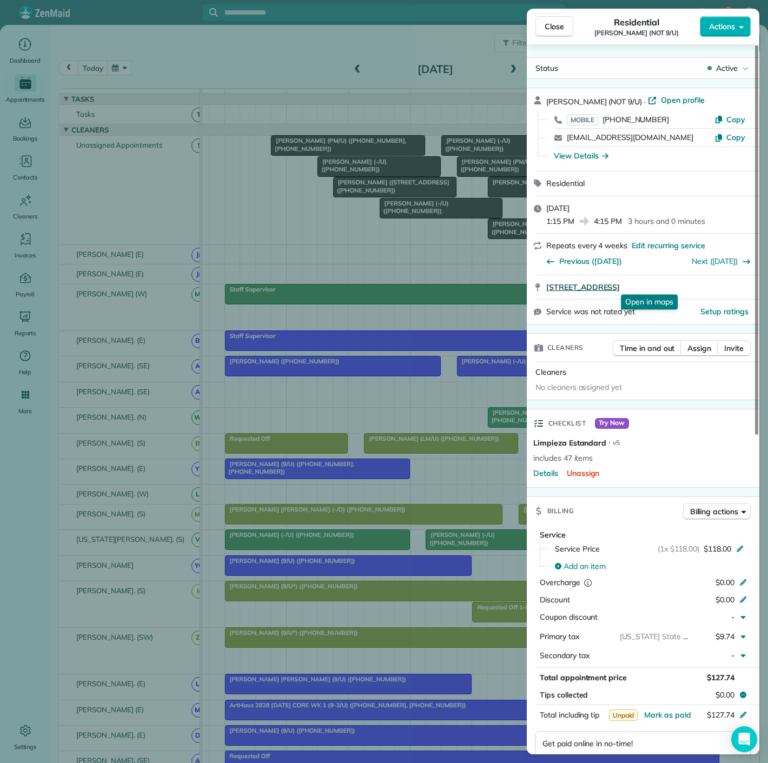
drag, startPoint x: 699, startPoint y: 289, endPoint x: 722, endPoint y: 289, distance: 23.3
click at [722, 289] on div "2588 North Houston Street 800 Dallas TX 75219 Open in maps Open in maps" at bounding box center [643, 287] width 233 height 24
click at [383, 194] on div "Close Residential Dave Hoffman (NOT 9/U) Actions Status Active Dave Hoffman (NO…" at bounding box center [384, 381] width 768 height 763
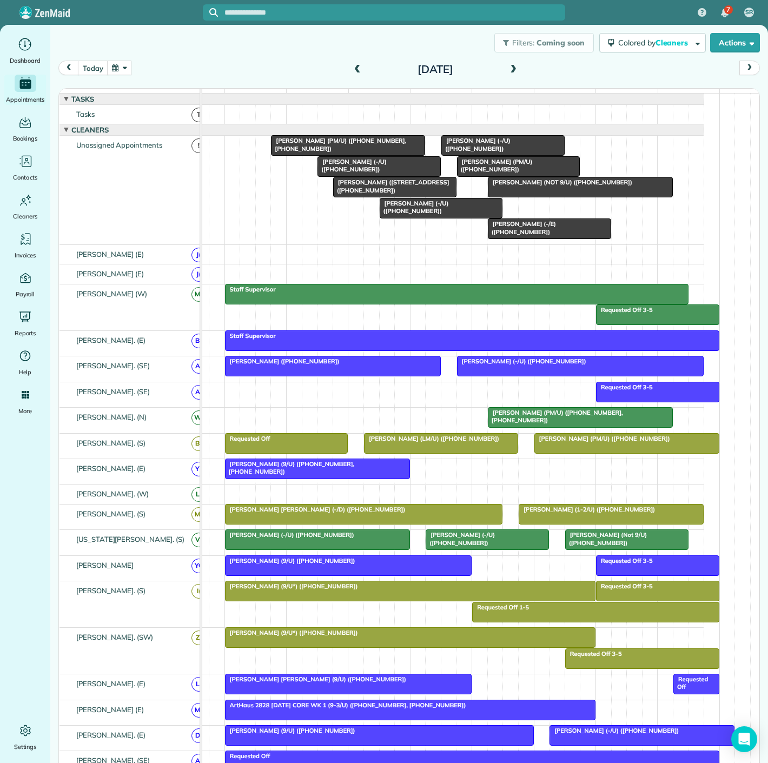
click at [340, 169] on span "[PERSON_NAME] (-/U) ([PHONE_NUMBER])" at bounding box center [352, 165] width 70 height 15
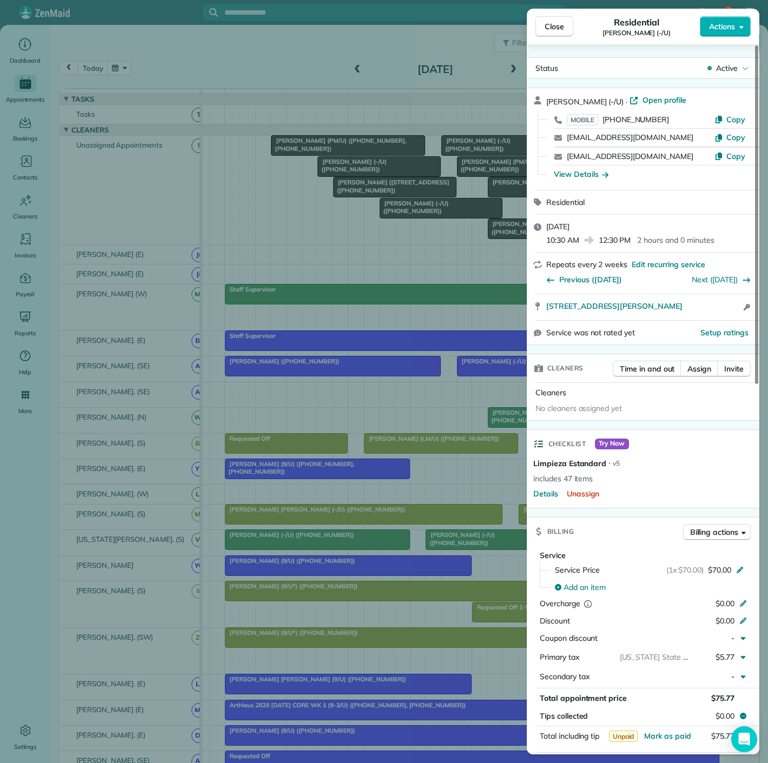
drag, startPoint x: 546, startPoint y: 309, endPoint x: 698, endPoint y: 312, distance: 152.0
click at [698, 312] on div "4120 Bowser Avenue #A Dallas TX 75219 Open access information" at bounding box center [643, 307] width 233 height 26
click at [307, 178] on div "Close Residential Jordan Hames (-/U) Actions Status Active Jordan Hames (-/U) ·…" at bounding box center [384, 381] width 768 height 763
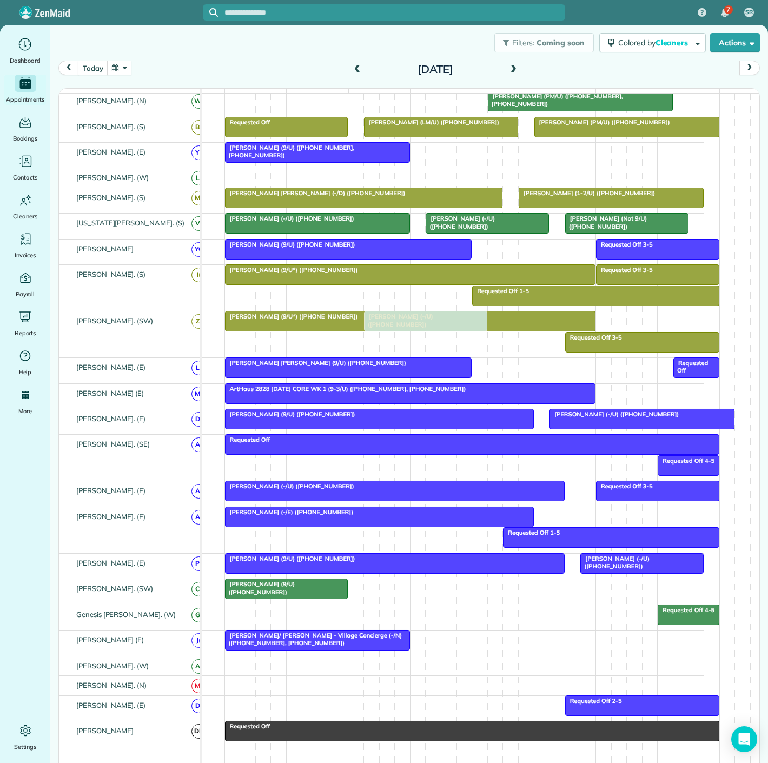
scroll to position [420, 0]
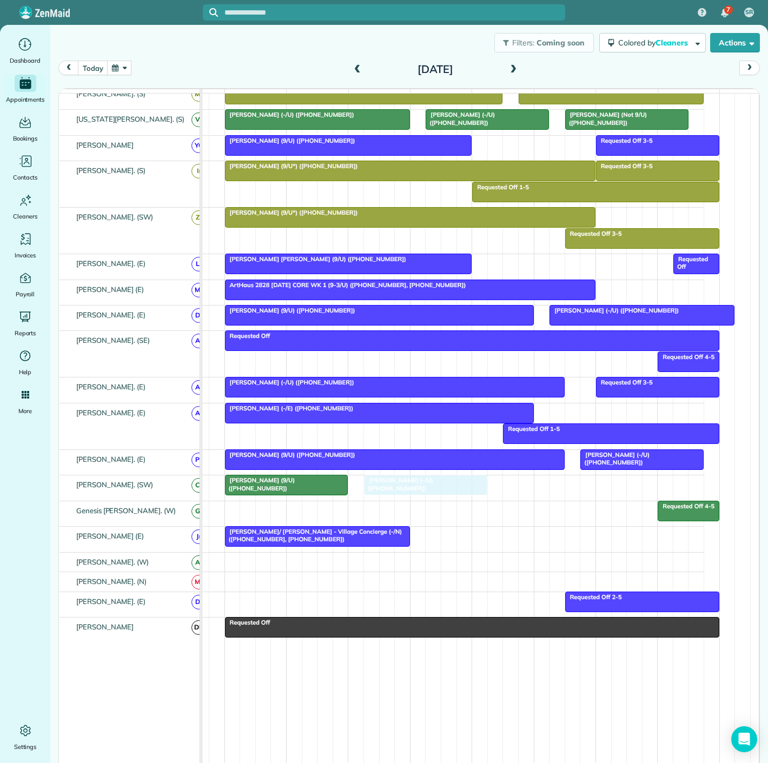
drag, startPoint x: 392, startPoint y: 265, endPoint x: 425, endPoint y: 495, distance: 232.8
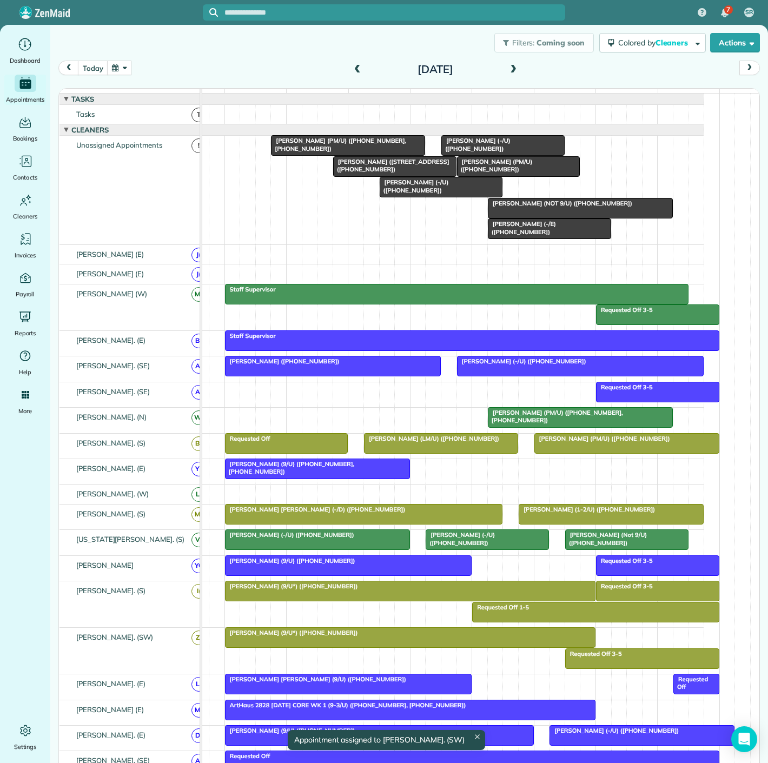
click at [517, 207] on span "[PERSON_NAME] (NOT 9/U) ([PHONE_NUMBER])" at bounding box center [559, 204] width 145 height 8
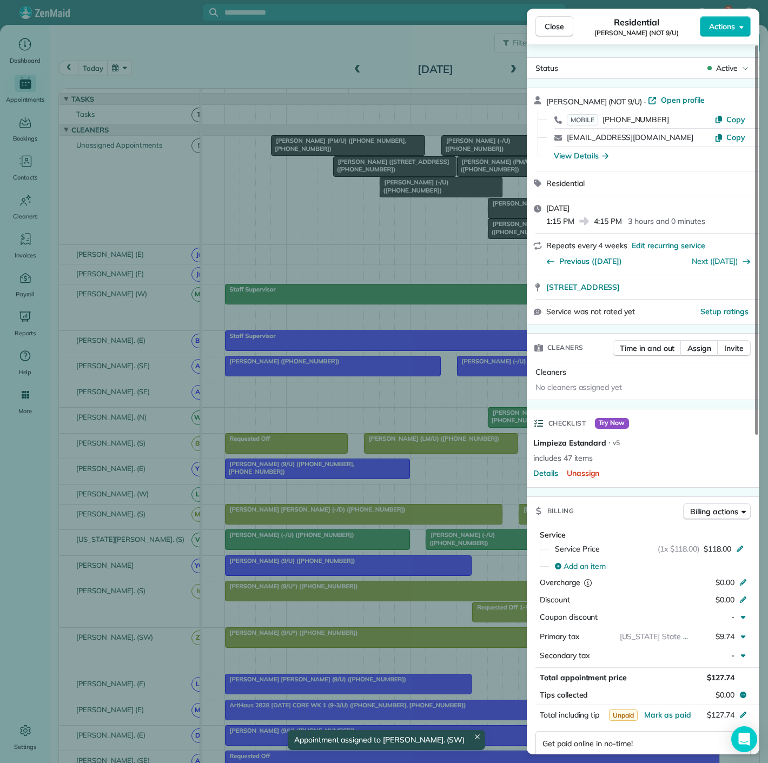
drag, startPoint x: 560, startPoint y: 290, endPoint x: 721, endPoint y: 290, distance: 161.7
click at [721, 290] on div "2588 North Houston Street 800 Dallas TX 75219" at bounding box center [643, 287] width 233 height 24
click at [377, 205] on div "Close Residential Dave Hoffman (NOT 9/U) Actions Status Active Dave Hoffman (NO…" at bounding box center [384, 381] width 768 height 763
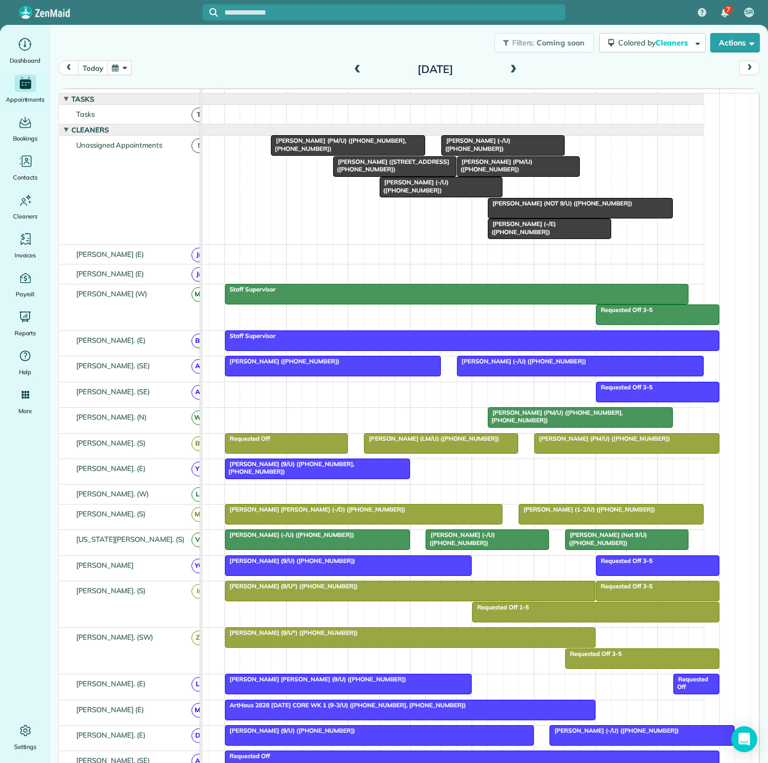
click at [327, 151] on span "[PERSON_NAME] (PM/U) ([PHONE_NUMBER], [PHONE_NUMBER])" at bounding box center [338, 144] width 136 height 15
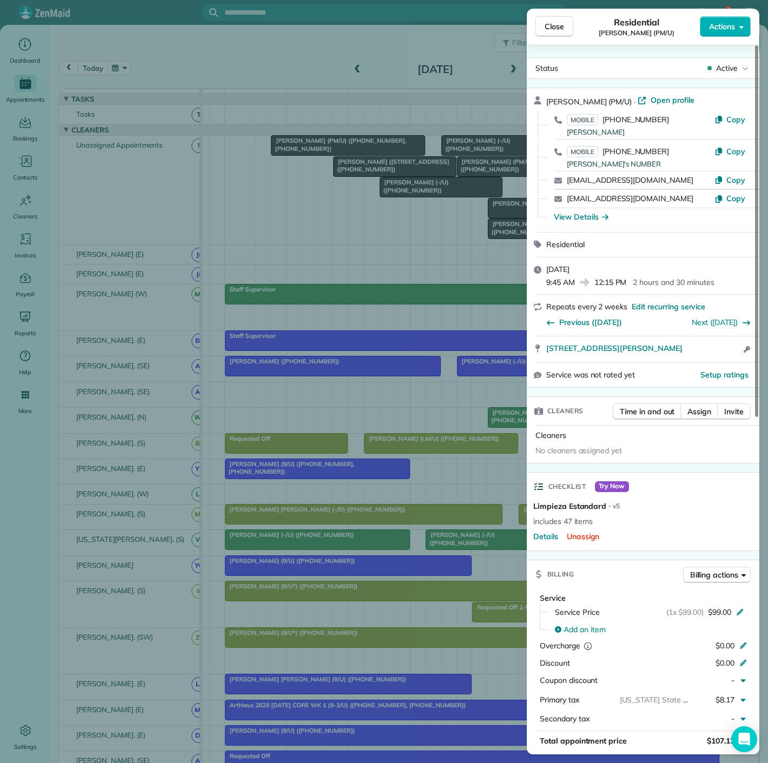
drag, startPoint x: 540, startPoint y: 350, endPoint x: 729, endPoint y: 350, distance: 189.3
click at [729, 350] on div "2975 Blackburn Street #2316 Dallas TX 75204 Open access information" at bounding box center [643, 349] width 233 height 26
click at [340, 199] on div "Close Residential Bella Dinardo (PM/U) Actions Status Active Bella Dinardo (PM/…" at bounding box center [384, 381] width 768 height 763
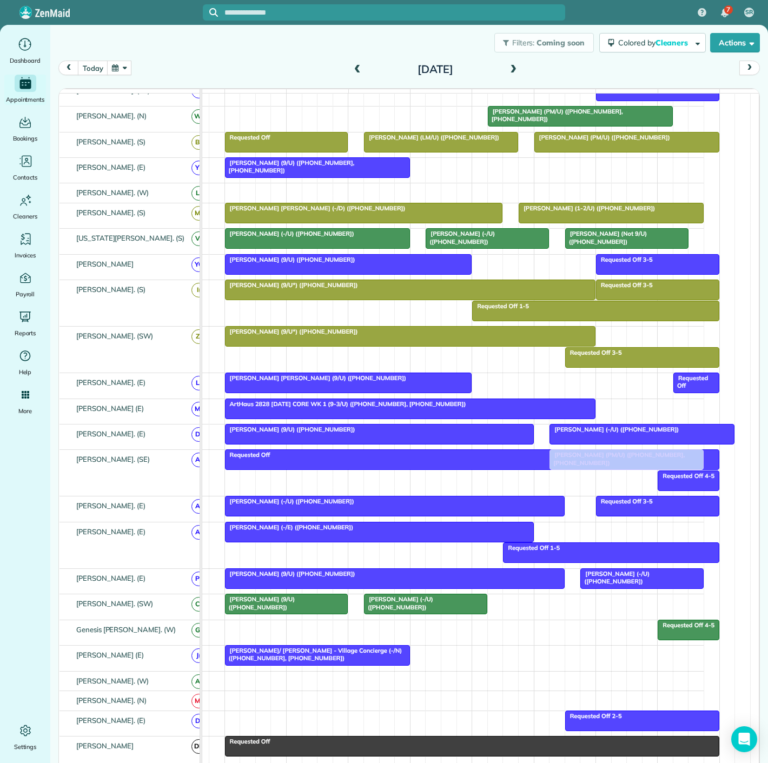
scroll to position [360, 0]
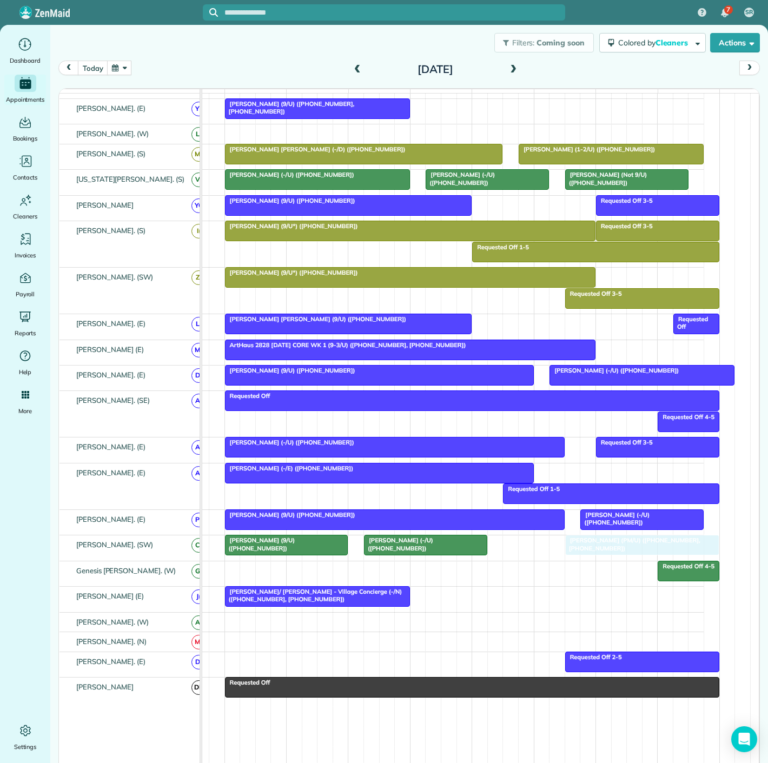
drag, startPoint x: 313, startPoint y: 155, endPoint x: 604, endPoint y: 552, distance: 492.0
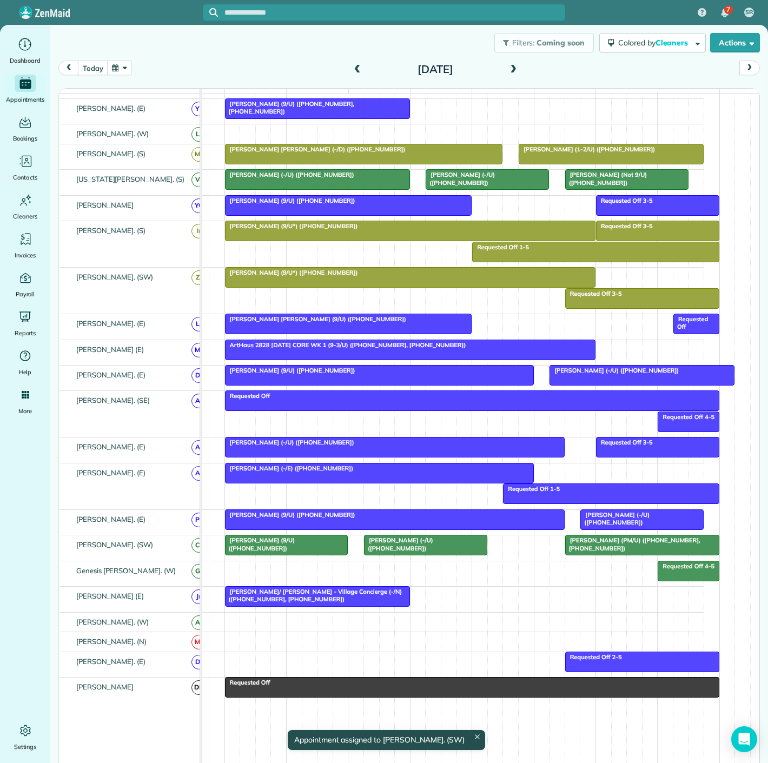
click at [275, 547] on span "[PERSON_NAME] (9/U) ([PHONE_NUMBER])" at bounding box center [259, 543] width 71 height 15
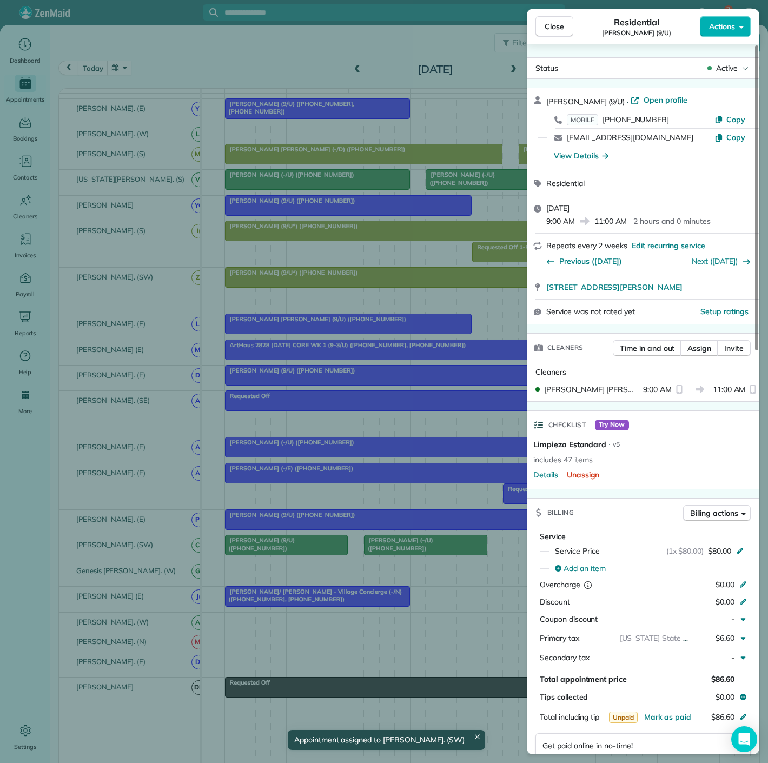
click at [275, 547] on div "Close Residential Steve Lancaster (9/U) Actions Status Active Steve Lancaster (…" at bounding box center [384, 381] width 768 height 763
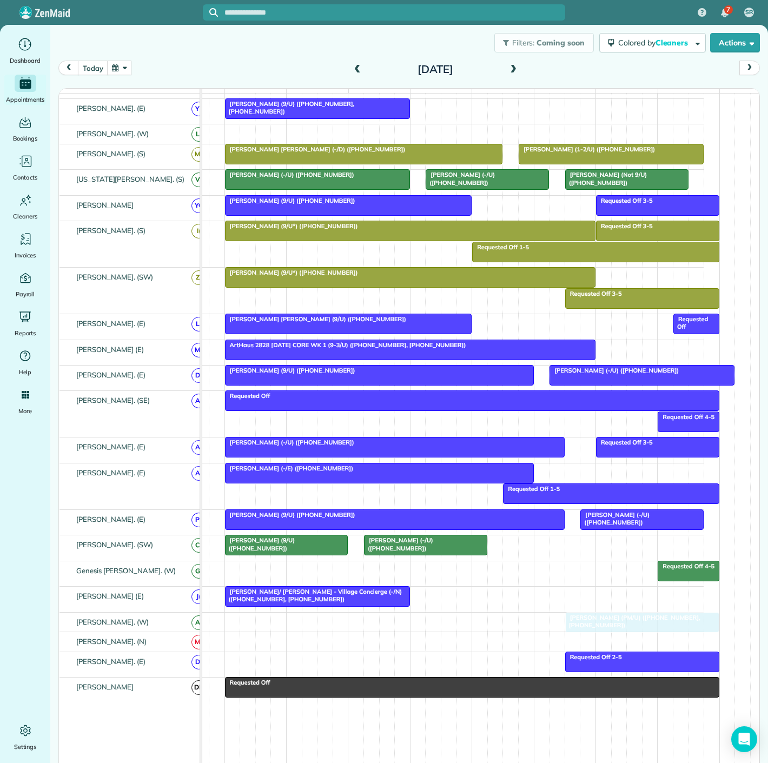
drag, startPoint x: 614, startPoint y: 550, endPoint x: 608, endPoint y: 624, distance: 74.3
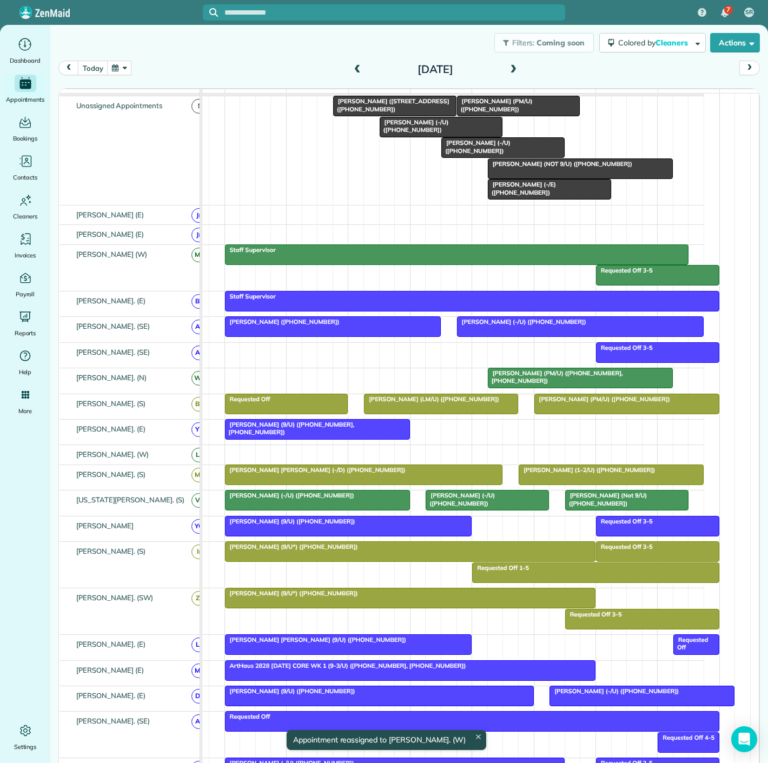
scroll to position [60, 0]
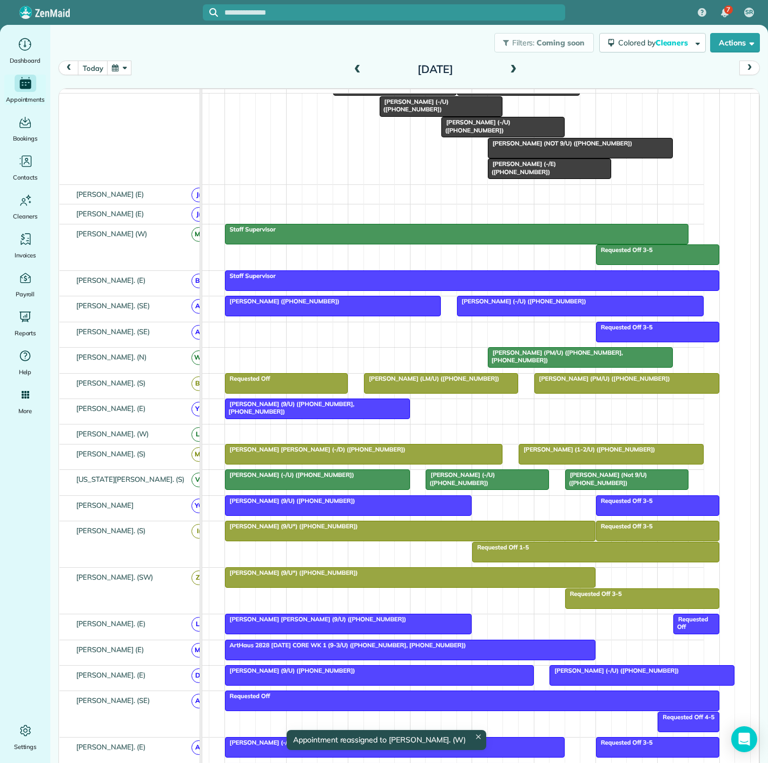
click at [297, 413] on span "[PERSON_NAME] (9/U) ([PHONE_NUMBER], [PHONE_NUMBER])" at bounding box center [289, 407] width 130 height 15
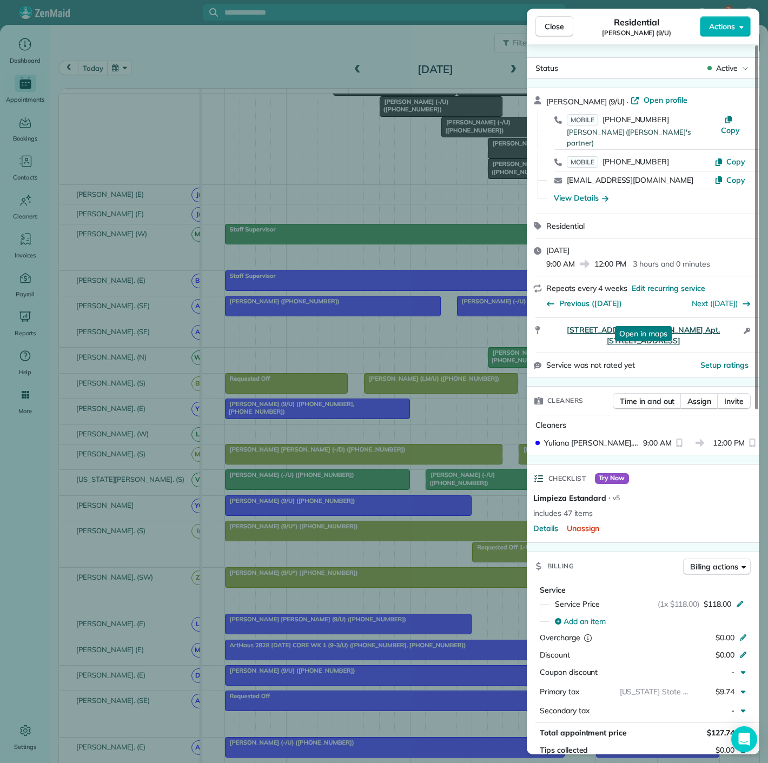
drag, startPoint x: 547, startPoint y: 323, endPoint x: 720, endPoint y: 321, distance: 173.1
click at [720, 321] on div "3109 Douglas Ave. Apt. 436 Dallas TX 75219 Open in maps Open in maps Open acces…" at bounding box center [643, 335] width 233 height 35
drag, startPoint x: 355, startPoint y: 181, endPoint x: 361, endPoint y: 181, distance: 5.9
click at [355, 181] on div "Close Residential Jason Fowler (9/U) Actions Status Active Jason Fowler (9/U) ·…" at bounding box center [384, 381] width 768 height 763
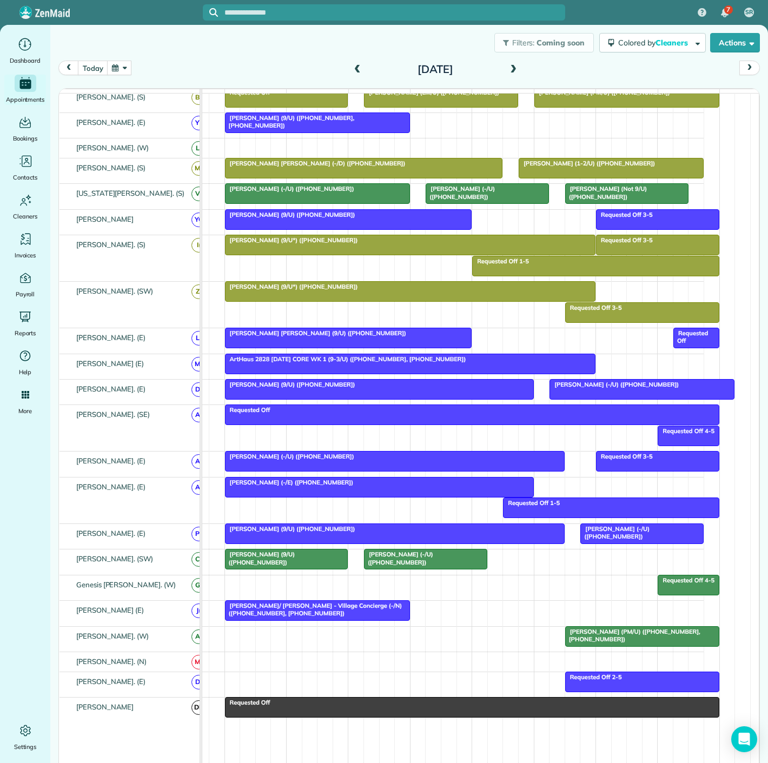
scroll to position [360, 0]
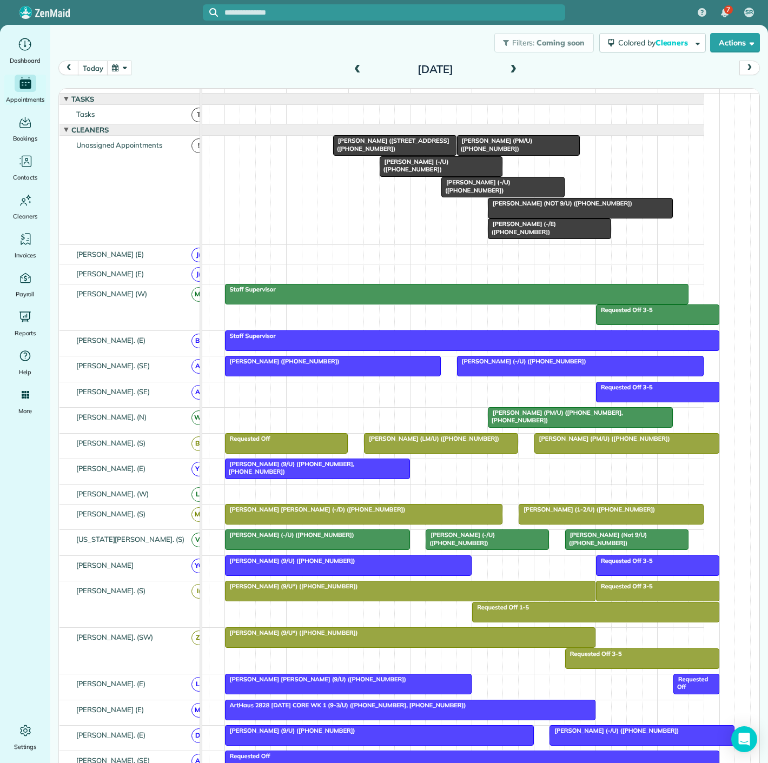
click at [542, 216] on div at bounding box center [580, 207] width 184 height 19
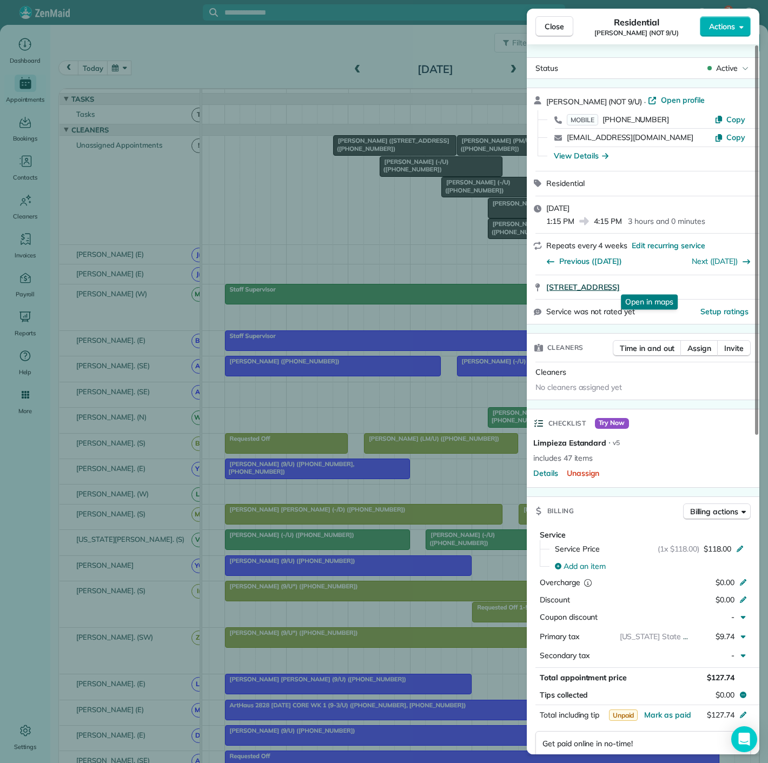
drag, startPoint x: 539, startPoint y: 294, endPoint x: 720, endPoint y: 288, distance: 180.7
click at [720, 288] on div "2588 North Houston Street 800 Dallas TX 75219 Open in maps Open in maps" at bounding box center [643, 287] width 233 height 24
drag, startPoint x: 309, startPoint y: 216, endPoint x: 321, endPoint y: 213, distance: 12.0
click at [309, 216] on div "Close Residential Dave Hoffman (NOT 9/U) Actions Status Active Dave Hoffman (NO…" at bounding box center [384, 381] width 768 height 763
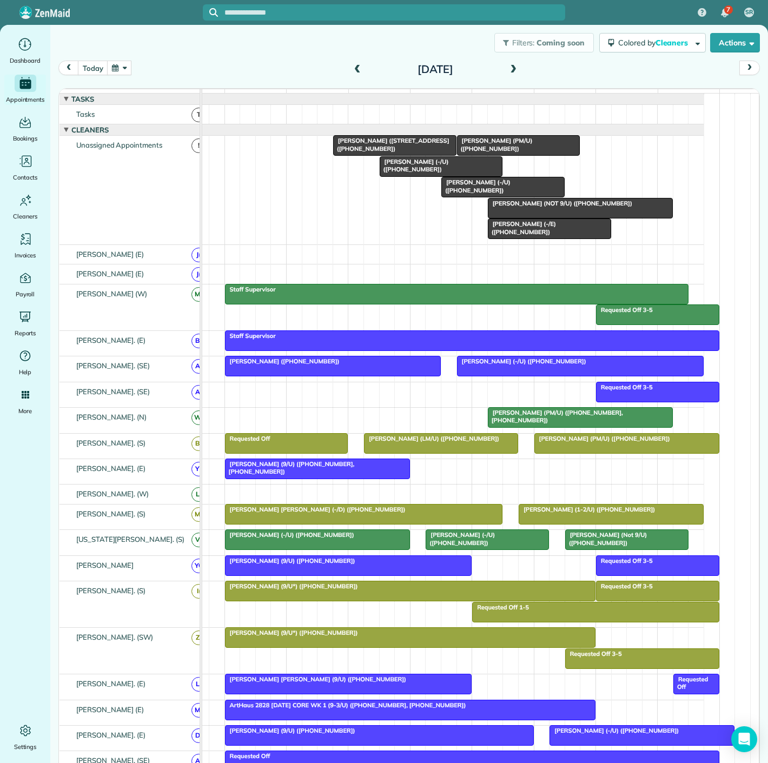
click at [415, 176] on div at bounding box center [441, 166] width 122 height 19
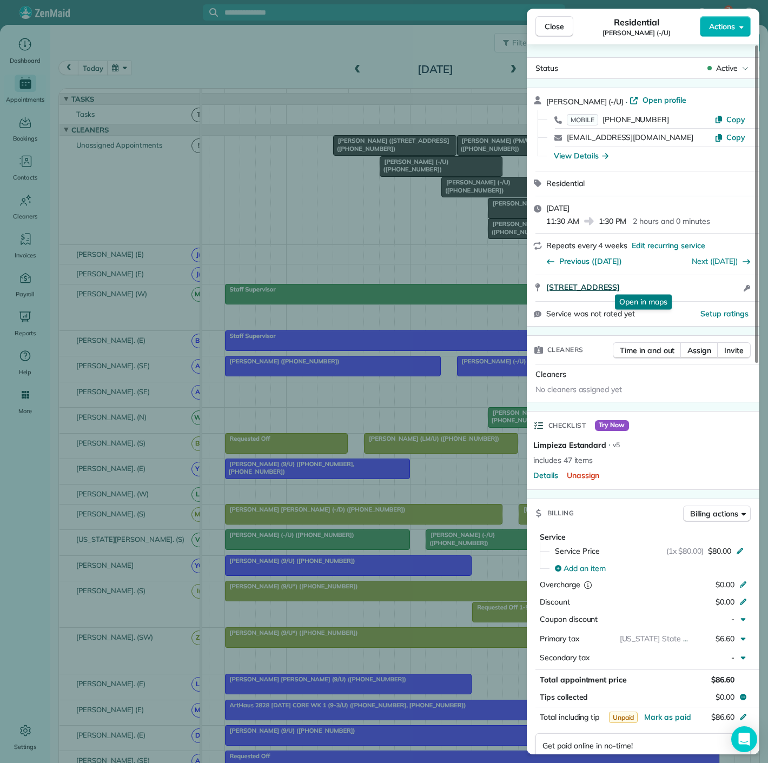
drag, startPoint x: 541, startPoint y: 289, endPoint x: 732, endPoint y: 287, distance: 191.4
click at [732, 287] on div "4251 Irving Avenue Apt 1108 Dallas TX 75219 Open in maps Open in maps Open acce…" at bounding box center [643, 288] width 233 height 26
click at [357, 192] on div "Close Residential Andrew DeJoy (-/U) Actions Status Active Andrew DeJoy (-/U) ·…" at bounding box center [384, 381] width 768 height 763
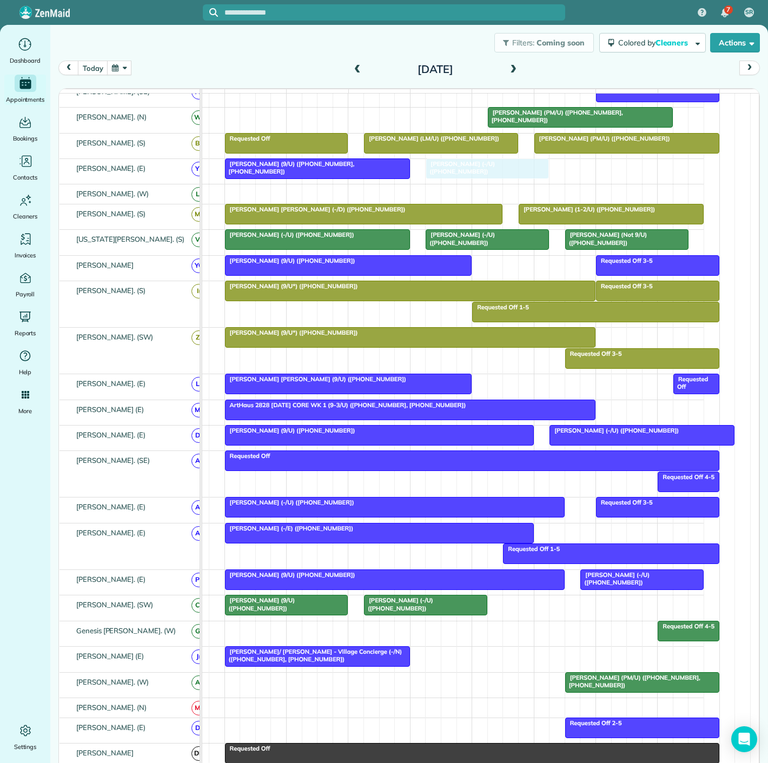
drag, startPoint x: 462, startPoint y: 178, endPoint x: 510, endPoint y: 182, distance: 48.3
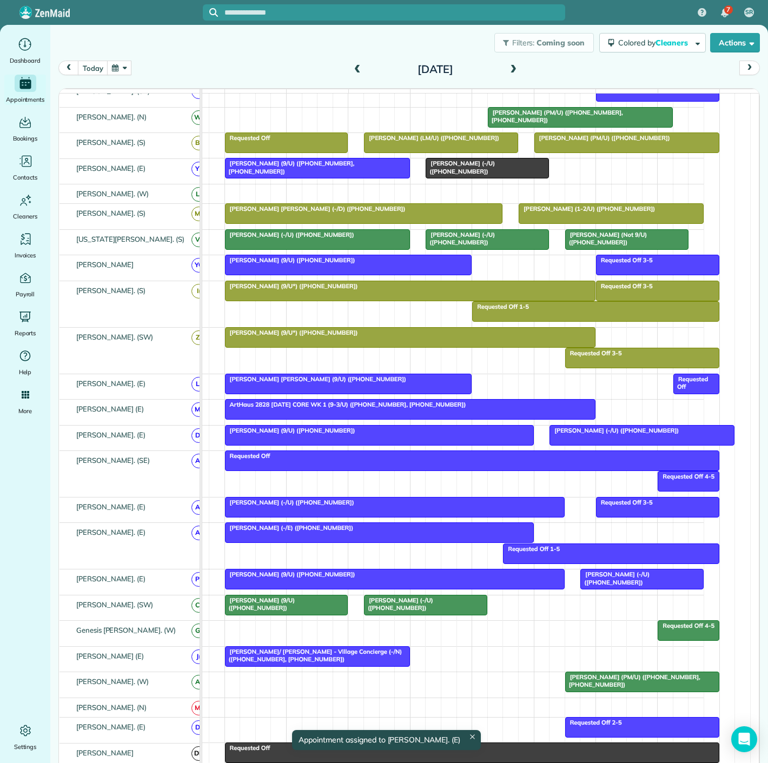
click at [323, 170] on span "[PERSON_NAME] (9/U) ([PHONE_NUMBER], [PHONE_NUMBER])" at bounding box center [289, 167] width 130 height 15
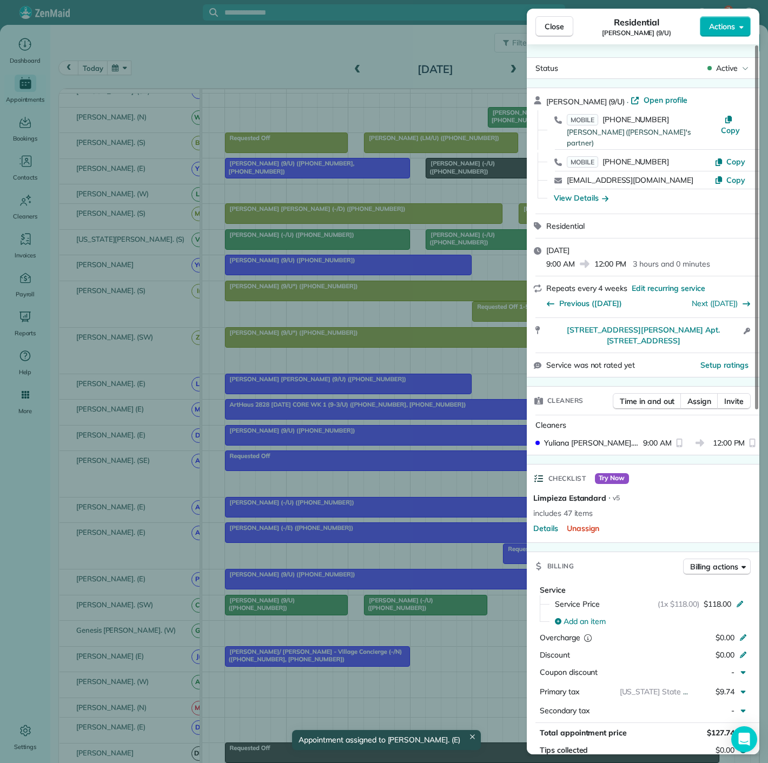
click at [323, 170] on div "Close Residential Jason Fowler (9/U) Actions Status Active Jason Fowler (9/U) ·…" at bounding box center [384, 381] width 768 height 763
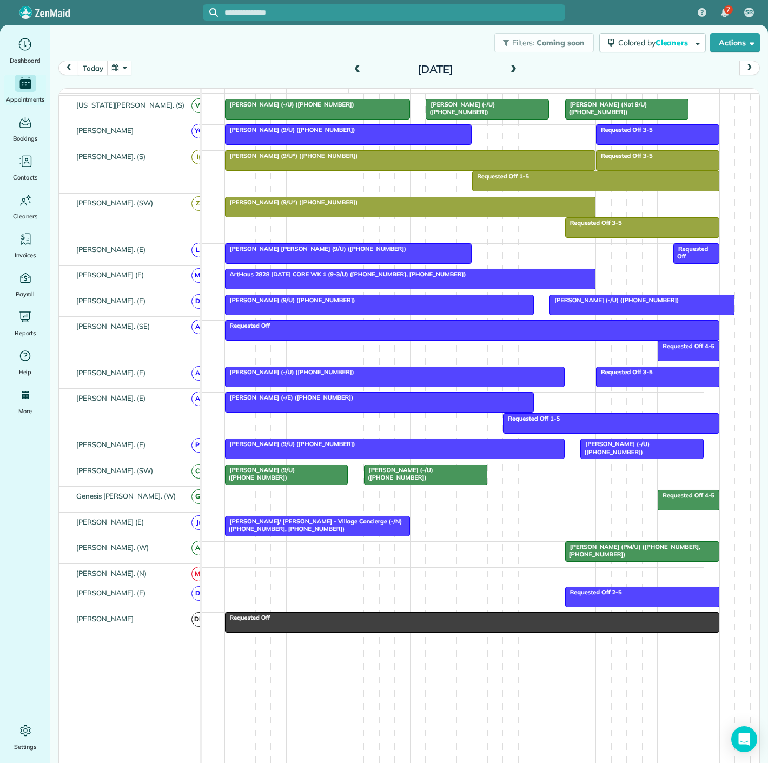
click at [579, 554] on span "[PERSON_NAME] (PM/U) ([PHONE_NUMBER], [PHONE_NUMBER])" at bounding box center [633, 550] width 136 height 15
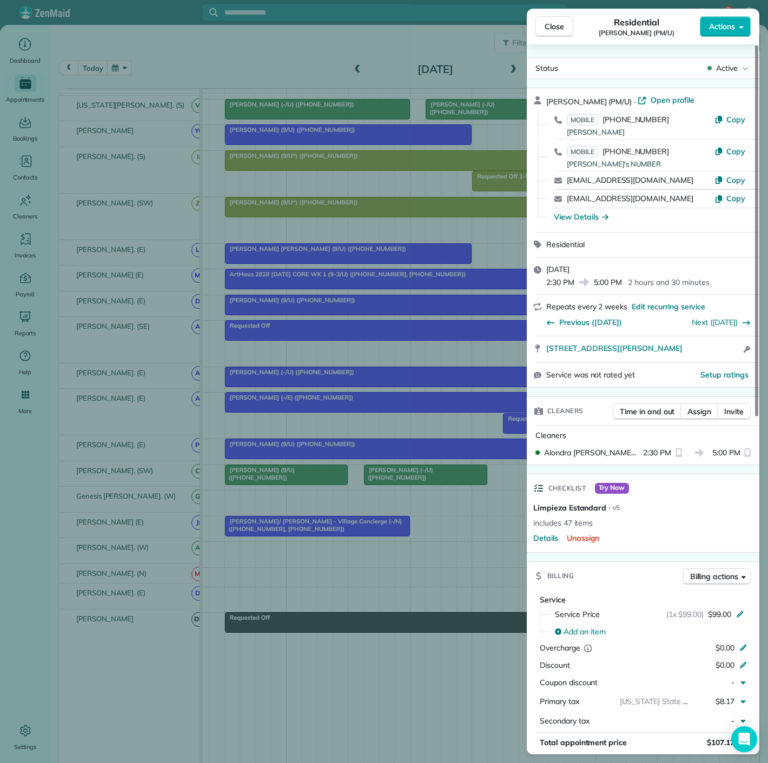
drag, startPoint x: 547, startPoint y: 352, endPoint x: 711, endPoint y: 351, distance: 164.4
click at [711, 351] on div "2975 Blackburn Street #2316 Dallas TX 75204 Open access information" at bounding box center [643, 349] width 233 height 26
click at [337, 316] on div "Close Residential Bella Dinardo (PM/U) Actions Status Active Bella Dinardo (PM/…" at bounding box center [384, 381] width 768 height 763
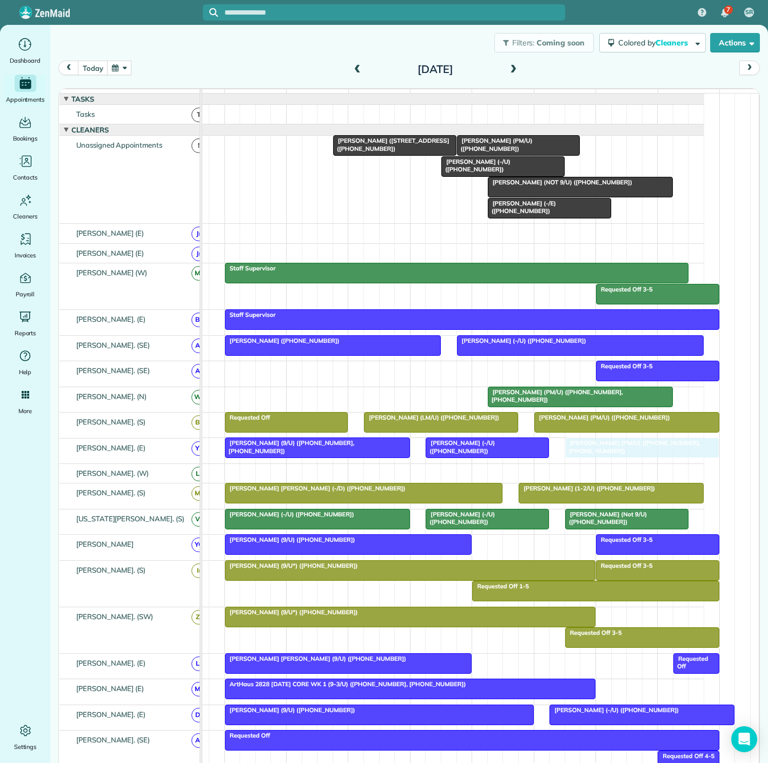
drag, startPoint x: 582, startPoint y: 548, endPoint x: 582, endPoint y: 459, distance: 89.2
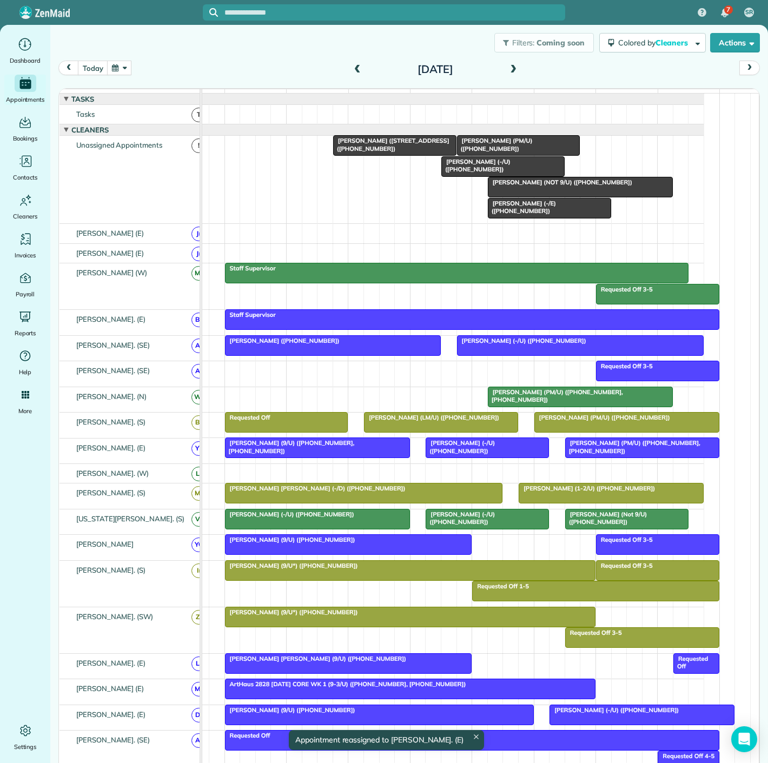
click at [481, 175] on div at bounding box center [503, 166] width 122 height 19
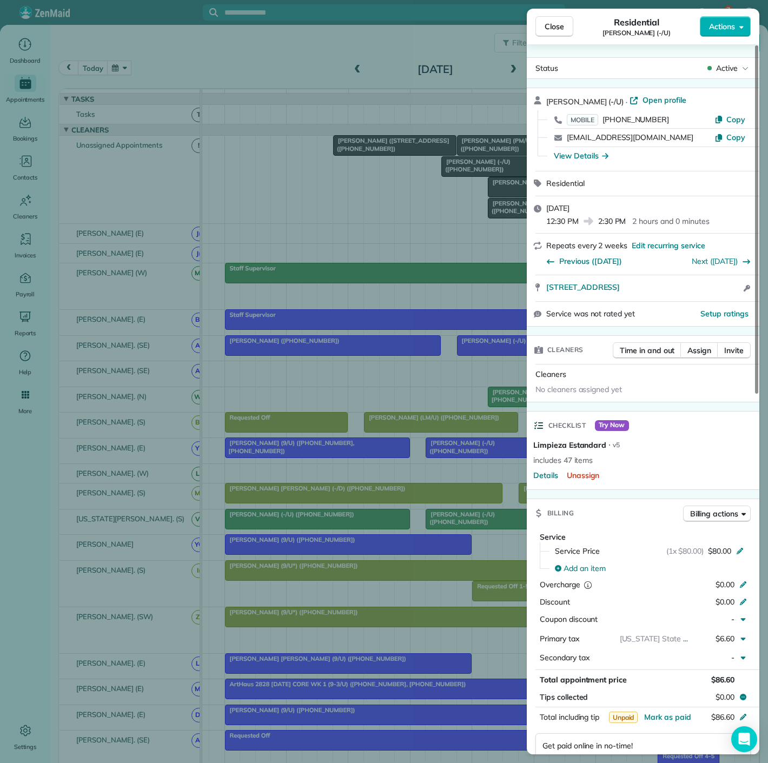
click at [455, 173] on div "Close Residential Megan Fontenot (-/U) Actions Status Active Megan Fontenot (-/…" at bounding box center [384, 381] width 768 height 763
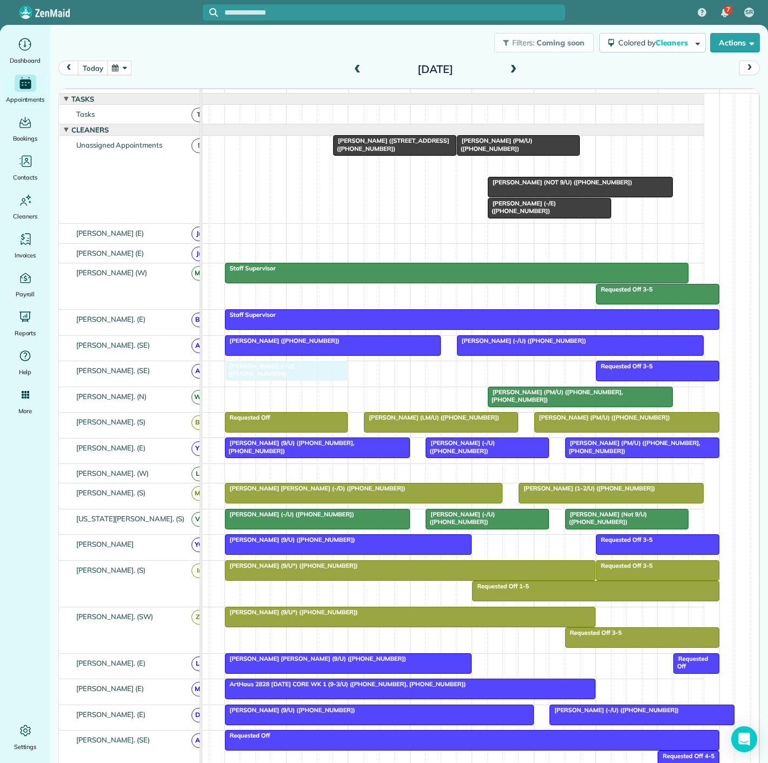
drag, startPoint x: 470, startPoint y: 177, endPoint x: 256, endPoint y: 388, distance: 300.5
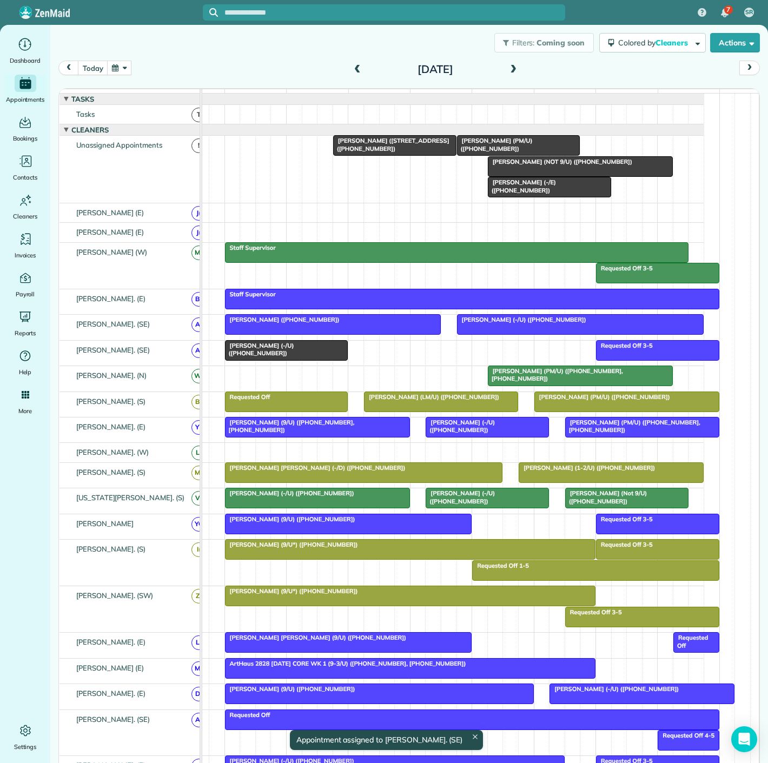
click at [285, 358] on div at bounding box center [286, 350] width 122 height 19
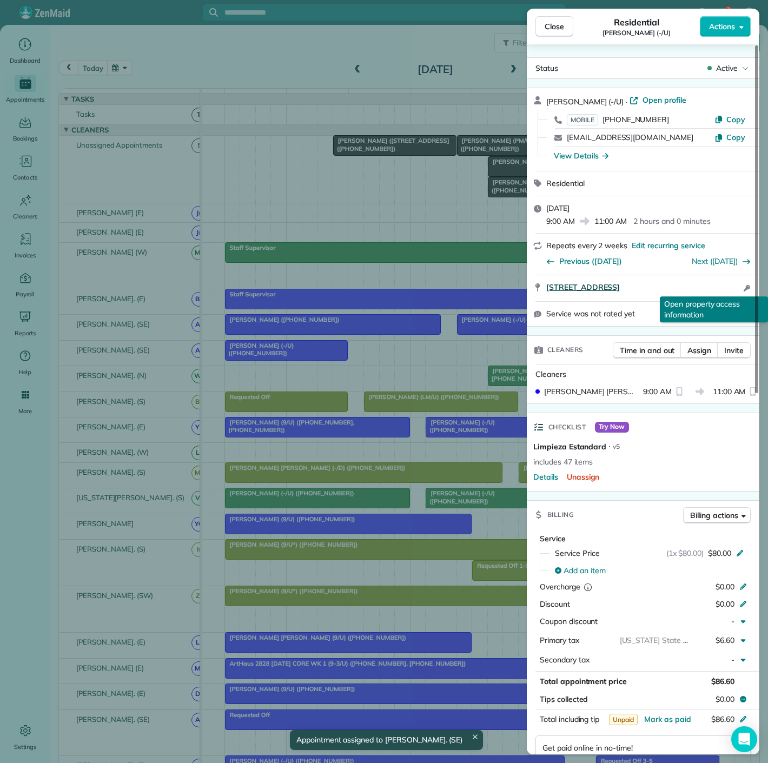
drag, startPoint x: 543, startPoint y: 289, endPoint x: 729, endPoint y: 285, distance: 185.5
click at [729, 285] on div "2500 North Houston Street #2807 Dallas TX 75219 Open access information Open pr…" at bounding box center [643, 288] width 233 height 26
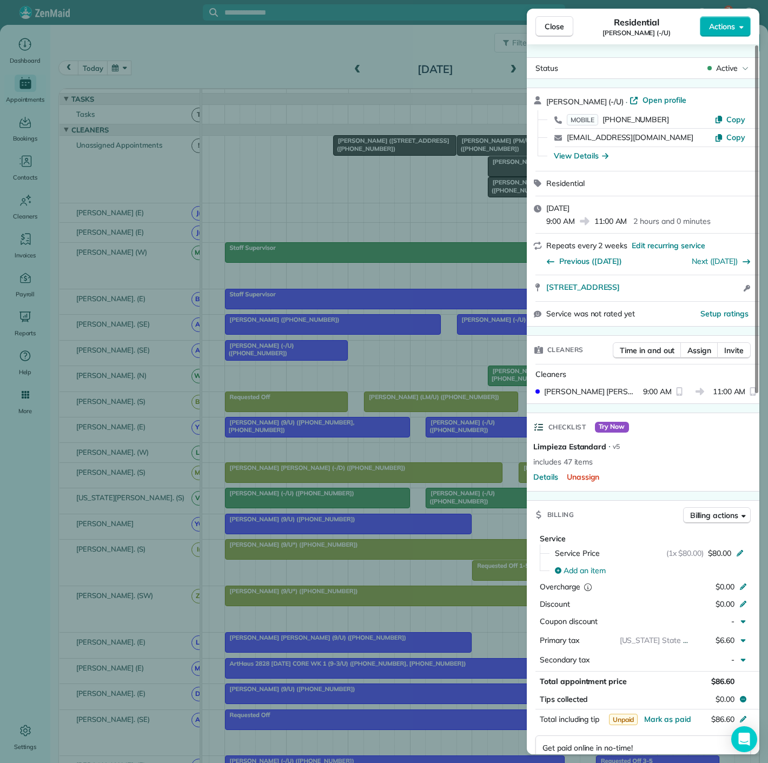
click at [328, 196] on div "Close Residential Megan Fontenot (-/U) Actions Status Active Megan Fontenot (-/…" at bounding box center [384, 381] width 768 height 763
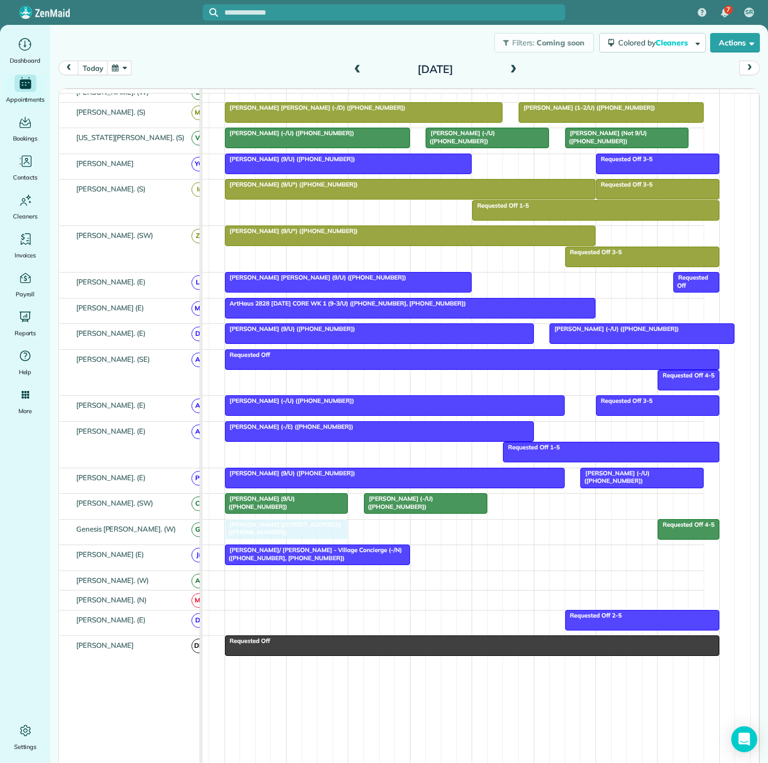
drag, startPoint x: 368, startPoint y: 157, endPoint x: 255, endPoint y: 545, distance: 404.4
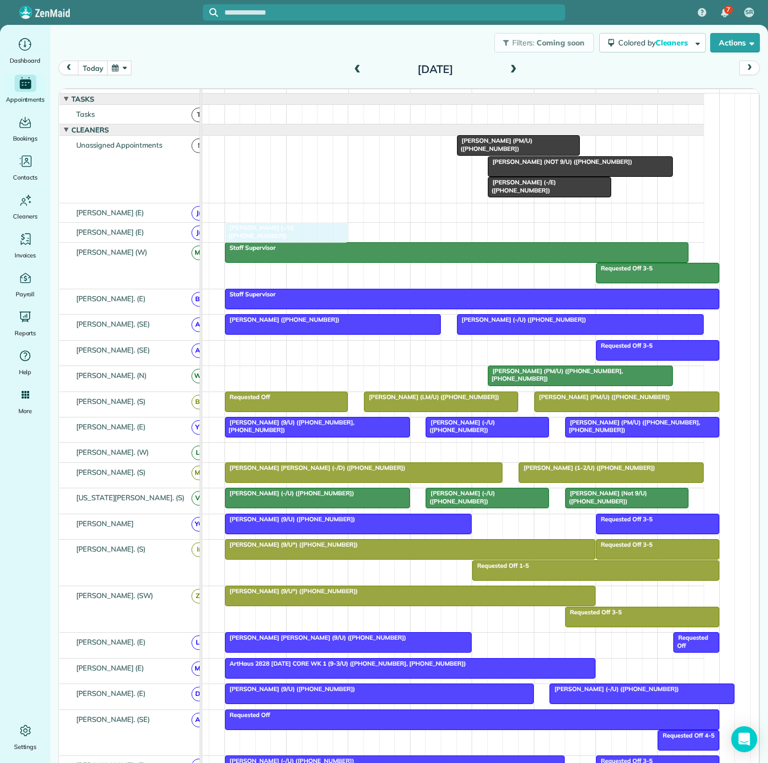
drag, startPoint x: 316, startPoint y: 355, endPoint x: 313, endPoint y: 247, distance: 108.2
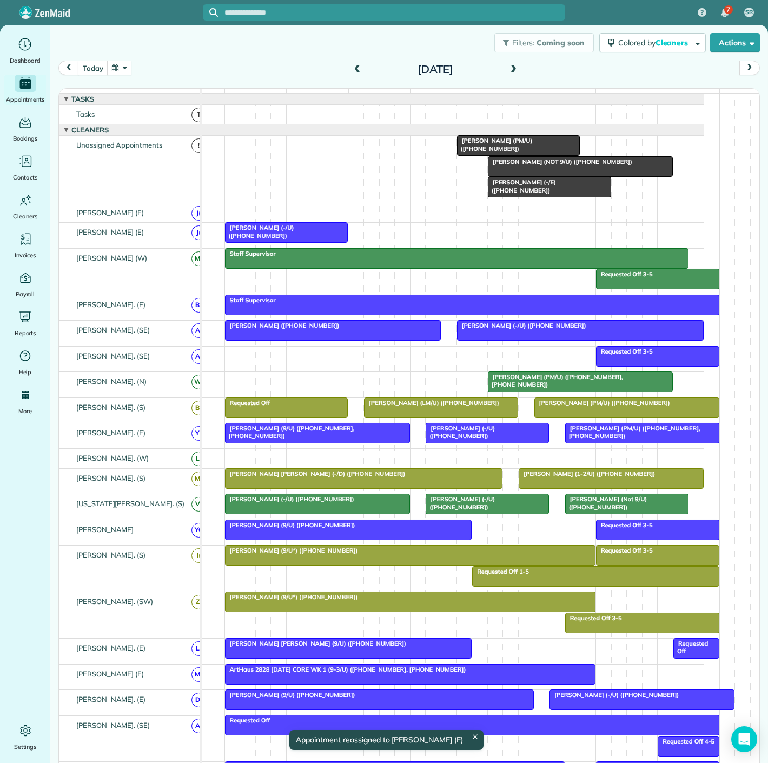
click at [294, 234] on span "[PERSON_NAME] (-/U) ([PHONE_NUMBER])" at bounding box center [259, 231] width 70 height 15
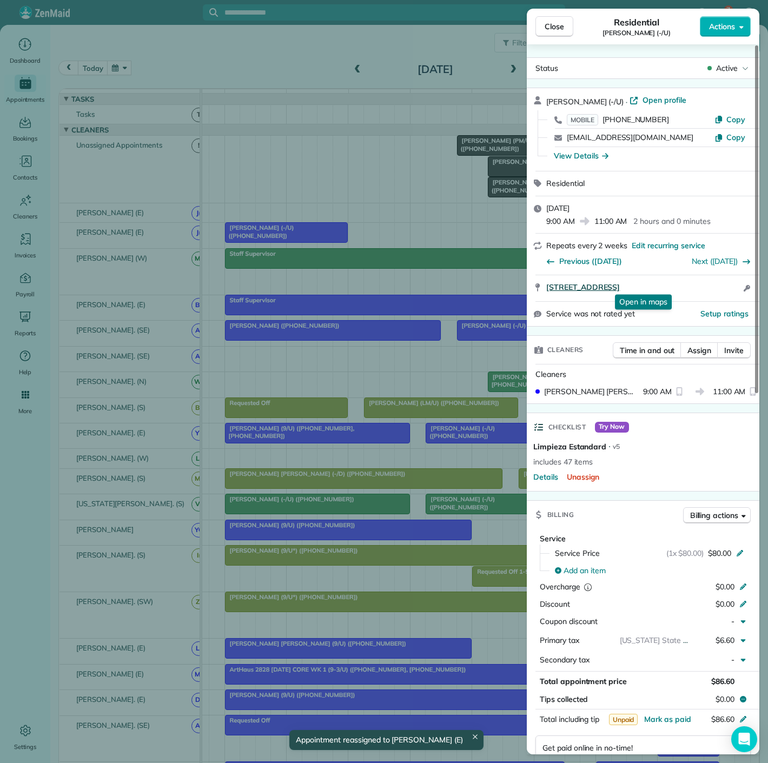
drag, startPoint x: 618, startPoint y: 291, endPoint x: 727, endPoint y: 287, distance: 109.3
click at [727, 287] on div "2500 North Houston Street #2807 Dallas TX 75219 Open in maps Open in maps Open …" at bounding box center [643, 288] width 233 height 26
click at [208, 195] on div "Close Residential Megan Fontenot (-/U) Actions Status Active Megan Fontenot (-/…" at bounding box center [384, 381] width 768 height 763
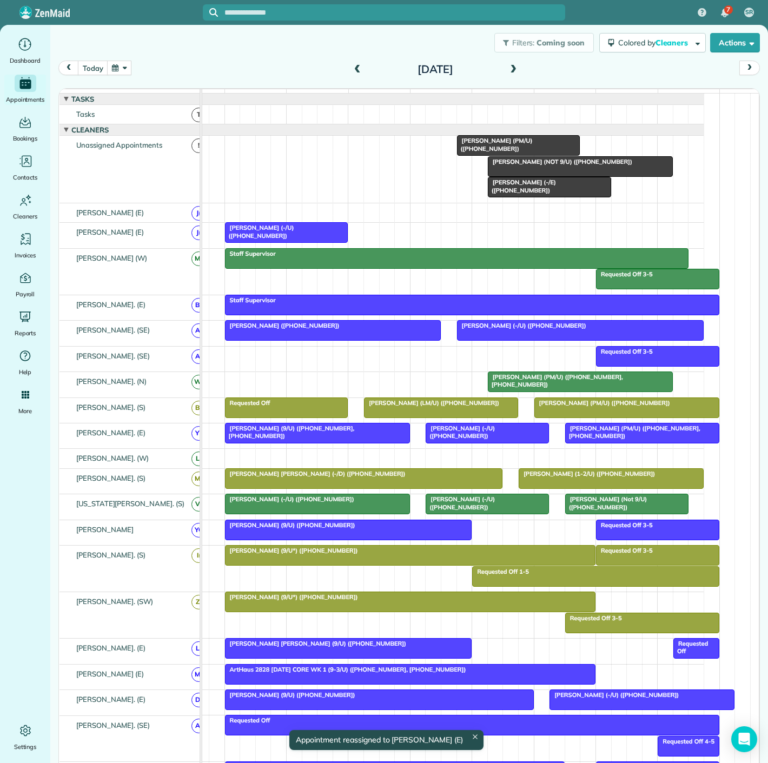
click at [264, 235] on span "[PERSON_NAME] (-/U) ([PHONE_NUMBER])" at bounding box center [259, 231] width 70 height 15
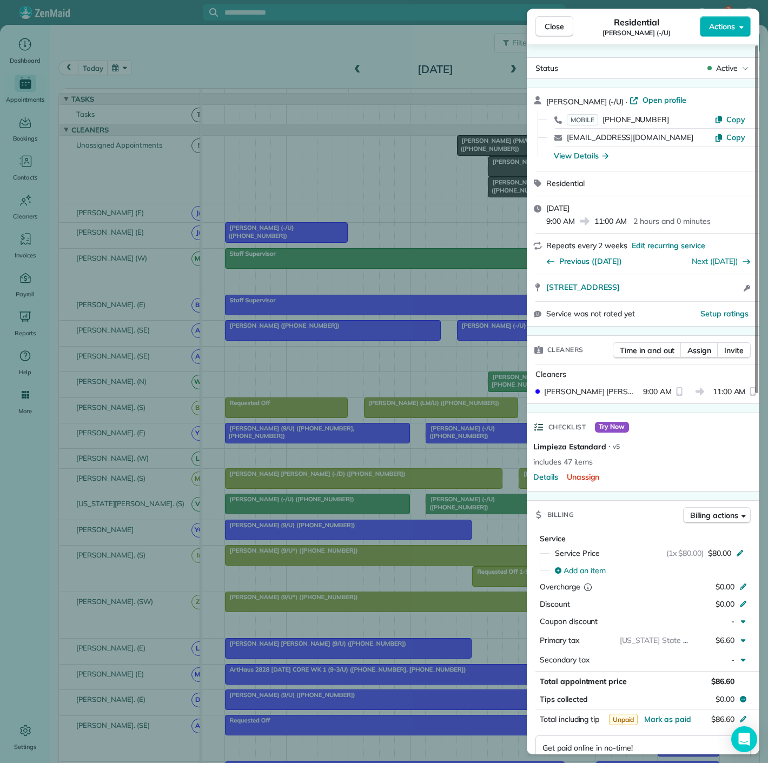
click at [263, 235] on div "Close Residential Megan Fontenot (-/U) Actions Status Active Megan Fontenot (-/…" at bounding box center [384, 381] width 768 height 763
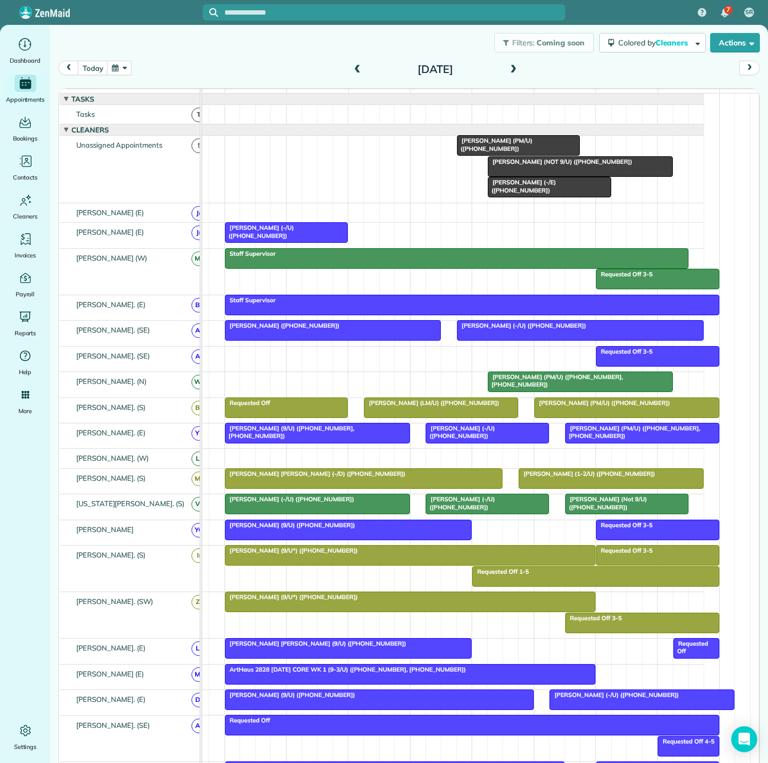
click at [497, 176] on div at bounding box center [580, 166] width 184 height 19
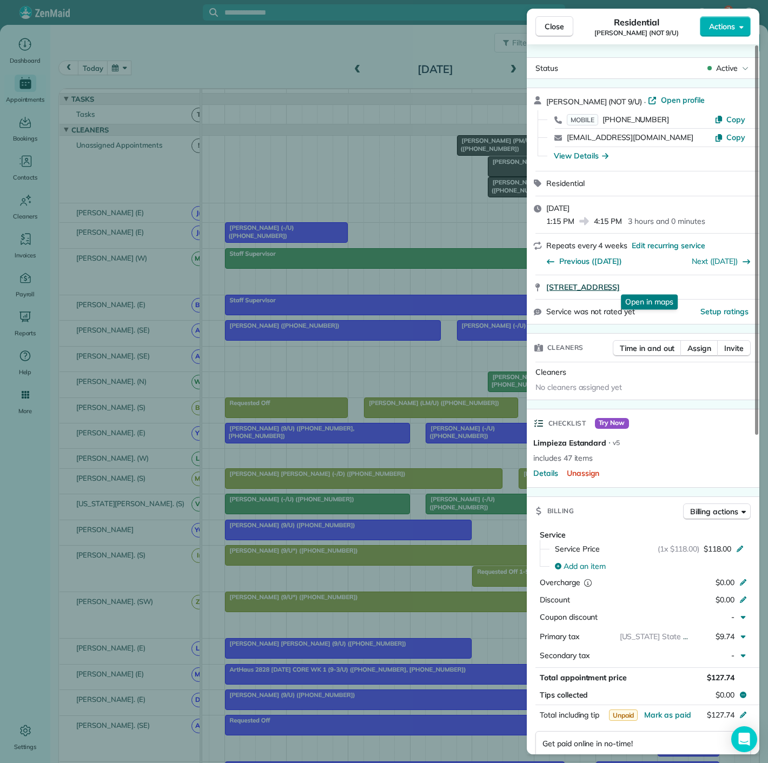
drag, startPoint x: 545, startPoint y: 288, endPoint x: 727, endPoint y: 279, distance: 182.4
click at [727, 279] on div "2588 North Houston Street 800 Dallas TX 75219 Open in maps Open in maps" at bounding box center [643, 287] width 233 height 24
click at [448, 216] on div "Close Residential Dave Hoffman (NOT 9/U) Actions Status Active Dave Hoffman (NO…" at bounding box center [384, 381] width 768 height 763
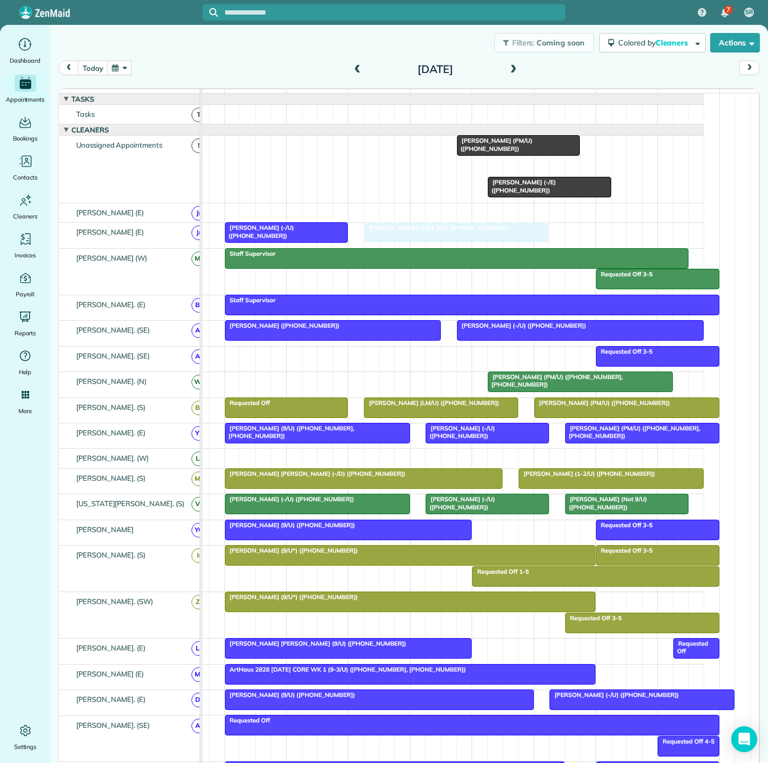
drag, startPoint x: 517, startPoint y: 172, endPoint x: 394, endPoint y: 242, distance: 141.9
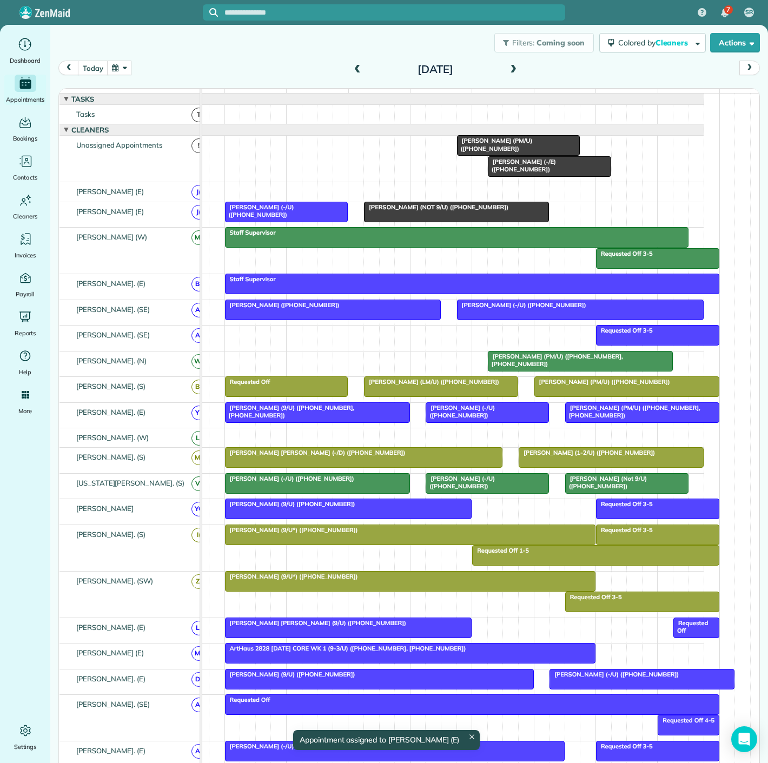
scroll to position [51, 0]
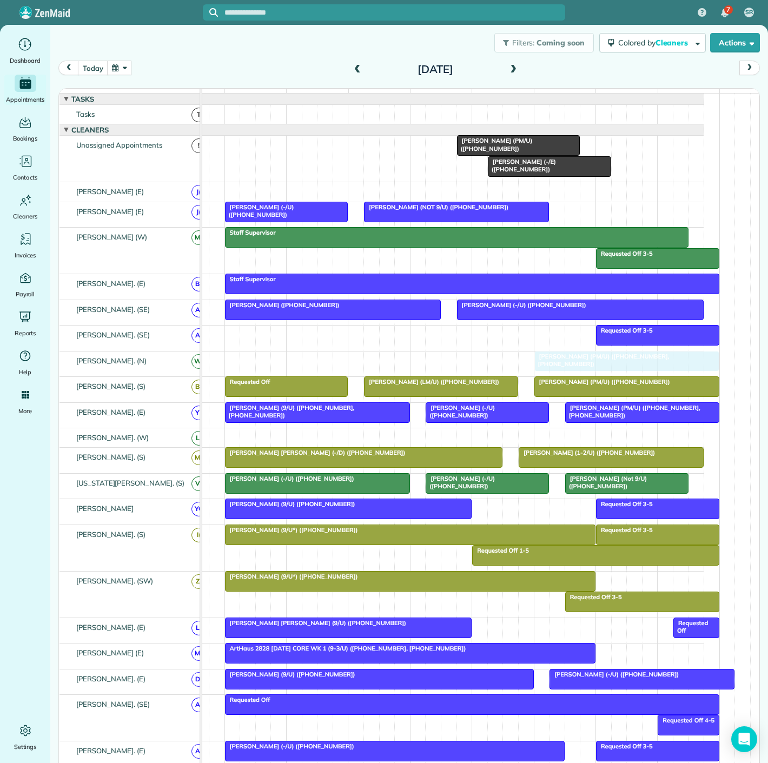
drag, startPoint x: 499, startPoint y: 368, endPoint x: 539, endPoint y: 364, distance: 40.7
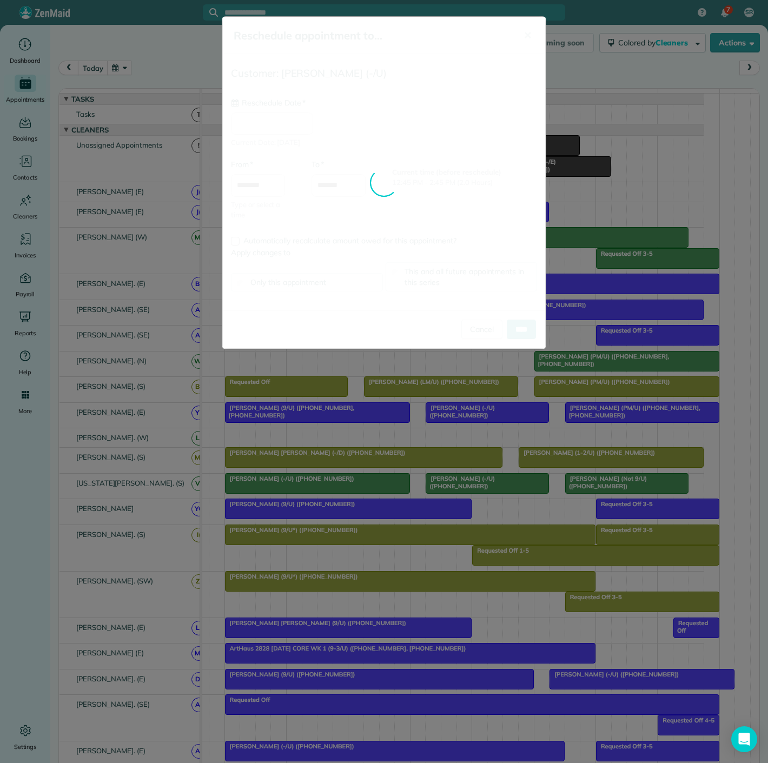
click at [520, 328] on div "**********" at bounding box center [384, 182] width 324 height 333
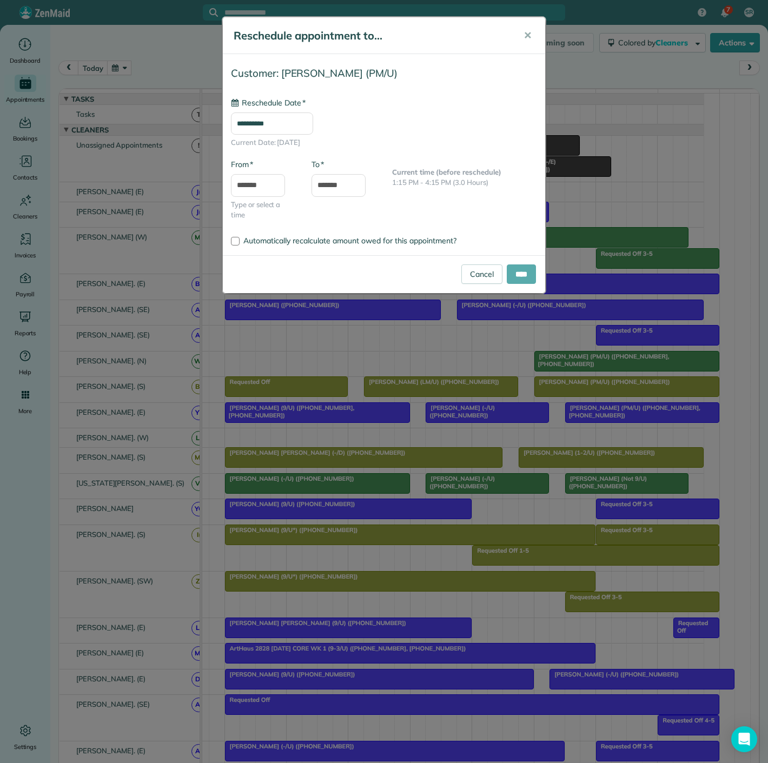
type input "**********"
click at [527, 278] on input "****" at bounding box center [521, 273] width 29 height 19
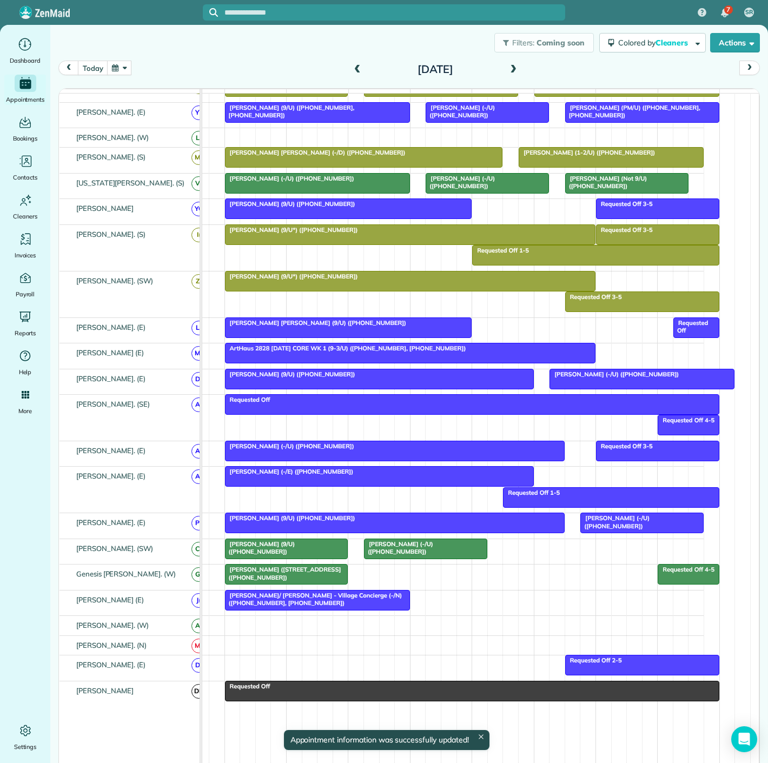
click at [458, 553] on div at bounding box center [425, 548] width 122 height 19
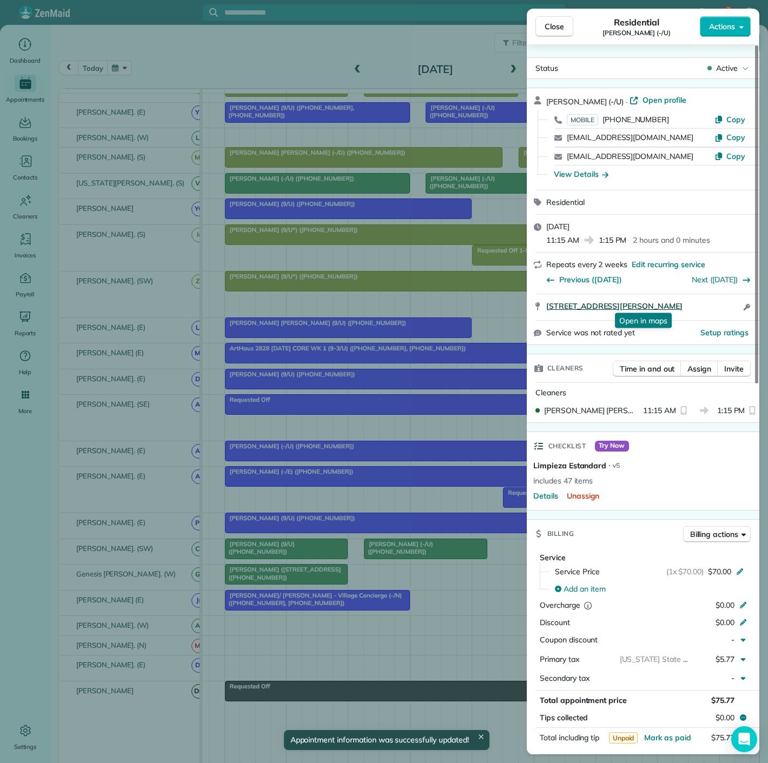
drag, startPoint x: 542, startPoint y: 308, endPoint x: 699, endPoint y: 303, distance: 156.9
click at [699, 303] on div "4120 Bowser Avenue #A Dallas TX 75219 Open in maps Open in maps Open access inf…" at bounding box center [643, 307] width 233 height 26
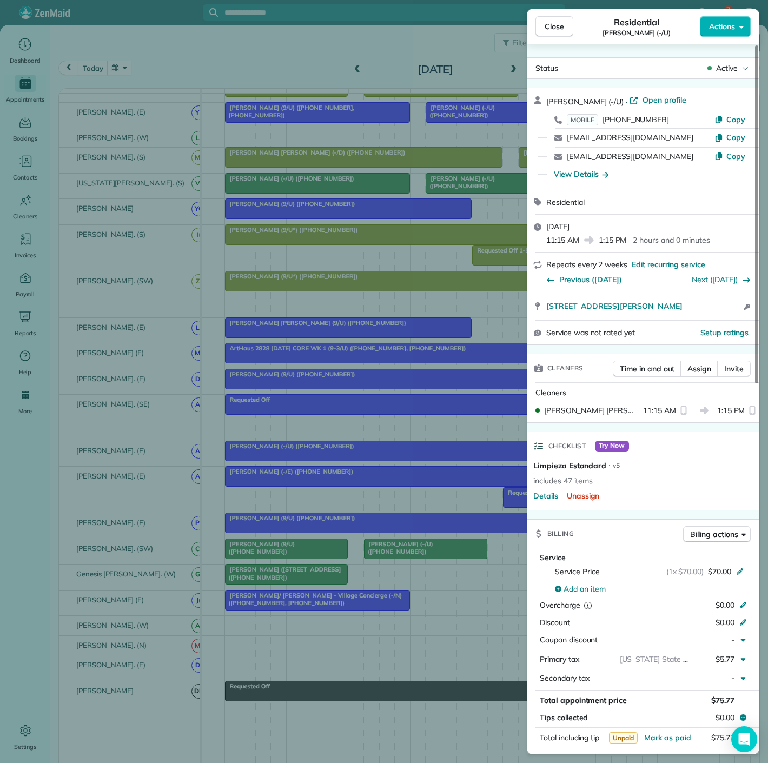
click at [266, 260] on div "Close Residential Jordan Hames (-/U) Actions Status Active Jordan Hames (-/U) ·…" at bounding box center [384, 381] width 768 height 763
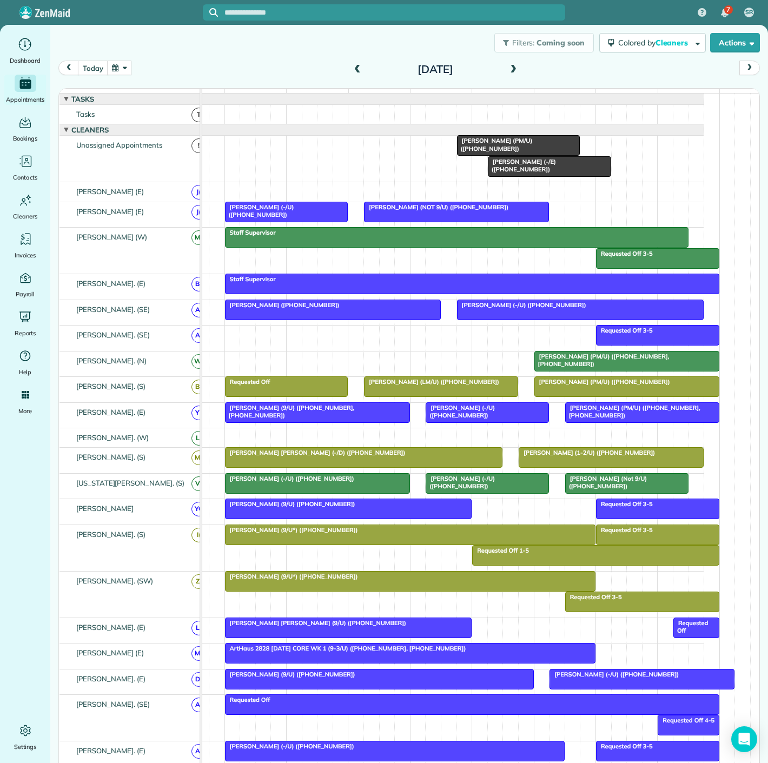
click at [562, 371] on div at bounding box center [627, 360] width 184 height 19
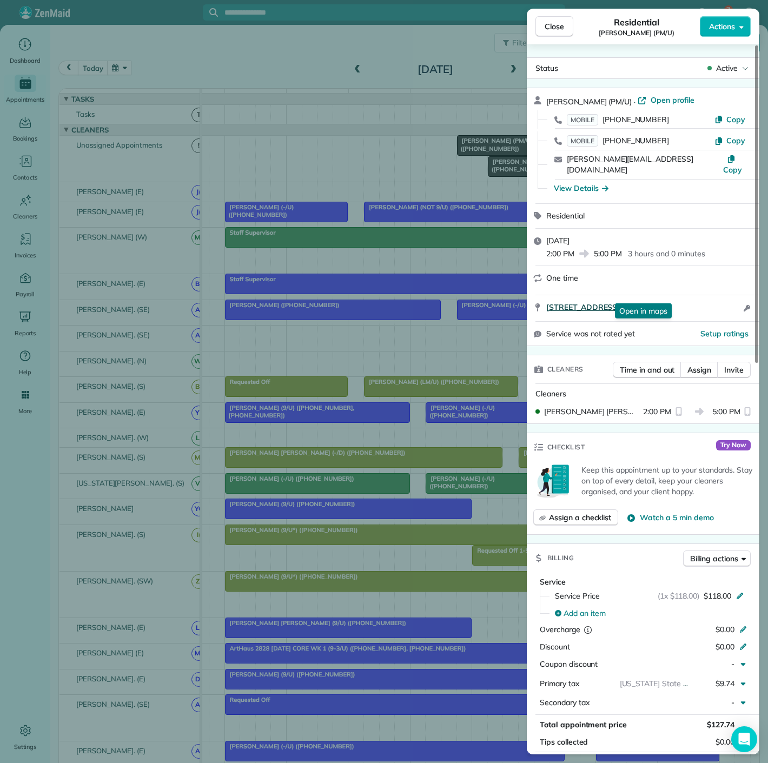
drag, startPoint x: 545, startPoint y: 295, endPoint x: 698, endPoint y: 297, distance: 153.6
click at [698, 297] on div "2420 Hugo Street #3 Dallas TX 75204 Open in maps Open in maps Open access infor…" at bounding box center [643, 308] width 233 height 26
click at [318, 202] on div "Close Residential Stephanie Velloze (PM/U) Actions Status Active Stephanie Vell…" at bounding box center [384, 381] width 768 height 763
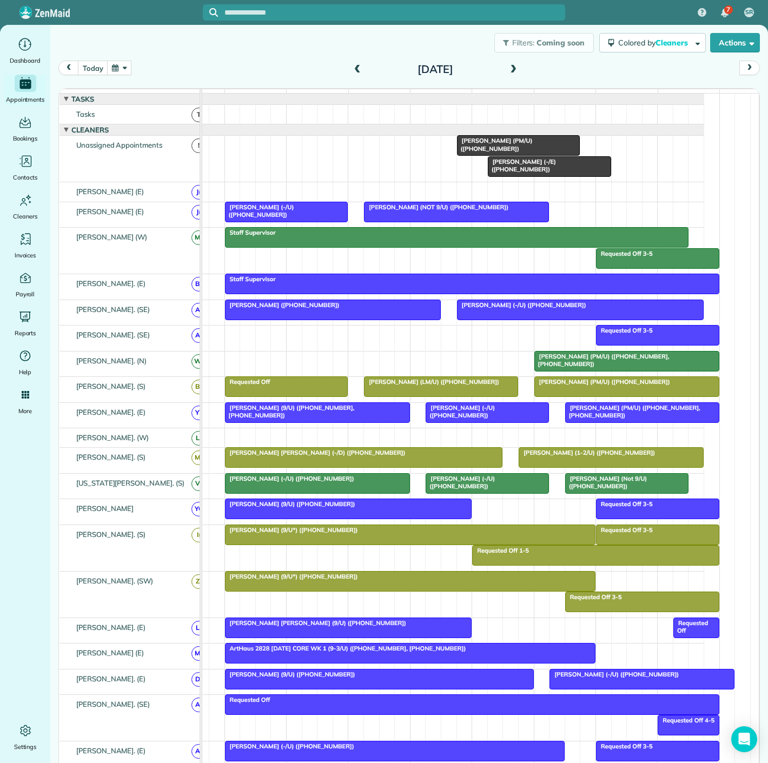
click at [464, 211] on span "[PERSON_NAME] (NOT 9/U) ([PHONE_NUMBER])" at bounding box center [435, 207] width 145 height 8
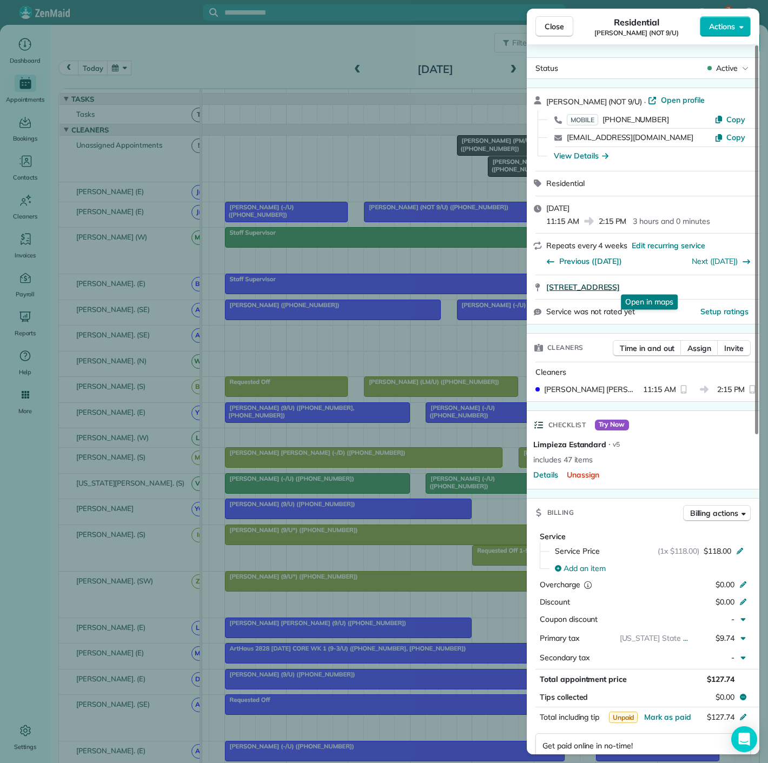
drag, startPoint x: 542, startPoint y: 291, endPoint x: 720, endPoint y: 288, distance: 177.9
click at [720, 288] on div "2588 North Houston Street 800 Dallas TX 75219 Open in maps Open in maps" at bounding box center [643, 287] width 233 height 24
click at [570, 169] on div "Dave Hoffman (NOT 9/U) · Open profile MOBILE (559) 289-1851 Copy dhoffman1155@g…" at bounding box center [643, 129] width 233 height 83
drag, startPoint x: 570, startPoint y: 169, endPoint x: 415, endPoint y: 164, distance: 155.8
click at [420, 165] on div "Close Residential Dave Hoffman (NOT 9/U) Actions Status Active Dave Hoffman (NO…" at bounding box center [384, 381] width 768 height 763
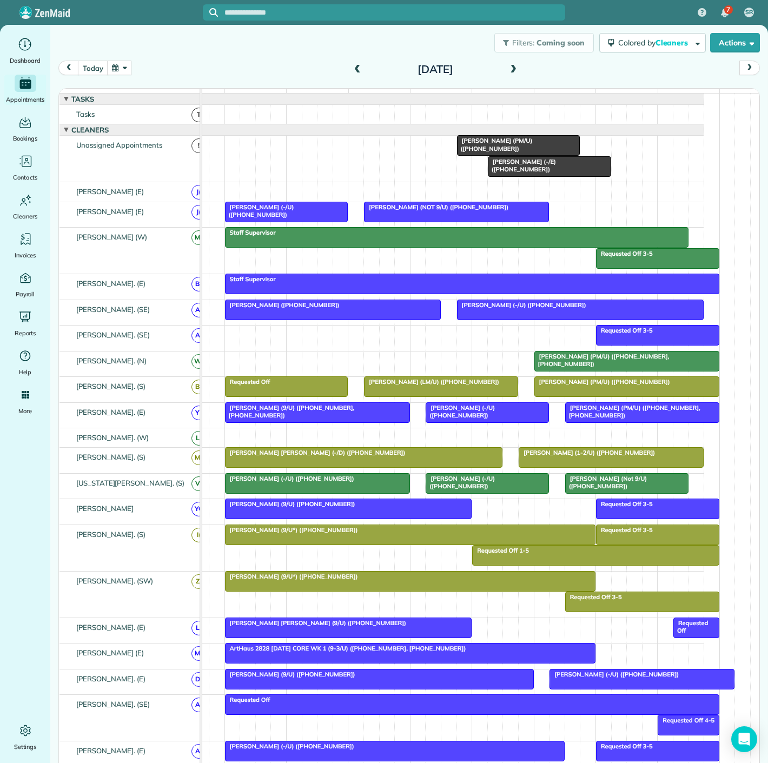
click at [419, 162] on div "7 SR Dashboard Appointments Bookings Contacts Cleaners Invoices Payroll Reports…" at bounding box center [384, 381] width 768 height 763
click at [499, 155] on div at bounding box center [518, 145] width 122 height 19
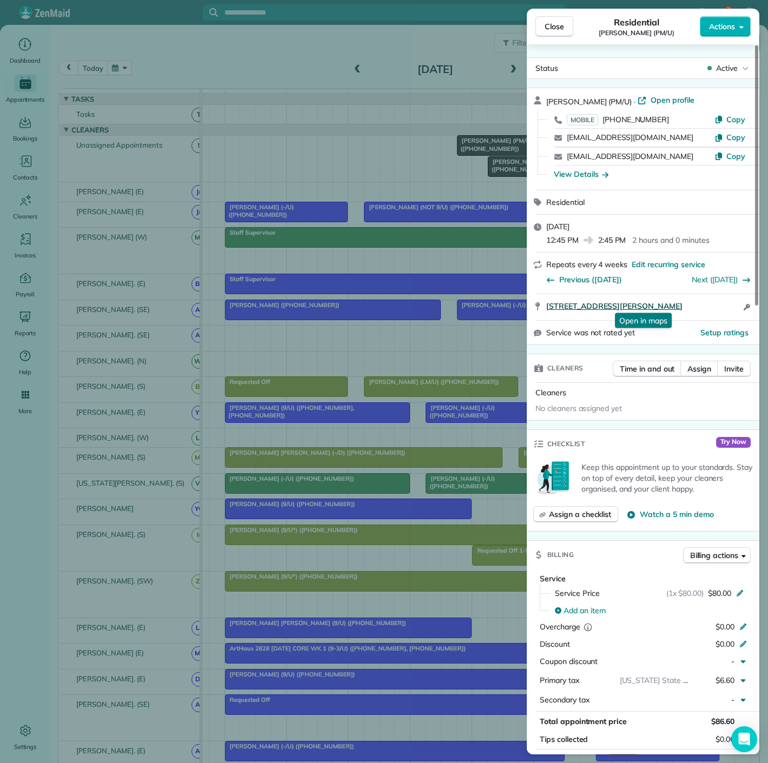
drag, startPoint x: 542, startPoint y: 308, endPoint x: 700, endPoint y: 303, distance: 157.4
click at [700, 303] on div "4209 McKinney Ave #808 Dallas TX 75205 Open in maps Open in maps Open access in…" at bounding box center [643, 307] width 233 height 26
drag, startPoint x: 375, startPoint y: 165, endPoint x: 382, endPoint y: 165, distance: 7.0
click at [375, 165] on div "Close Residential Alix Johnson (PM/U) Actions Status Active Alix Johnson (PM/U)…" at bounding box center [384, 381] width 768 height 763
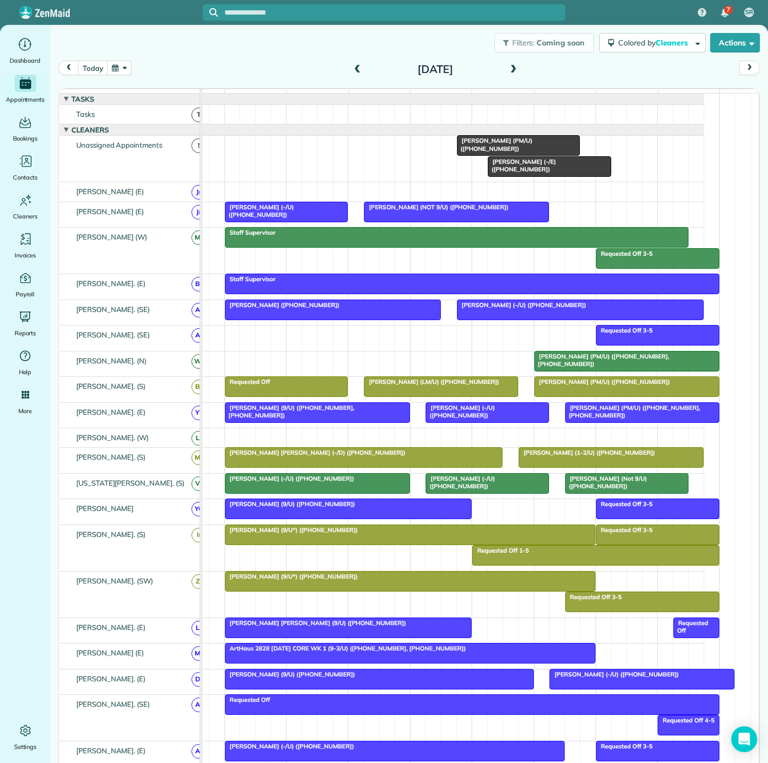
scroll to position [85, 0]
click at [607, 371] on div at bounding box center [627, 360] width 184 height 19
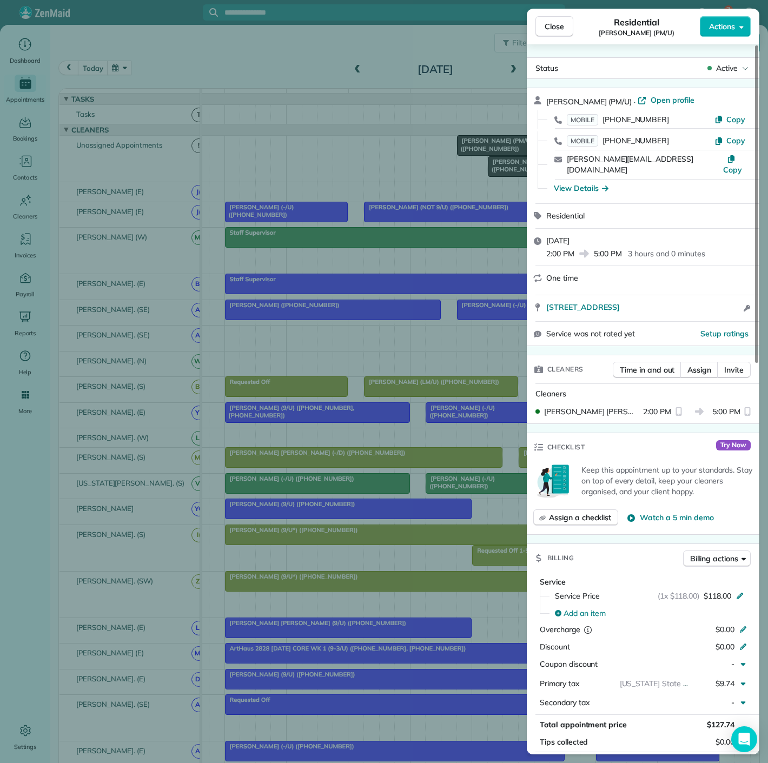
click at [410, 355] on div "Close Residential Stephanie Velloze (PM/U) Actions Status Active Stephanie Vell…" at bounding box center [384, 381] width 768 height 763
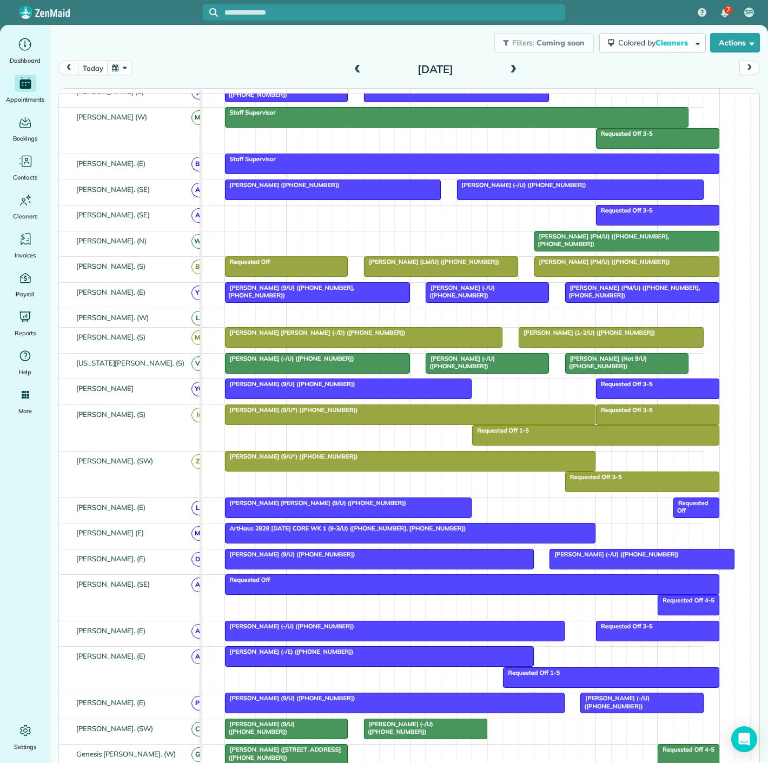
click at [323, 507] on span "[PERSON_NAME] [PERSON_NAME] (9/U) ([PHONE_NUMBER])" at bounding box center [315, 503] width 182 height 8
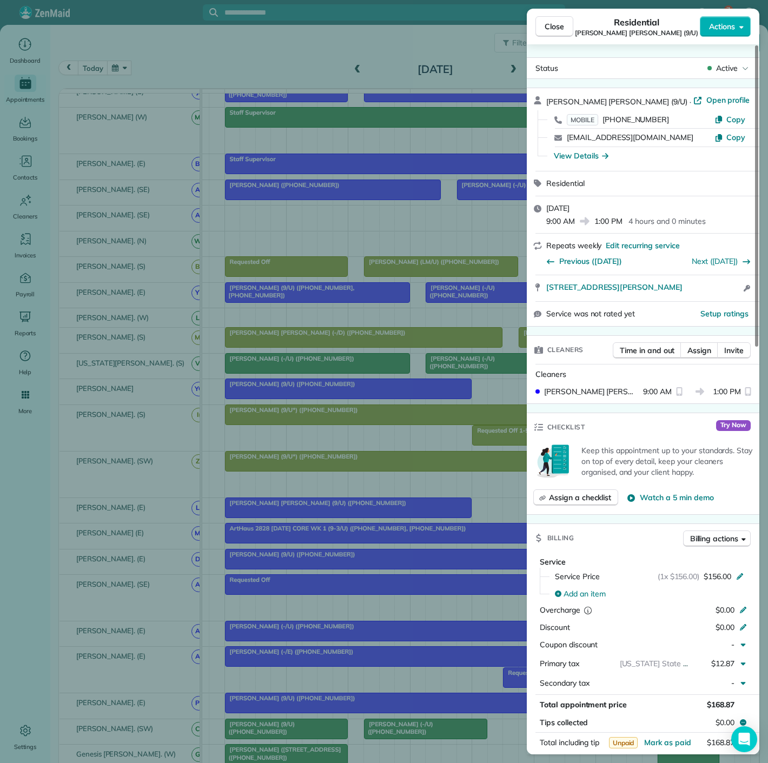
click at [323, 510] on div "Close Residential Susan Perry Solomon (9/U) Actions Status Active Susan Perry S…" at bounding box center [384, 381] width 768 height 763
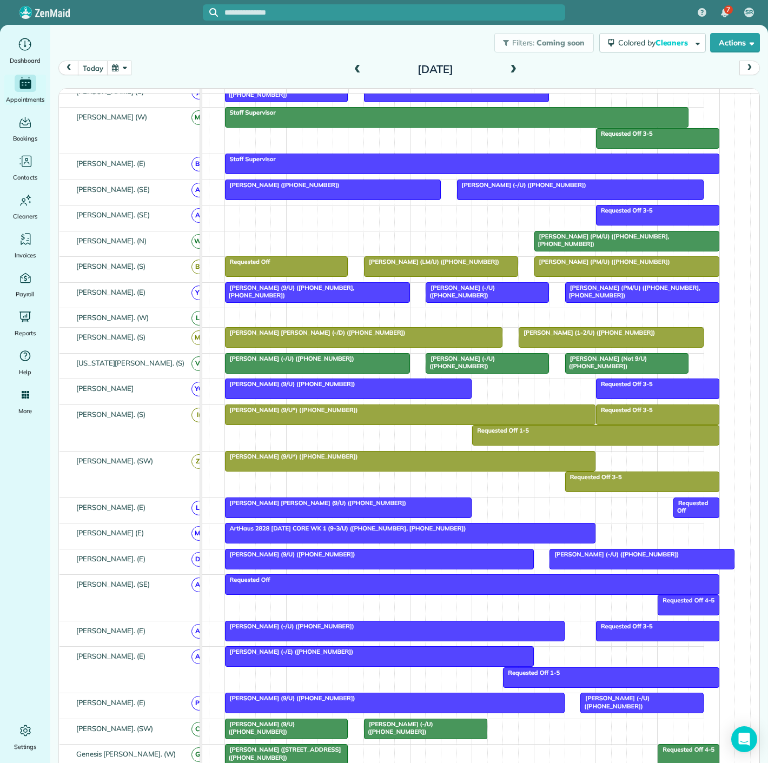
click at [549, 251] on div at bounding box center [627, 240] width 184 height 19
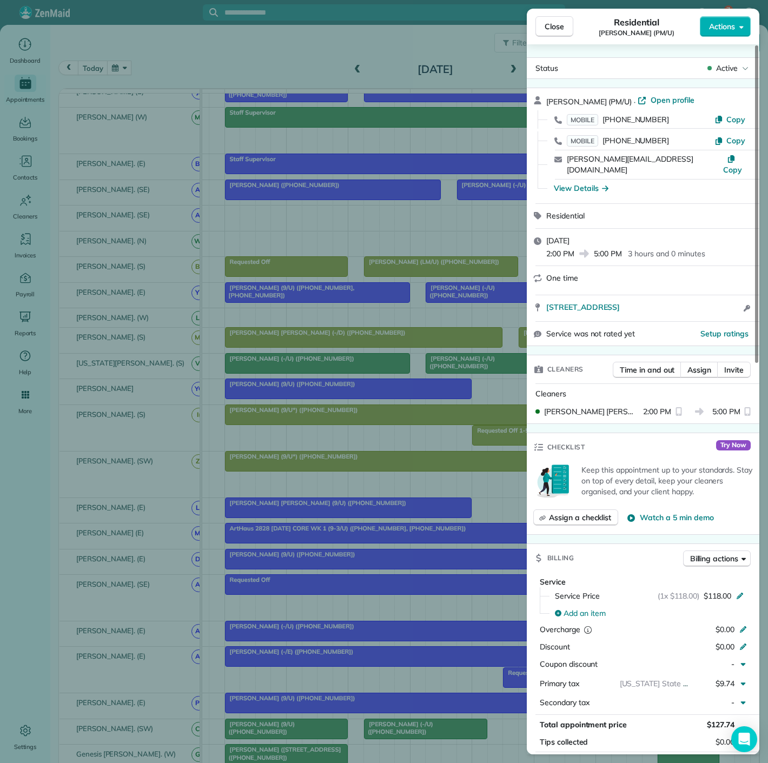
click at [283, 254] on div "Close Residential Stephanie Velloze (PM/U) Actions Status Active Stephanie Vell…" at bounding box center [384, 381] width 768 height 763
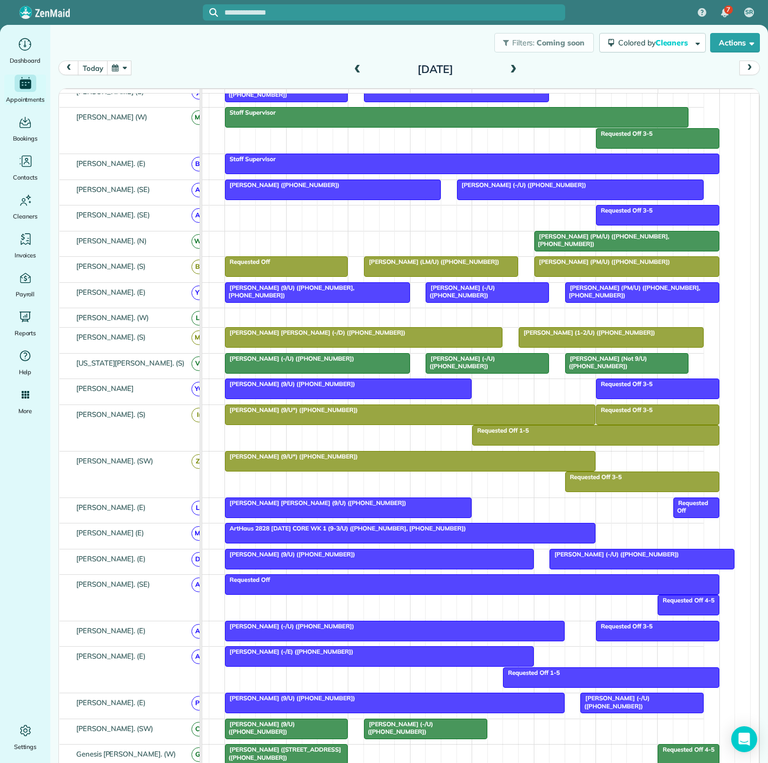
click at [547, 245] on span "[PERSON_NAME] (PM/U) ([PHONE_NUMBER], [PHONE_NUMBER])" at bounding box center [602, 240] width 136 height 15
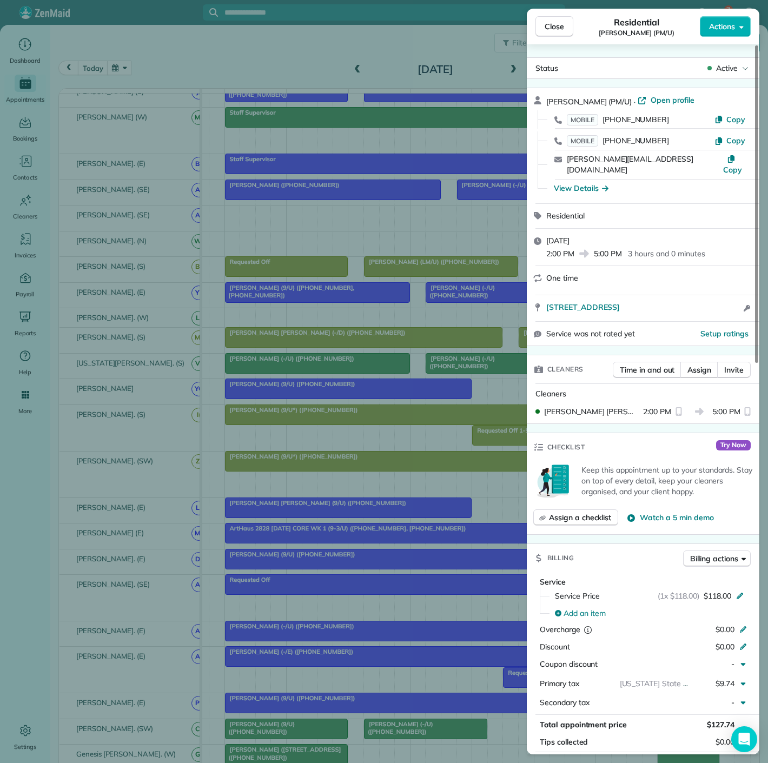
drag, startPoint x: 541, startPoint y: 306, endPoint x: 705, endPoint y: 298, distance: 164.5
click at [705, 298] on div "2420 Hugo Street #3 Dallas TX 75204 Open access information" at bounding box center [643, 308] width 233 height 26
drag, startPoint x: 290, startPoint y: 522, endPoint x: 290, endPoint y: 512, distance: 10.3
click at [290, 522] on div "Close Residential Stephanie Velloze (PM/U) Actions Status Active Stephanie Vell…" at bounding box center [384, 381] width 768 height 763
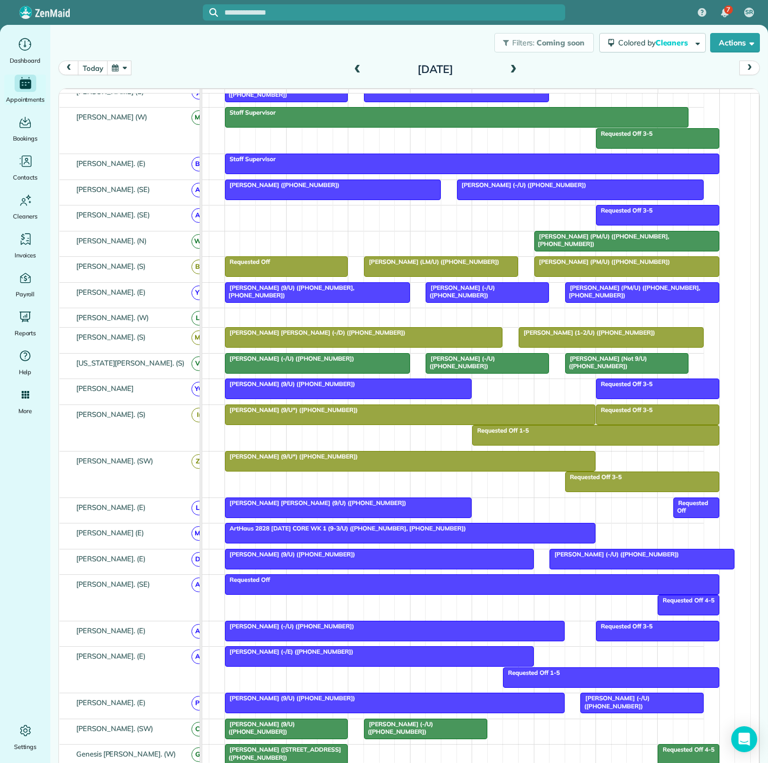
click at [287, 507] on span "[PERSON_NAME] [PERSON_NAME] (9/U) ([PHONE_NUMBER])" at bounding box center [315, 503] width 182 height 8
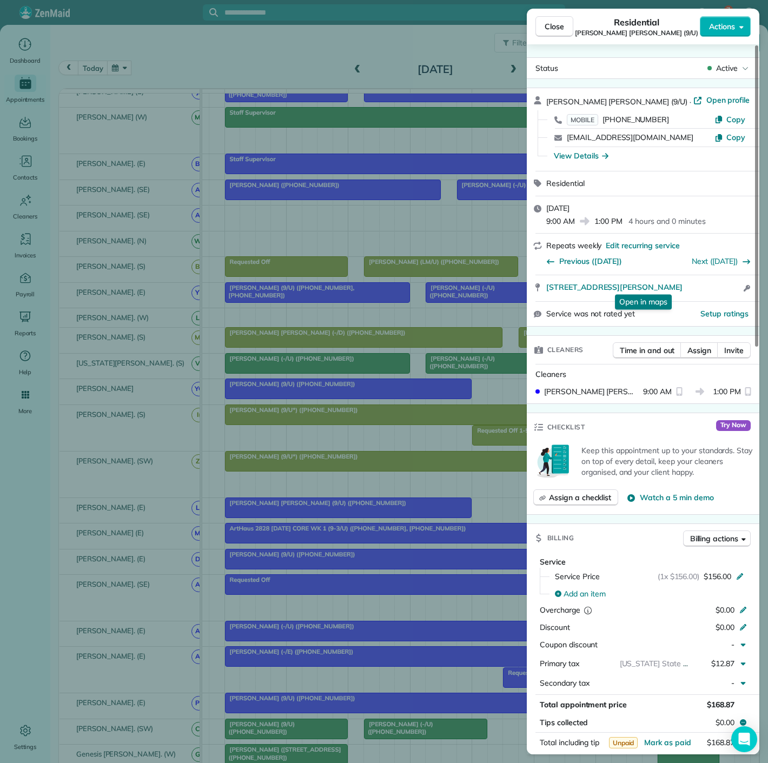
drag, startPoint x: 539, startPoint y: 288, endPoint x: 596, endPoint y: 273, distance: 59.3
click at [714, 281] on div "3130 N. Harwood St. #901 Dallas TX 75201 Open in maps Open in maps Open access …" at bounding box center [643, 288] width 233 height 26
click at [281, 470] on div "Close Residential Susan Perry Solomon (9/U) Actions Status Active Susan Perry S…" at bounding box center [384, 381] width 768 height 763
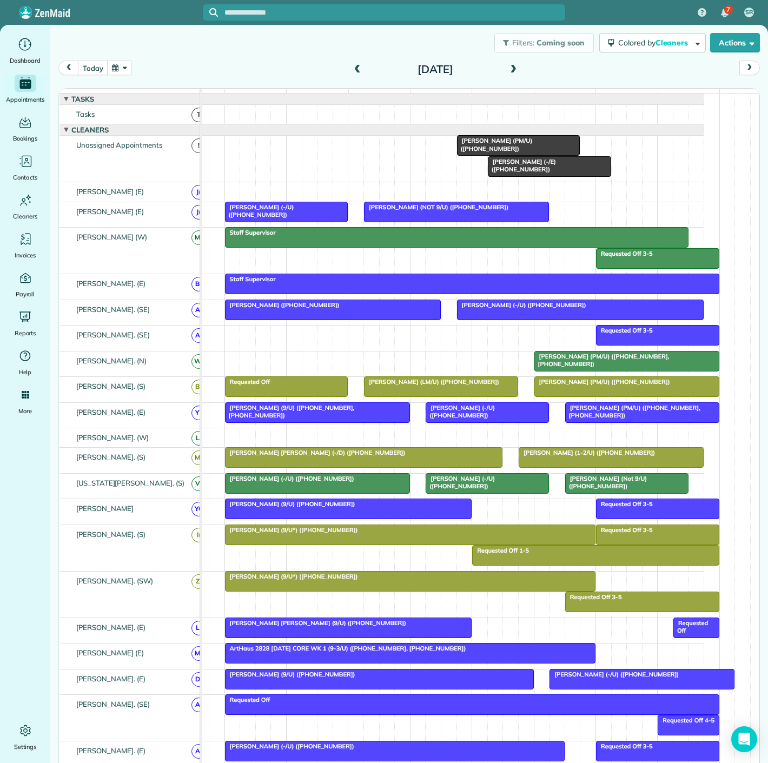
click at [493, 153] on div at bounding box center [518, 145] width 122 height 19
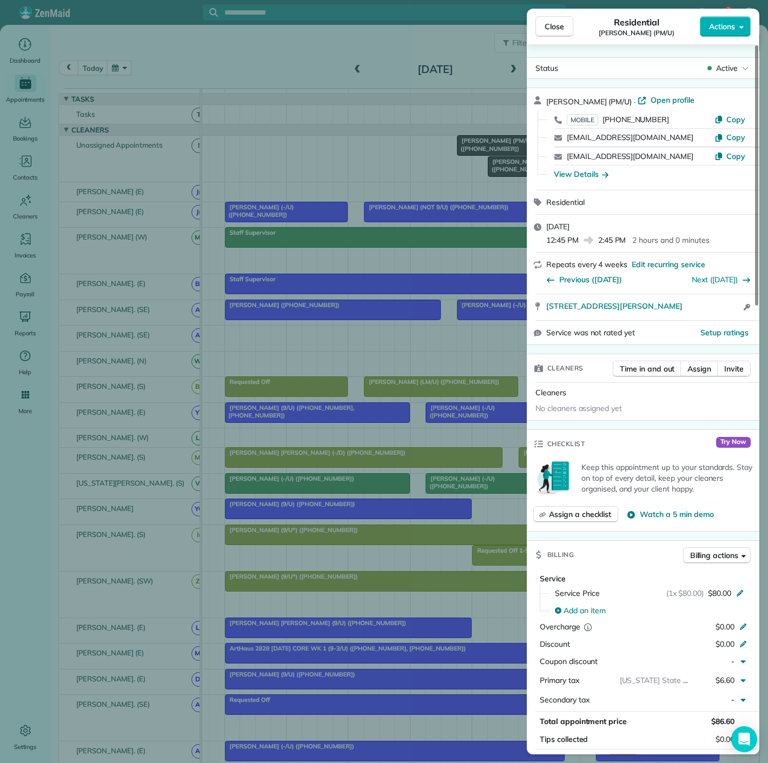
drag, startPoint x: 543, startPoint y: 314, endPoint x: 441, endPoint y: 442, distance: 164.3
click at [725, 319] on div "Alix Johnson (PM/U) · Open profile MOBILE (214) 215-3307 Copy johnsonalix6@gmai…" at bounding box center [643, 216] width 233 height 257
click at [308, 524] on div "Close Residential Alix Johnson (PM/U) Actions Status Active Alix Johnson (PM/U)…" at bounding box center [384, 381] width 768 height 763
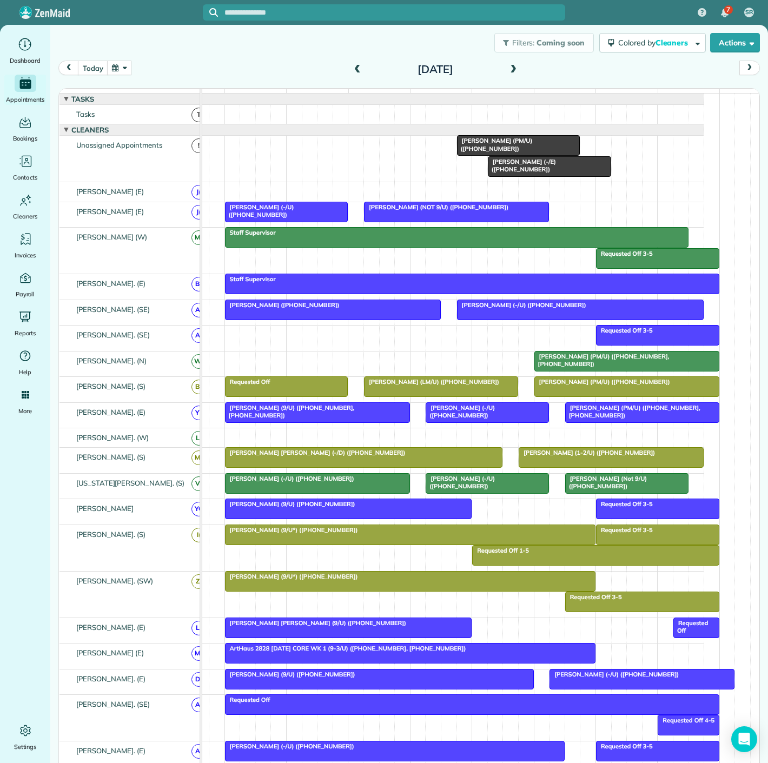
click at [302, 514] on div at bounding box center [348, 508] width 246 height 19
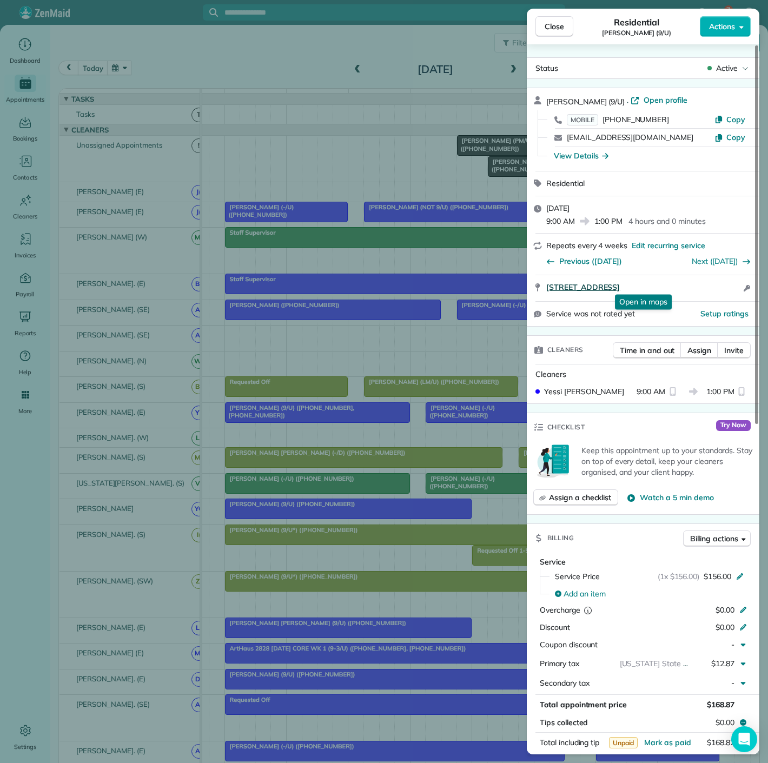
drag, startPoint x: 540, startPoint y: 293, endPoint x: 698, endPoint y: 287, distance: 158.0
click at [698, 287] on div "5346 Monticello Avenue Dallas TX 75206 Open in maps Open in maps Open access in…" at bounding box center [643, 288] width 233 height 26
click at [457, 151] on div "Close Residential Sheela Ziari (9/U) Actions Status Active Sheela Ziari (9/U) ·…" at bounding box center [384, 381] width 768 height 763
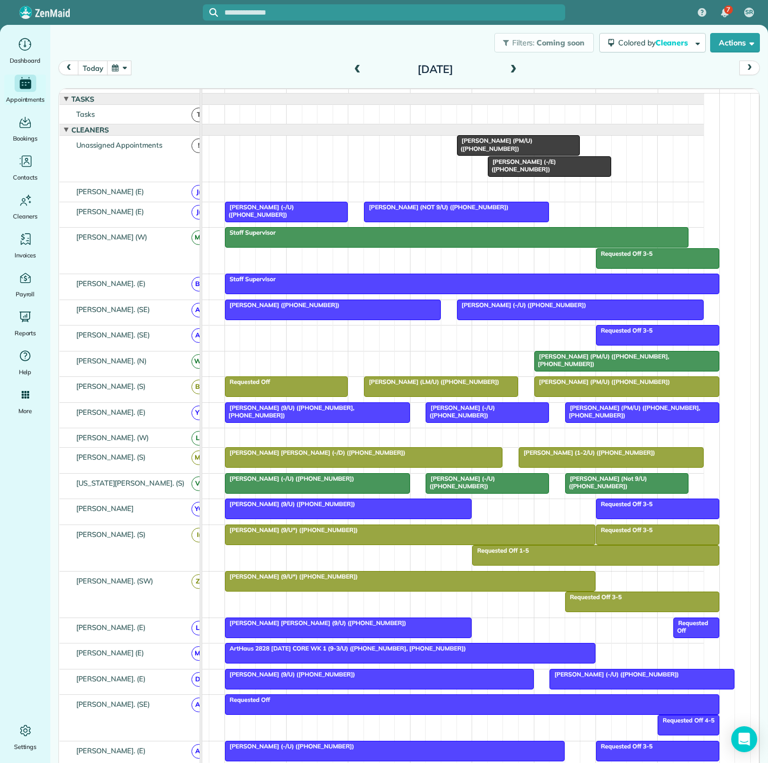
click at [494, 151] on span "[PERSON_NAME] (PM/U) ([PHONE_NUMBER])" at bounding box center [494, 144] width 76 height 15
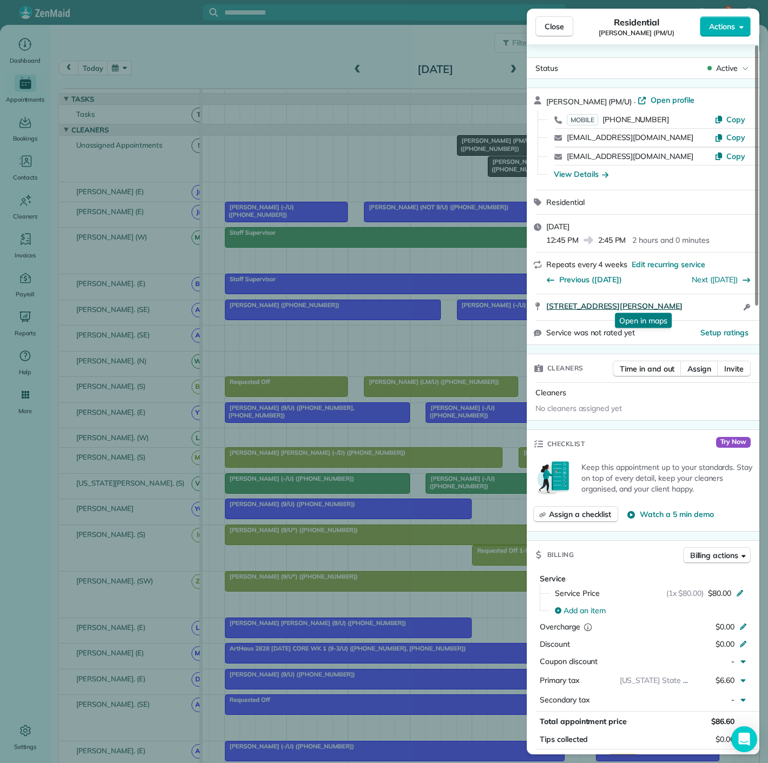
drag, startPoint x: 543, startPoint y: 307, endPoint x: 726, endPoint y: 300, distance: 182.3
click at [726, 300] on div "4209 McKinney Ave #808 Dallas TX 75205 Open in maps Open in maps Open access in…" at bounding box center [643, 307] width 233 height 26
click at [351, 276] on div "Close Residential Alix Johnson (PM/U) Actions Status Active Alix Johnson (PM/U)…" at bounding box center [384, 381] width 768 height 763
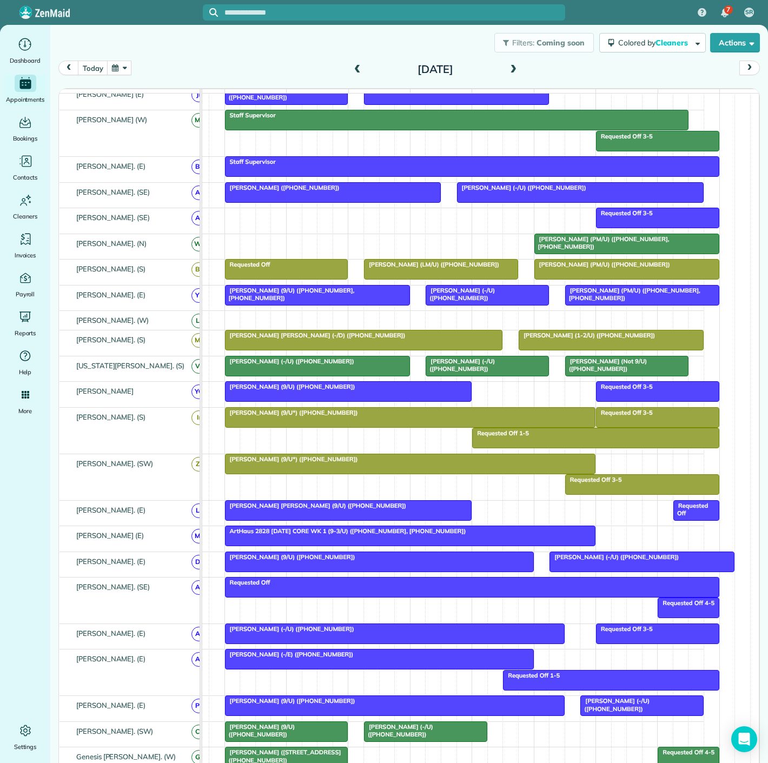
scroll to position [120, 0]
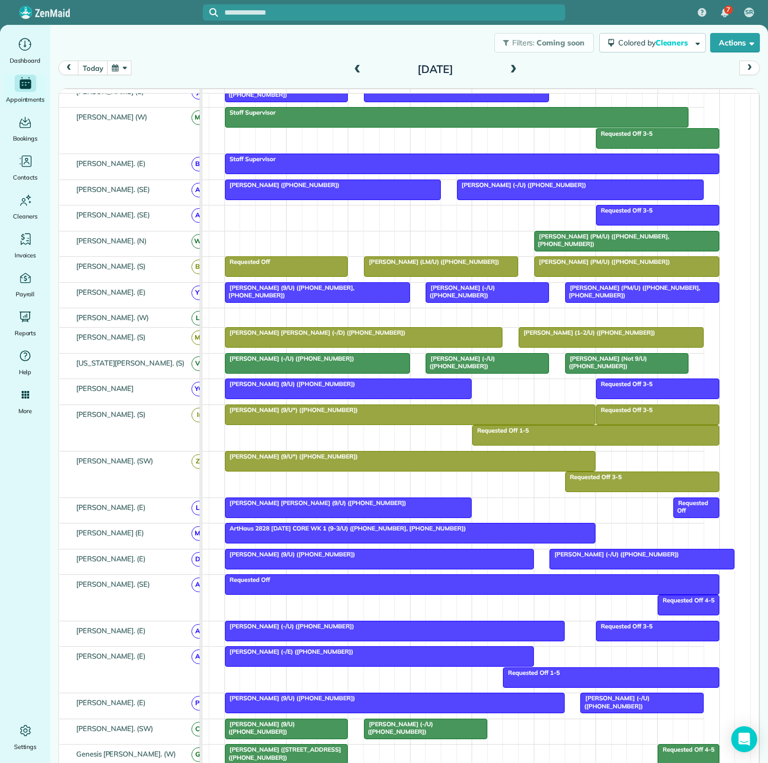
click at [281, 388] on span "[PERSON_NAME] (9/U) ([PHONE_NUMBER])" at bounding box center [289, 384] width 131 height 8
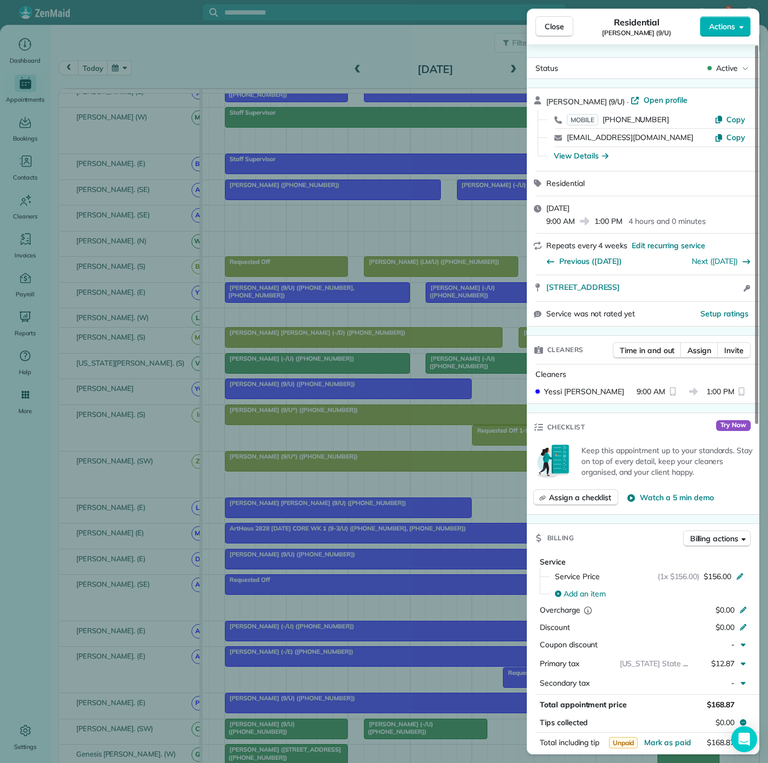
click at [281, 390] on div "Close Residential Sheela Ziari (9/U) Actions Status Active Sheela Ziari (9/U) ·…" at bounding box center [384, 381] width 768 height 763
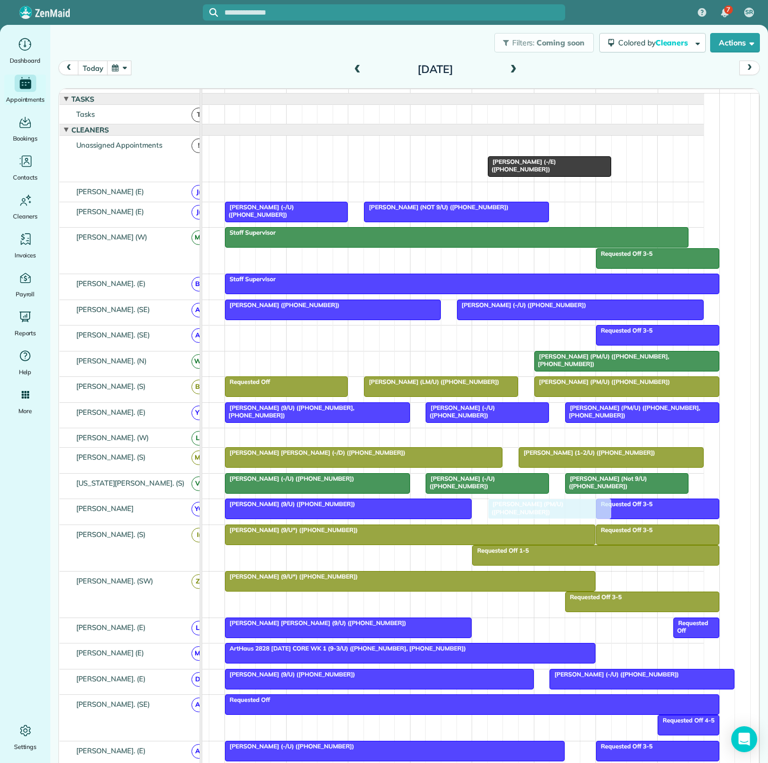
drag, startPoint x: 495, startPoint y: 154, endPoint x: 519, endPoint y: 512, distance: 359.3
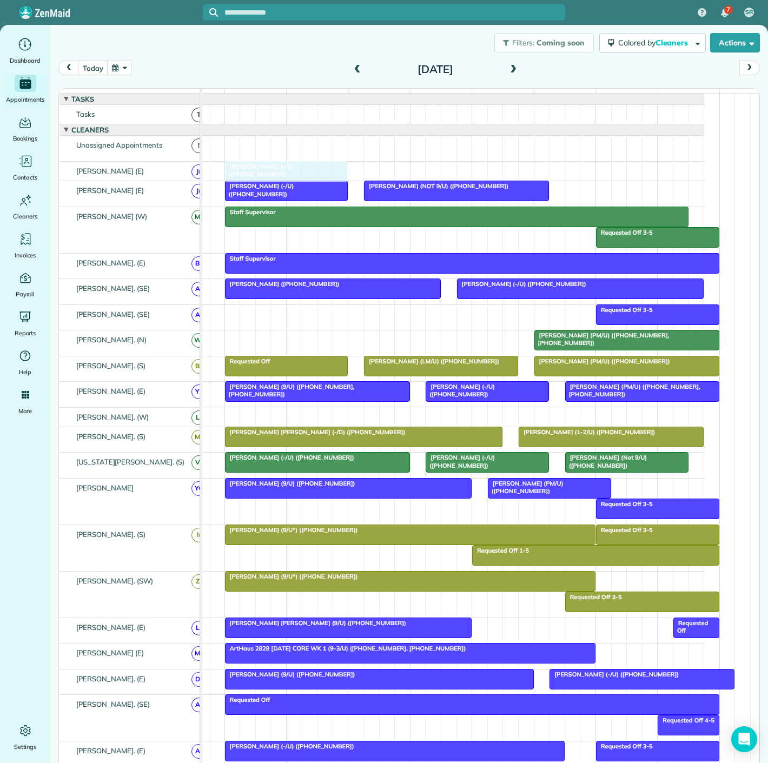
drag, startPoint x: 565, startPoint y: 151, endPoint x: 304, endPoint y: 178, distance: 262.0
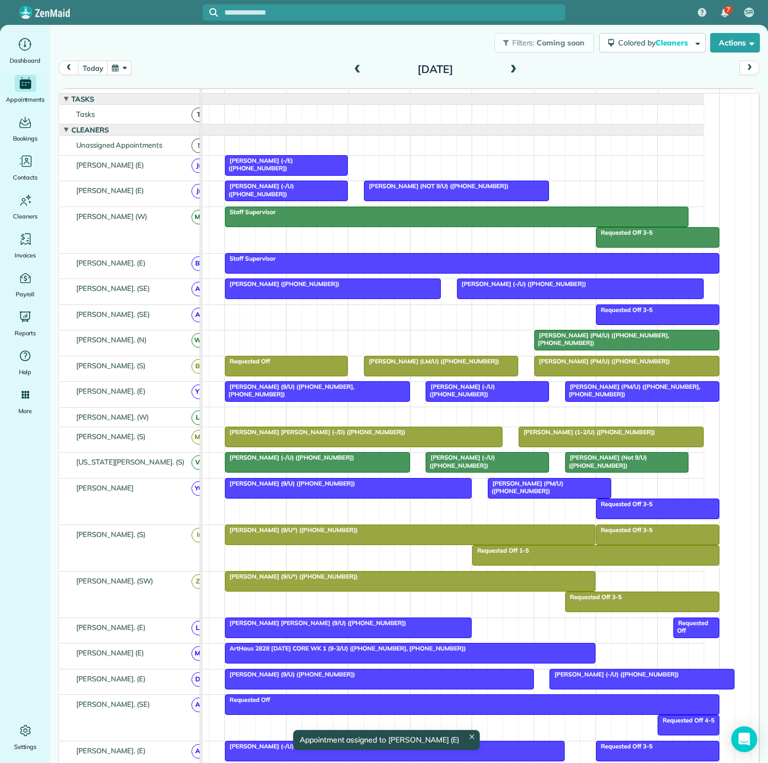
scroll to position [46, 0]
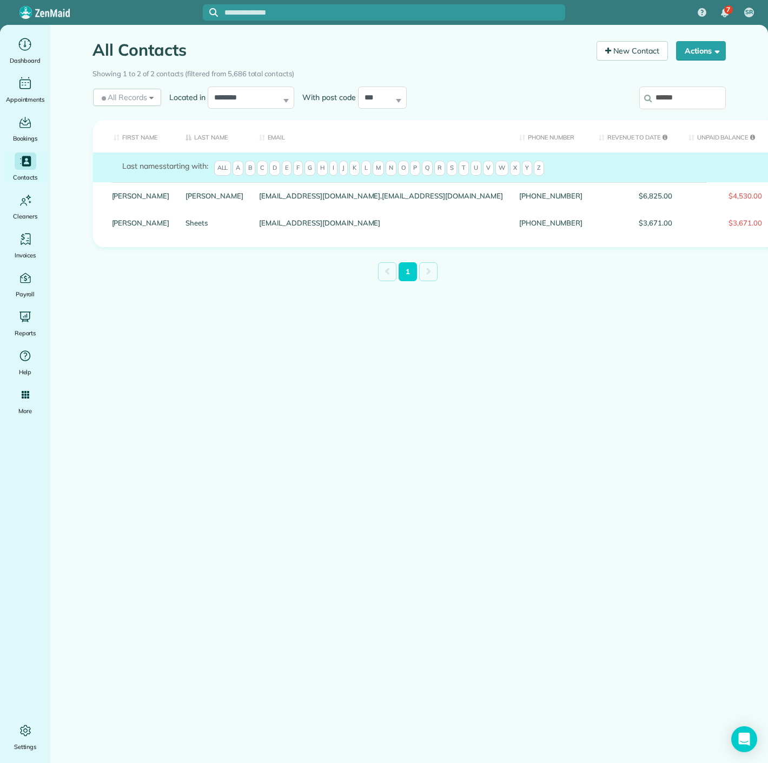
click at [670, 99] on input "******" at bounding box center [682, 98] width 87 height 23
paste input "********"
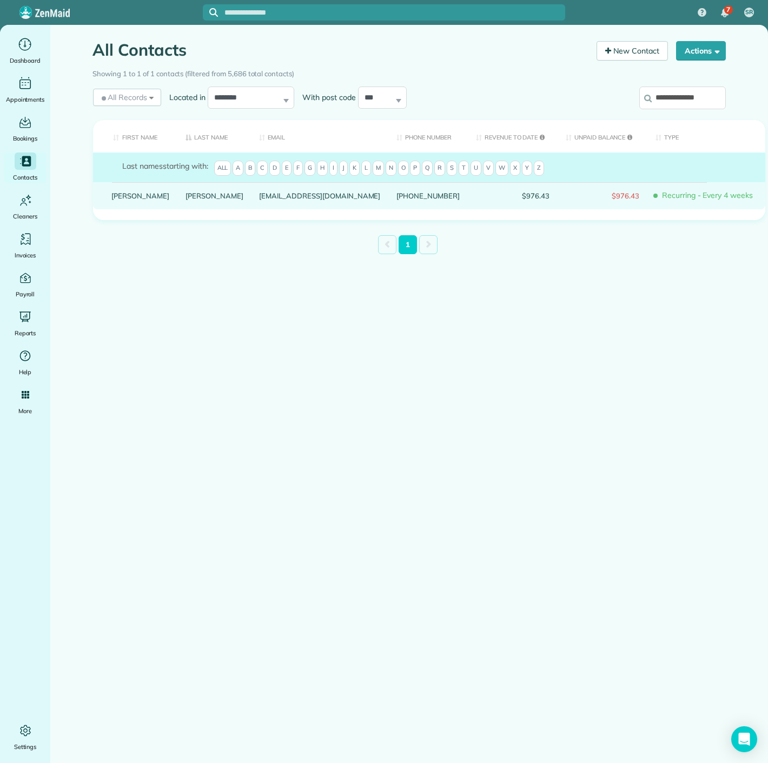
type input "**********"
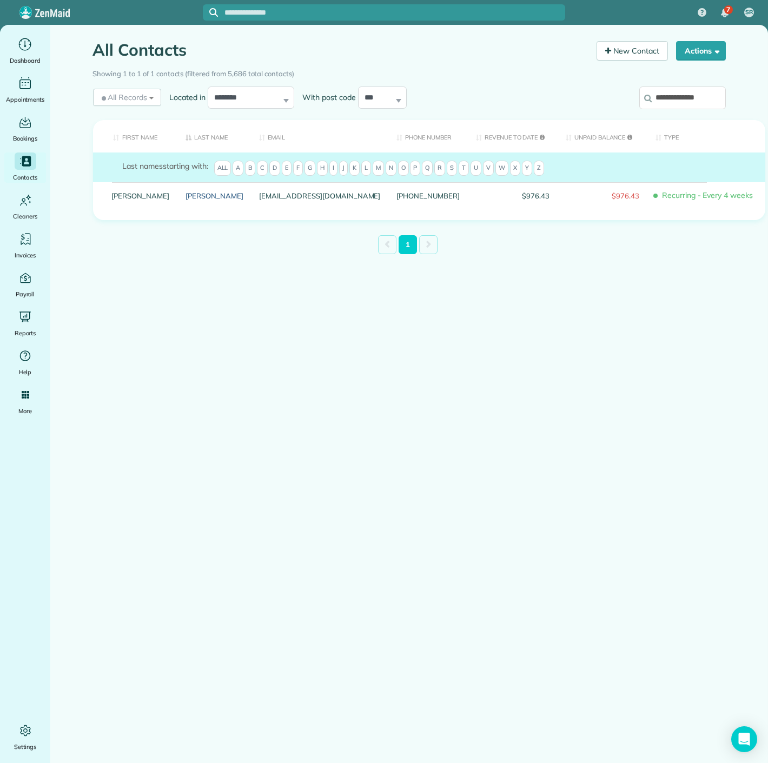
drag, startPoint x: 152, startPoint y: 200, endPoint x: 163, endPoint y: 162, distance: 38.8
click at [185, 200] on link "Johnson" at bounding box center [214, 196] width 58 height 8
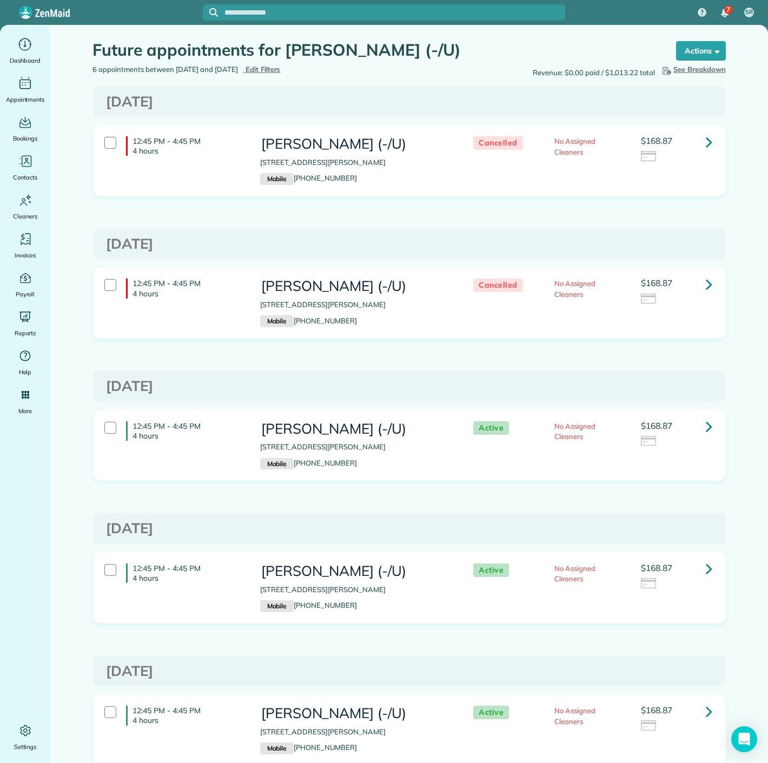
click at [706, 421] on icon at bounding box center [709, 426] width 6 height 19
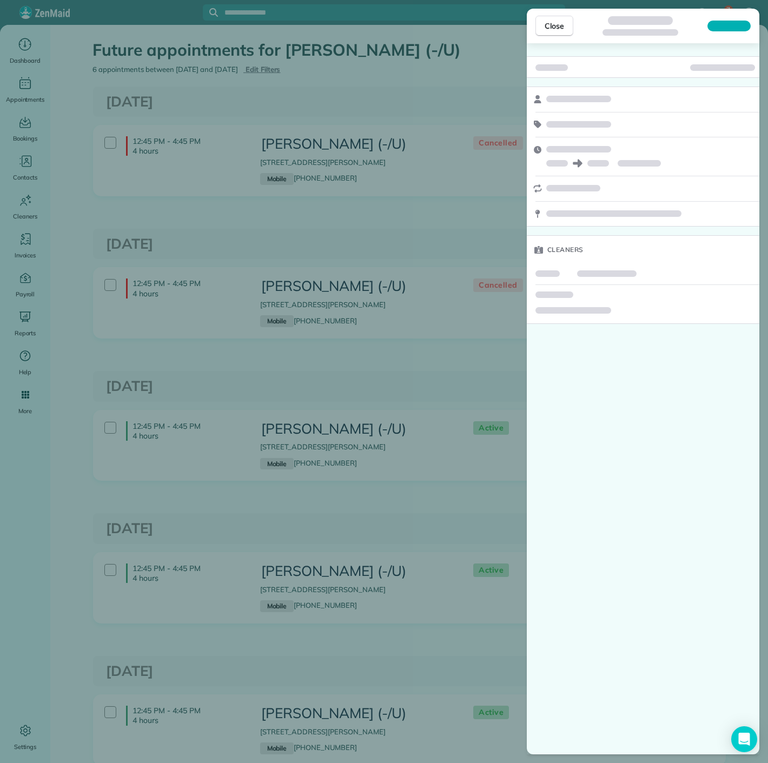
click at [350, 373] on div "Close Cleaners" at bounding box center [384, 381] width 768 height 763
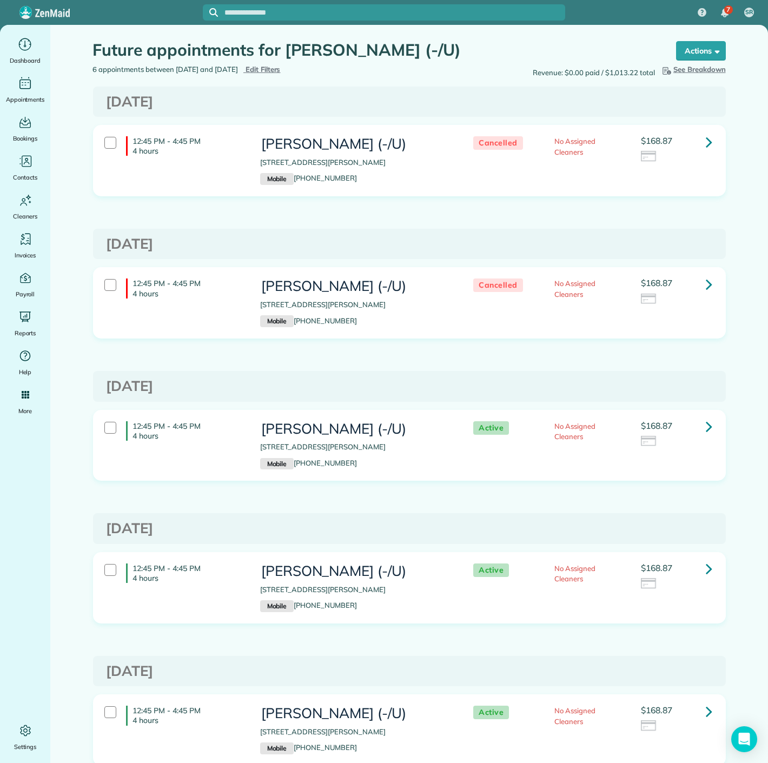
click at [706, 428] on icon at bounding box center [709, 426] width 6 height 19
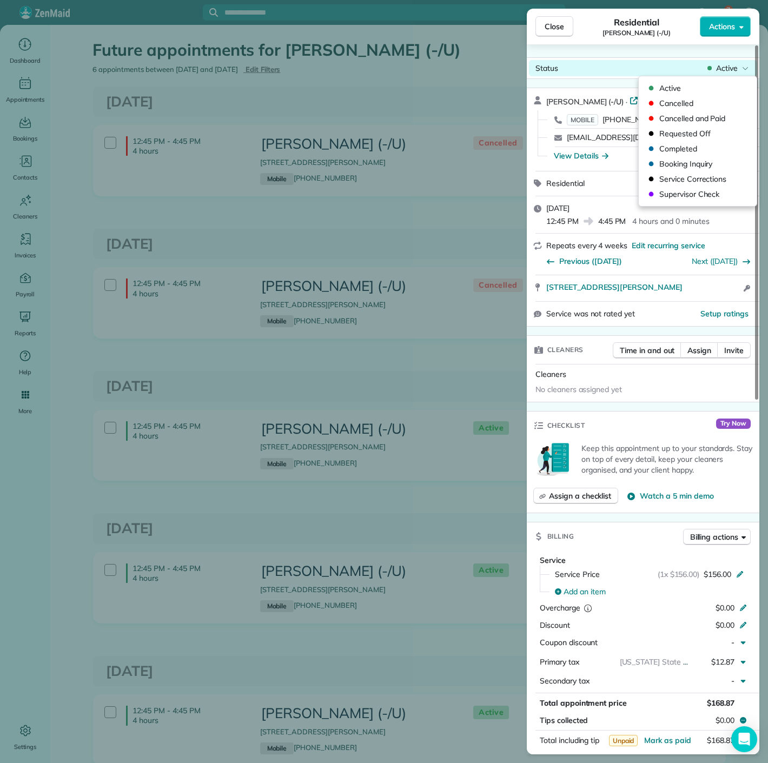
click at [703, 72] on div "Status Active" at bounding box center [643, 68] width 228 height 16
click at [689, 103] on span "Cancelled" at bounding box center [704, 103] width 91 height 11
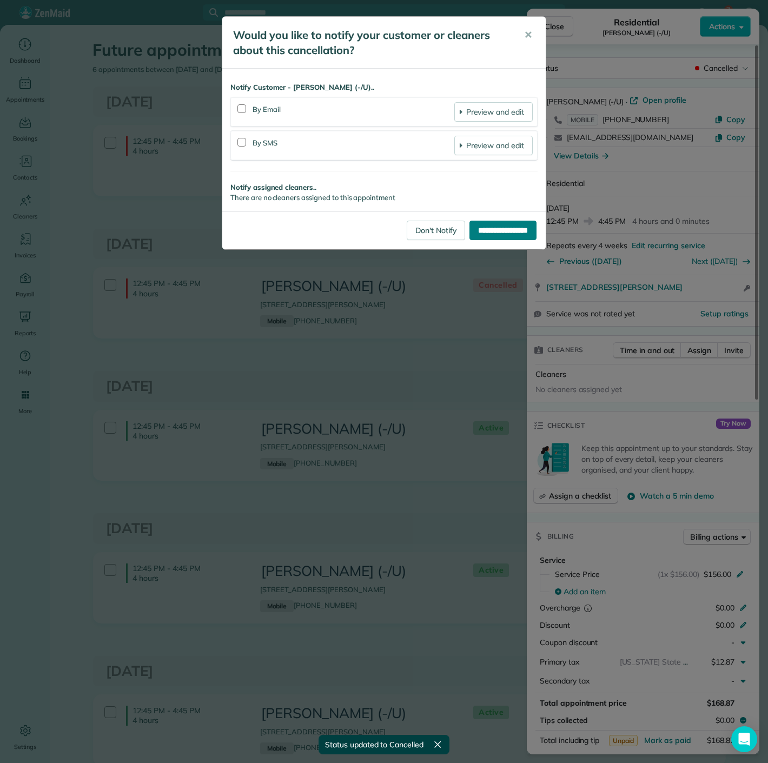
click at [477, 224] on input "**********" at bounding box center [502, 230] width 67 height 19
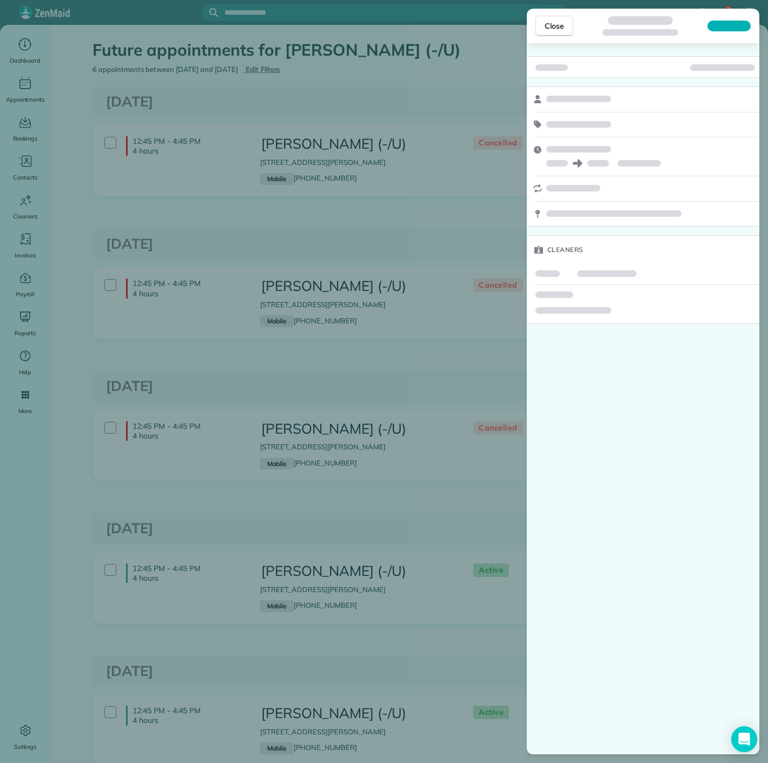
click at [286, 203] on div "Close Cleaners" at bounding box center [384, 381] width 768 height 763
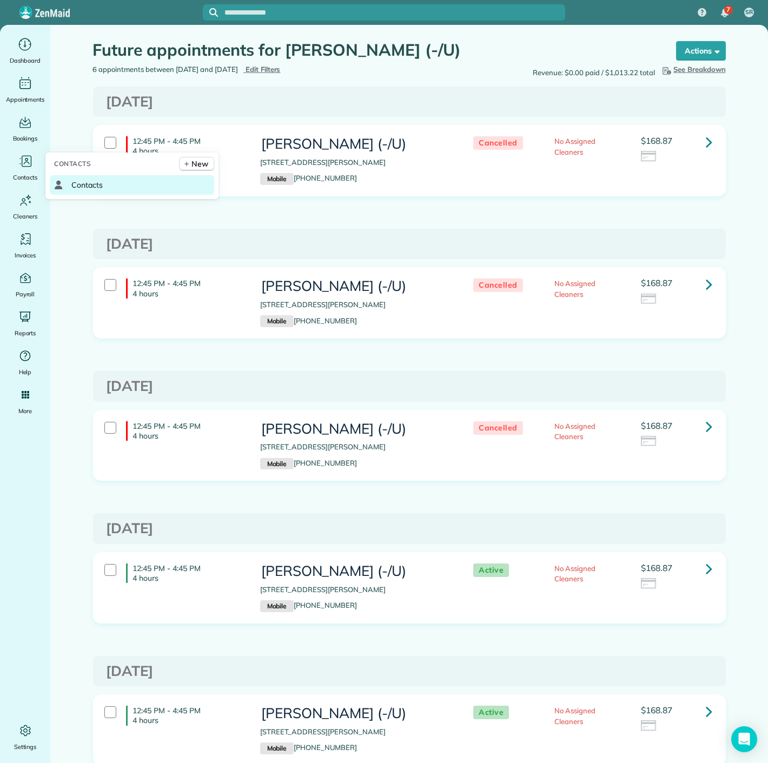
click at [83, 180] on span "Contacts" at bounding box center [86, 185] width 31 height 11
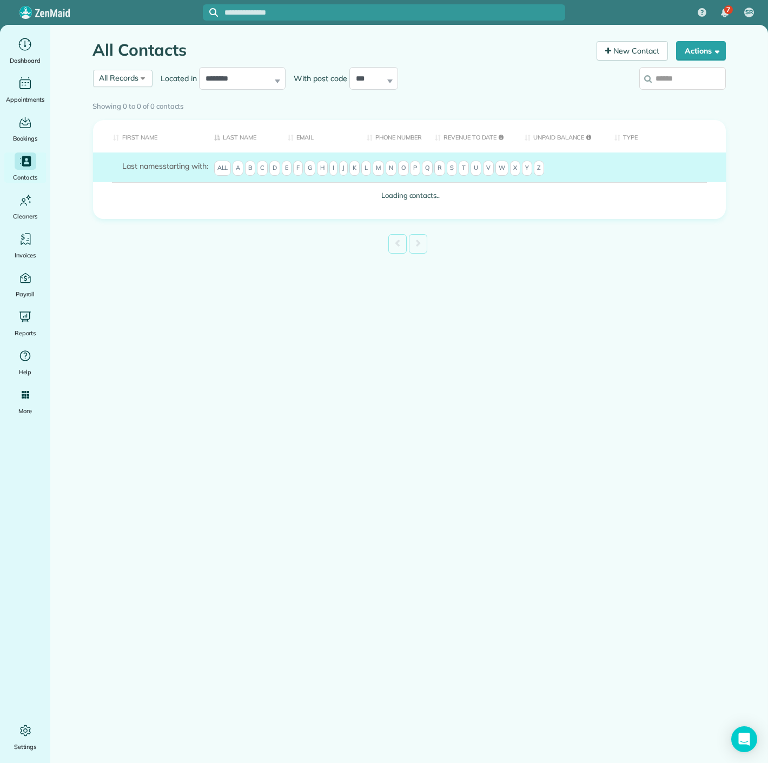
click at [660, 77] on input "search" at bounding box center [682, 78] width 87 height 23
paste input "**********"
click at [667, 83] on input "**********" at bounding box center [682, 78] width 87 height 23
type input "**********"
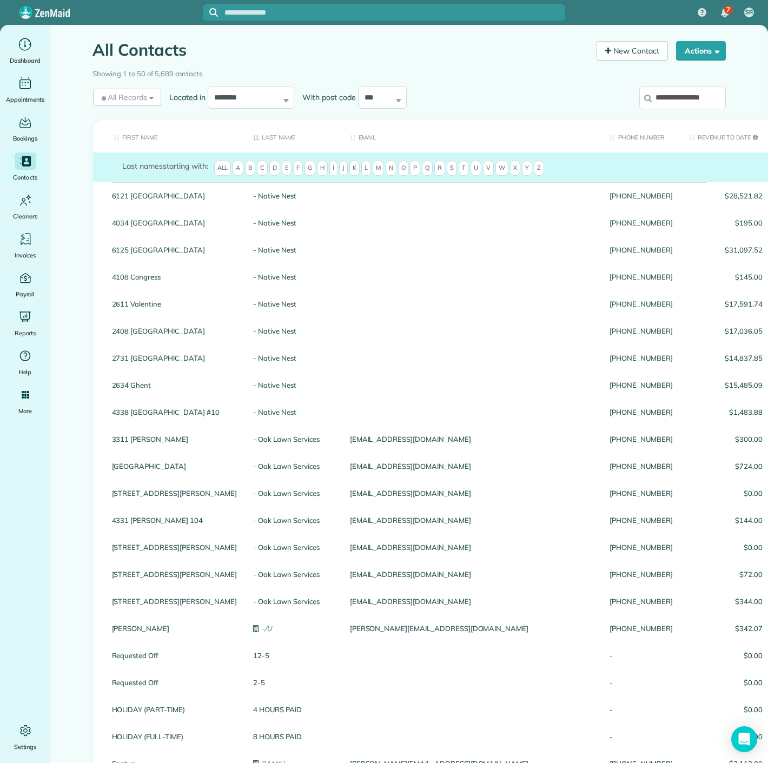
click at [699, 97] on input "**********" at bounding box center [682, 98] width 87 height 23
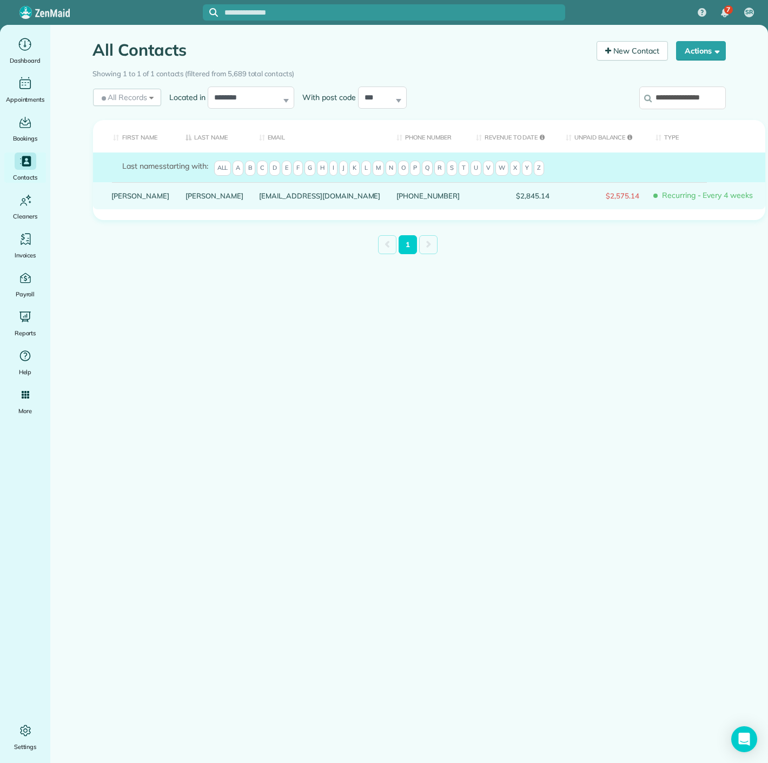
drag, startPoint x: 123, startPoint y: 208, endPoint x: 123, endPoint y: 202, distance: 6.0
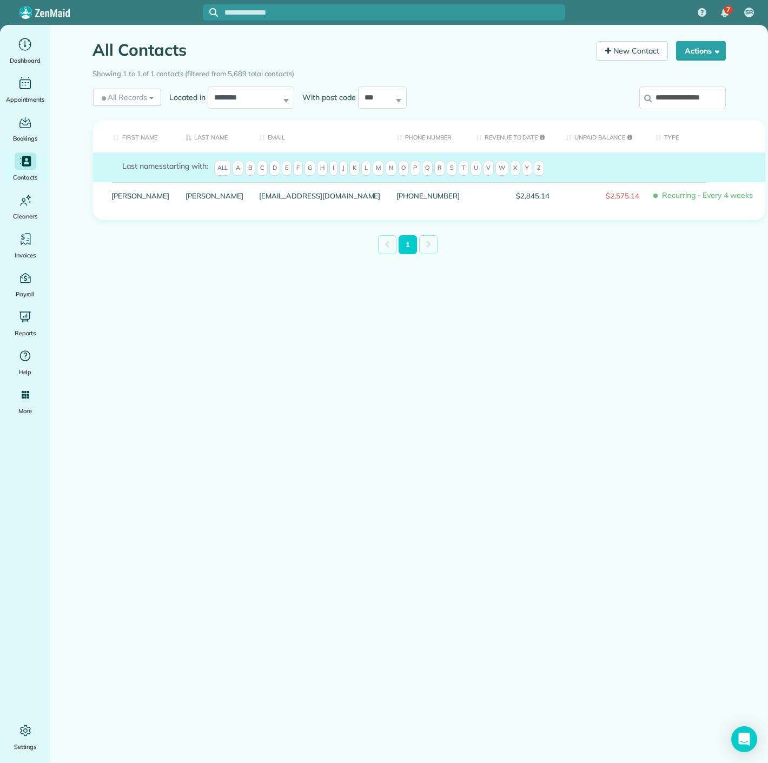
click at [687, 73] on div "Showing 1 to 1 of 1 contacts (filtered from 5,689 total contacts)" at bounding box center [409, 71] width 633 height 15
click at [687, 88] on input "**********" at bounding box center [682, 98] width 87 height 23
paste input "search"
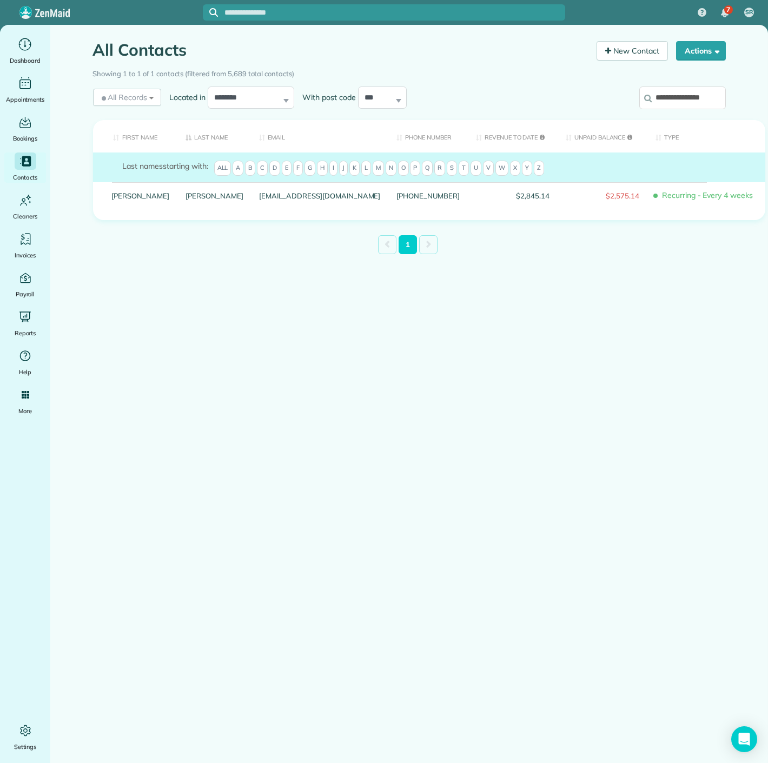
scroll to position [0, 5]
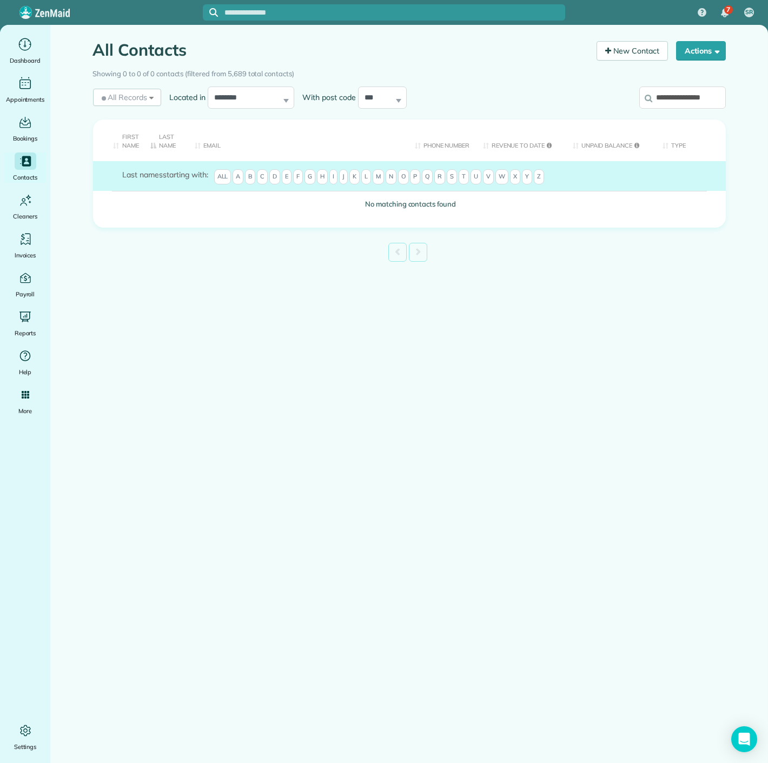
drag, startPoint x: 687, startPoint y: 98, endPoint x: 746, endPoint y: 98, distance: 58.9
click at [746, 98] on main "All Contacts Contacts in ZenMaid [2 min] New Contact Actions New Contact Export…" at bounding box center [409, 406] width 718 height 763
click at [696, 99] on input "*******" at bounding box center [682, 98] width 87 height 23
click at [662, 95] on input "*******" at bounding box center [682, 98] width 87 height 23
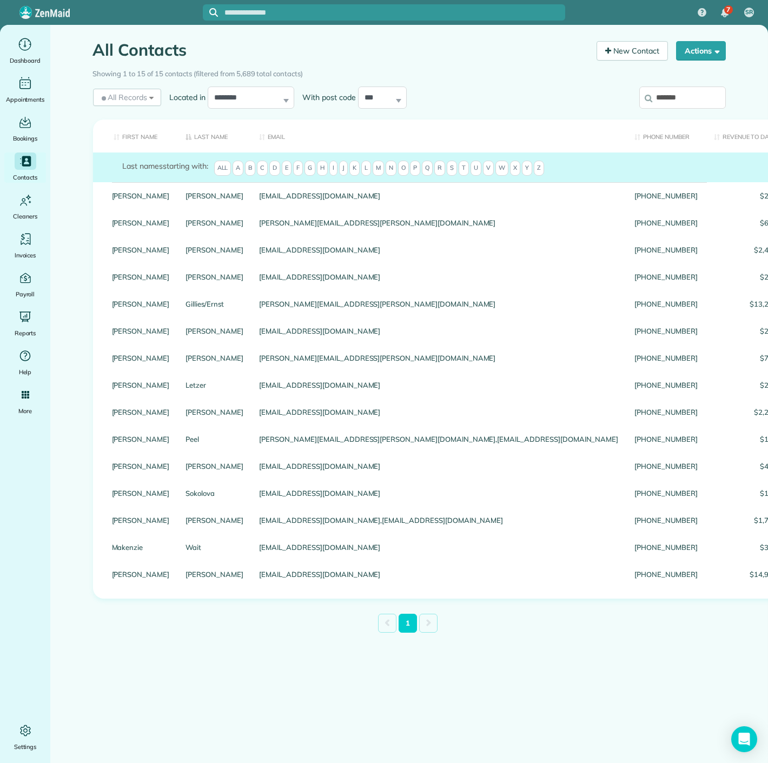
click at [692, 98] on input "*******" at bounding box center [682, 98] width 87 height 23
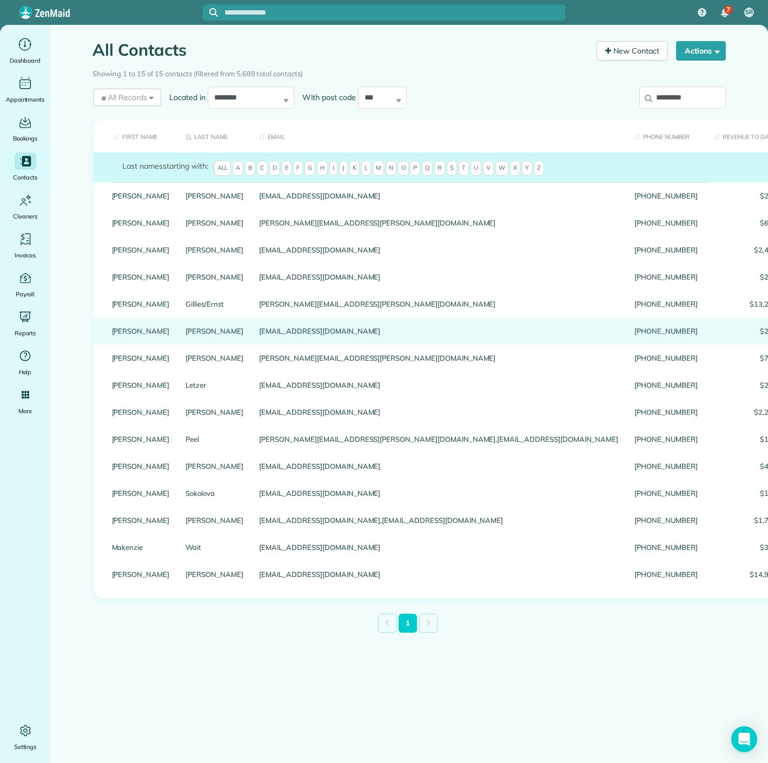
type input "*********"
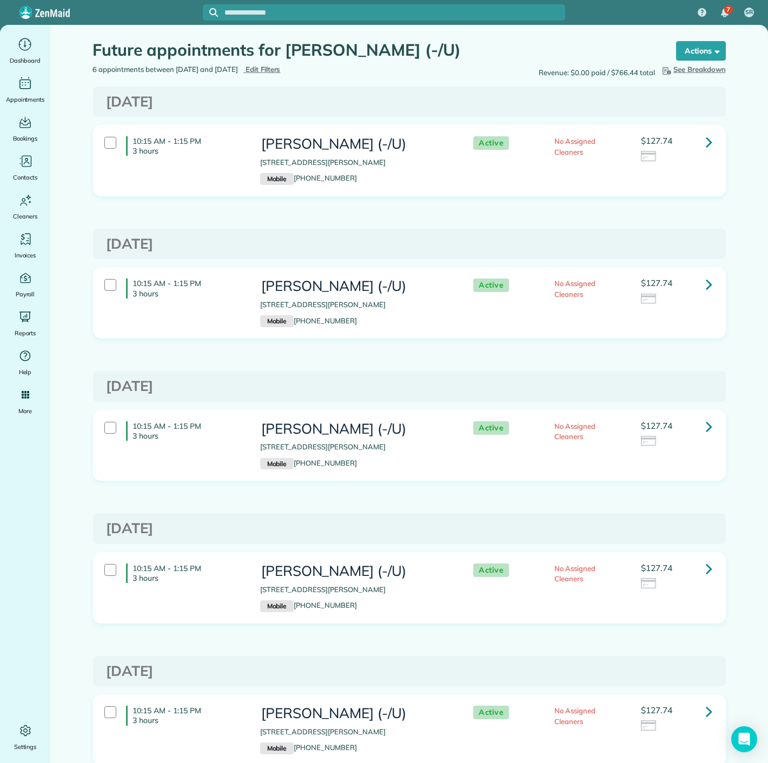
click at [706, 145] on icon at bounding box center [709, 141] width 6 height 19
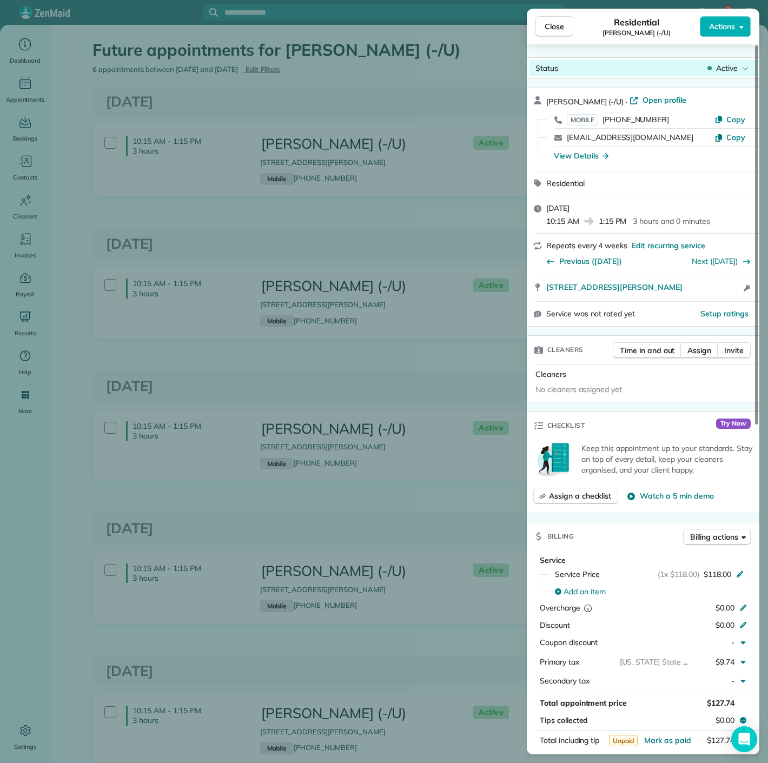
click at [733, 70] on span "Active" at bounding box center [727, 68] width 22 height 11
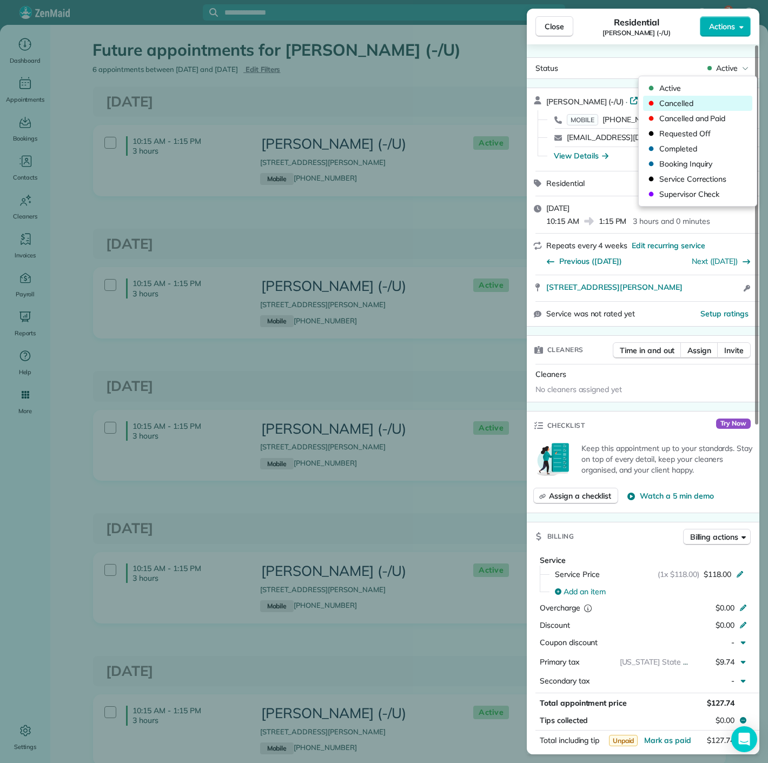
click at [706, 102] on span "Cancelled" at bounding box center [704, 103] width 91 height 11
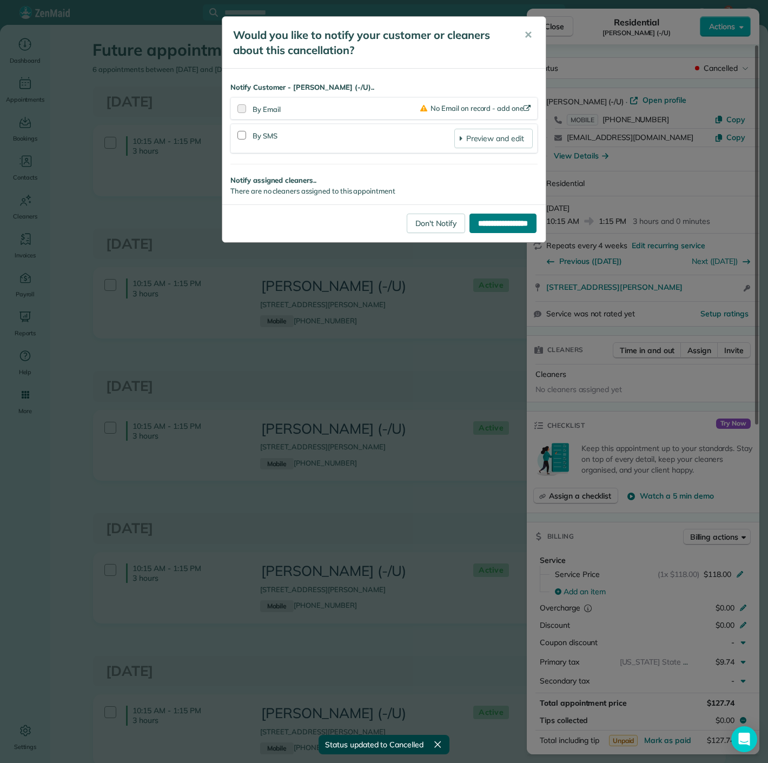
click at [480, 220] on input "**********" at bounding box center [502, 223] width 67 height 19
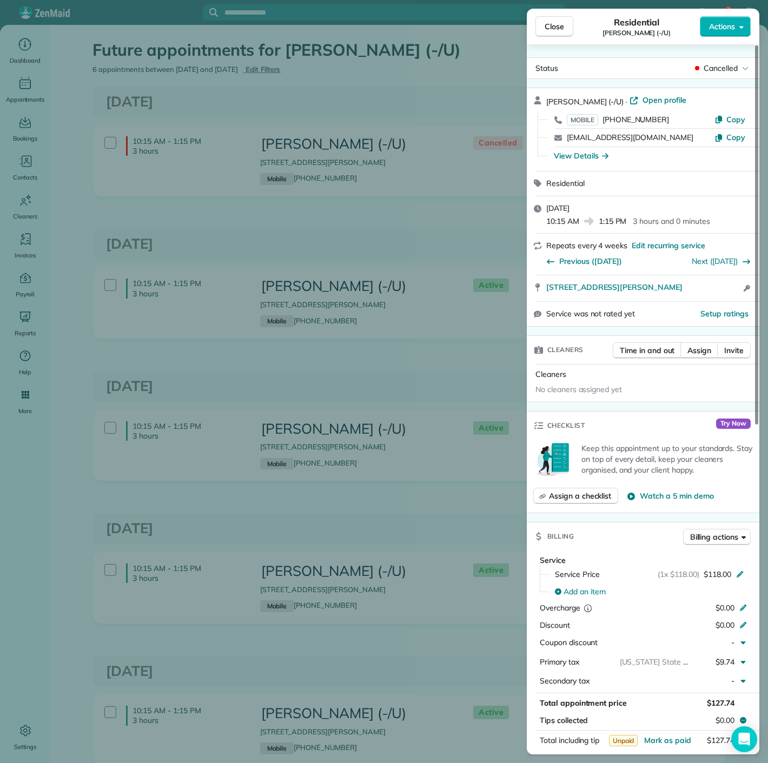
click at [384, 274] on div "Close Residential Phyllis Thompson (-/U) Actions Status Cancelled Phyllis Thomp…" at bounding box center [384, 381] width 768 height 763
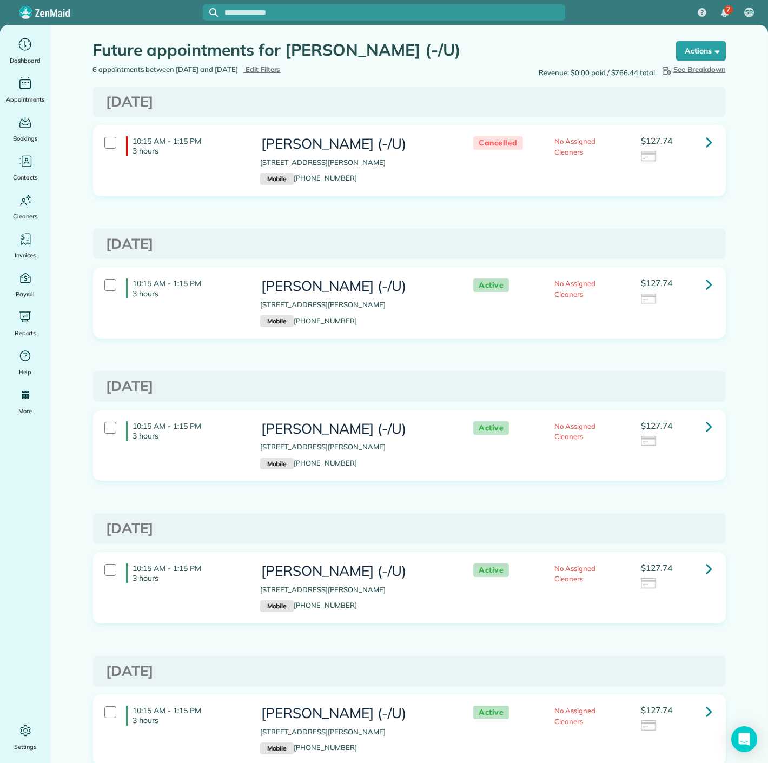
click at [706, 279] on icon at bounding box center [709, 284] width 6 height 19
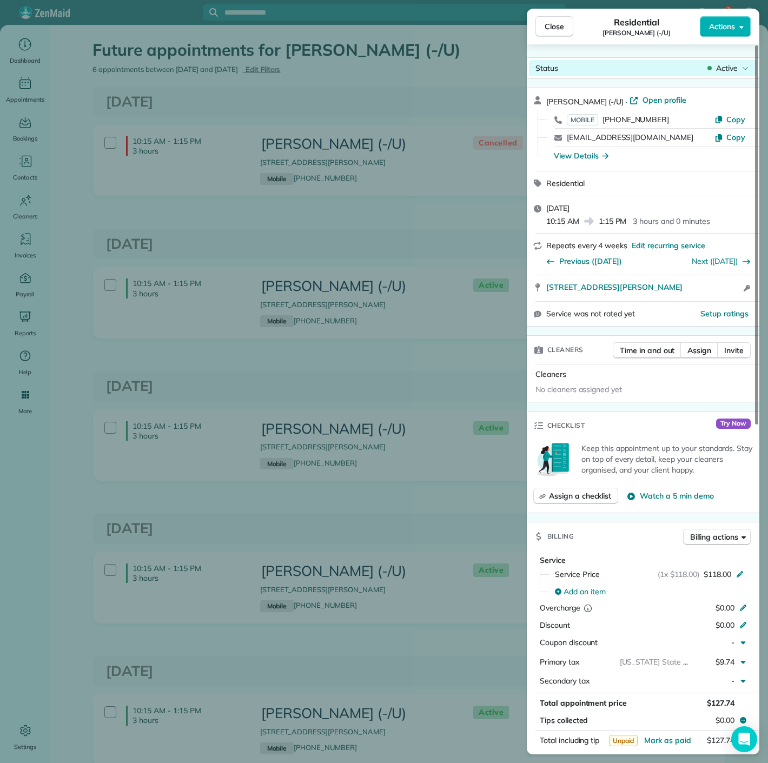
click at [725, 66] on span "Active" at bounding box center [727, 68] width 22 height 11
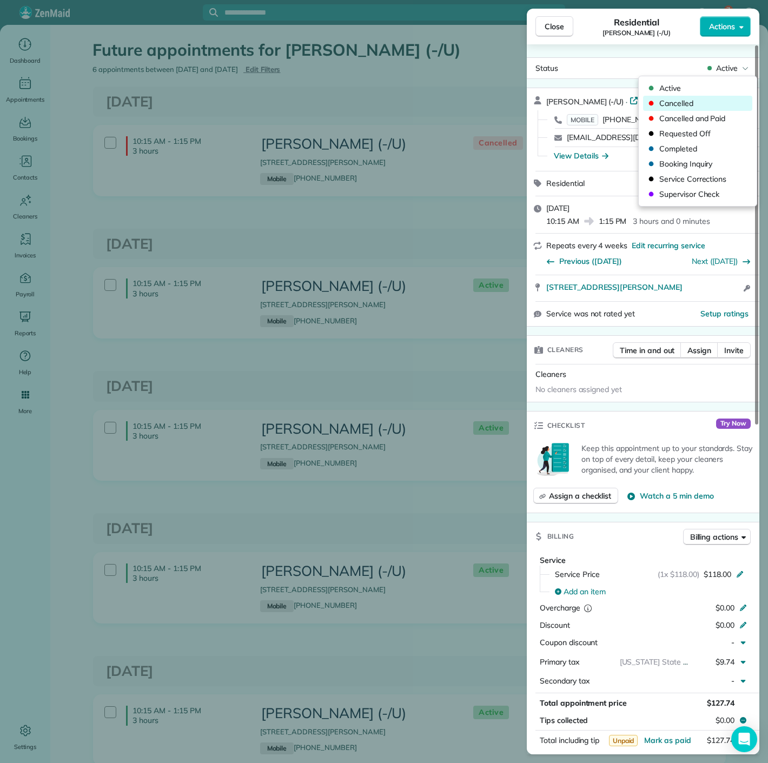
click at [701, 99] on span "Cancelled" at bounding box center [704, 103] width 91 height 11
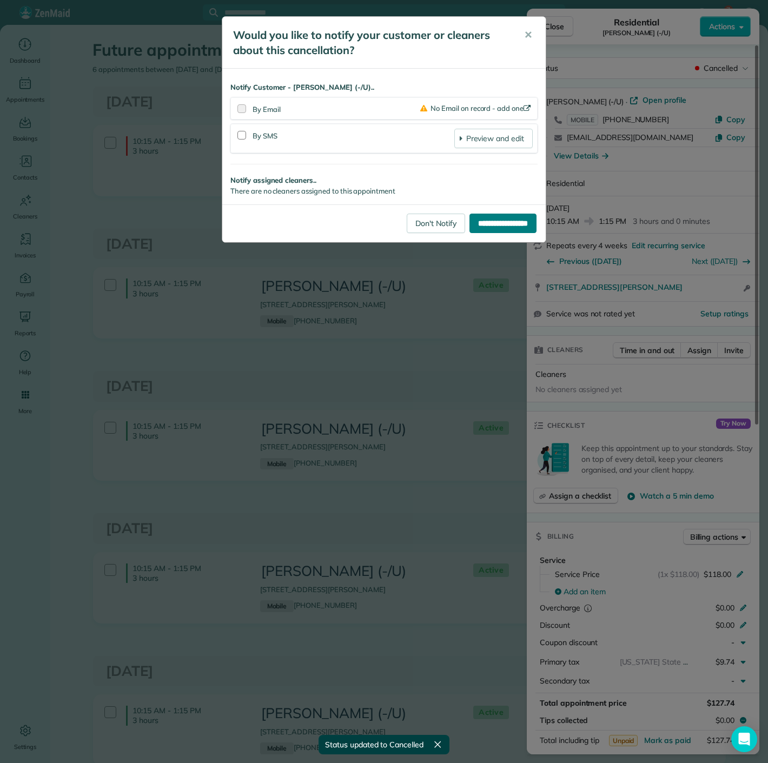
click at [474, 214] on input "**********" at bounding box center [502, 223] width 67 height 19
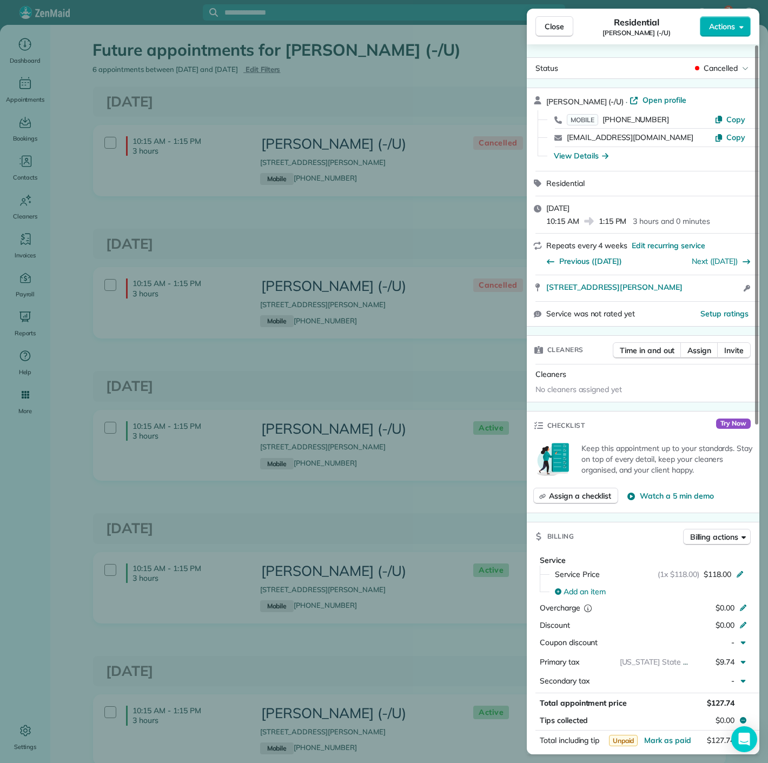
click at [283, 190] on div "Close Residential [PERSON_NAME] (-/U) Actions Status Cancelled [PERSON_NAME] (-…" at bounding box center [384, 381] width 768 height 763
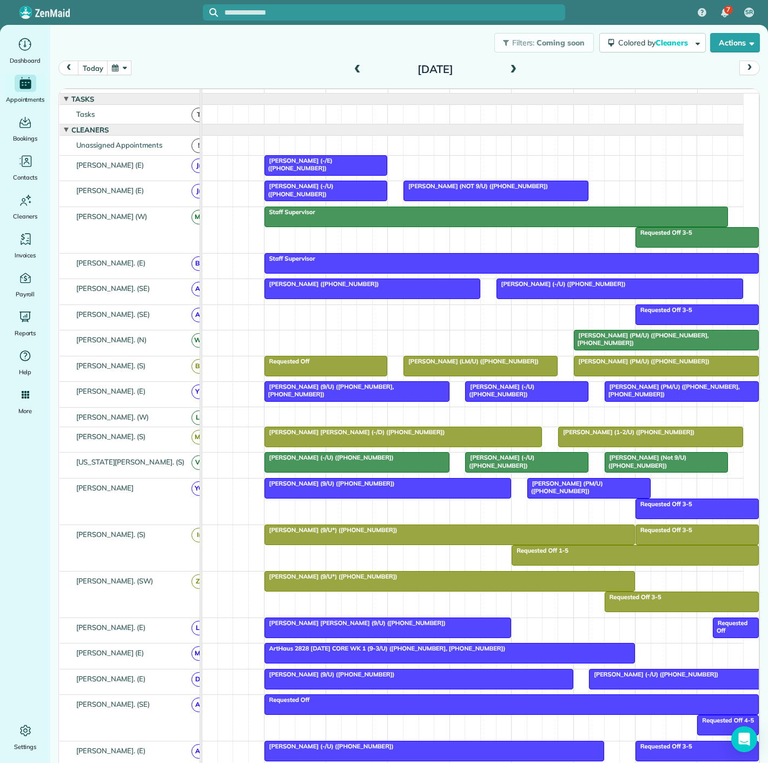
scroll to position [0, 39]
